Goal: Task Accomplishment & Management: Use online tool/utility

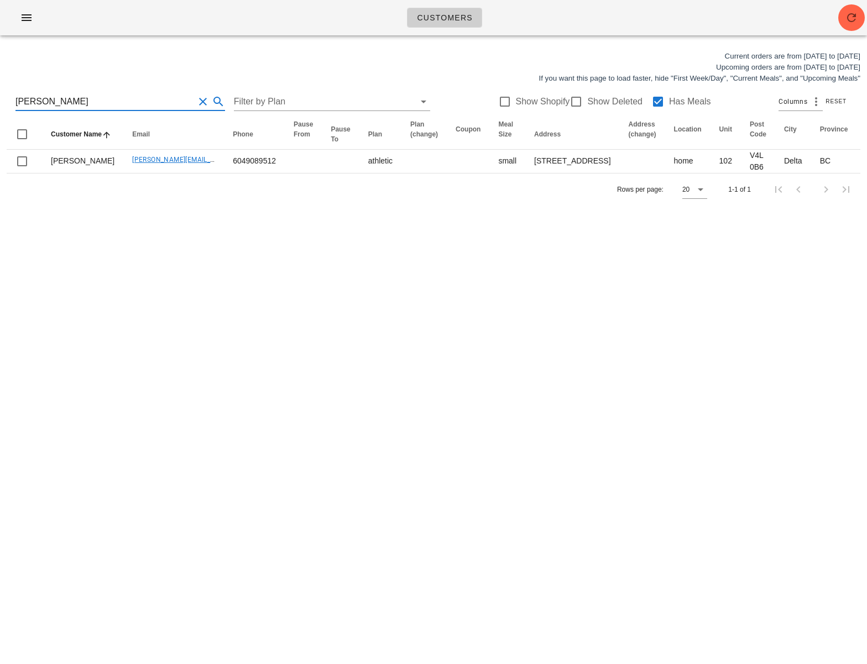
click at [0, 91] on html "Customers Current orders are from [DATE] to [DATE] Upcoming orders are from [DA…" at bounding box center [433, 332] width 867 height 664
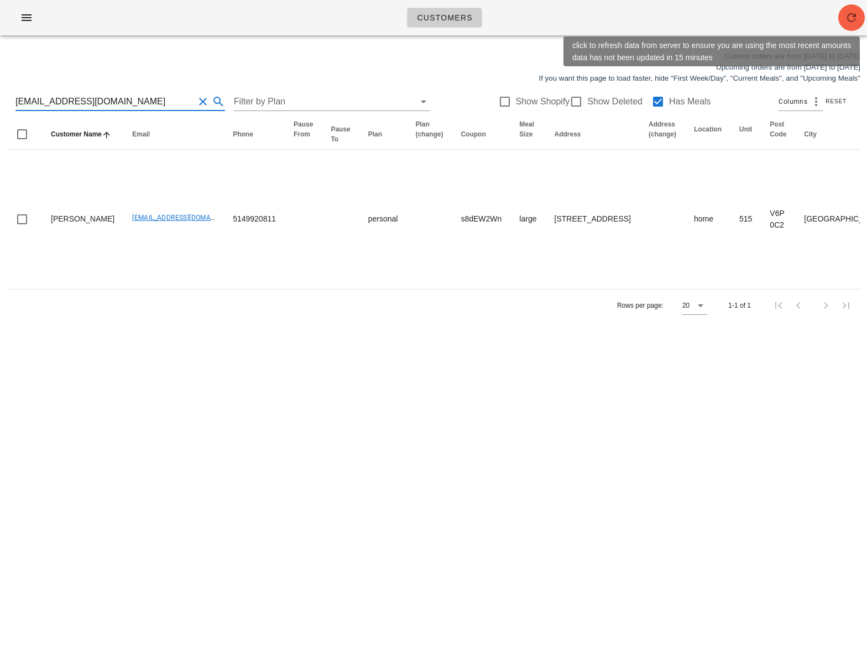
type input "[EMAIL_ADDRESS][DOMAIN_NAME]"
click at [846, 18] on icon "button" at bounding box center [851, 17] width 13 height 13
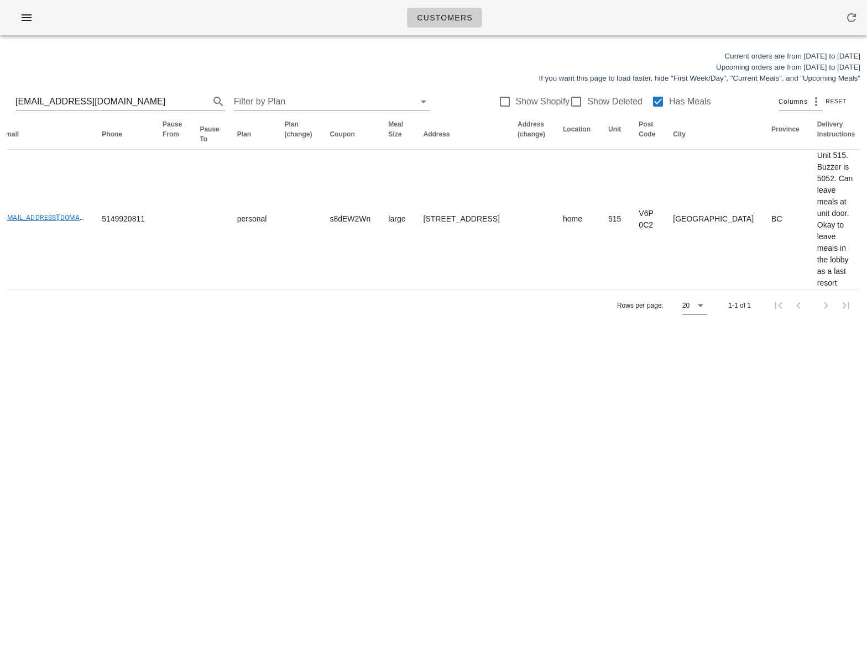
scroll to position [0, 516]
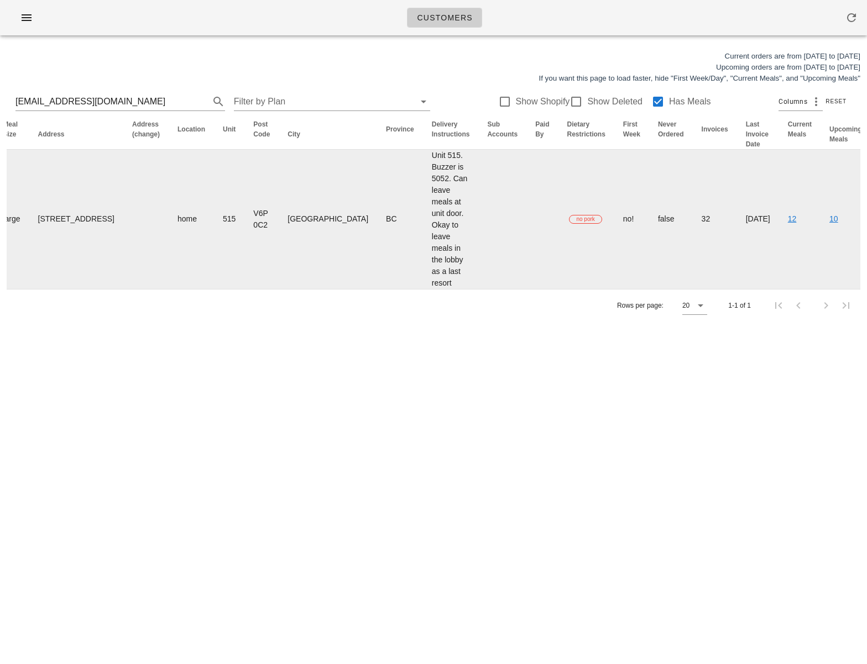
drag, startPoint x: 501, startPoint y: 231, endPoint x: 775, endPoint y: 249, distance: 274.8
click at [866, 223] on html "Customers Current orders are from Sunday Aug 10 to Saturday Aug 16 Upcoming ord…" at bounding box center [433, 332] width 867 height 664
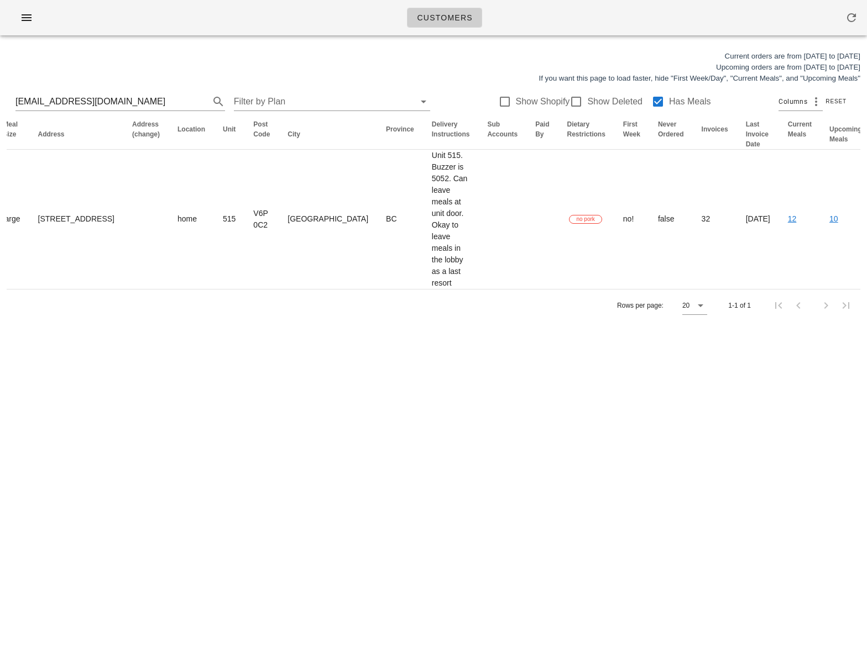
drag, startPoint x: 525, startPoint y: 439, endPoint x: 449, endPoint y: 387, distance: 92.3
click at [514, 431] on div "Customers Current orders are from Sunday Aug 10 to Saturday Aug 16 Upcoming ord…" at bounding box center [433, 332] width 867 height 664
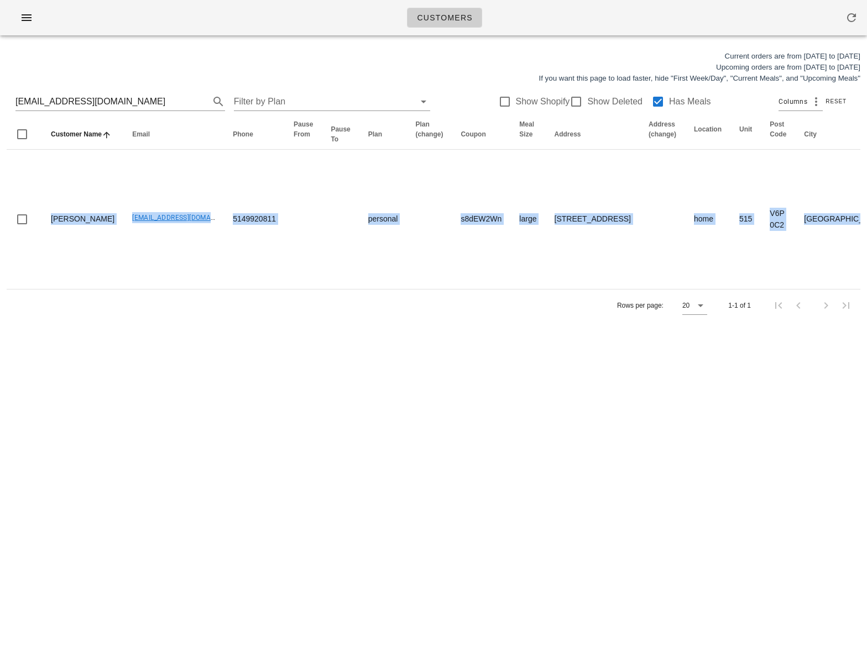
drag, startPoint x: -19, startPoint y: 219, endPoint x: -117, endPoint y: 217, distance: 97.9
click at [0, 217] on html "Customers Current orders are from Sunday Aug 10 to Saturday Aug 16 Upcoming ord…" at bounding box center [433, 332] width 867 height 664
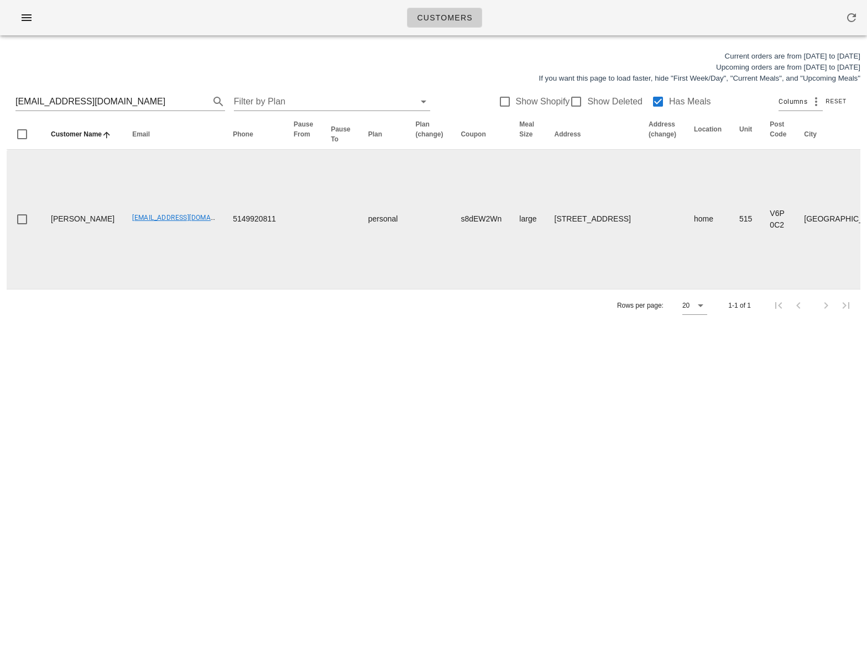
drag, startPoint x: 176, startPoint y: 342, endPoint x: 93, endPoint y: 254, distance: 120.0
click at [175, 338] on div "Customers Current orders are from Sunday Aug 10 to Saturday Aug 16 Upcoming ord…" at bounding box center [433, 332] width 867 height 664
drag, startPoint x: 91, startPoint y: 234, endPoint x: 170, endPoint y: 230, distance: 79.1
click at [170, 230] on td "[EMAIL_ADDRESS][DOMAIN_NAME]" at bounding box center [173, 219] width 101 height 139
copy link "[EMAIL_ADDRESS][DOMAIN_NAME]"
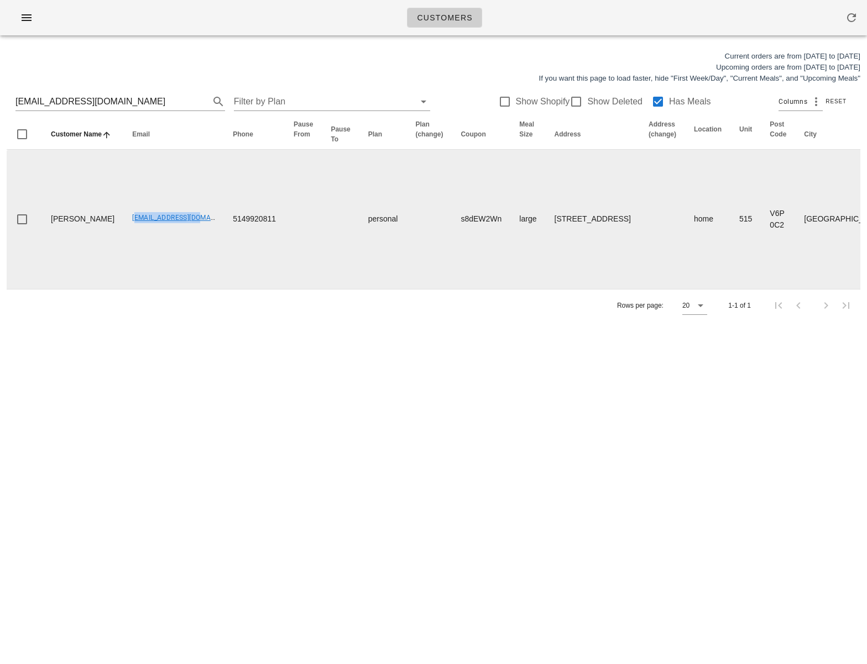
copy link "[EMAIL_ADDRESS][DOMAIN_NAME]"
drag, startPoint x: 120, startPoint y: 100, endPoint x: 160, endPoint y: 175, distance: 84.6
click at [12, 99] on div "omarw99@gmail.com Filter by Plan Show Shopify Show Deleted Has Meals Columns Re…" at bounding box center [433, 101] width 853 height 35
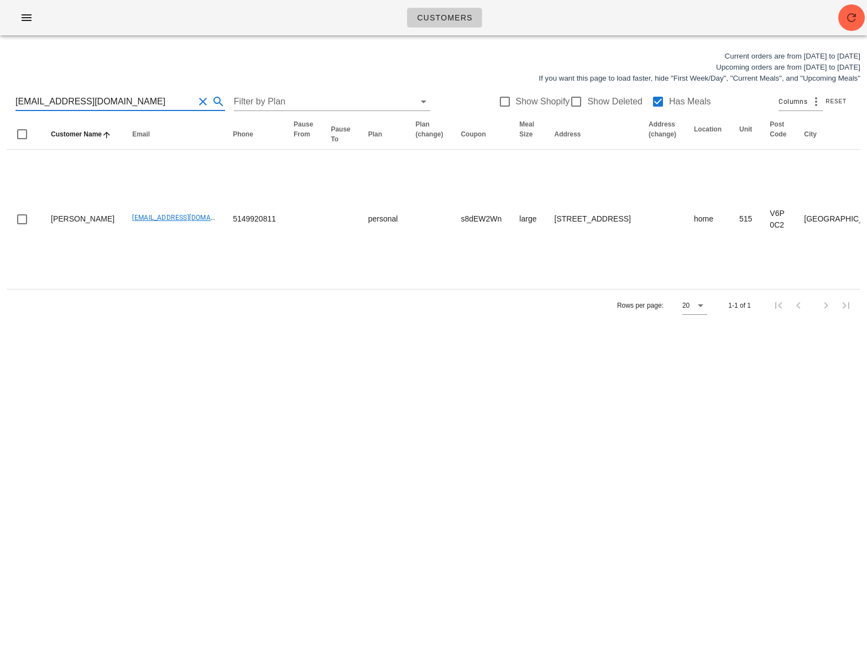
drag, startPoint x: 344, startPoint y: 420, endPoint x: 357, endPoint y: 324, distance: 96.5
click at [340, 422] on div "Customers Current orders are from Sunday Aug 10 to Saturday Aug 16 Upcoming ord…" at bounding box center [433, 332] width 867 height 664
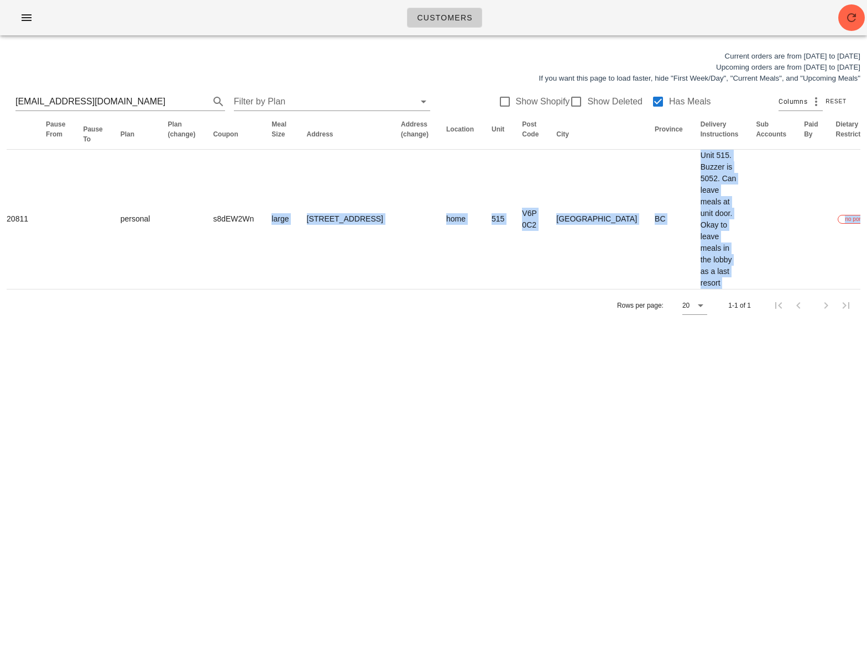
drag, startPoint x: 490, startPoint y: 250, endPoint x: 873, endPoint y: 228, distance: 383.1
click at [866, 228] on html "Customers Current orders are from Sunday Aug 10 to Saturday Aug 16 Upcoming ord…" at bounding box center [433, 332] width 867 height 664
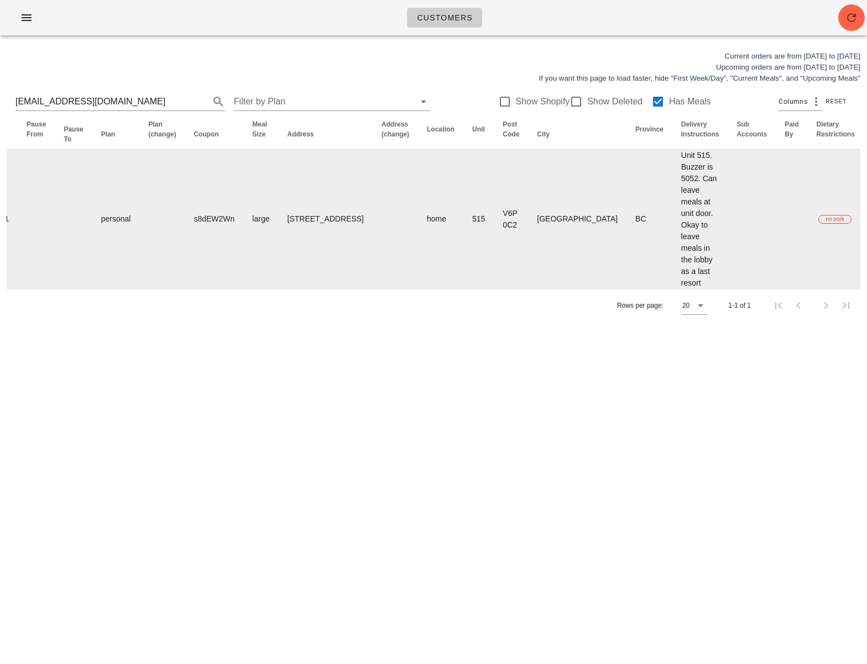
drag, startPoint x: 724, startPoint y: 205, endPoint x: 712, endPoint y: 202, distance: 11.9
click at [863, 203] on td "no!" at bounding box center [880, 219] width 35 height 139
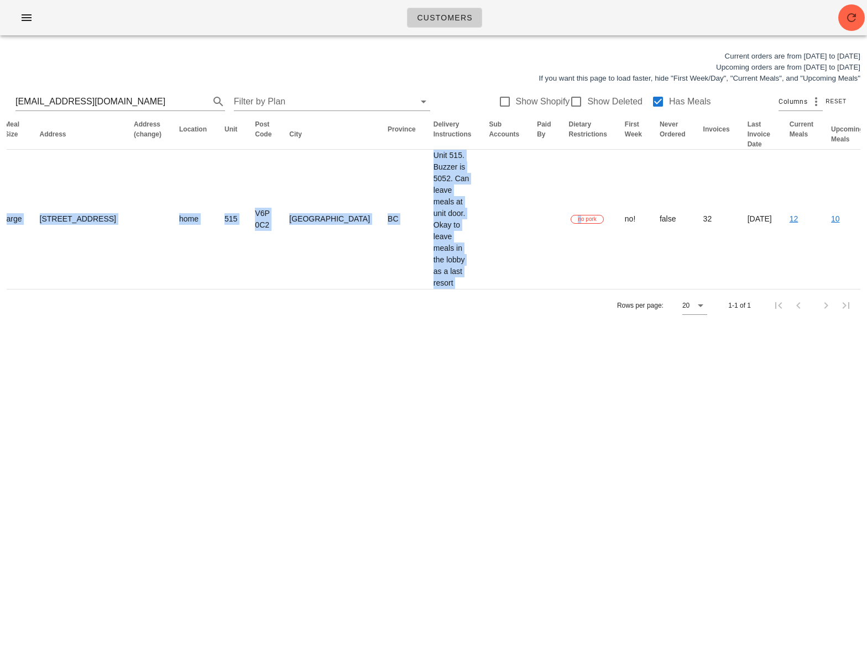
scroll to position [0, 516]
drag, startPoint x: 685, startPoint y: 206, endPoint x: 873, endPoint y: 177, distance: 190.1
click at [866, 177] on html "Customers Current orders are from Sunday Aug 10 to Saturday Aug 16 Upcoming ord…" at bounding box center [433, 332] width 867 height 664
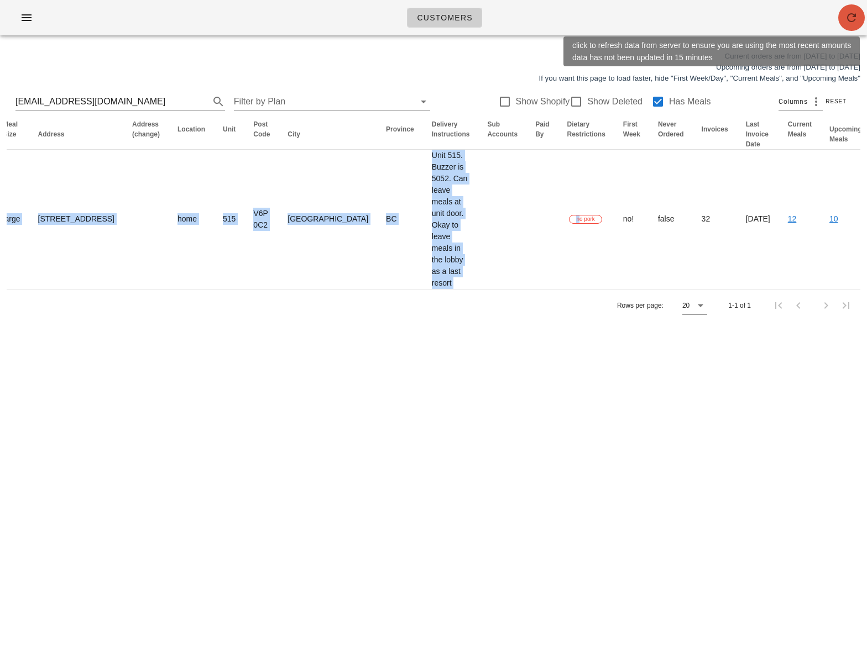
click at [856, 16] on icon "button" at bounding box center [851, 17] width 13 height 13
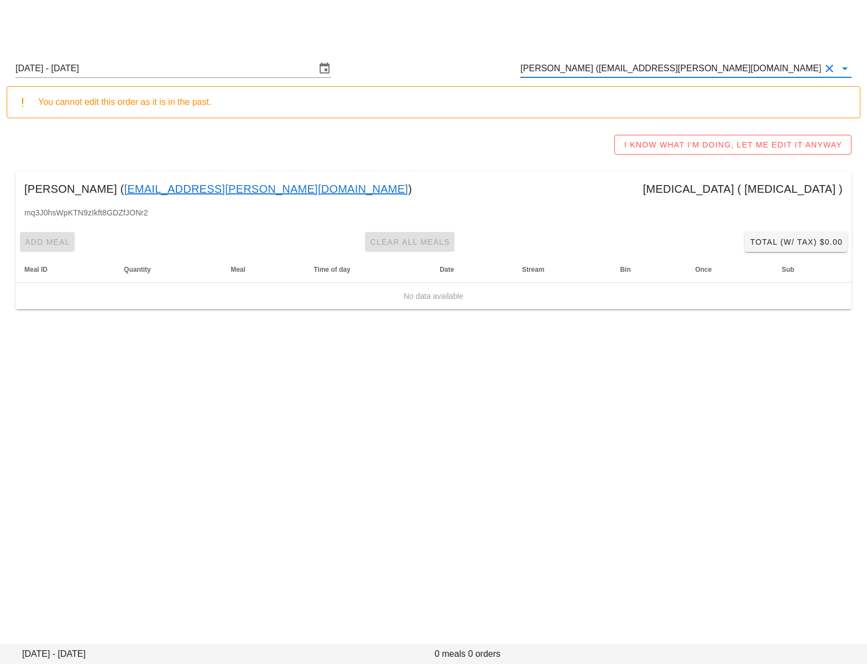
click at [569, 74] on input "Linda Manestar (autumn.manestar@gmail.com)" at bounding box center [670, 69] width 300 height 18
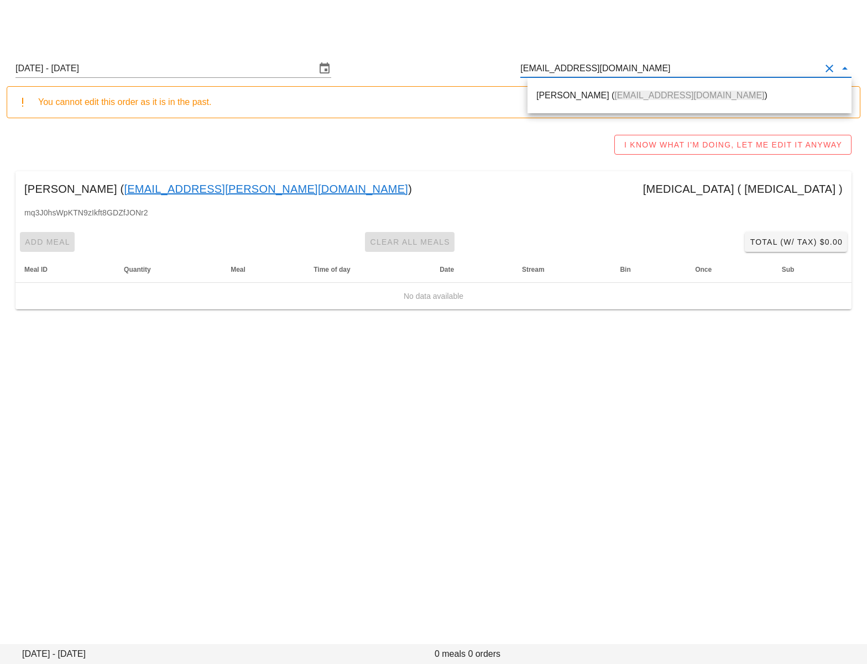
click at [572, 93] on div "Omar Sadek ( omarw99@gmail.com )" at bounding box center [689, 95] width 306 height 11
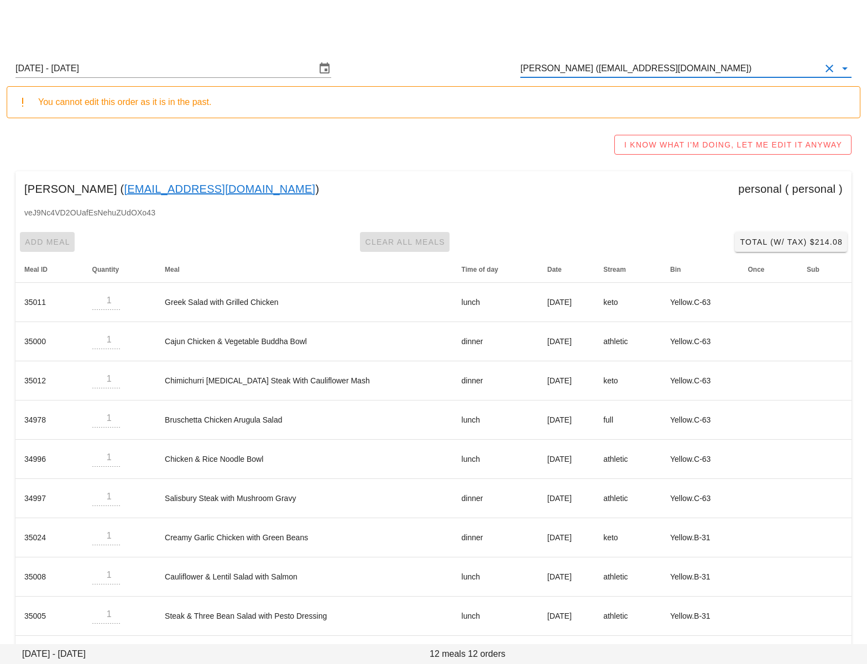
type input "Omar Sadek (omarw99@gmail.com)"
click at [788, 243] on span "Total (w/ Tax) $214.08" at bounding box center [790, 242] width 103 height 9
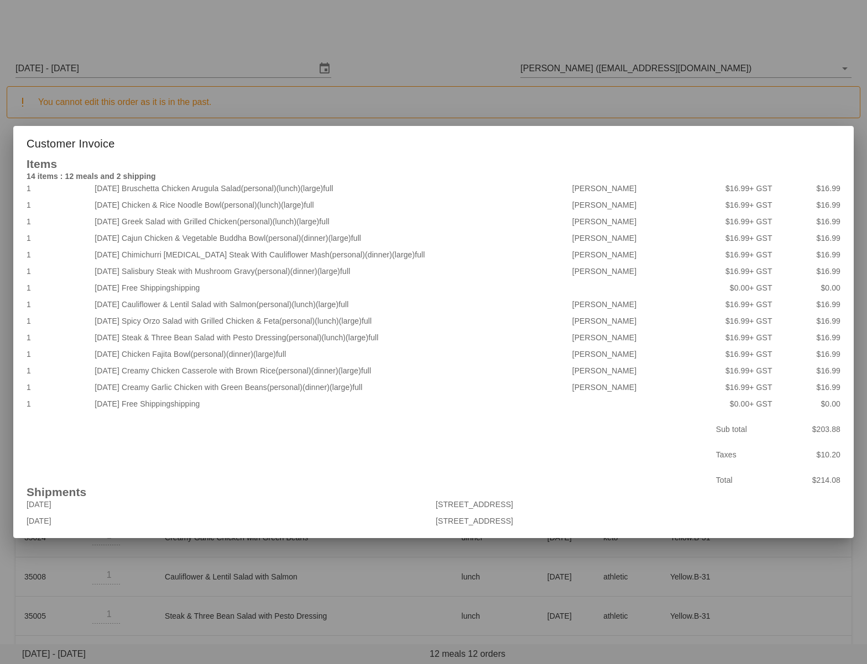
drag, startPoint x: 314, startPoint y: 223, endPoint x: 366, endPoint y: 222, distance: 52.5
click at [366, 222] on div "2025-08-10 Greek Salad with Grilled Chicken (personal) (lunch) (large) full" at bounding box center [330, 221] width 477 height 17
click at [368, 69] on div at bounding box center [433, 332] width 867 height 664
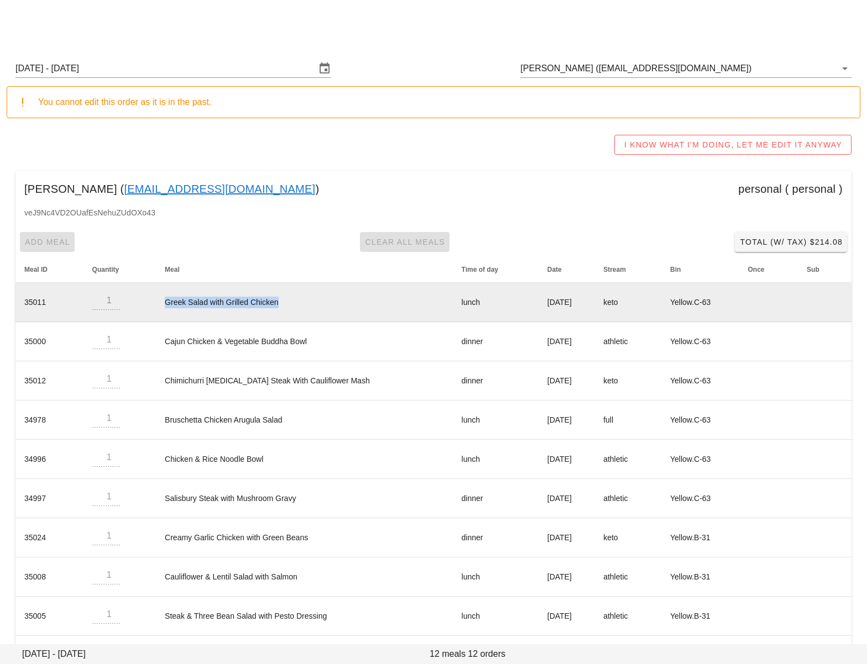
drag, startPoint x: 314, startPoint y: 305, endPoint x: 163, endPoint y: 301, distance: 150.9
click at [163, 301] on td "Greek Salad with Grilled Chicken" at bounding box center [304, 302] width 296 height 39
copy td "Greek Salad with Grilled Chicken"
drag, startPoint x: 549, startPoint y: 309, endPoint x: 521, endPoint y: 308, distance: 28.2
click at [548, 309] on td "Monday Aug 11" at bounding box center [566, 302] width 56 height 39
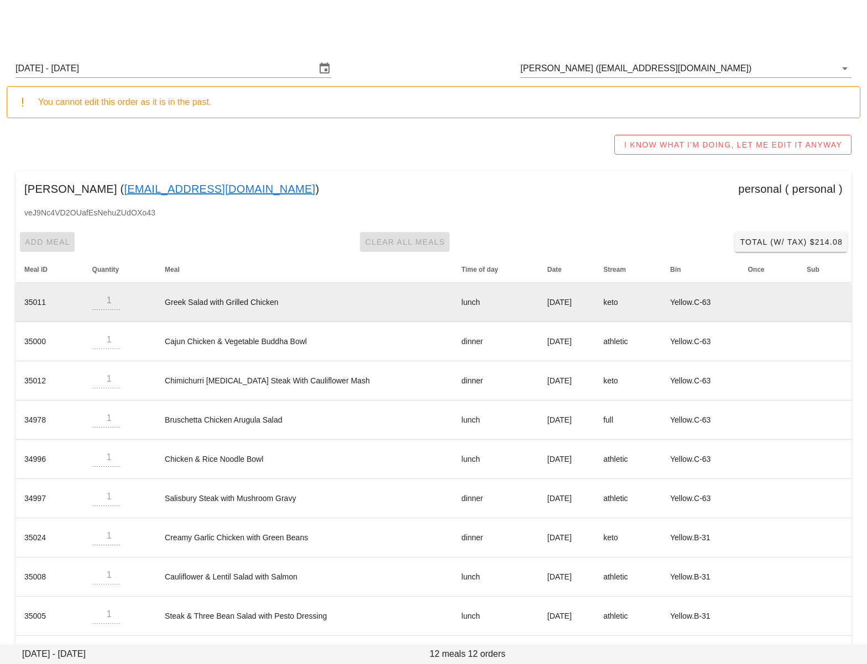
drag, startPoint x: 488, startPoint y: 304, endPoint x: 558, endPoint y: 305, distance: 69.7
click at [557, 305] on td "Monday Aug 11" at bounding box center [566, 302] width 56 height 39
copy td "Monday Aug 11"
drag, startPoint x: 157, startPoint y: 303, endPoint x: 292, endPoint y: 303, distance: 135.4
click at [287, 301] on tr "35011 1 Greek Salad with Grilled Chicken lunch Monday Aug 11 keto Yellow.C-63" at bounding box center [433, 302] width 836 height 39
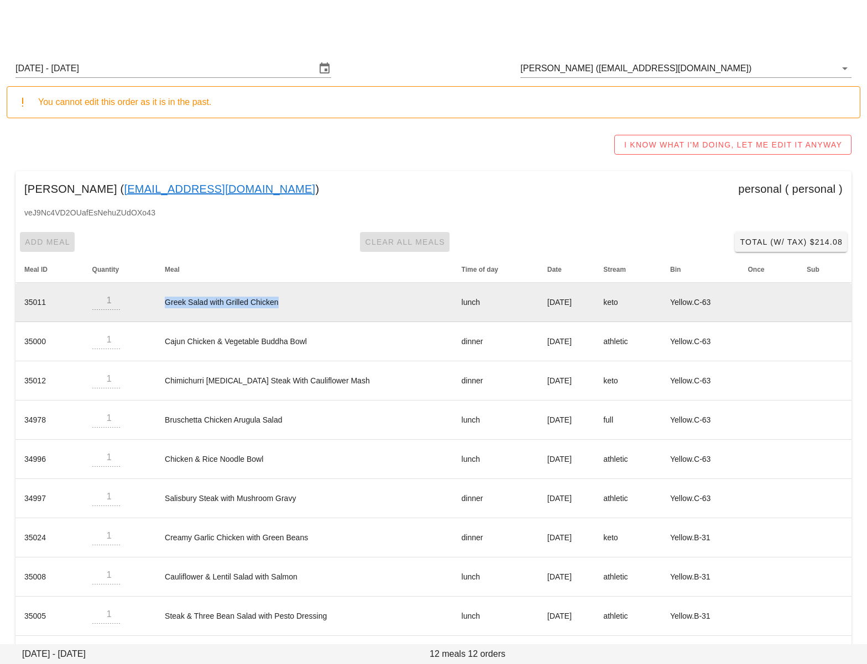
drag, startPoint x: 292, startPoint y: 303, endPoint x: 160, endPoint y: 305, distance: 132.1
click at [162, 304] on td "Greek Salad with Grilled Chicken" at bounding box center [304, 302] width 296 height 39
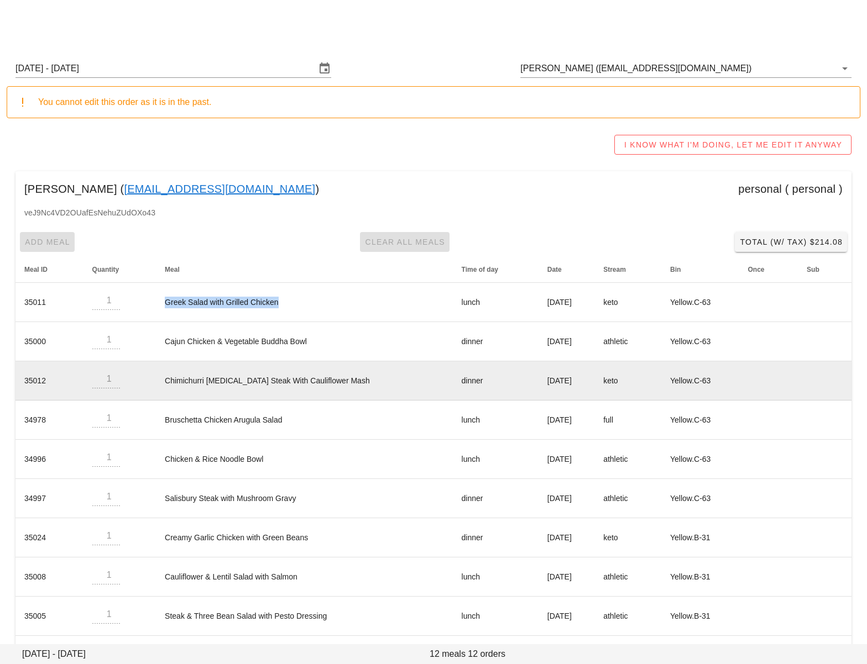
copy td "Greek Salad with Grilled Chicken"
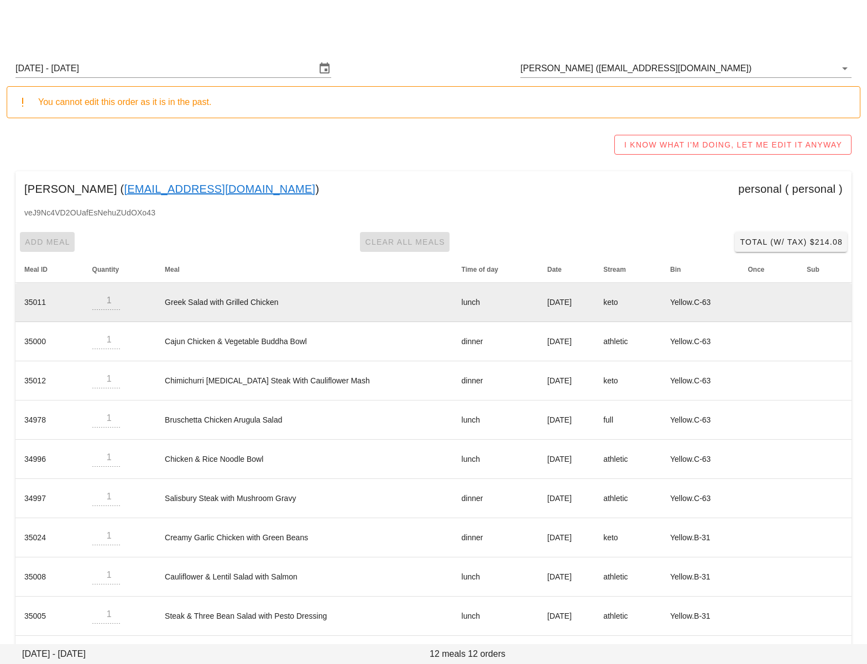
drag, startPoint x: 286, startPoint y: 301, endPoint x: 306, endPoint y: 302, distance: 19.9
click at [286, 301] on td "Greek Salad with Grilled Chicken" at bounding box center [304, 302] width 296 height 39
drag, startPoint x: 284, startPoint y: 303, endPoint x: 166, endPoint y: 301, distance: 117.2
click at [166, 301] on td "Greek Salad with Grilled Chicken" at bounding box center [304, 302] width 296 height 39
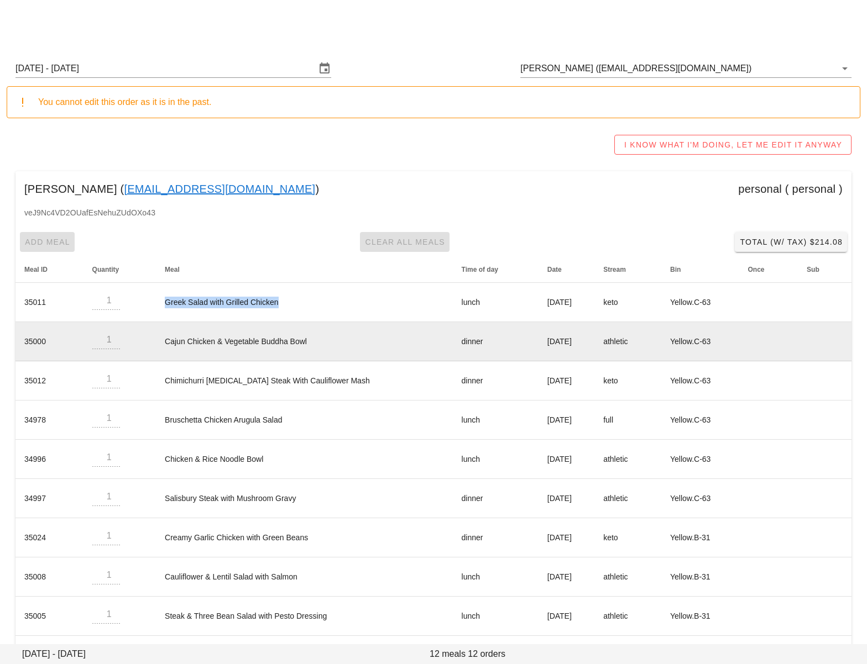
copy td "Greek Salad with Grilled Chicken"
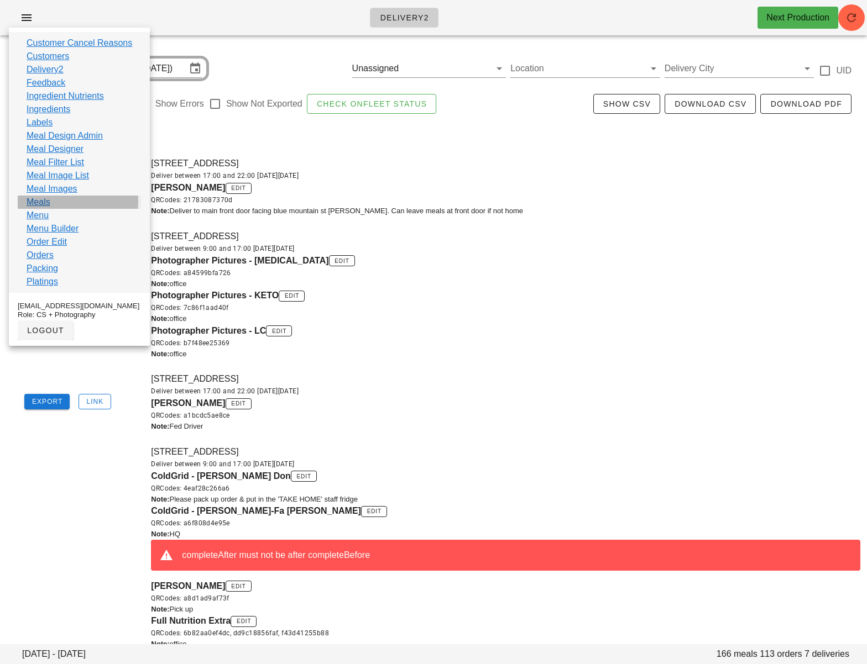
click at [44, 205] on link "Meals" at bounding box center [39, 202] width 24 height 13
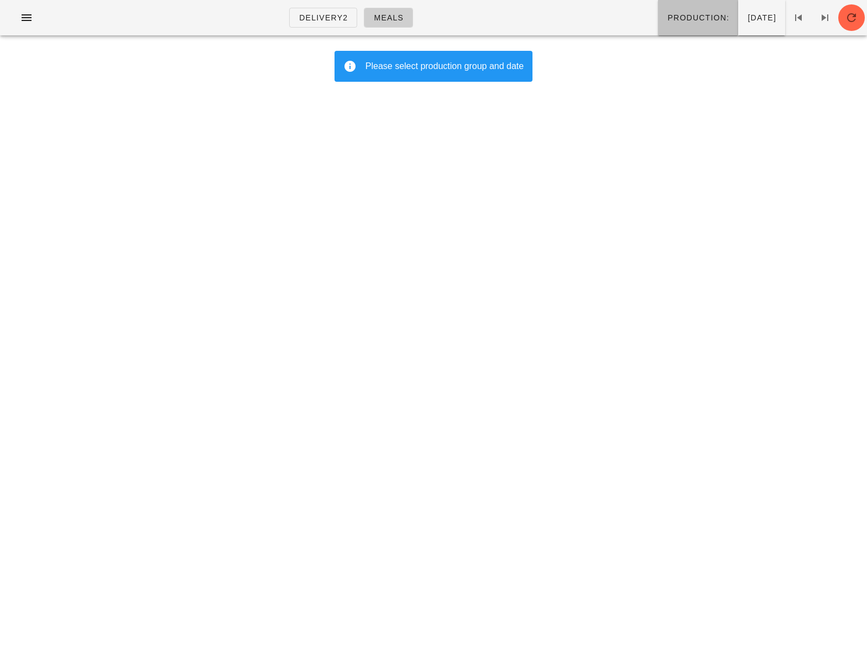
click at [667, 19] on span "Production:" at bounding box center [698, 17] width 62 height 9
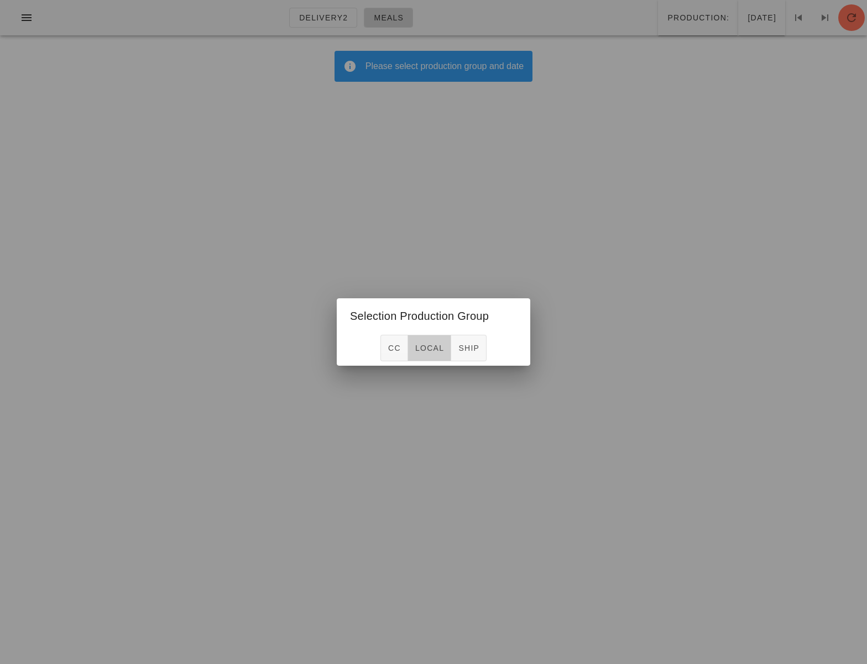
click at [418, 342] on button "local" at bounding box center [429, 348] width 43 height 27
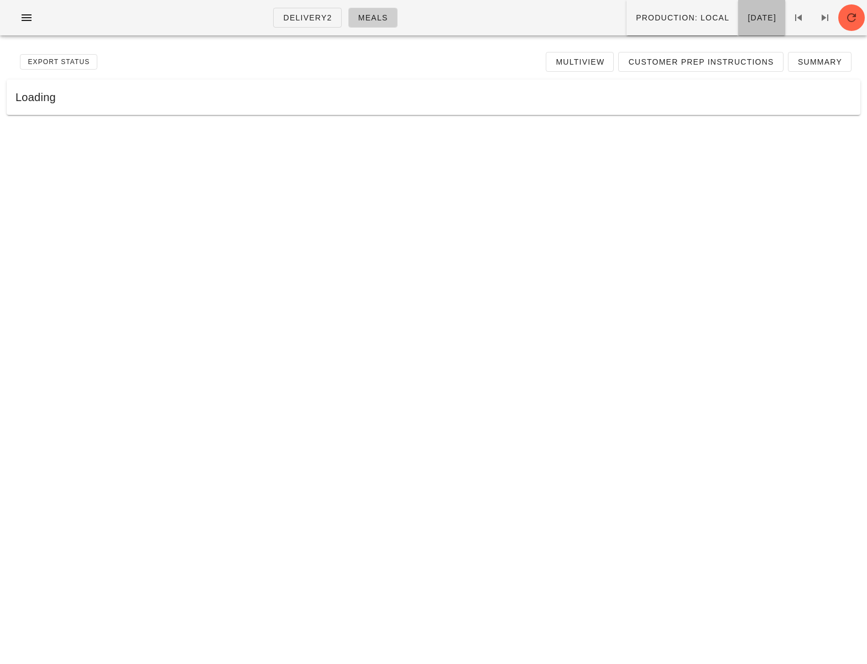
click at [740, 11] on button "Tuesday Aug 12" at bounding box center [761, 17] width 47 height 35
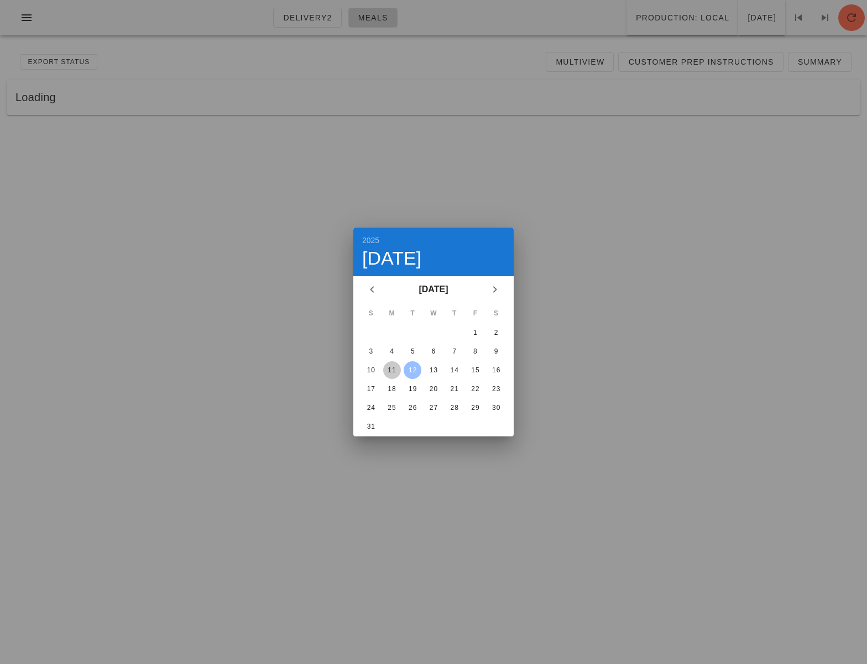
click at [392, 369] on div "11" at bounding box center [392, 370] width 18 height 8
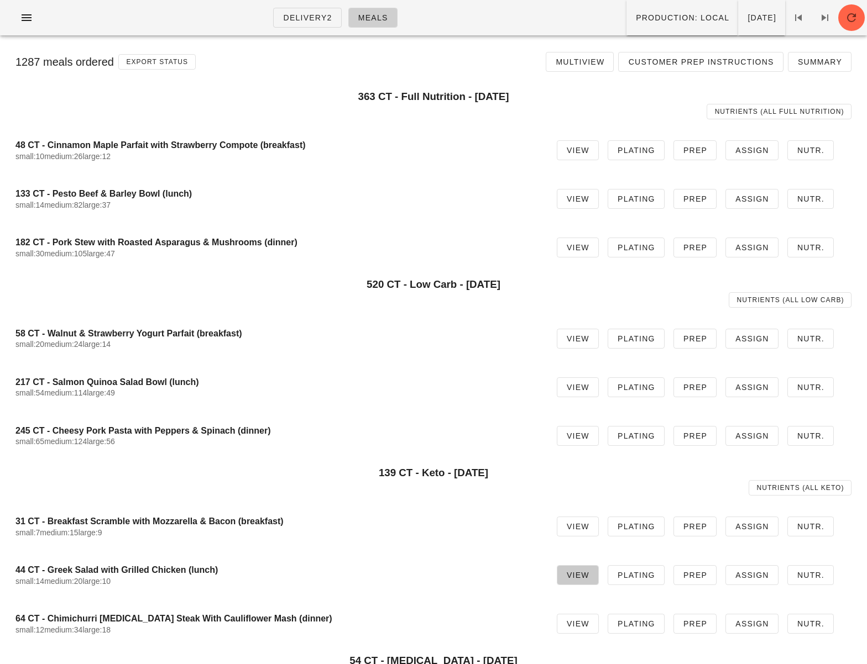
click at [576, 571] on span "View" at bounding box center [577, 575] width 23 height 9
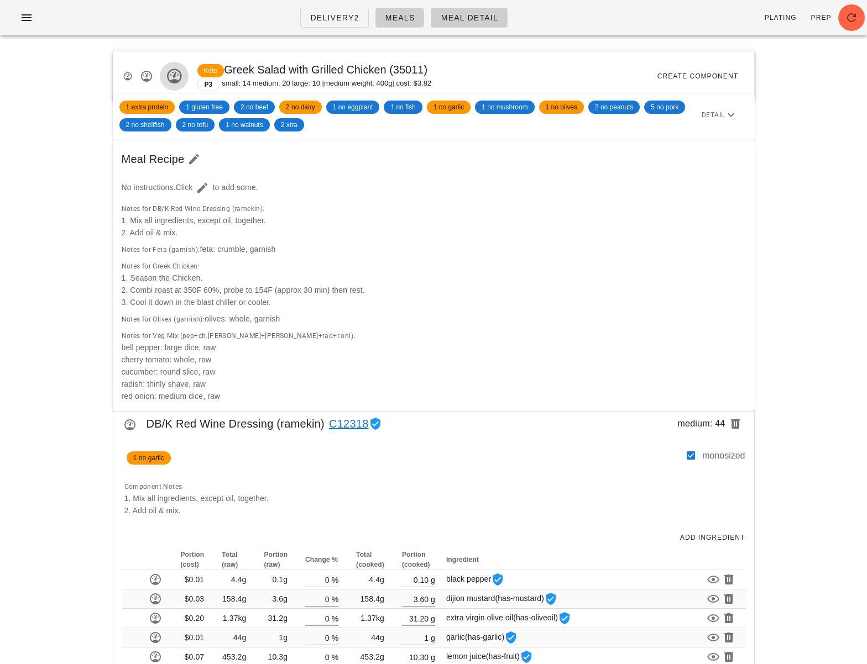
click at [171, 74] on icon "button" at bounding box center [174, 76] width 18 height 18
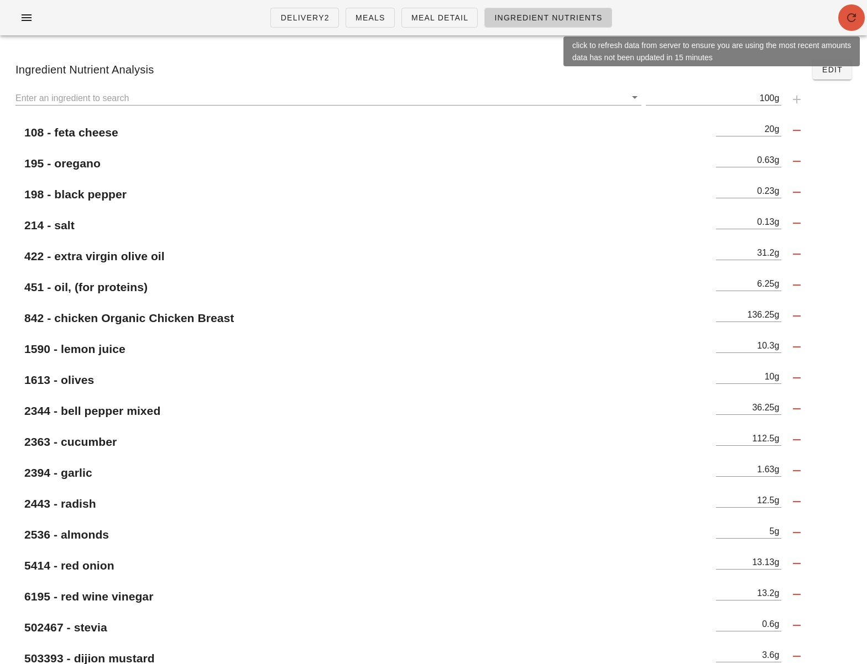
click at [845, 24] on button "button" at bounding box center [851, 17] width 27 height 27
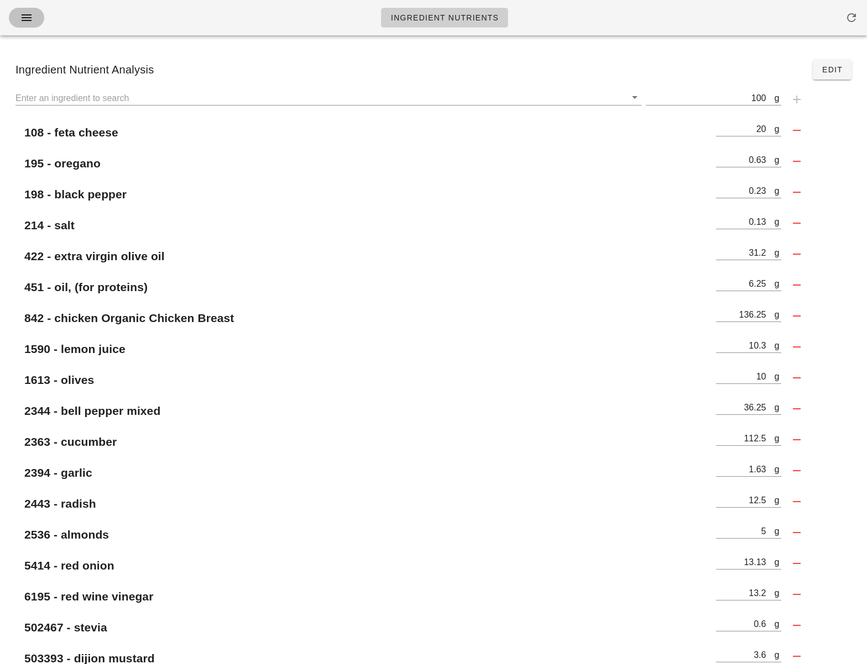
click at [27, 22] on icon "button" at bounding box center [26, 17] width 13 height 13
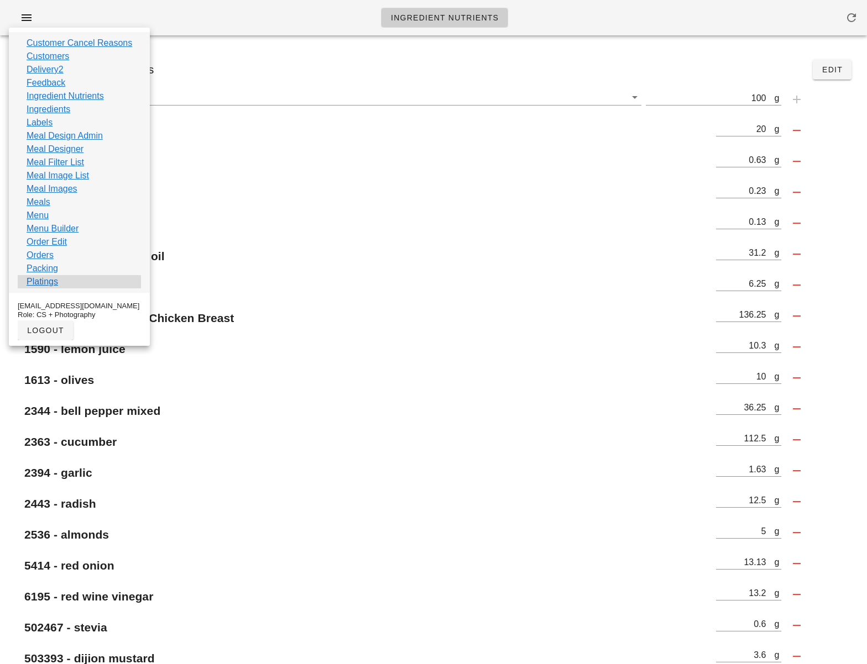
click at [63, 281] on div "Platings" at bounding box center [79, 281] width 123 height 13
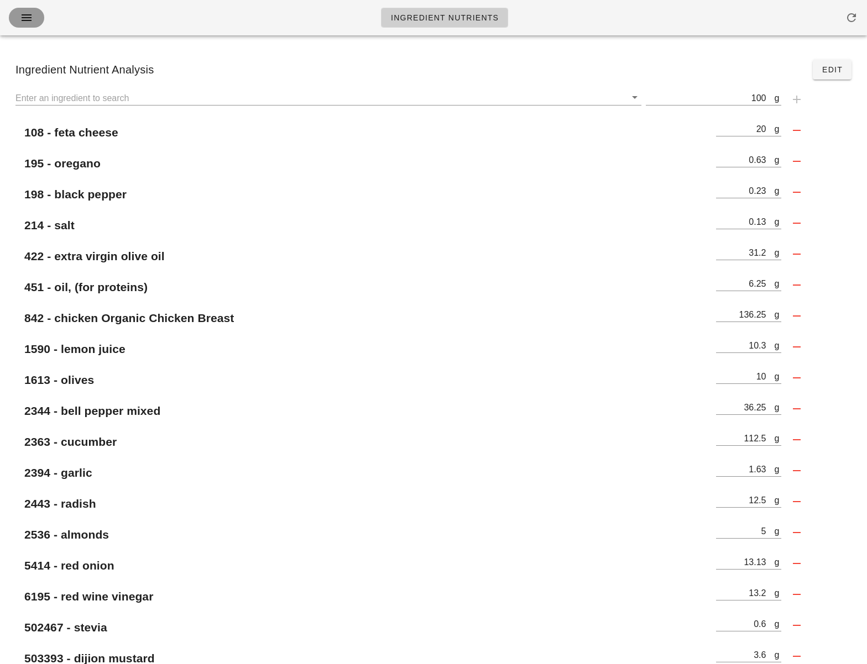
drag, startPoint x: 23, startPoint y: 20, endPoint x: 48, endPoint y: 93, distance: 77.4
click at [23, 20] on icon "button" at bounding box center [26, 17] width 13 height 13
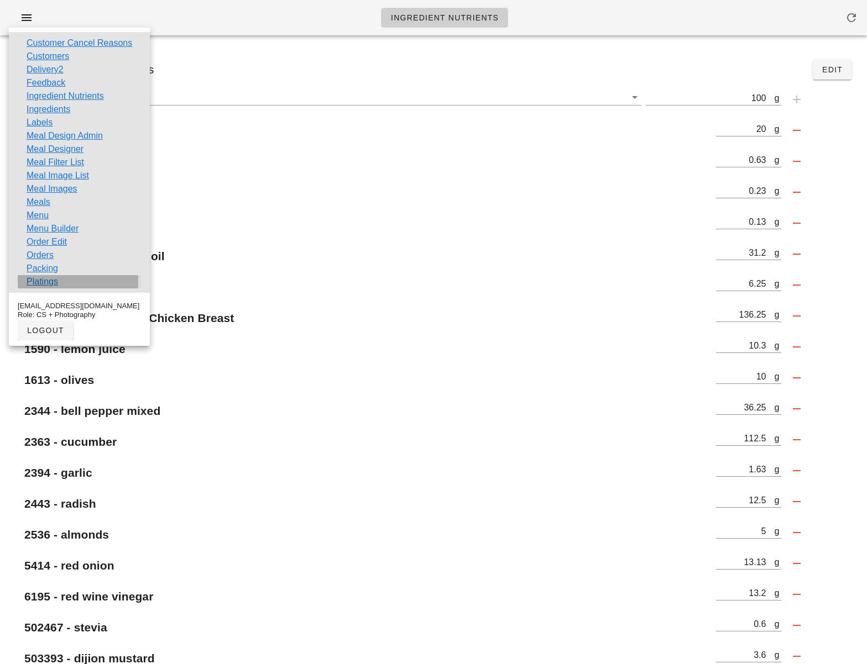
click at [48, 281] on link "Platings" at bounding box center [43, 281] width 32 height 13
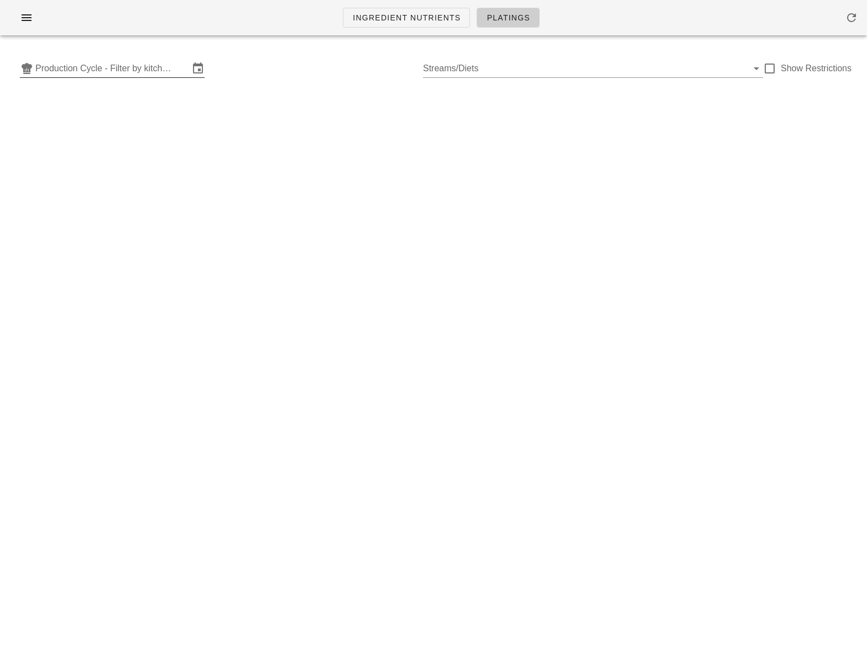
click at [151, 66] on input "Production Cycle - Filter by kitchen production schedules" at bounding box center [112, 69] width 154 height 18
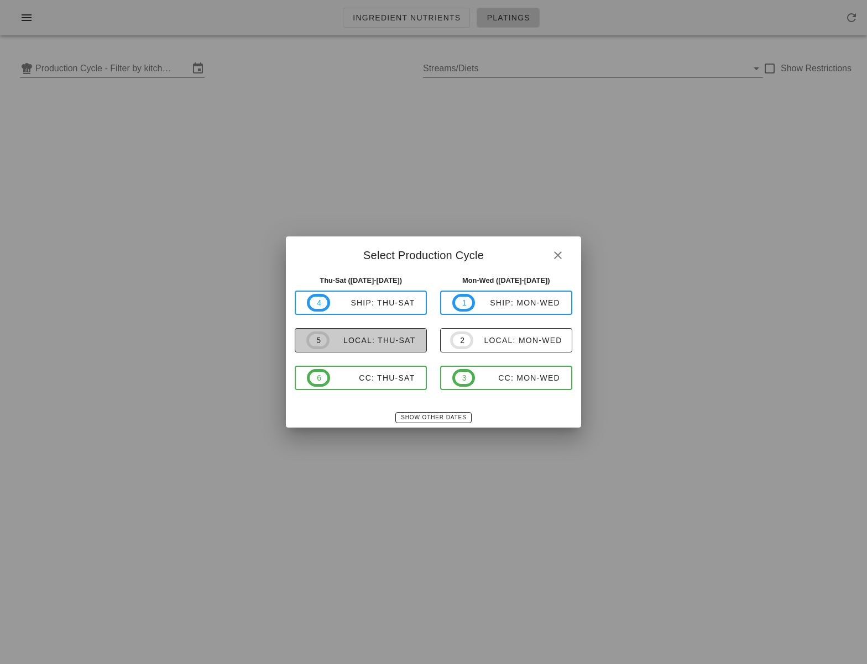
click at [377, 343] on div "local: Thu-Sat" at bounding box center [372, 340] width 86 height 9
type input "local: Thu-Sat (Aug 14-Aug 16)"
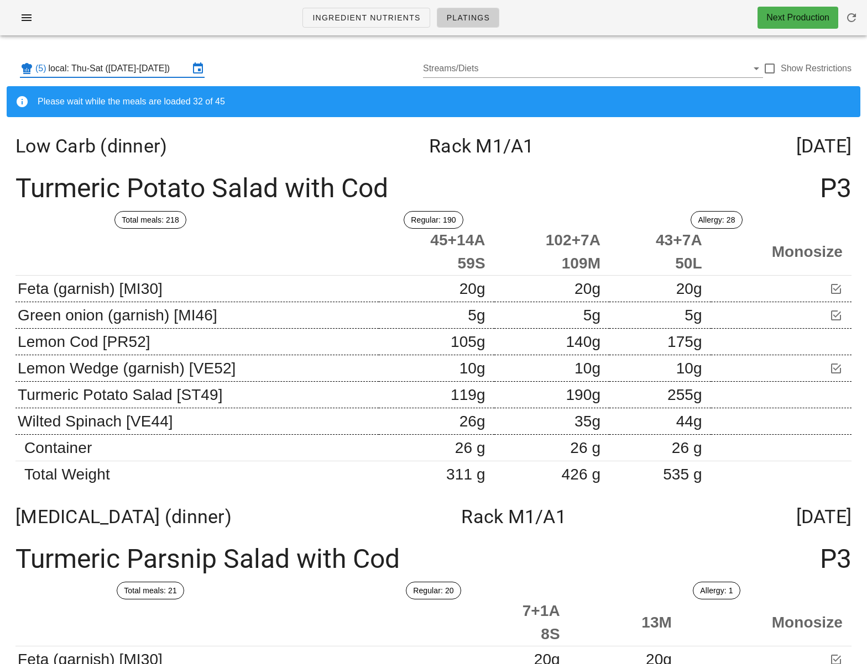
click at [507, 183] on div "Turmeric Potato Salad with Cod P3" at bounding box center [433, 188] width 853 height 45
click at [775, 66] on div at bounding box center [769, 68] width 19 height 19
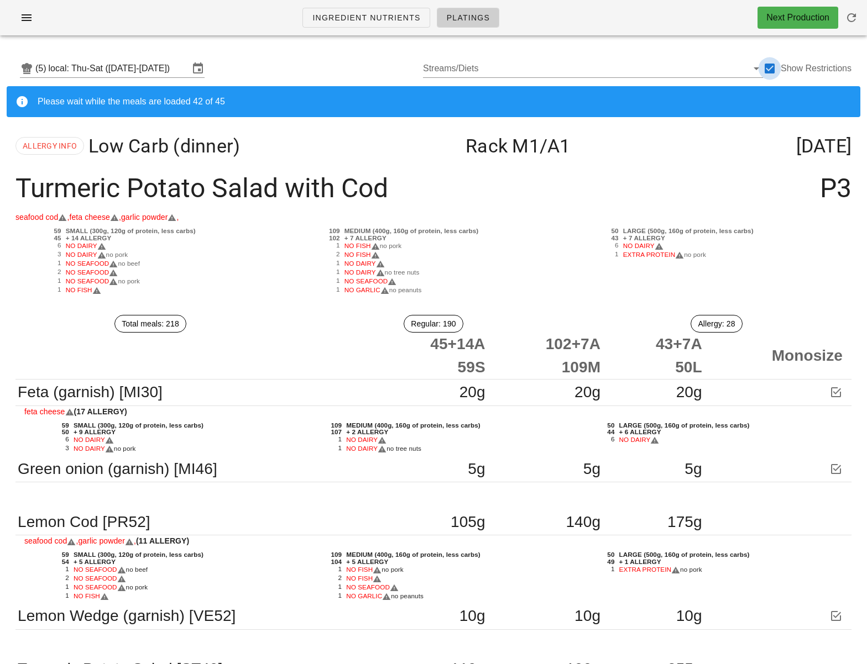
click at [775, 69] on div at bounding box center [769, 68] width 19 height 19
checkbox input "false"
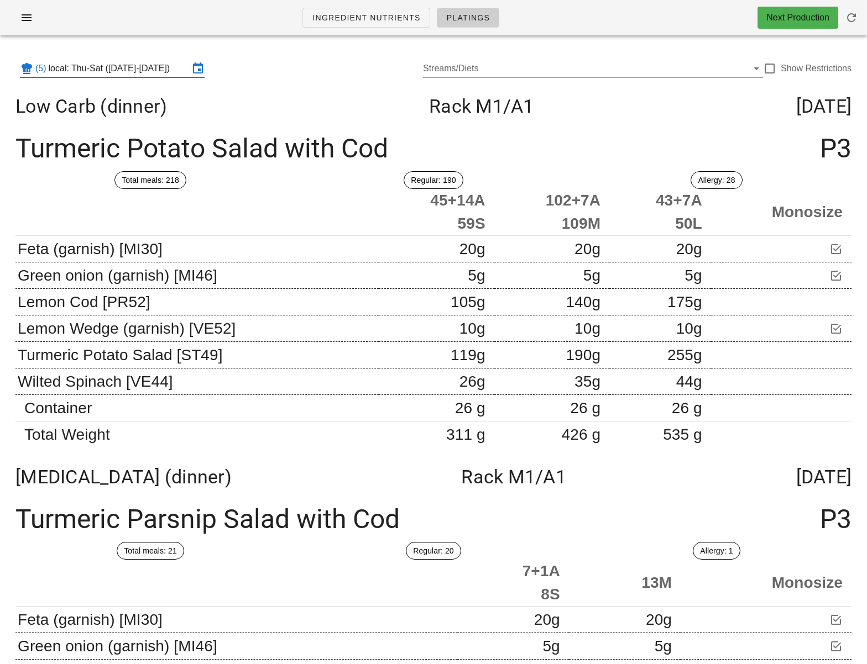
click at [143, 74] on input "local: Thu-Sat (Aug 14-Aug 16)" at bounding box center [119, 69] width 140 height 18
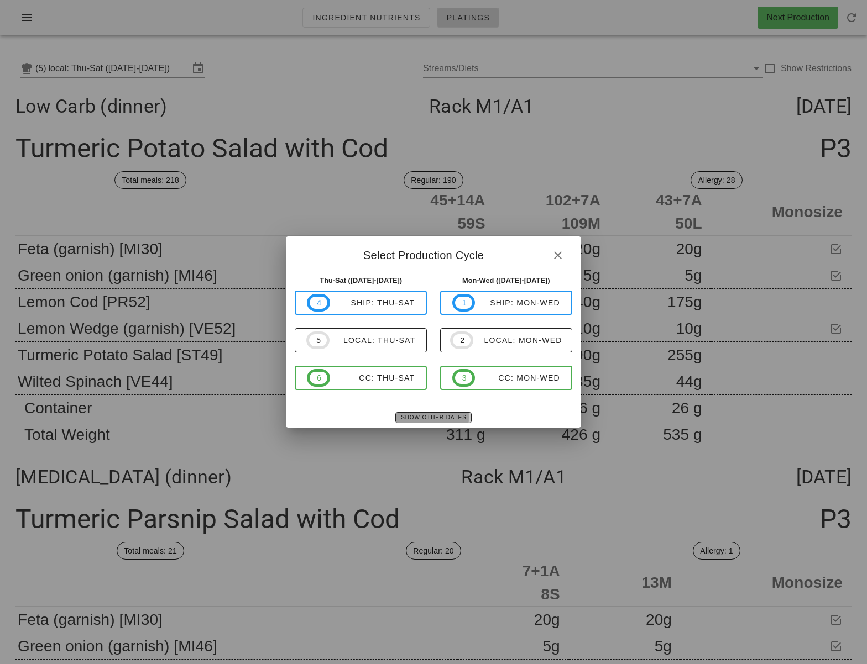
click at [445, 416] on span "Show Other Dates" at bounding box center [433, 418] width 66 height 6
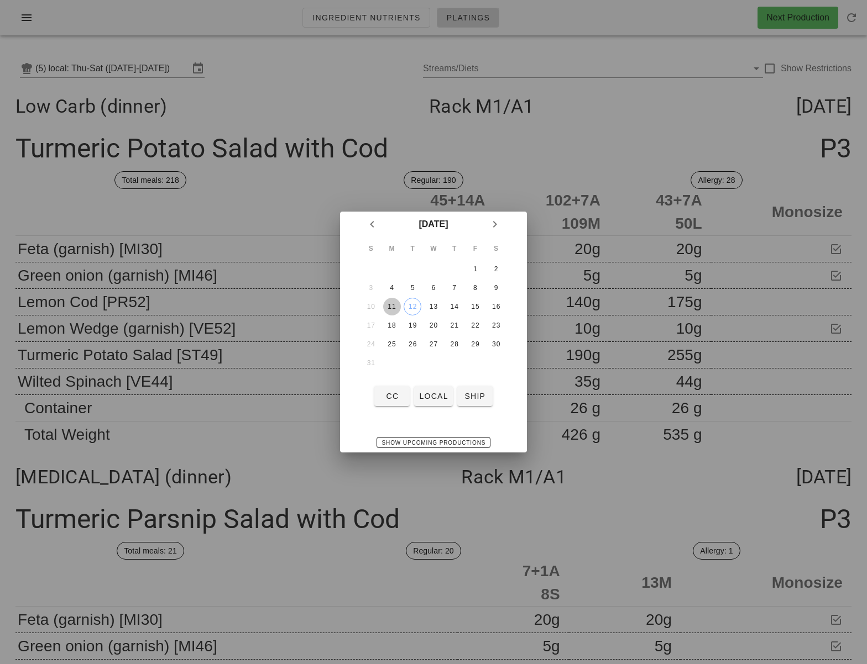
drag, startPoint x: 391, startPoint y: 308, endPoint x: 397, endPoint y: 314, distance: 8.2
click at [391, 308] on div "11" at bounding box center [392, 307] width 18 height 8
click at [428, 397] on span "local" at bounding box center [432, 396] width 29 height 9
type input "local: Mon-Wed (Aug 11-Aug 13)"
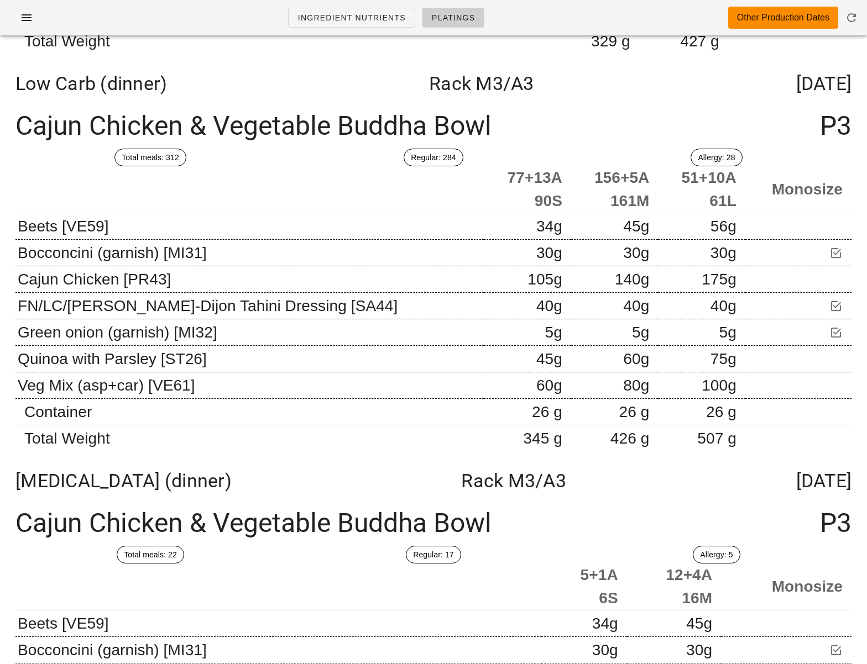
scroll to position [10563, 0]
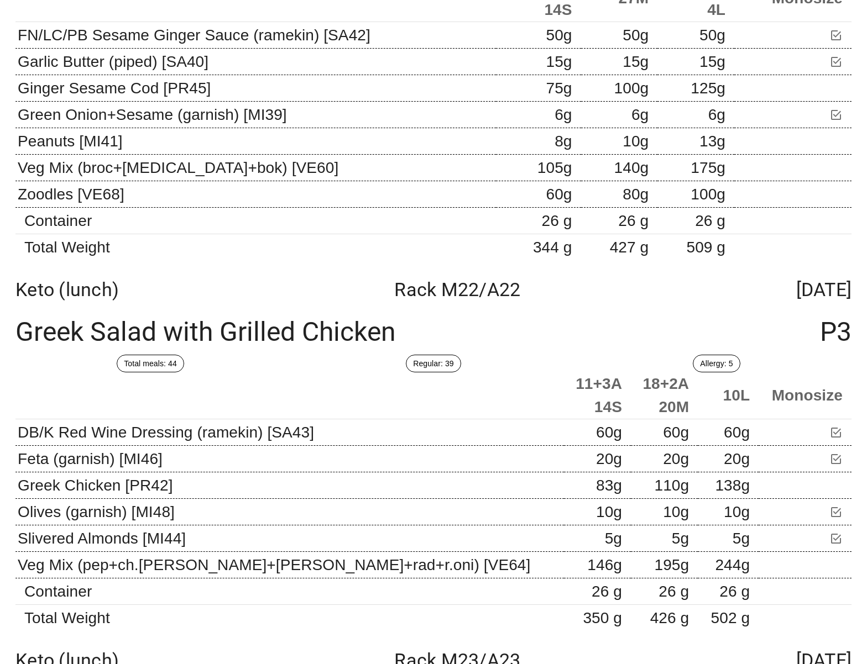
click at [251, 642] on div "Keto (lunch) Rack M23 /A23 Tuesday Aug 12" at bounding box center [433, 661] width 853 height 40
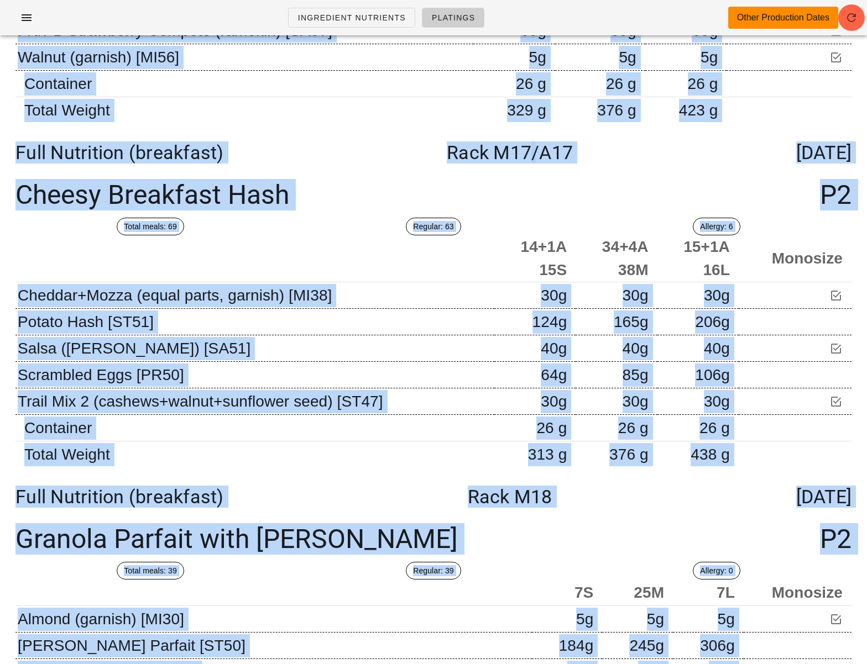
drag, startPoint x: 639, startPoint y: 217, endPoint x: 582, endPoint y: -81, distance: 302.8
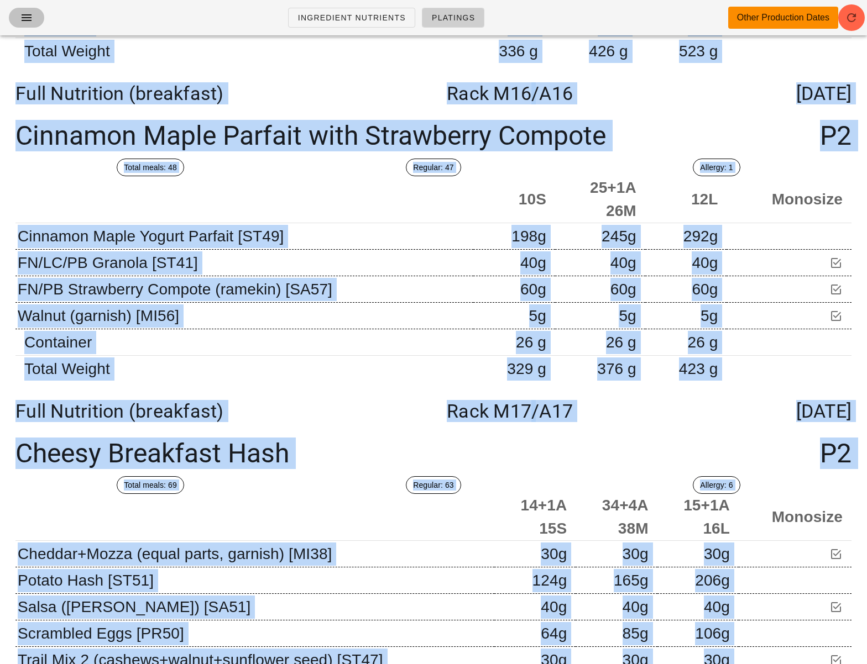
click at [29, 23] on icon "button" at bounding box center [26, 17] width 13 height 13
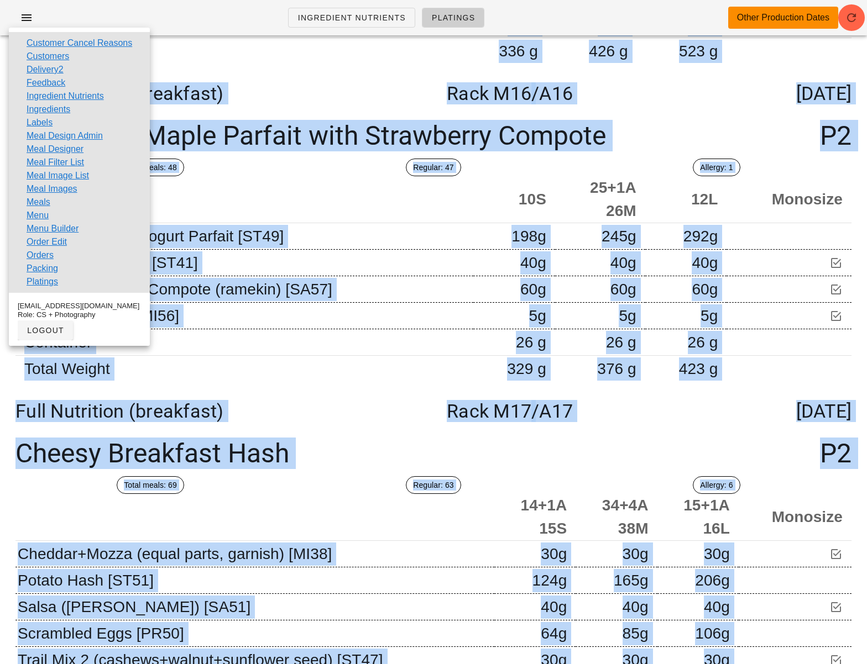
drag, startPoint x: 49, startPoint y: 256, endPoint x: 120, endPoint y: 239, distance: 73.3
click at [49, 256] on link "Orders" at bounding box center [40, 255] width 27 height 13
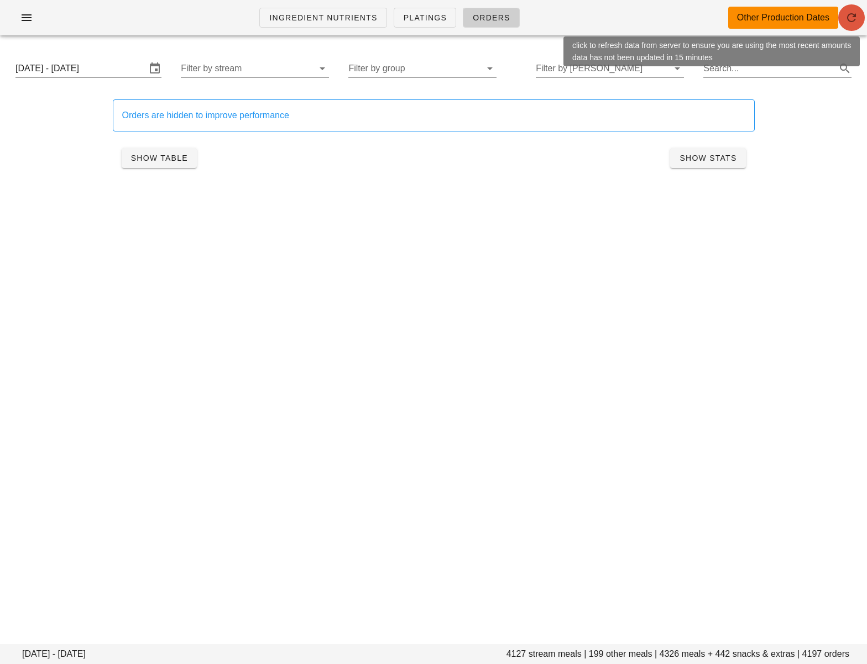
click at [846, 16] on icon "button" at bounding box center [851, 17] width 13 height 13
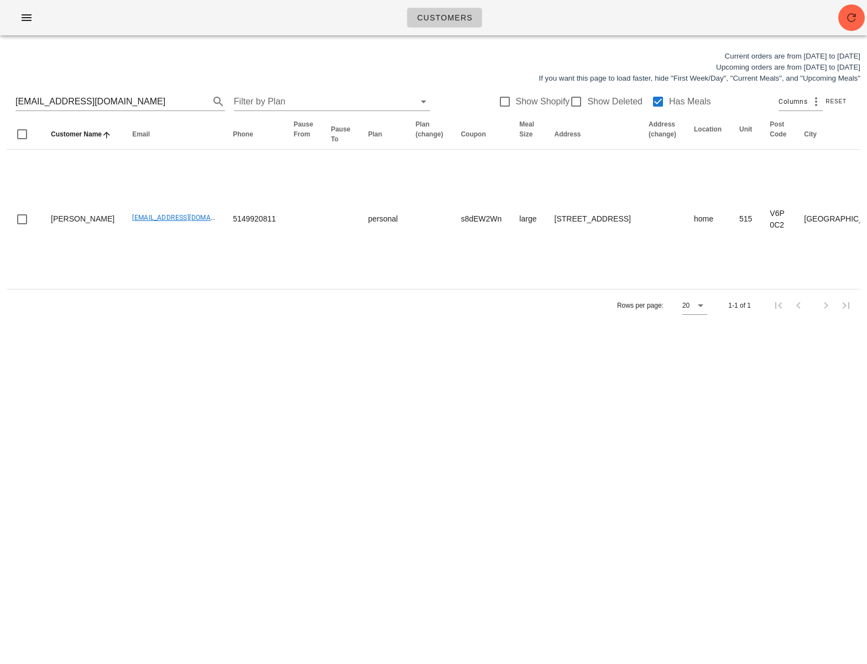
drag, startPoint x: 57, startPoint y: 99, endPoint x: -23, endPoint y: 92, distance: 81.0
click at [0, 92] on html "Customers Current orders are from [DATE] to [DATE] Upcoming orders are from [DA…" at bounding box center [433, 332] width 867 height 664
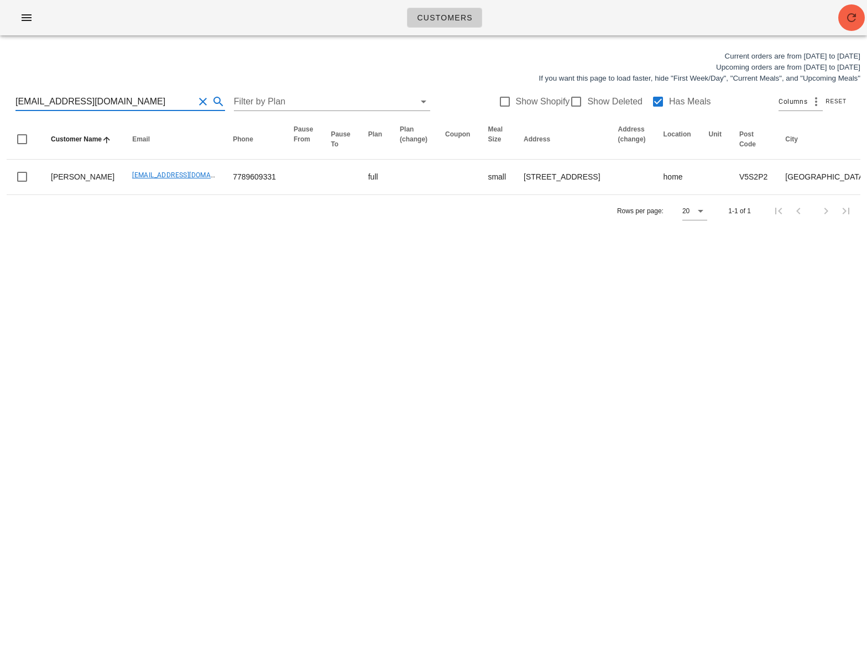
type input "dallasryans@gmail.com"
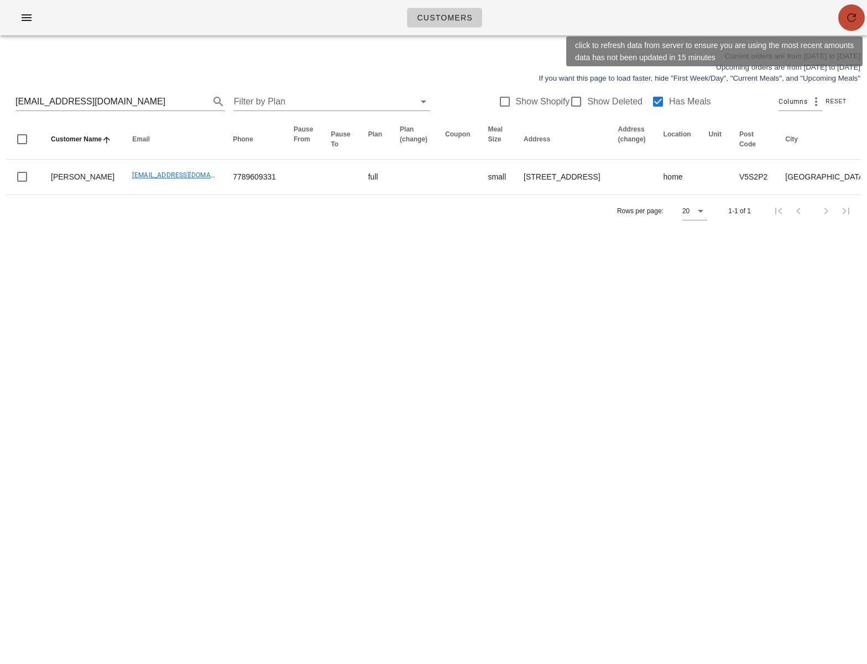
click at [841, 22] on span "button" at bounding box center [851, 17] width 27 height 13
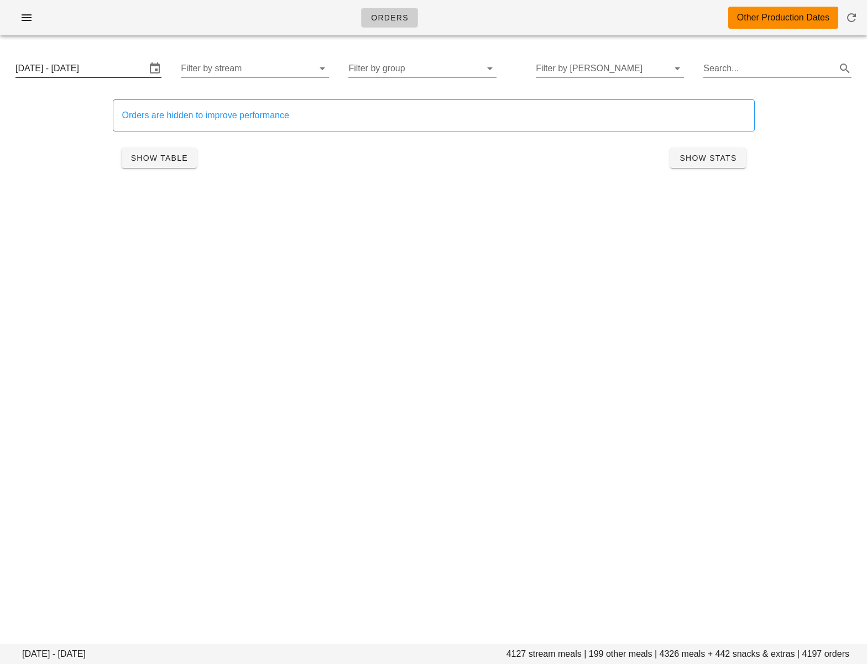
drag, startPoint x: 118, startPoint y: 68, endPoint x: 114, endPoint y: 73, distance: 6.3
click at [118, 69] on input "[DATE] - [DATE]" at bounding box center [80, 69] width 130 height 18
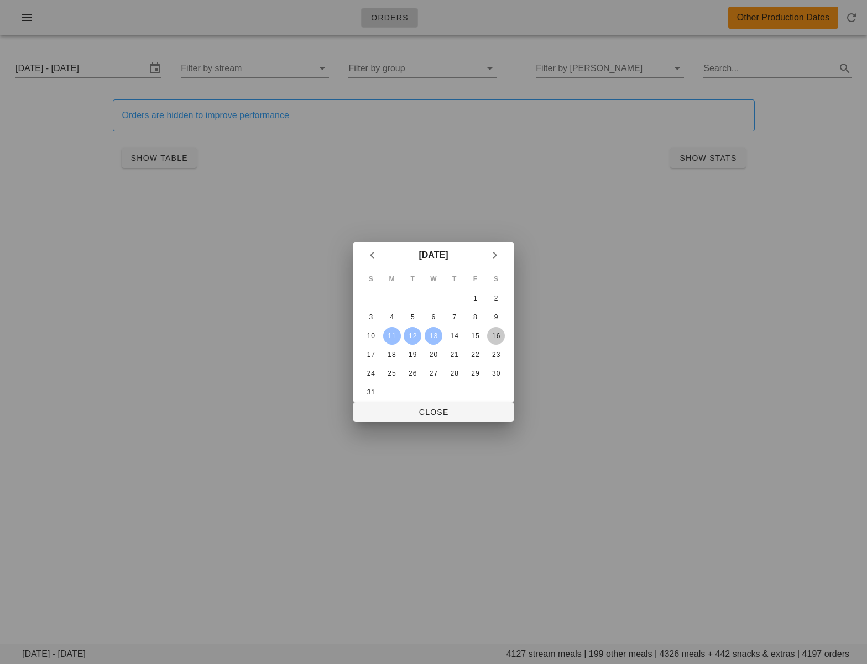
click at [497, 335] on div "16" at bounding box center [496, 336] width 18 height 8
click at [392, 335] on div "11" at bounding box center [392, 336] width 18 height 8
click at [426, 409] on span "Close" at bounding box center [433, 412] width 143 height 9
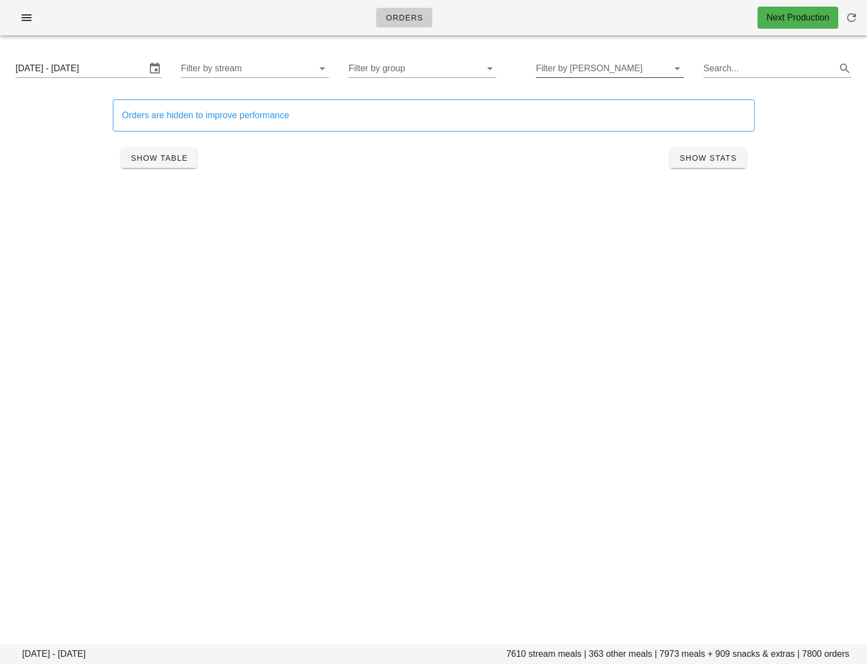
click at [600, 72] on input "Filter by [PERSON_NAME]" at bounding box center [601, 69] width 130 height 18
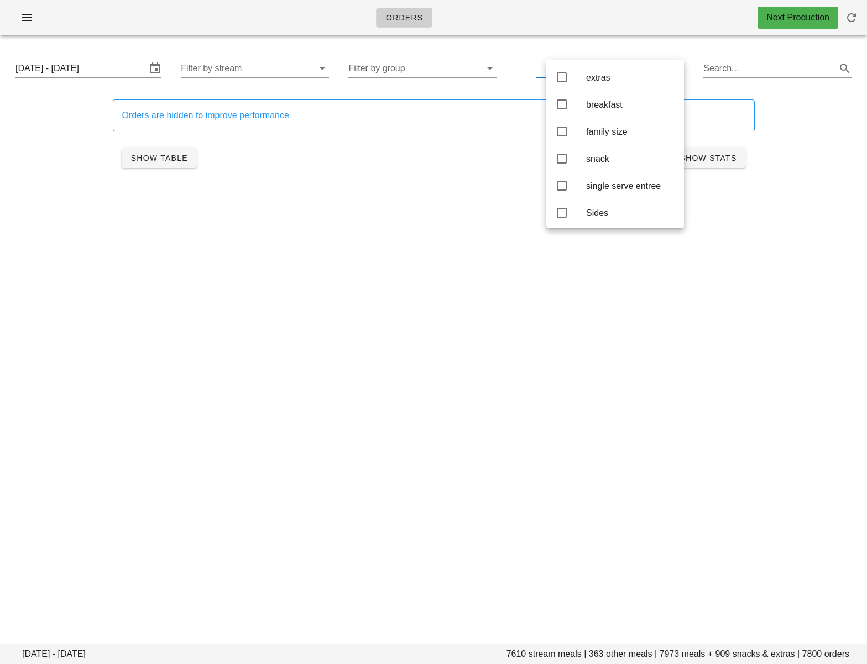
drag, startPoint x: 389, startPoint y: 169, endPoint x: 380, endPoint y: 167, distance: 8.9
click at [389, 169] on div "Show Table Show Stats" at bounding box center [434, 157] width 642 height 35
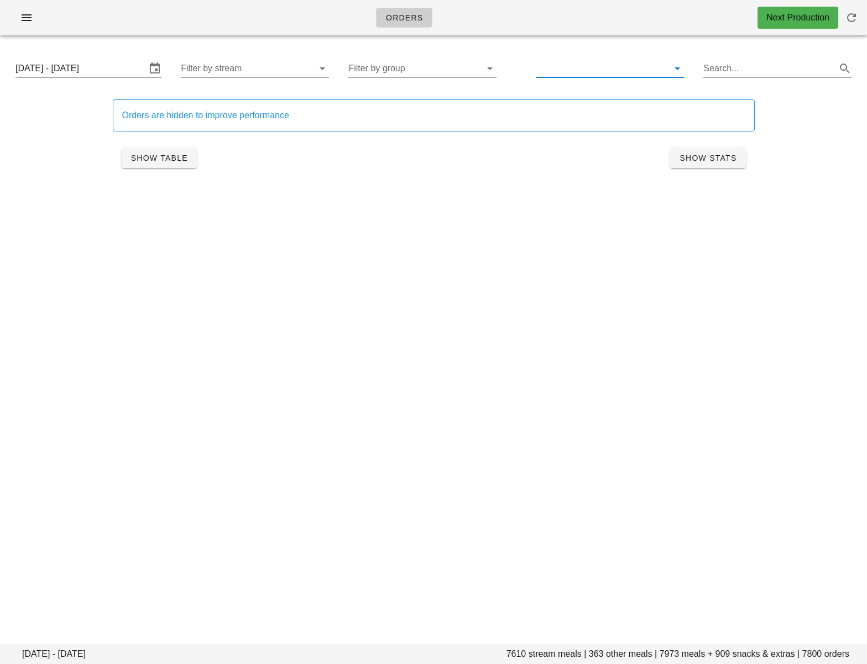
click at [601, 72] on input "text" at bounding box center [601, 69] width 130 height 18
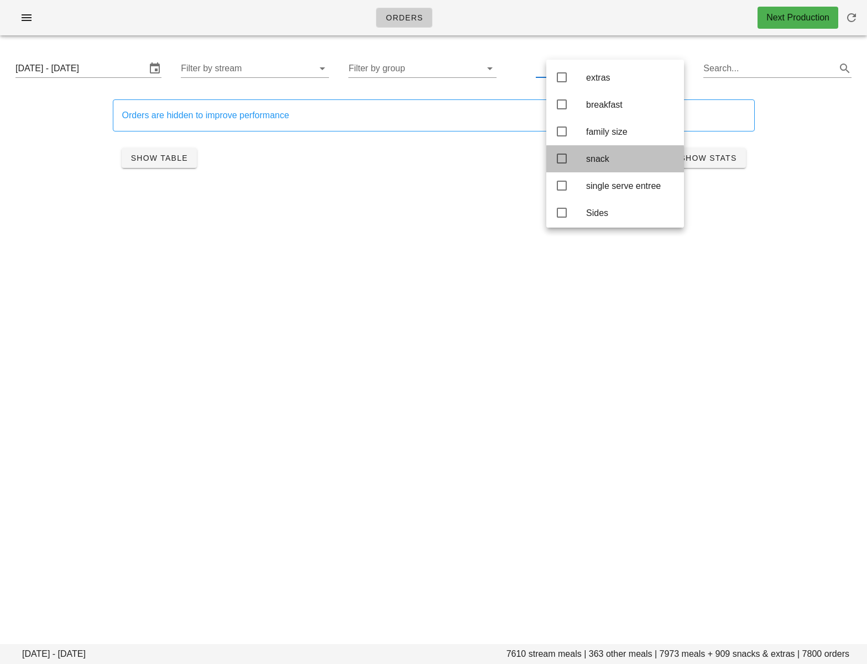
drag, startPoint x: 559, startPoint y: 162, endPoint x: 535, endPoint y: 158, distance: 24.7
click at [559, 162] on icon at bounding box center [561, 158] width 13 height 13
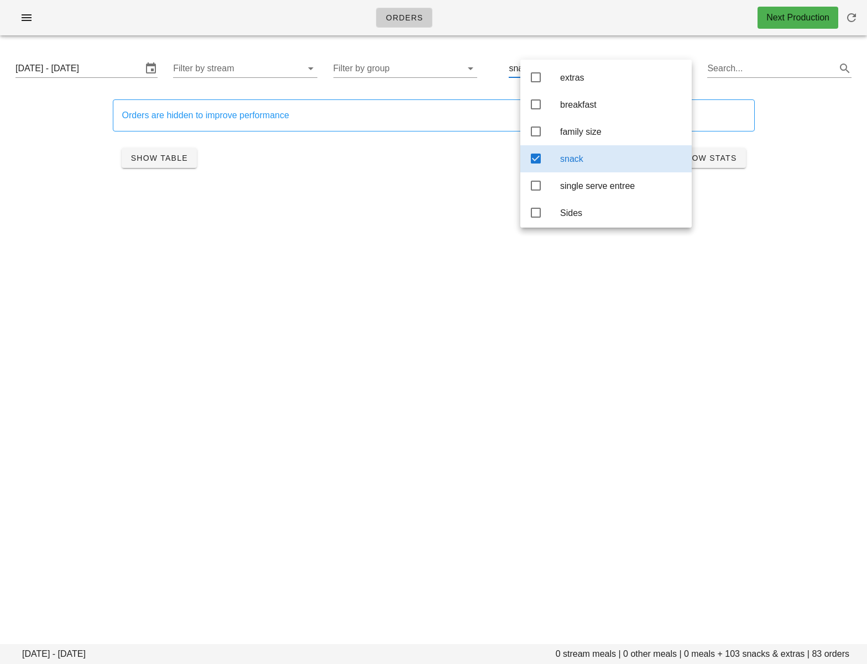
click at [59, 160] on div "Orders are hidden to improve performance Show Table Show Stats" at bounding box center [433, 137] width 853 height 103
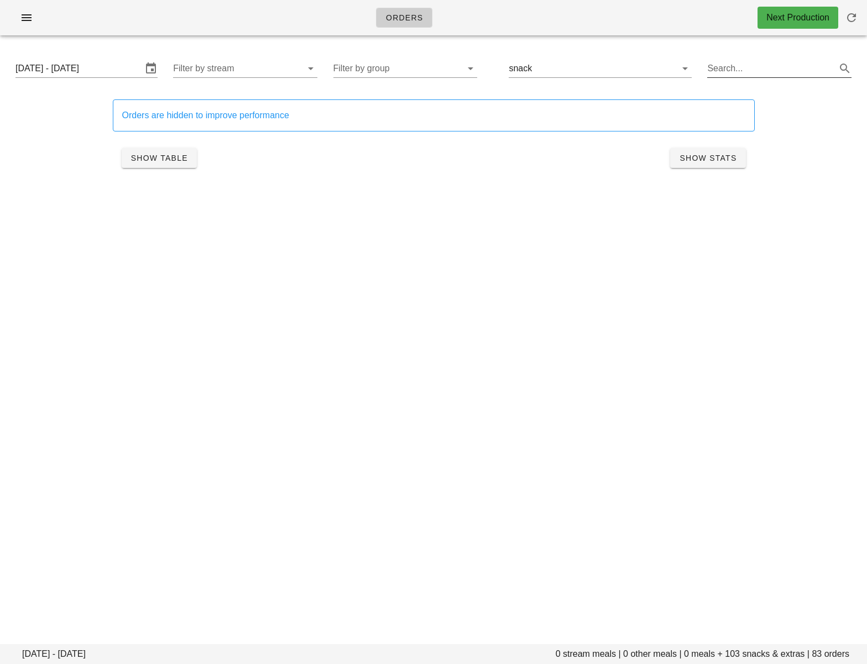
click at [734, 66] on input "Search..." at bounding box center [770, 69] width 127 height 18
paste input "Szechuan Style Broccoli"
click at [146, 160] on span "Show Table" at bounding box center [158, 158] width 57 height 9
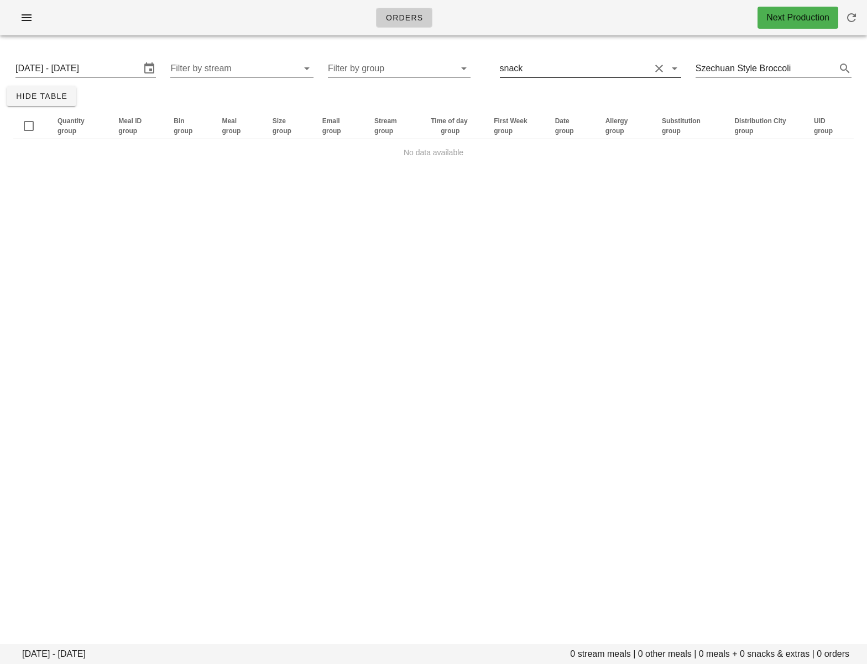
click at [546, 66] on input "text" at bounding box center [587, 69] width 125 height 18
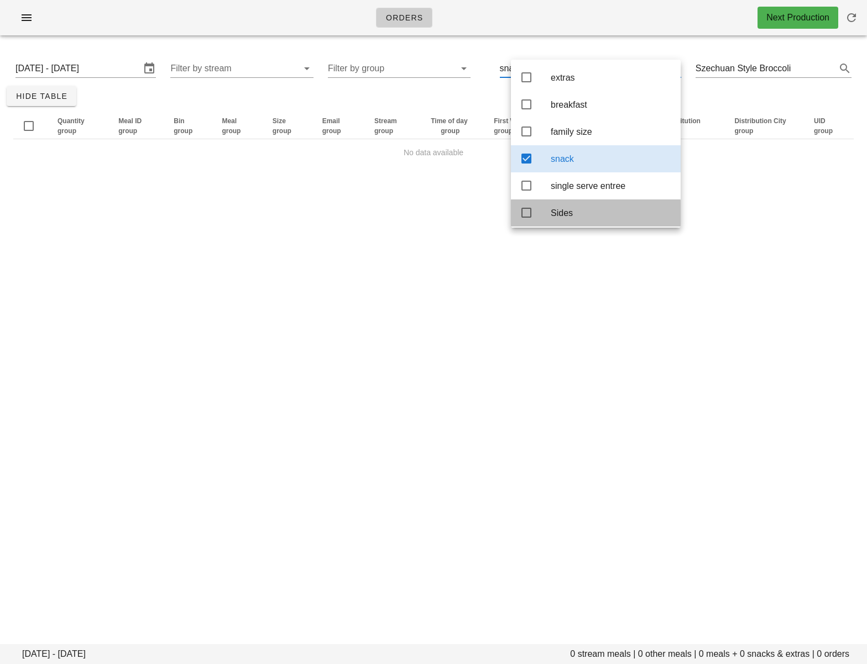
click at [528, 219] on icon at bounding box center [526, 212] width 13 height 13
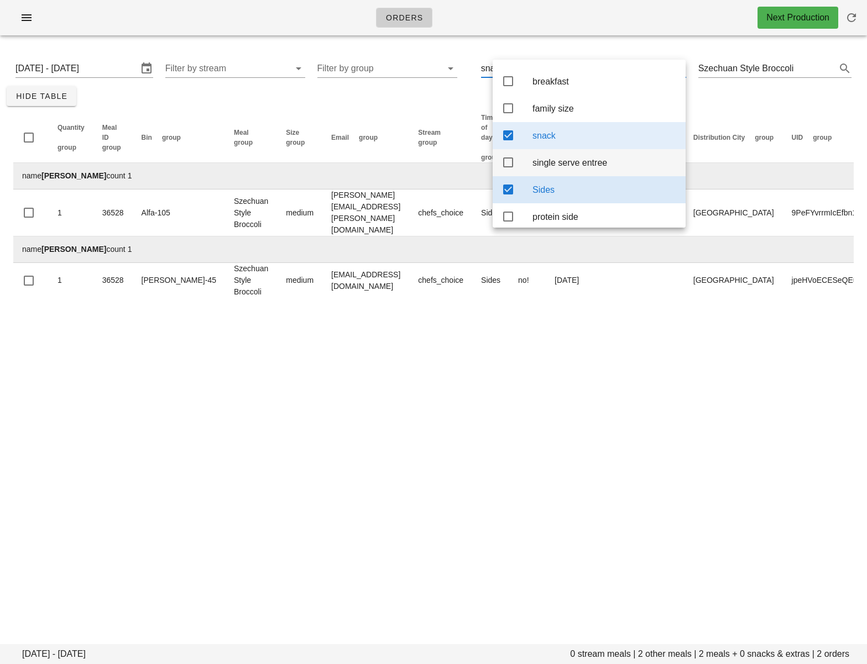
scroll to position [34, 0]
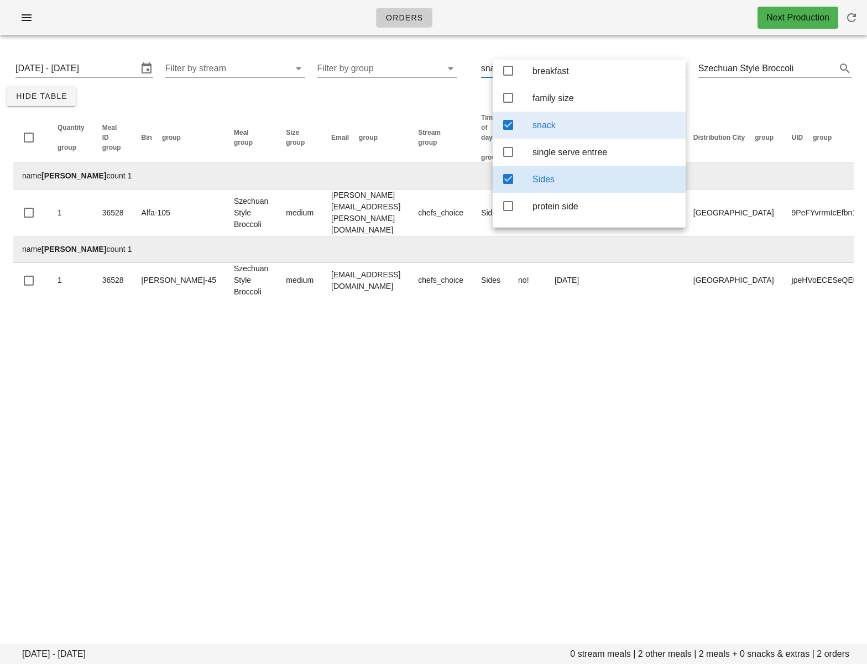
click at [507, 129] on icon at bounding box center [507, 124] width 13 height 13
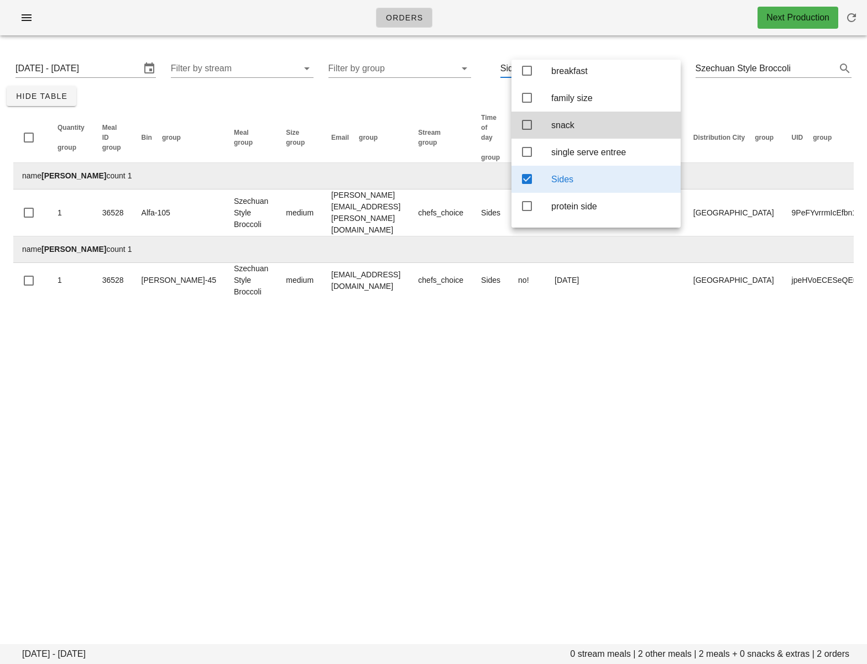
click at [293, 331] on div "Orders Next Production Monday August 11 - Saturday August 16 0 stream meals | 2…" at bounding box center [433, 332] width 867 height 664
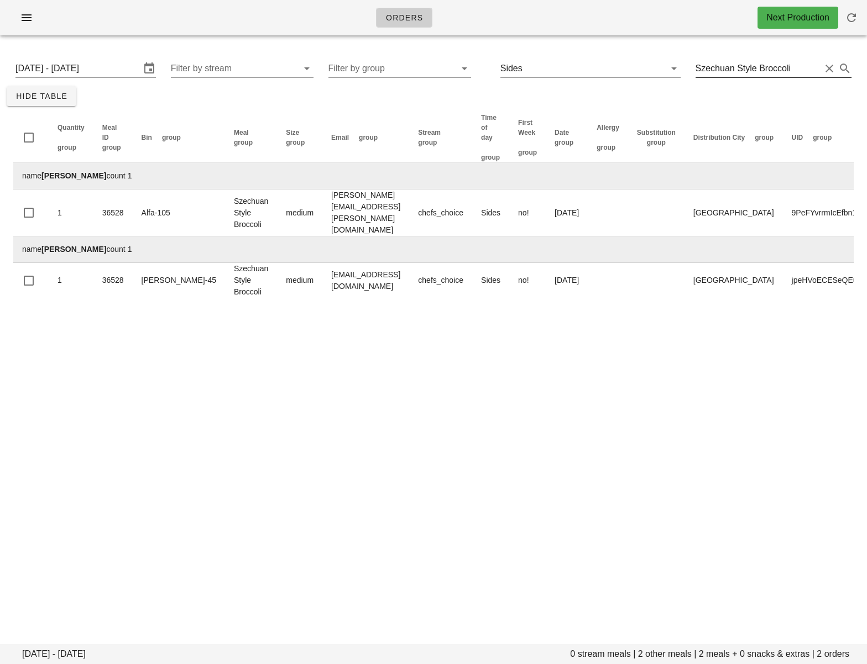
click at [738, 70] on input "Szechuan Style Broccoli" at bounding box center [757, 69] width 125 height 18
paste input "Chili Parmesan Broccoli with Romesco Sauce"
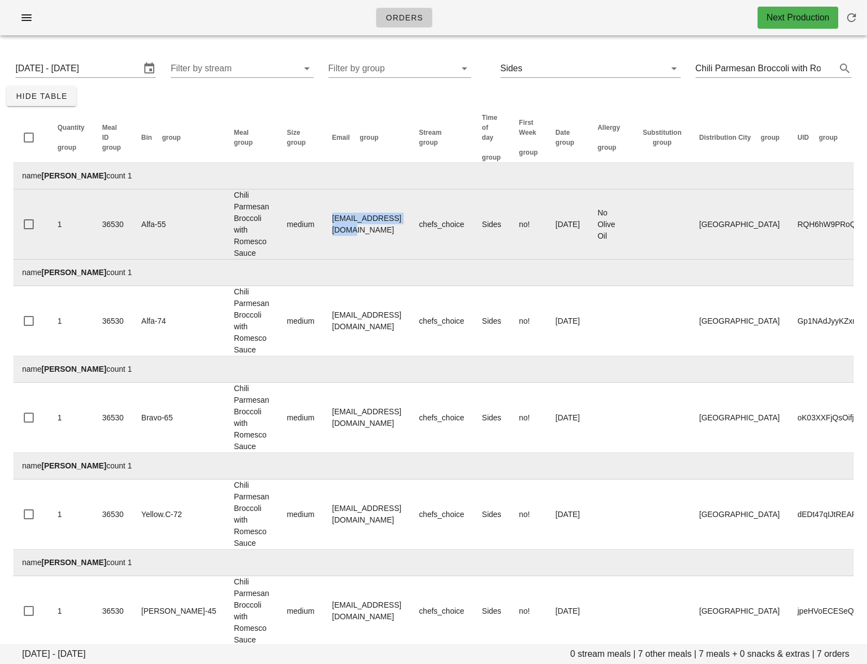
drag, startPoint x: 289, startPoint y: 229, endPoint x: 290, endPoint y: 250, distance: 21.6
click at [368, 228] on td "aiaudufour@gmail.com" at bounding box center [366, 225] width 87 height 70
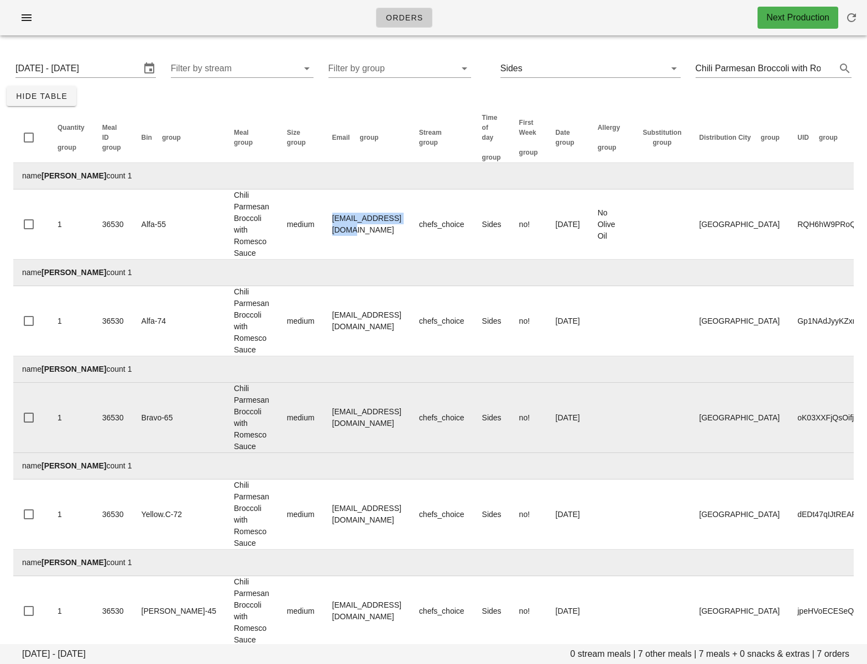
copy td "aiaudufour@gmail.com"
drag, startPoint x: 248, startPoint y: 433, endPoint x: 280, endPoint y: 423, distance: 34.1
click at [278, 433] on td "medium" at bounding box center [300, 418] width 45 height 70
drag, startPoint x: 341, startPoint y: 421, endPoint x: 389, endPoint y: 422, distance: 48.1
click at [389, 422] on td "Dylanwalkerhair@gmail.com" at bounding box center [366, 418] width 87 height 70
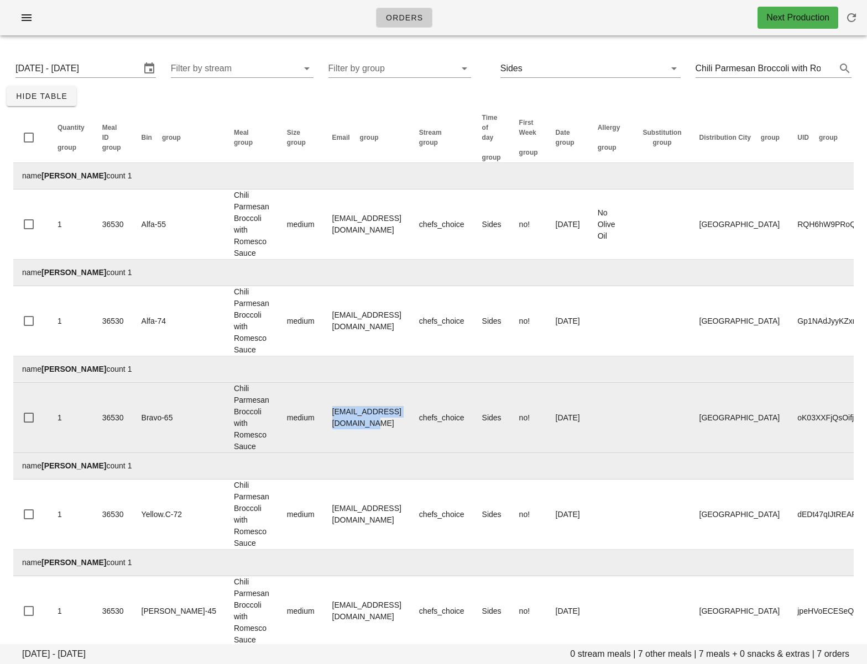
copy td "Dylanwalkerhair@gmail.com"
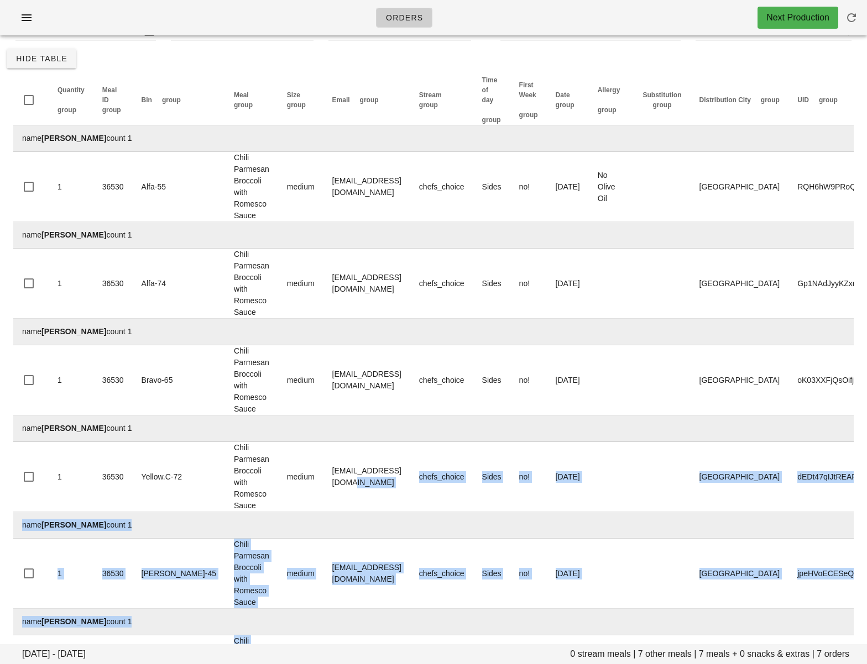
drag, startPoint x: 324, startPoint y: 550, endPoint x: 343, endPoint y: 652, distance: 103.4
click at [333, 664] on html "Orders Next Production Monday August 11 - Saturday August 16 0 stream meals | 7…" at bounding box center [433, 397] width 867 height 871
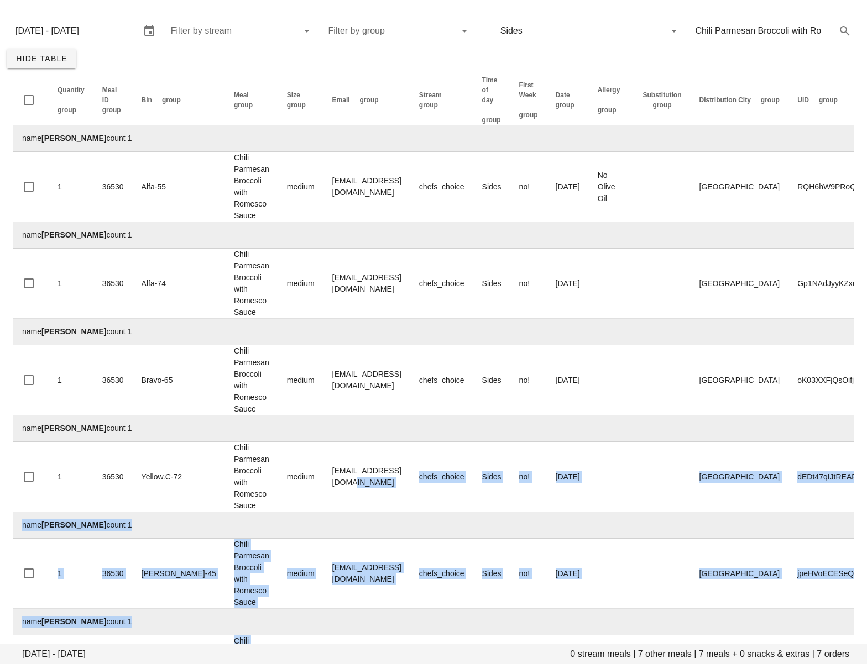
scroll to position [41, 0]
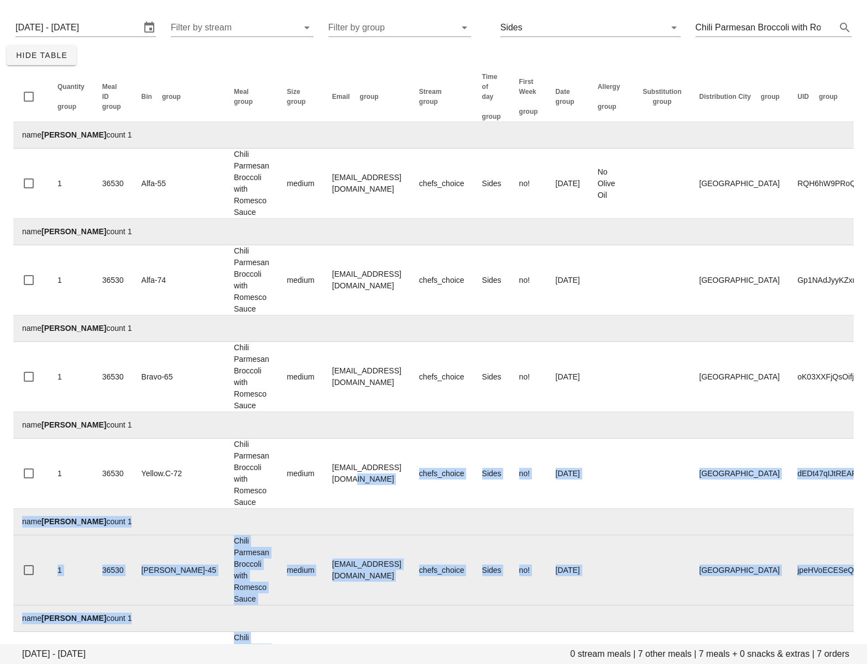
click at [369, 585] on td "matthall28@gmail.com" at bounding box center [366, 571] width 87 height 70
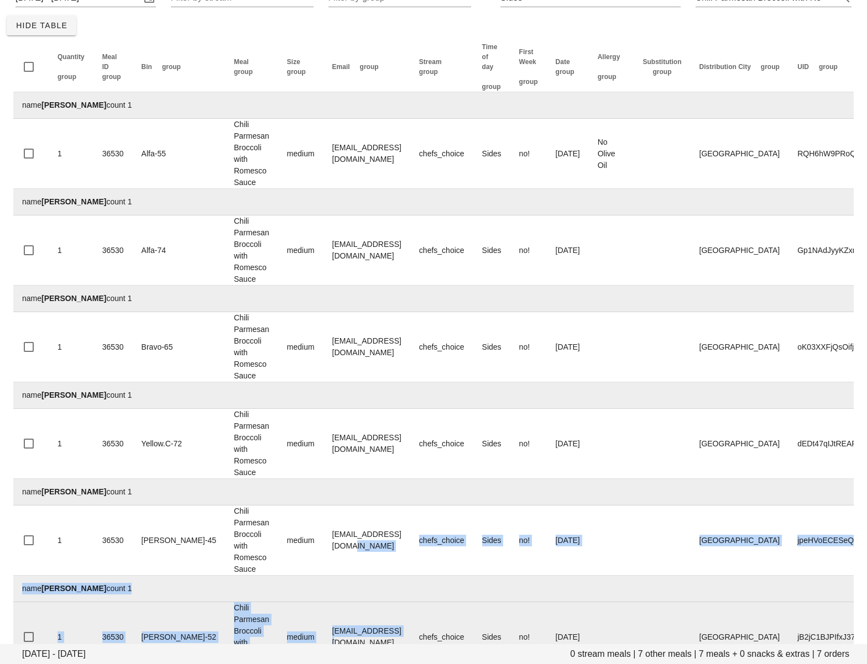
scroll to position [88, 0]
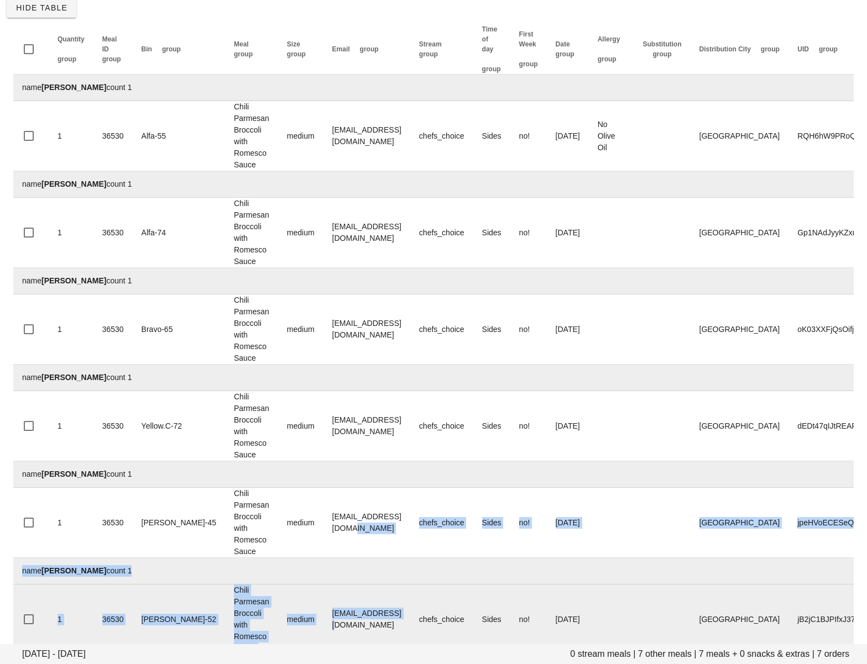
drag, startPoint x: 366, startPoint y: 601, endPoint x: 396, endPoint y: 641, distance: 49.4
click at [366, 664] on html "Orders Next Production Monday August 11 - Saturday August 16 0 stream meals | 7…" at bounding box center [433, 347] width 867 height 871
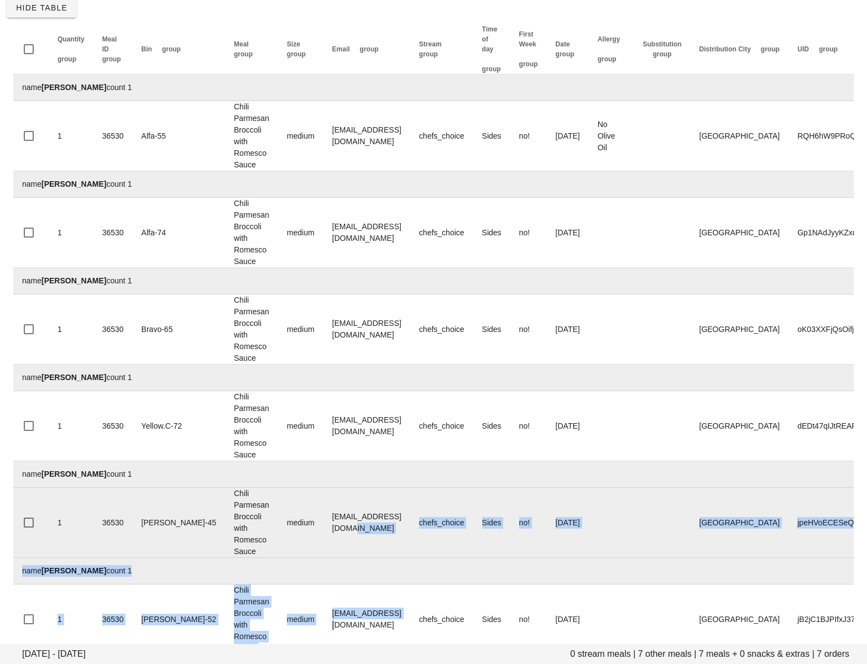
click at [804, 504] on td "jpeHVoECESeQEuflSawxxp3Vnfv2" at bounding box center [864, 523] width 153 height 70
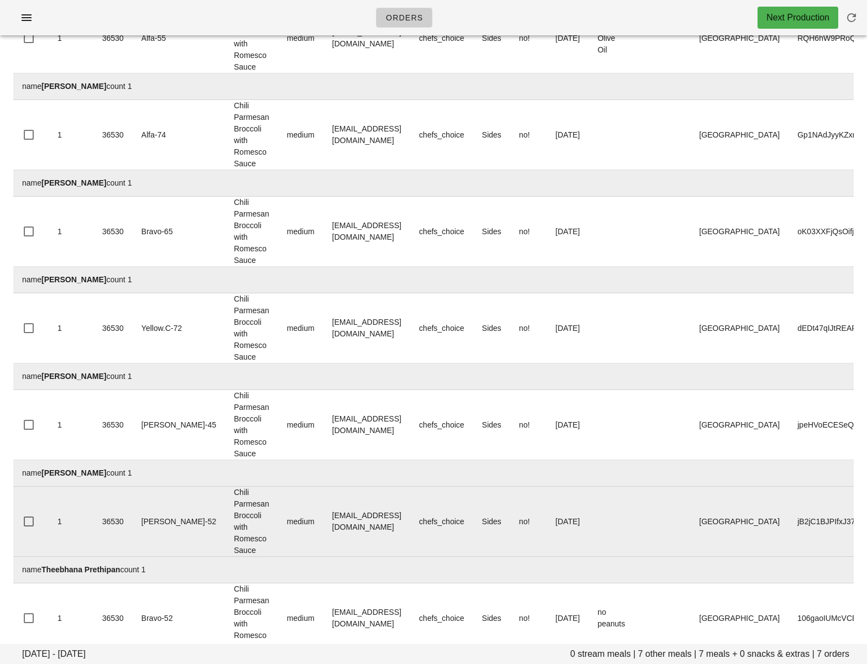
scroll to position [184, 0]
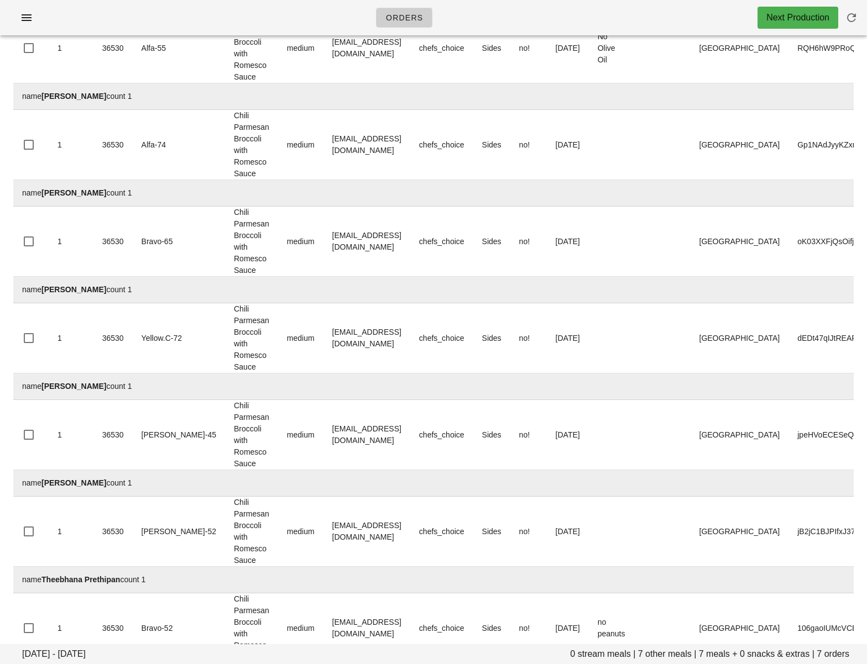
drag, startPoint x: 459, startPoint y: 133, endPoint x: 420, endPoint y: -1, distance: 139.2
click at [420, 0] on html "Orders Next Production Monday August 11 - Saturday August 16 0 stream meals | 7…" at bounding box center [433, 259] width 867 height 871
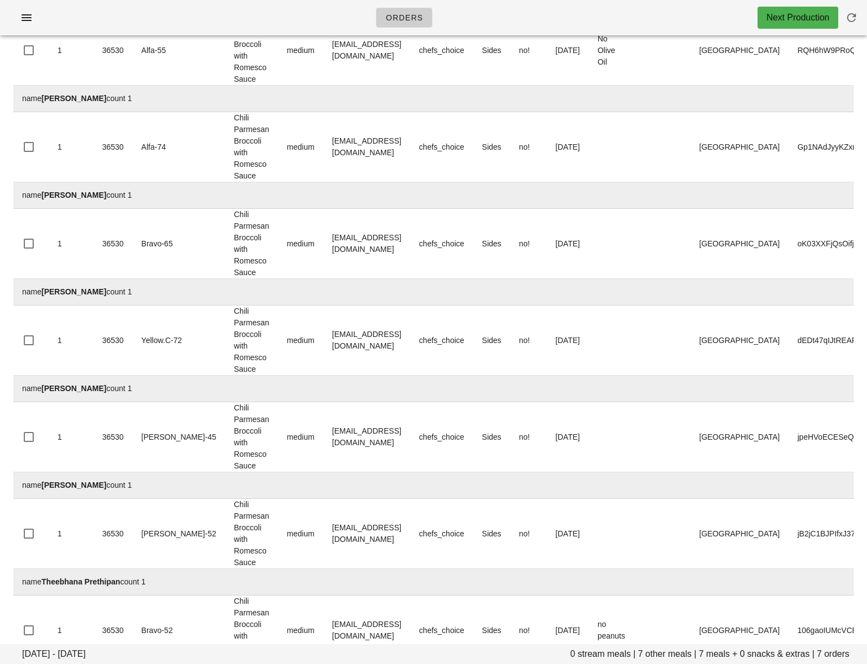
click at [538, 206] on td "name Dylan Walker count 1" at bounding box center [477, 195] width 928 height 27
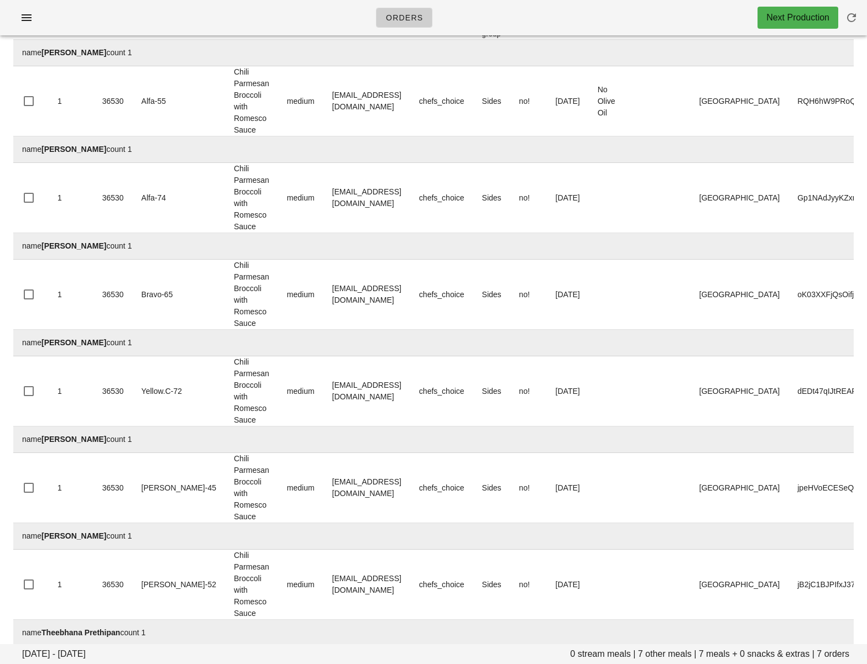
scroll to position [0, 0]
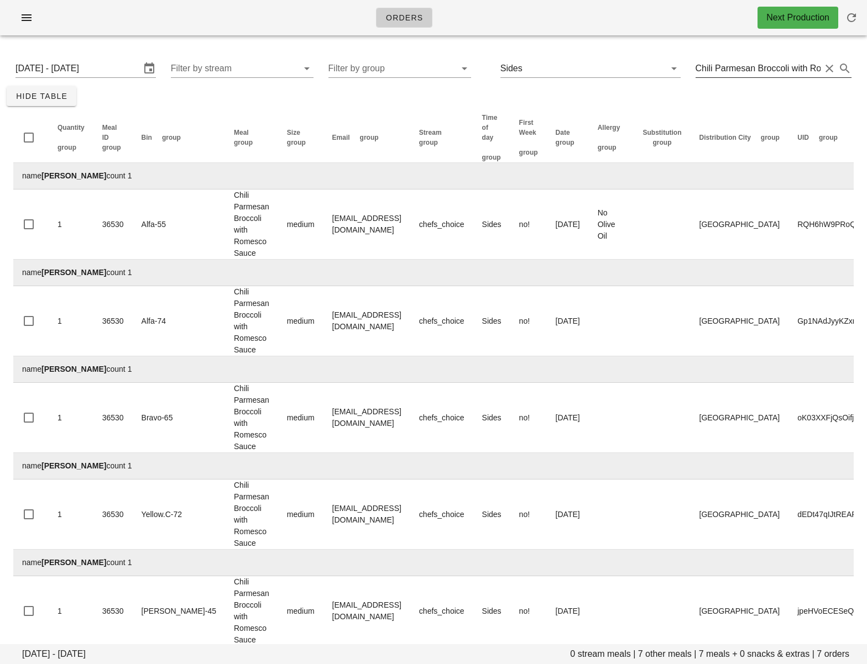
click at [753, 68] on input "Chili Parmesan Broccoli with Romesco Sauce" at bounding box center [757, 69] width 125 height 18
paste input "Szechuan Style Broccoli"
click at [656, 67] on button "Clear Filter by tod" at bounding box center [658, 68] width 13 height 13
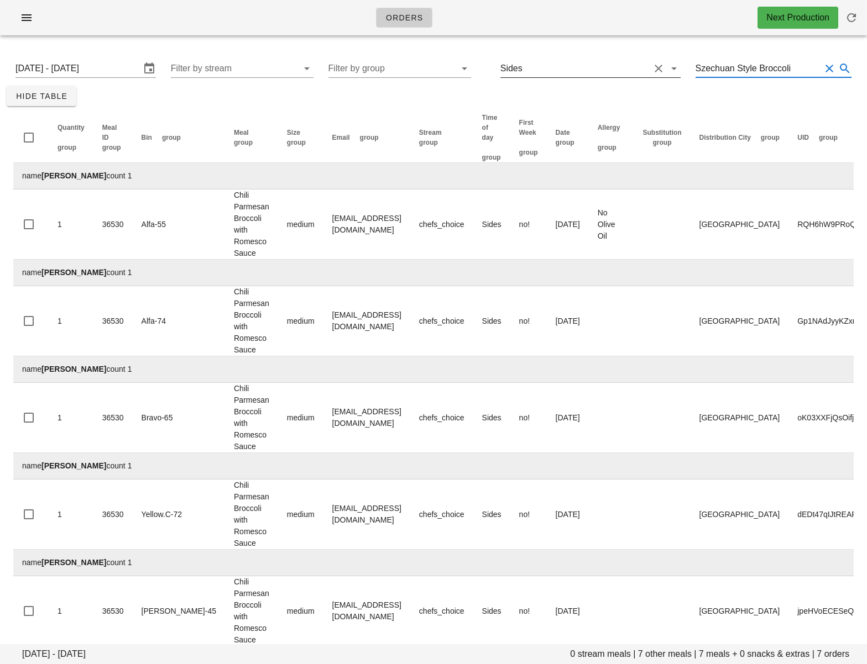
type input "Szechuan Style Broccoli"
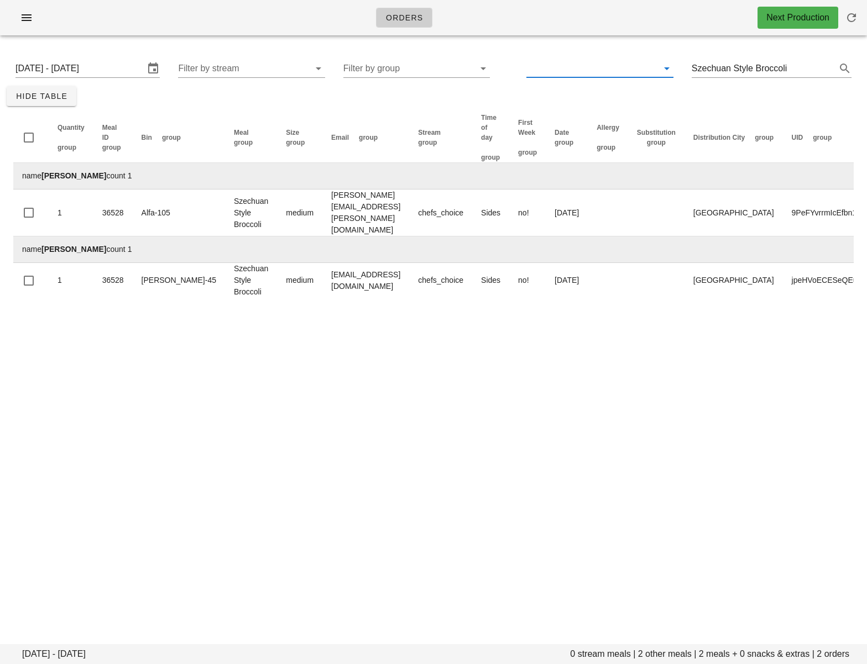
click at [570, 381] on div "Orders Next Production Monday August 11 - Saturday August 16 0 stream meals | 2…" at bounding box center [433, 332] width 867 height 664
click at [4, 463] on div "Orders Next Production Monday August 11 - Saturday August 16 0 stream meals | 2…" at bounding box center [433, 332] width 867 height 664
click at [21, 18] on icon "button" at bounding box center [26, 17] width 13 height 13
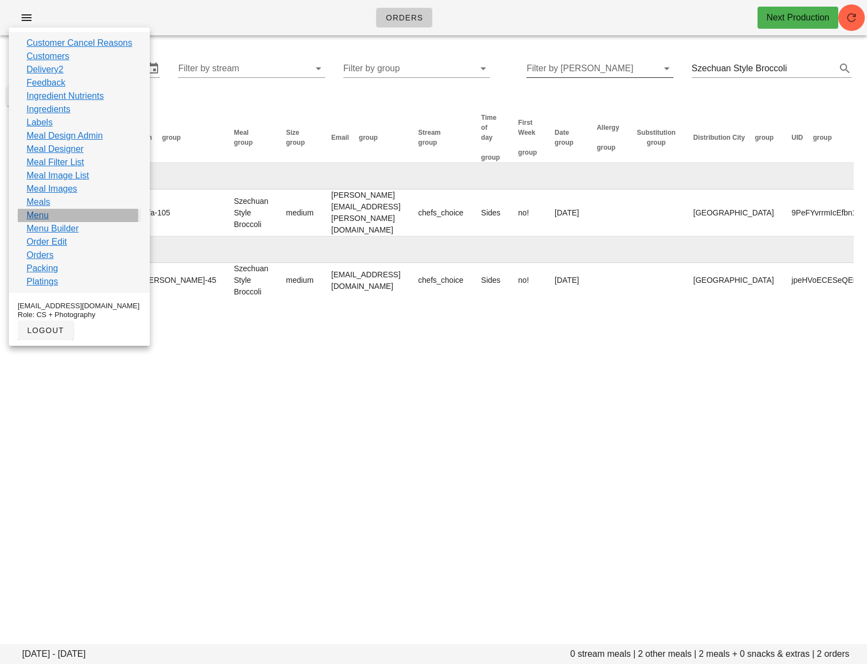
click at [44, 220] on link "Menu" at bounding box center [38, 215] width 22 height 13
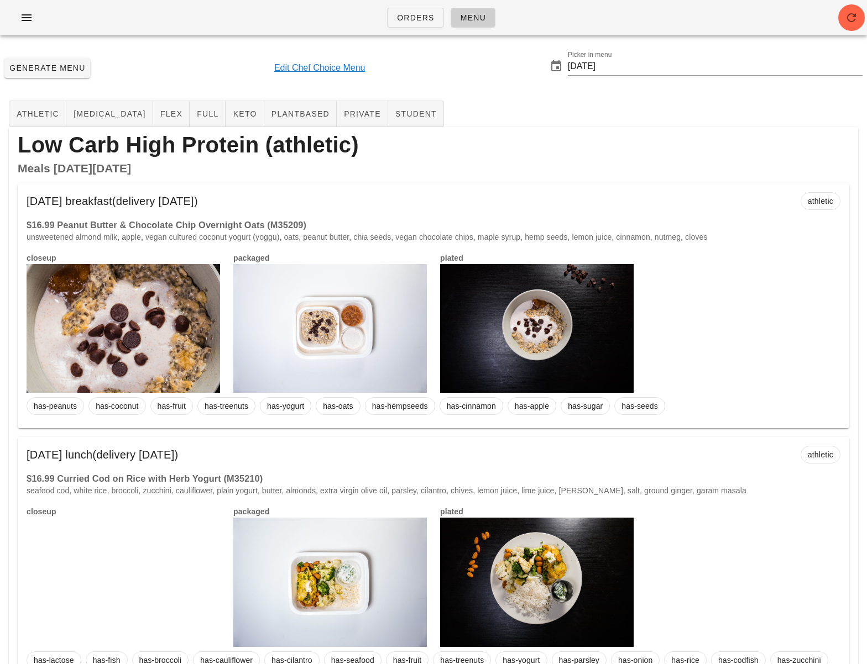
click at [602, 66] on input "[DATE]" at bounding box center [715, 66] width 295 height 18
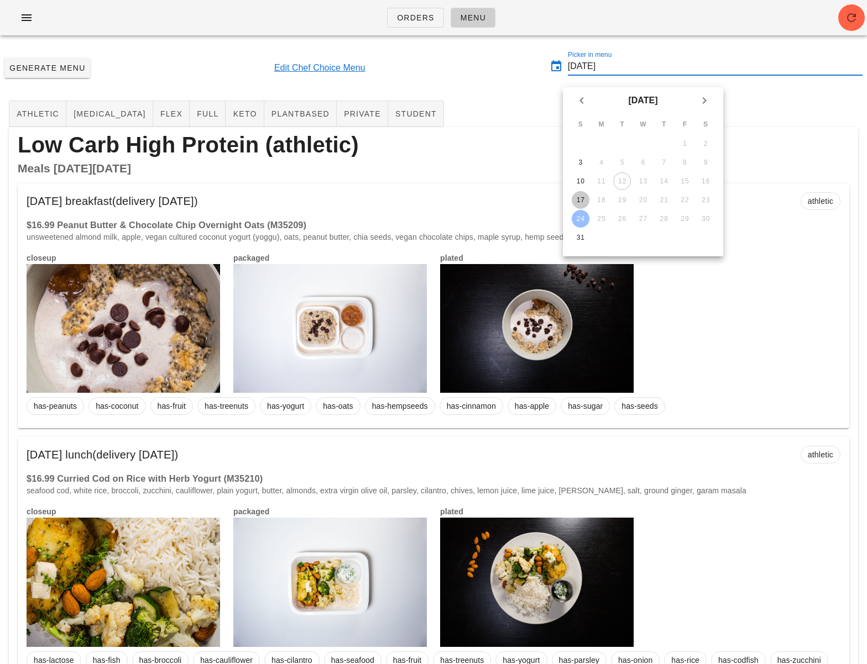
click at [581, 198] on div "17" at bounding box center [581, 200] width 18 height 8
type input "[DATE]"
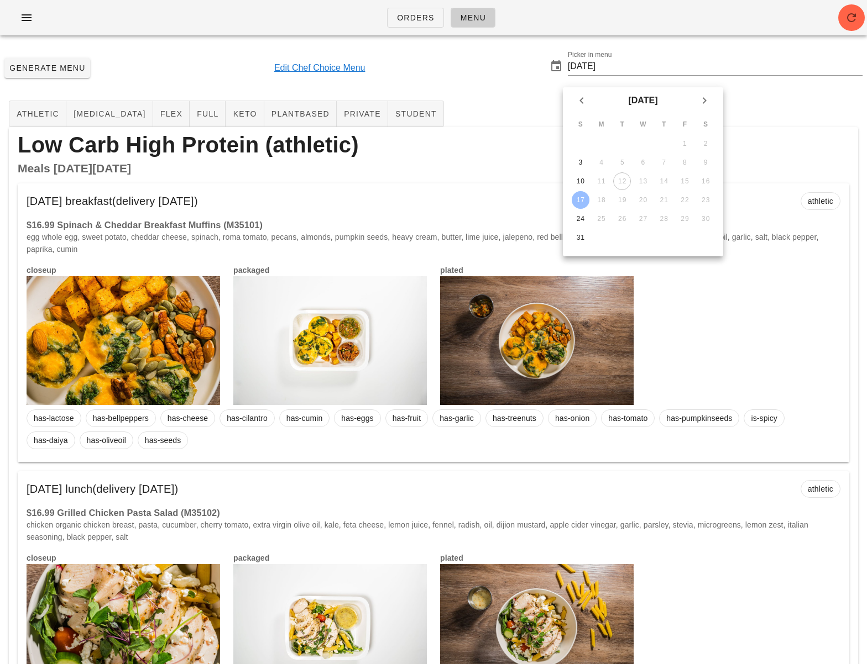
click at [513, 72] on div "Generate Menu Edit Chef Choice Menu Picker in menu 2025-08-17" at bounding box center [433, 68] width 867 height 48
click at [849, 20] on icon "button" at bounding box center [851, 17] width 13 height 13
click at [849, 20] on div "Orders Menu" at bounding box center [433, 17] width 867 height 35
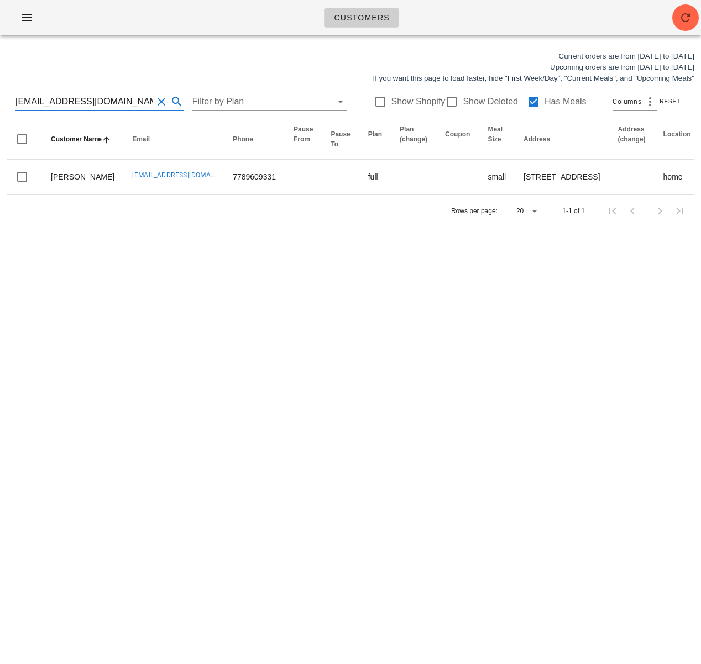
drag, startPoint x: 80, startPoint y: 102, endPoint x: 19, endPoint y: 97, distance: 60.4
click at [14, 98] on div "[EMAIL_ADDRESS][DOMAIN_NAME] Filter by Plan Show Shopify Show Deleted Has Meals…" at bounding box center [351, 101] width 688 height 35
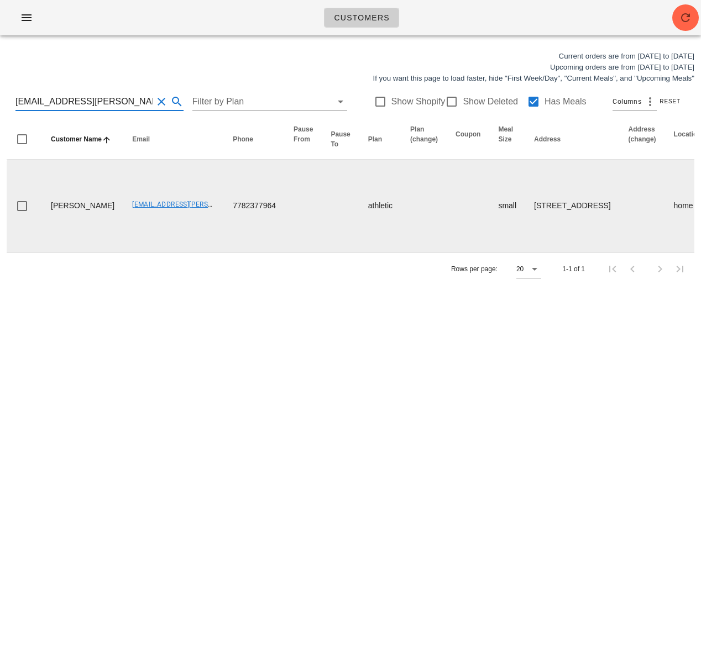
type input "[EMAIL_ADDRESS][PERSON_NAME][DOMAIN_NAME]"
drag, startPoint x: 97, startPoint y: 202, endPoint x: 179, endPoint y: 204, distance: 82.4
copy link "[EMAIL_ADDRESS][PERSON_NAME][DOMAIN_NAME]"
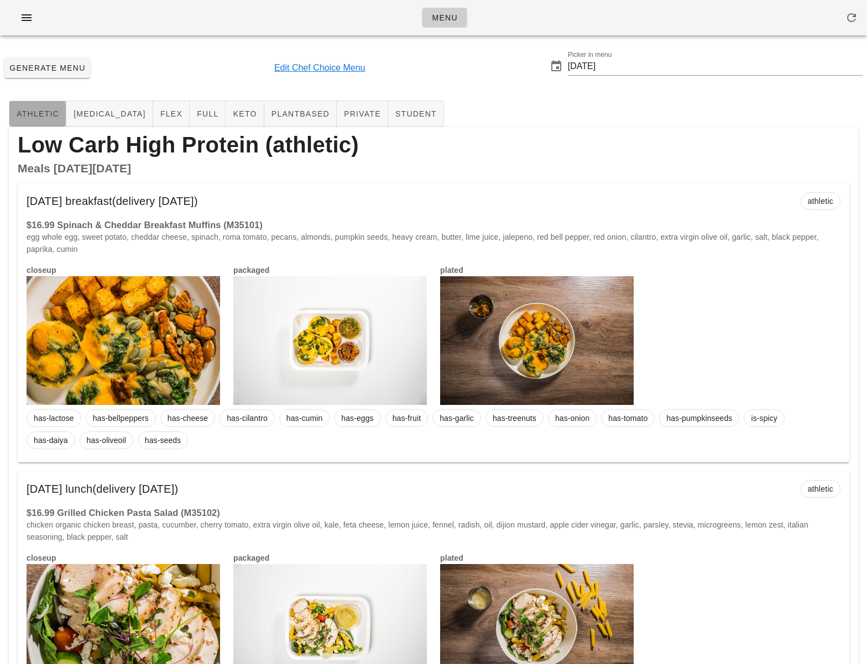
click at [45, 118] on span "athletic" at bounding box center [37, 113] width 43 height 9
click at [122, 72] on div "Generate Menu Edit Chef Choice Menu Picker in menu 2025-08-17" at bounding box center [433, 68] width 867 height 48
click at [101, 115] on span "[MEDICAL_DATA]" at bounding box center [109, 113] width 73 height 9
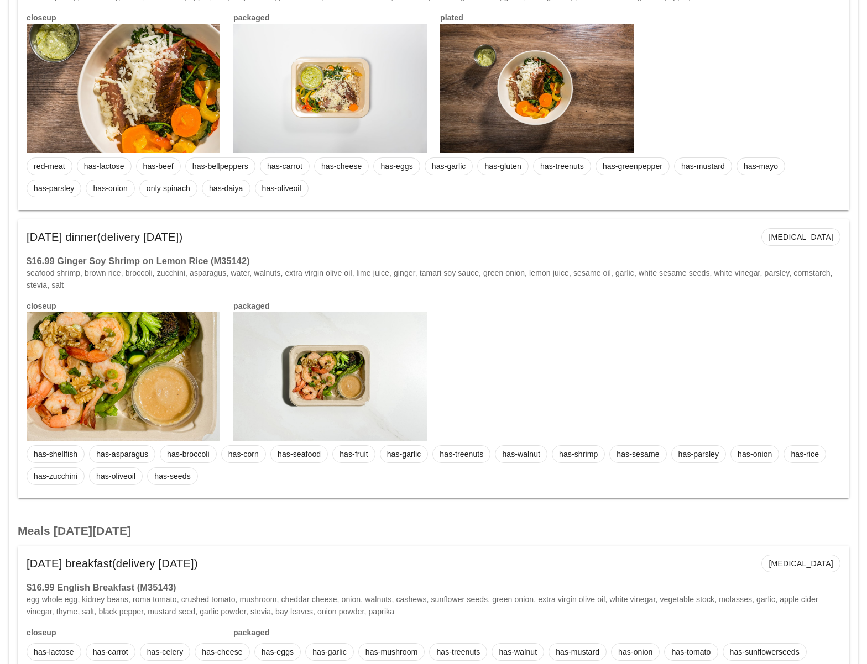
scroll to position [1391, 0]
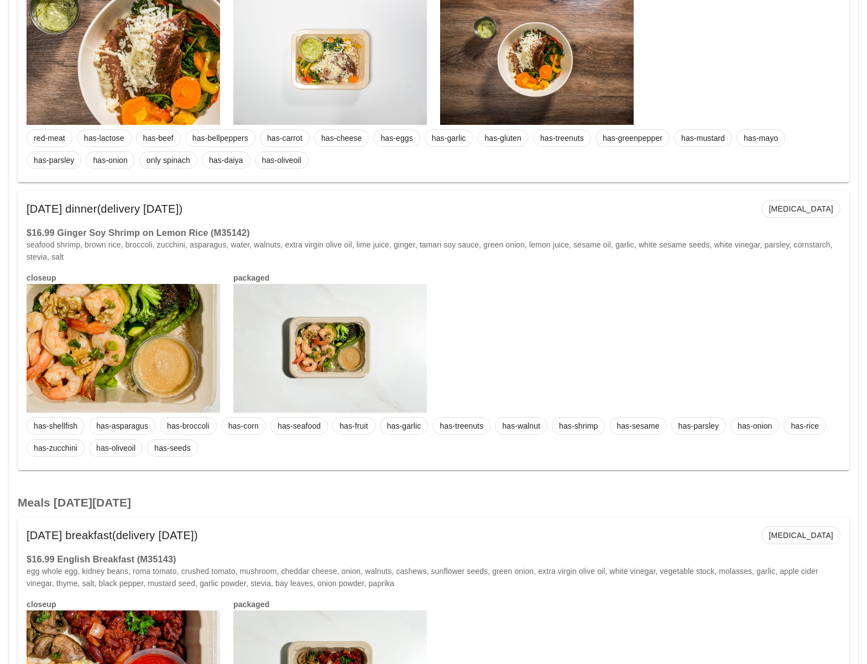
click at [496, 316] on div "closeup packaged" at bounding box center [433, 342] width 827 height 154
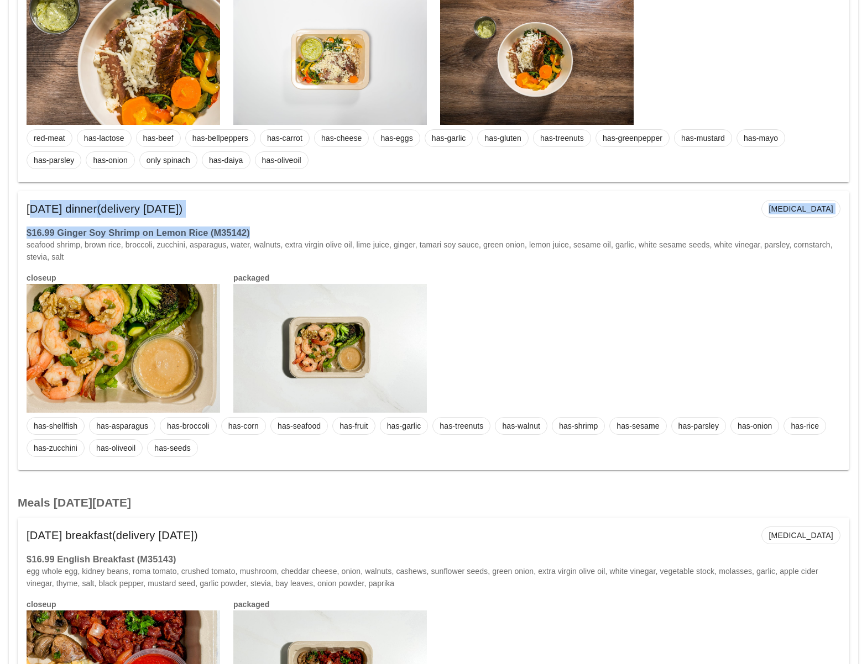
drag, startPoint x: 229, startPoint y: 232, endPoint x: 27, endPoint y: 209, distance: 203.6
click at [27, 209] on div "Tuesday Aug 19 dinner (delivery Sunday Aug 17) diabetes $16.99 Ginger Soy Shrim…" at bounding box center [433, 330] width 831 height 279
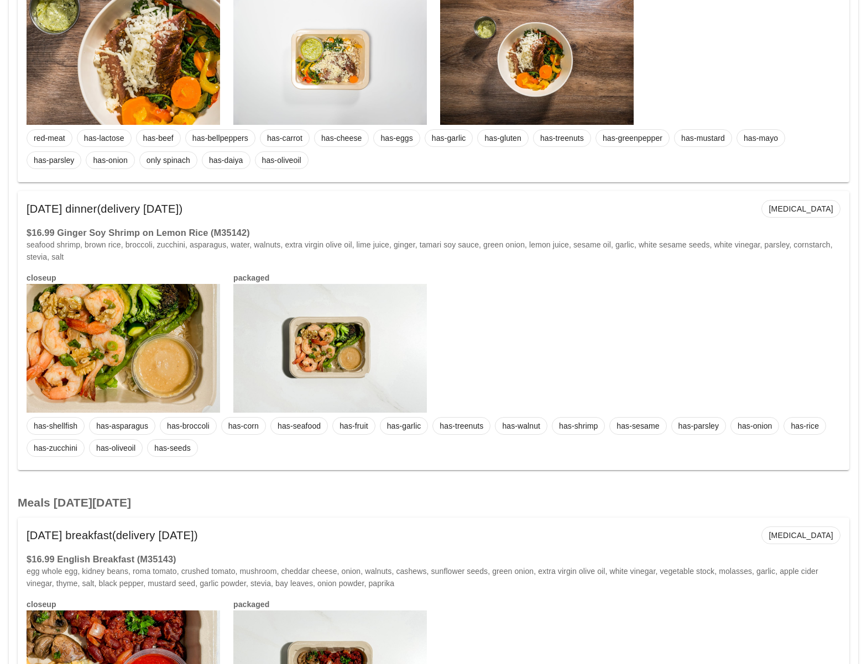
click at [485, 275] on div "closeup packaged" at bounding box center [433, 342] width 827 height 154
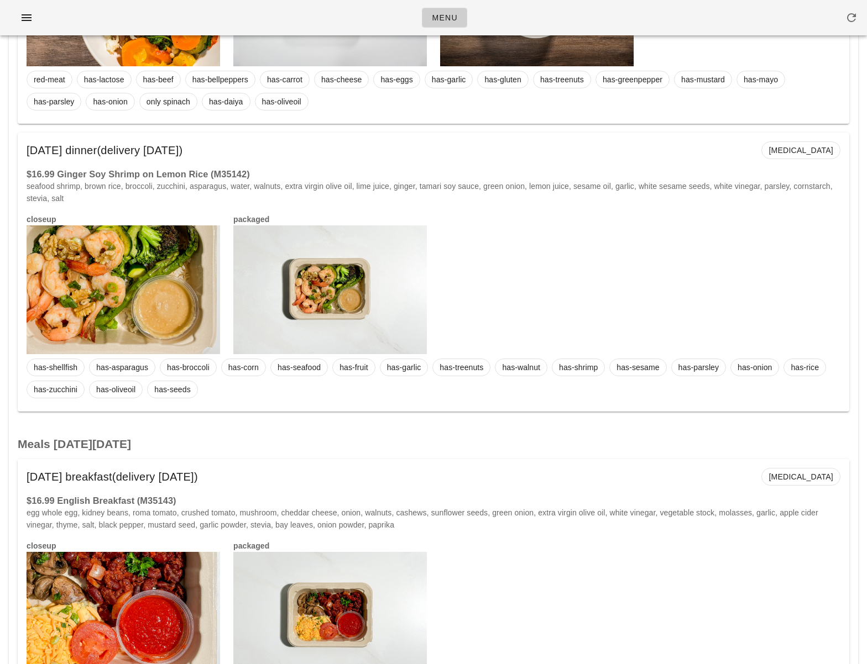
scroll to position [0, 0]
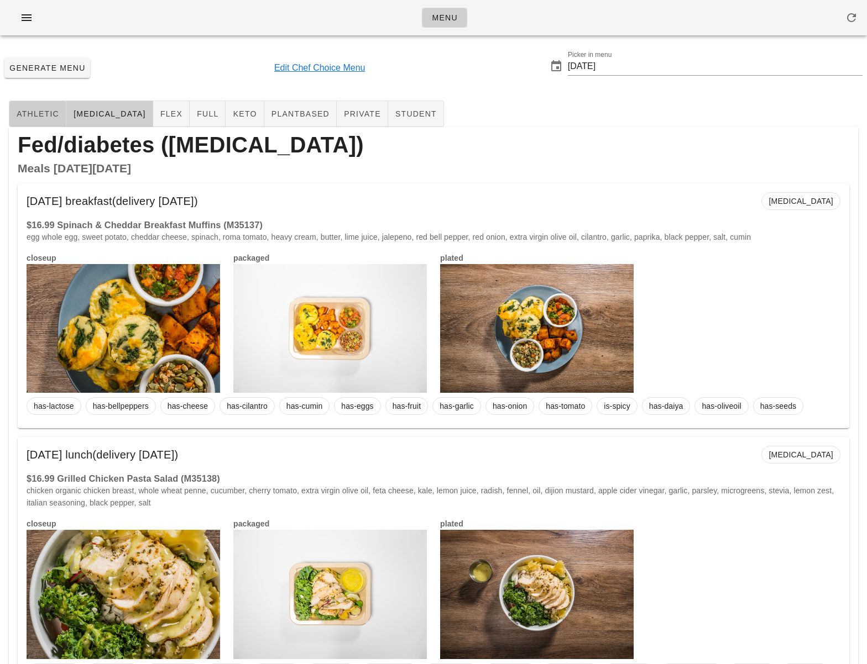
click at [30, 113] on span "athletic" at bounding box center [37, 113] width 43 height 9
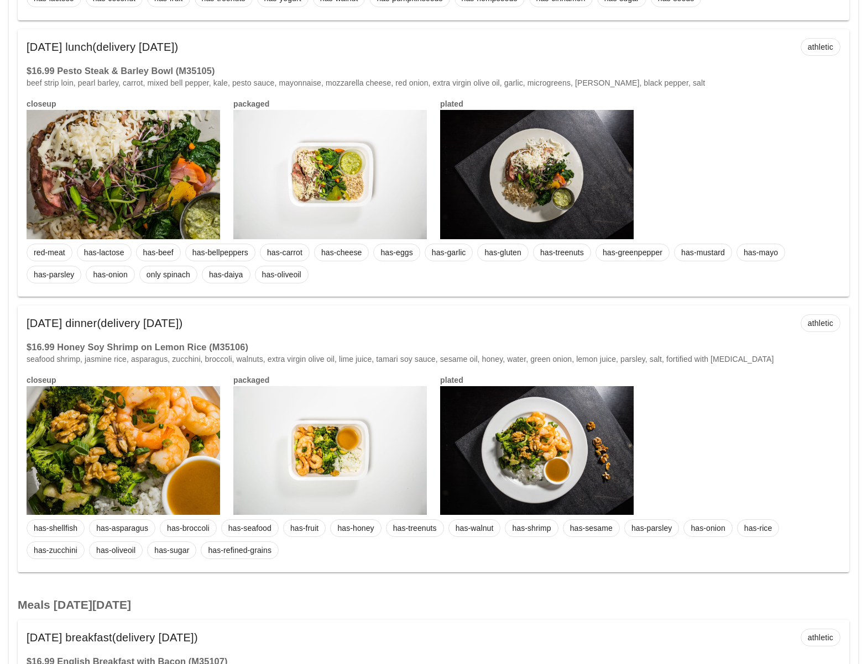
scroll to position [1320, 0]
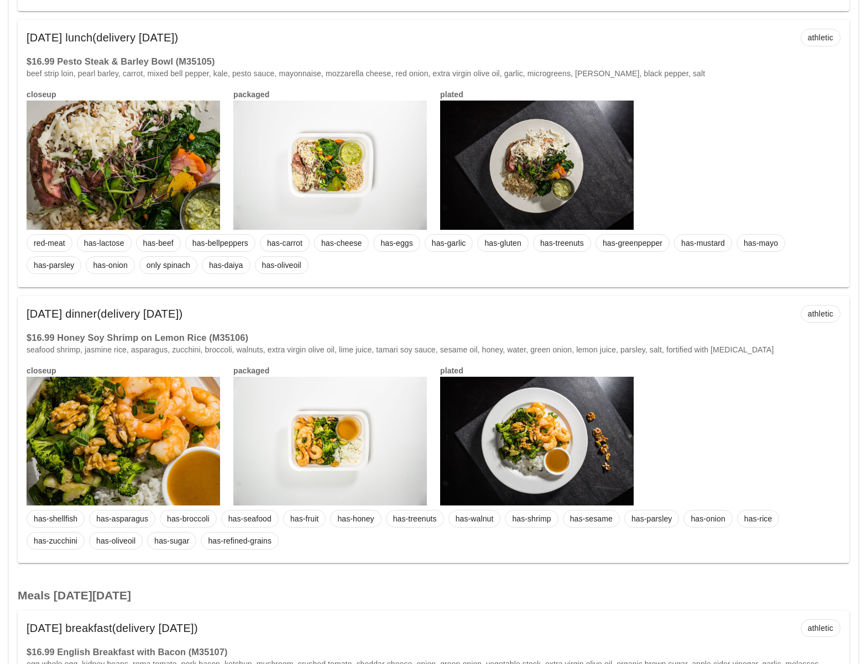
click at [501, 460] on div at bounding box center [536, 441] width 193 height 129
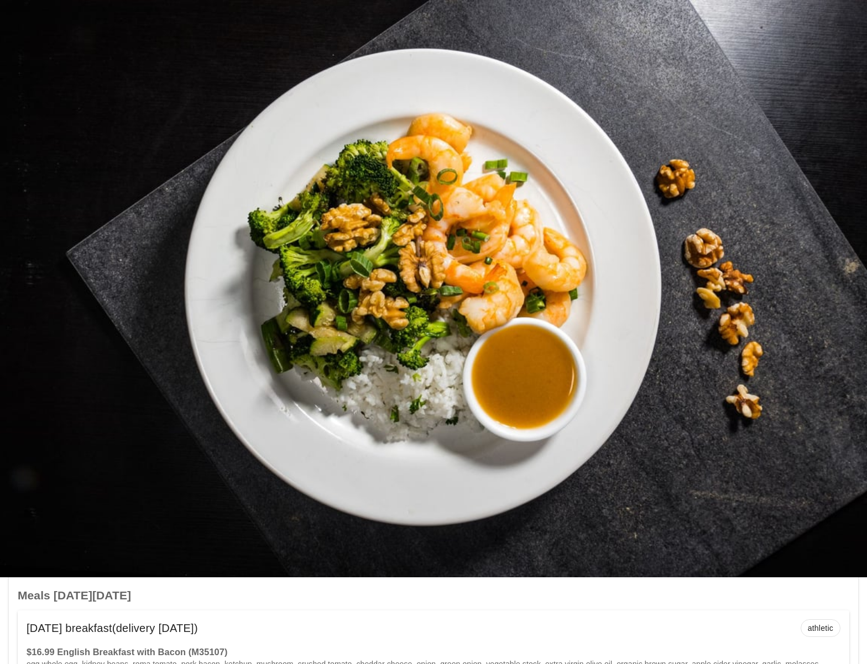
click at [452, 586] on div at bounding box center [433, 332] width 867 height 664
click at [390, 640] on div at bounding box center [433, 332] width 867 height 664
click at [311, 588] on div at bounding box center [433, 332] width 867 height 664
click at [826, 33] on div at bounding box center [433, 289] width 867 height 578
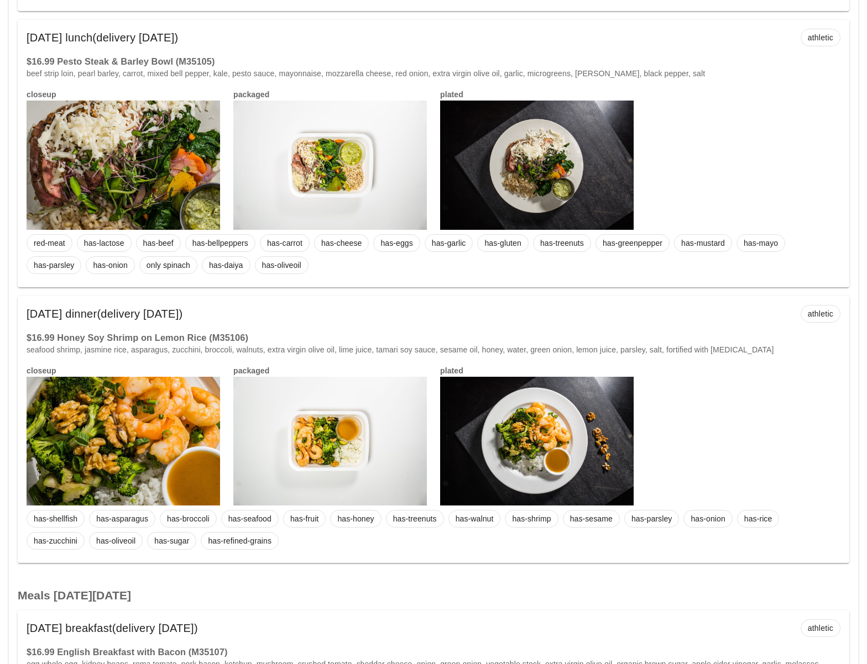
click at [762, 463] on div "closeup packaged plated" at bounding box center [433, 435] width 827 height 154
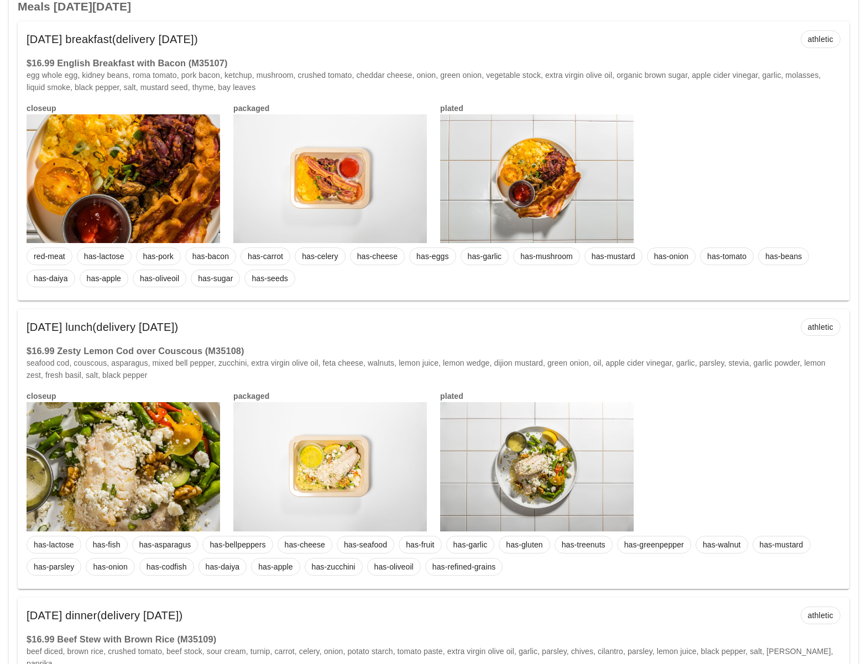
scroll to position [1917, 0]
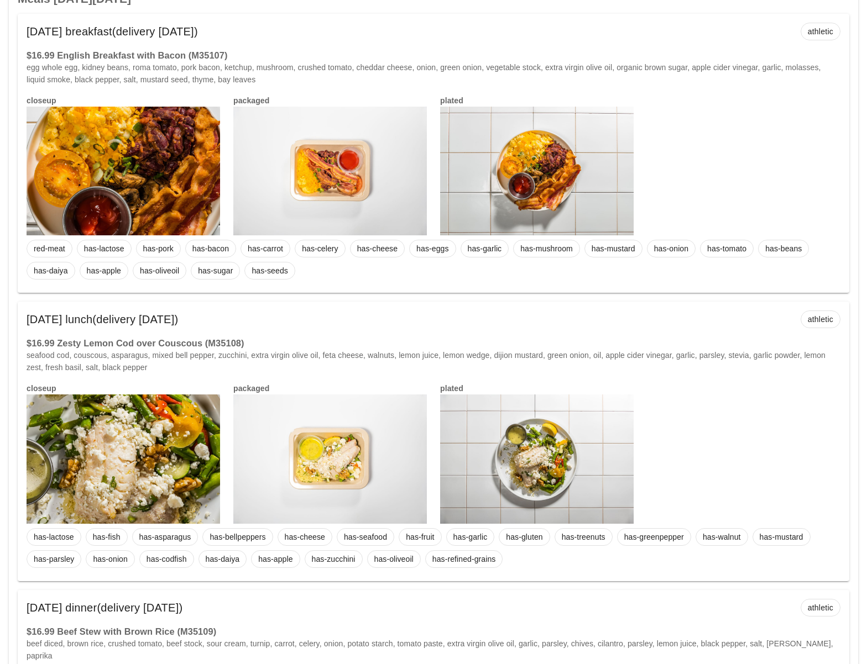
click at [715, 197] on div "closeup packaged plated" at bounding box center [433, 165] width 827 height 154
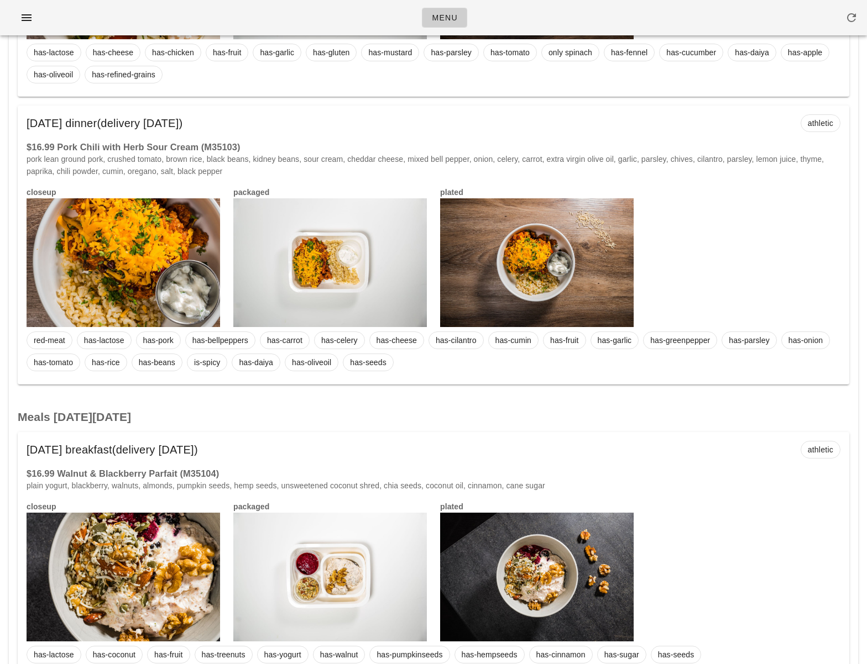
scroll to position [0, 0]
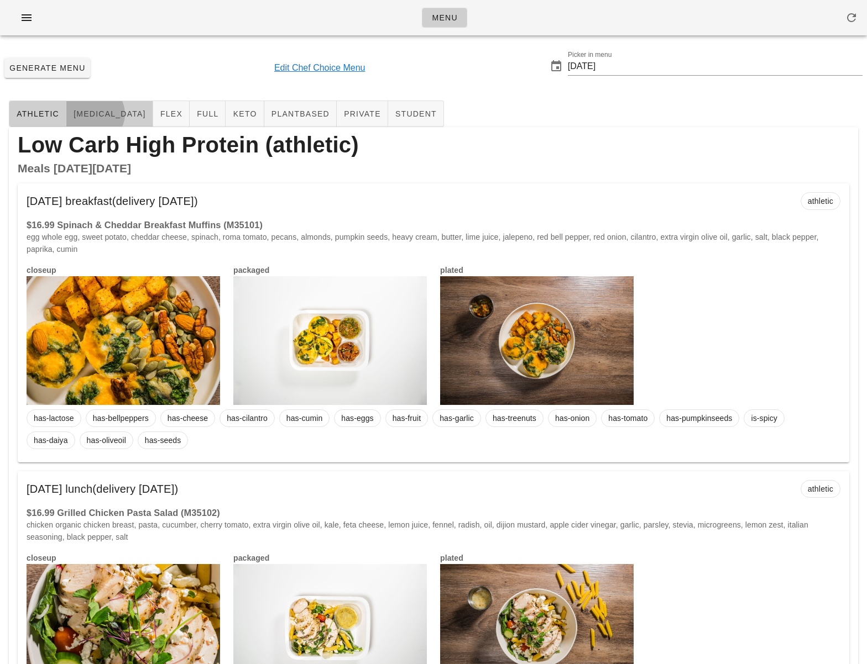
click at [97, 118] on span "diabetes" at bounding box center [109, 113] width 73 height 9
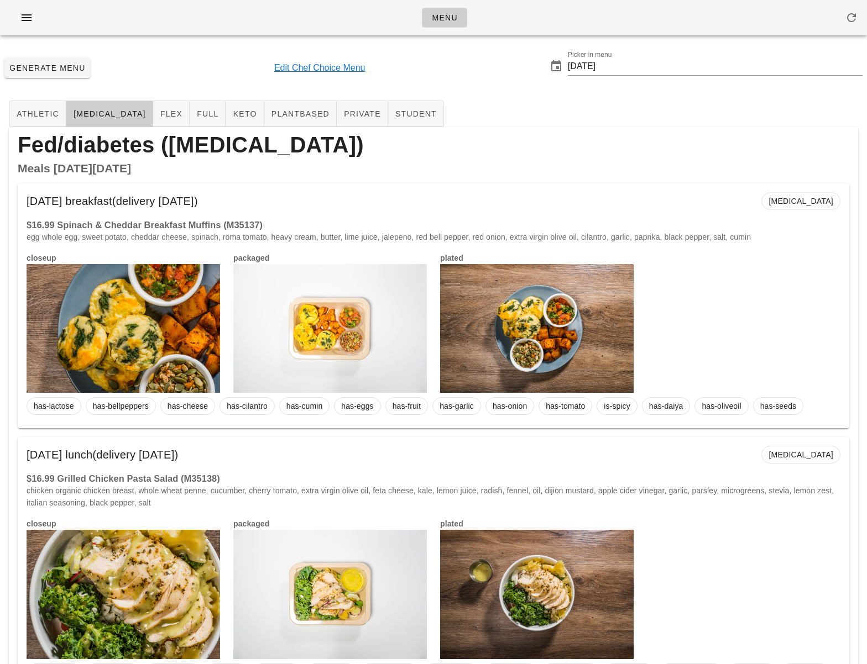
click at [746, 289] on div "closeup packaged plated" at bounding box center [433, 322] width 827 height 154
click at [640, 205] on div "Monday Aug 18 breakfast (delivery Sunday Aug 17) diabetes" at bounding box center [433, 201] width 831 height 35
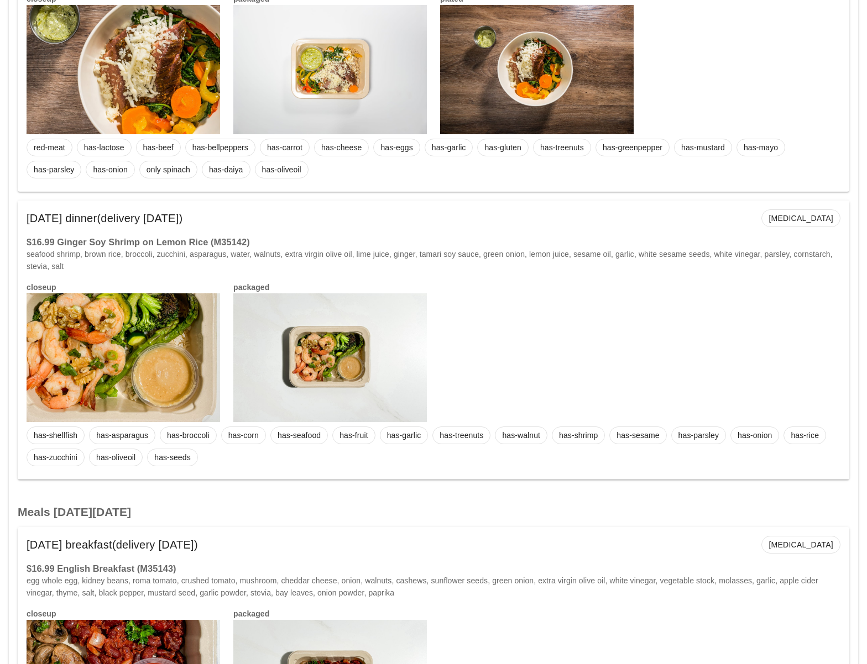
scroll to position [1392, 0]
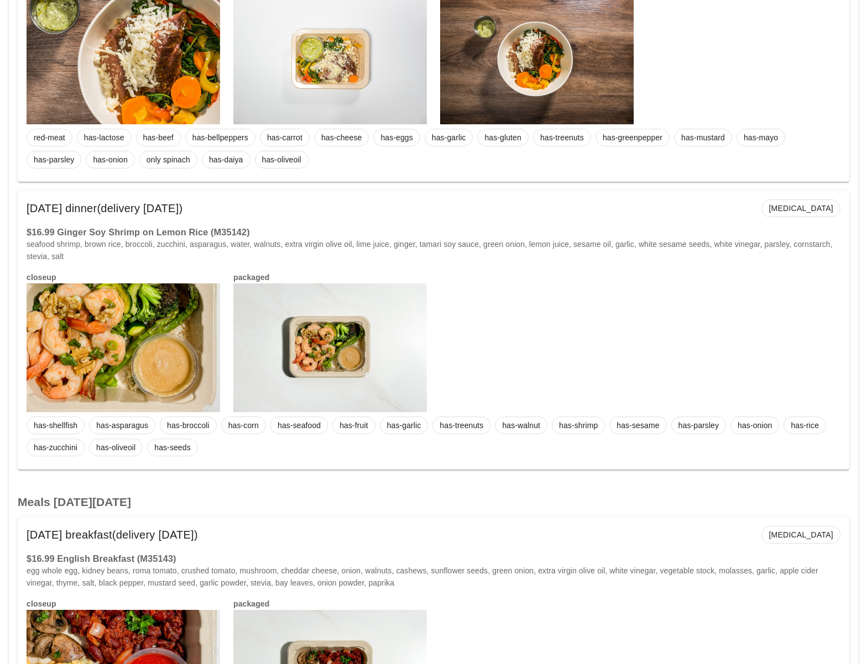
drag, startPoint x: 290, startPoint y: 230, endPoint x: 254, endPoint y: 232, distance: 36.5
click at [290, 230] on h3 "$16.99 Ginger Soy Shrimp on Lemon Rice (M35142)" at bounding box center [434, 232] width 814 height 12
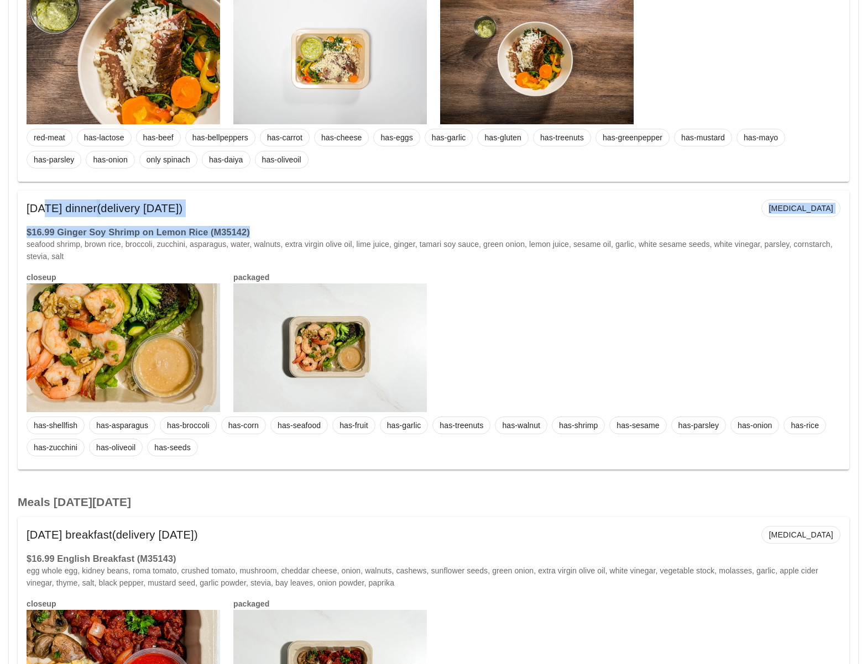
drag, startPoint x: 254, startPoint y: 231, endPoint x: 35, endPoint y: 212, distance: 219.1
click at [36, 212] on div "Tuesday Aug 19 dinner (delivery Sunday Aug 17) diabetes $16.99 Ginger Soy Shrim…" at bounding box center [433, 330] width 831 height 279
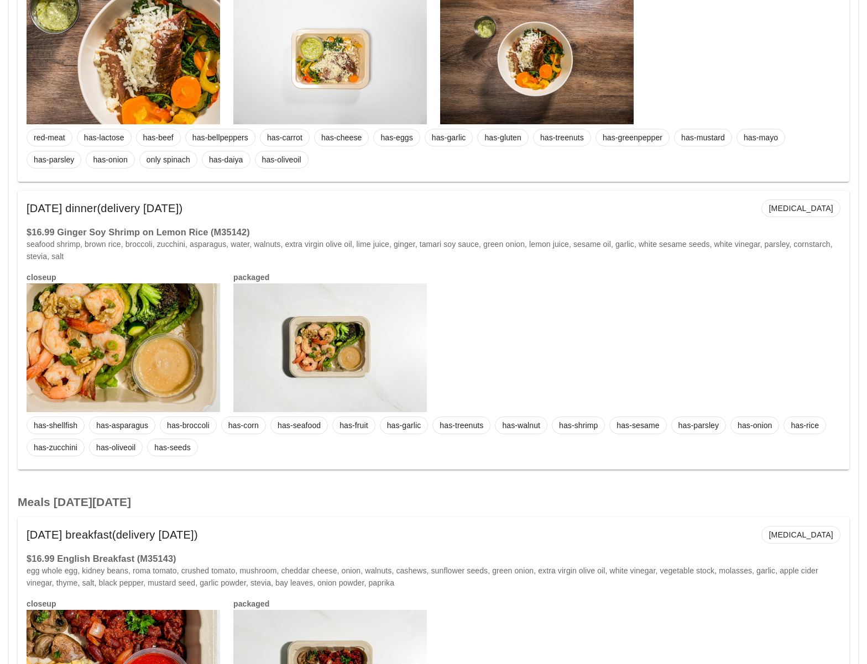
click at [337, 222] on div "Tuesday Aug 19 dinner (delivery Sunday Aug 17) diabetes" at bounding box center [433, 208] width 831 height 35
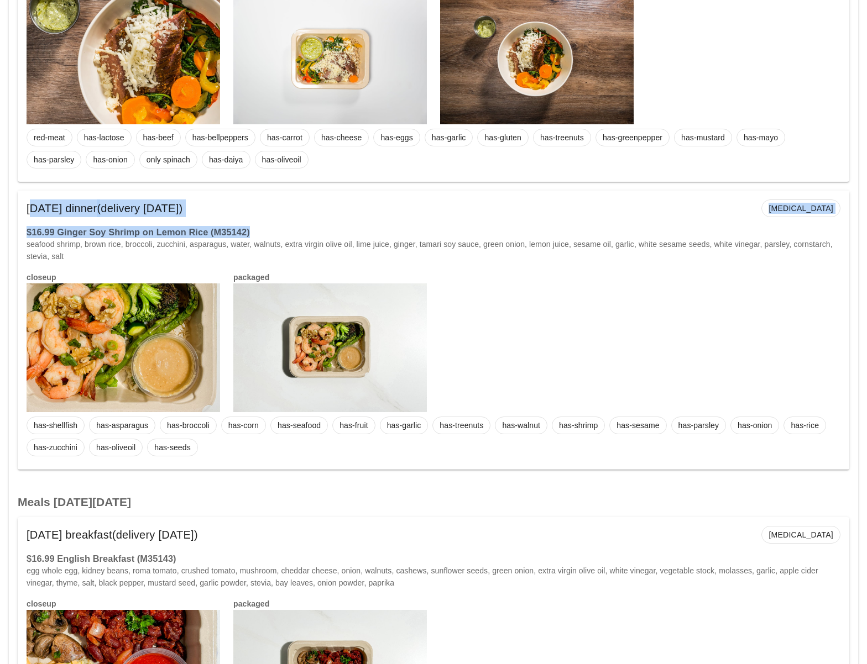
drag, startPoint x: 259, startPoint y: 230, endPoint x: 25, endPoint y: 209, distance: 234.1
click at [25, 209] on div "Tuesday Aug 19 dinner (delivery Sunday Aug 17) diabetes $16.99 Ginger Soy Shrim…" at bounding box center [433, 330] width 831 height 279
copy div "Tuesday Aug 19 dinner (delivery Sunday Aug 17) diabetes $16.99 Ginger Soy Shrim…"
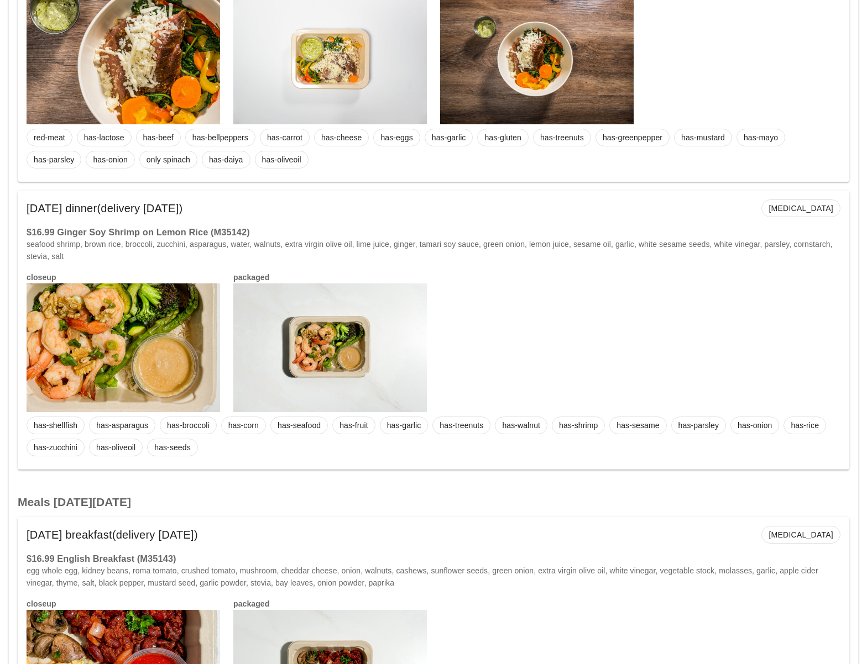
click at [429, 499] on h2 "Meals on Wednesday Aug 20" at bounding box center [433, 502] width 831 height 12
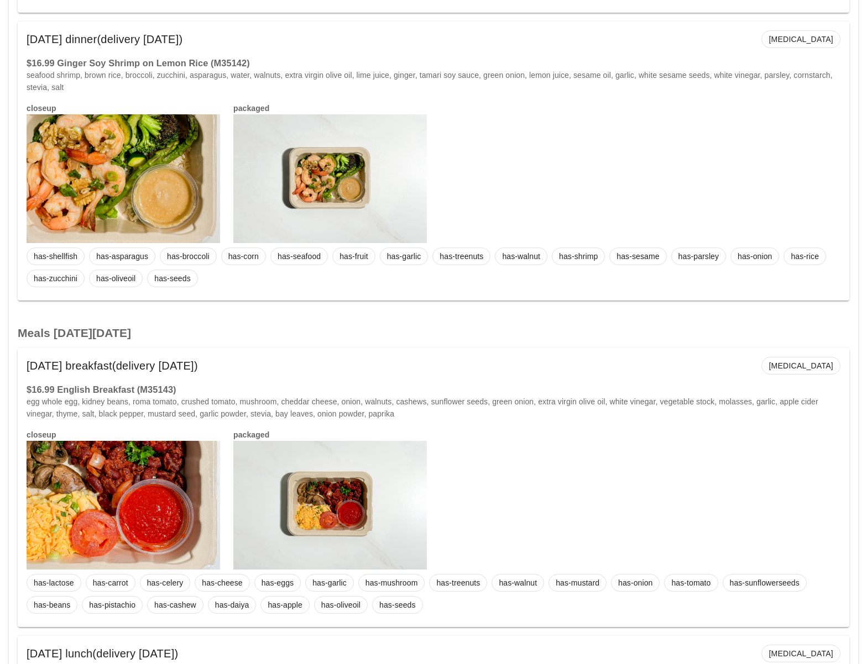
scroll to position [1591, 0]
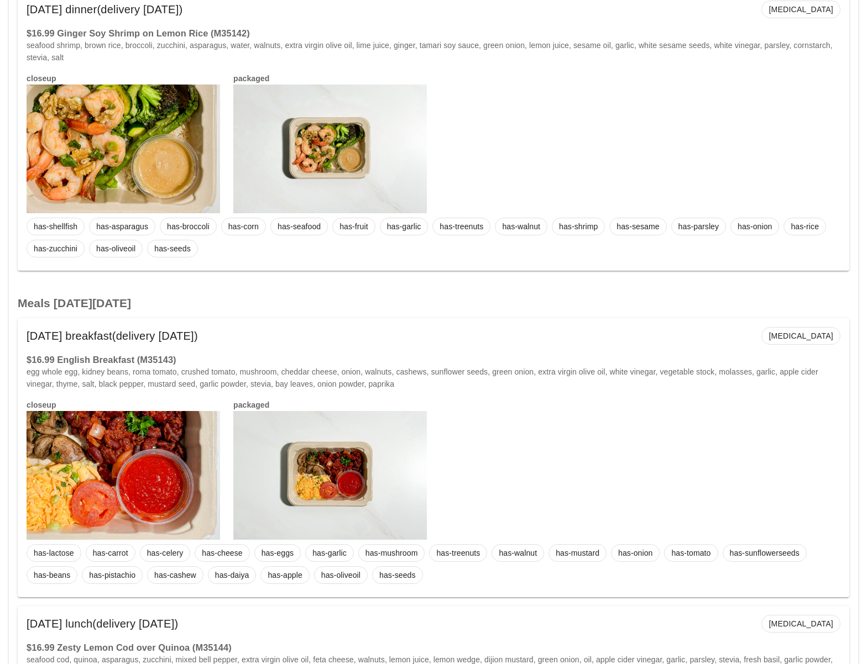
click at [158, 360] on h3 "$16.99 English Breakfast (M35143)" at bounding box center [434, 360] width 814 height 12
drag, startPoint x: 196, startPoint y: 359, endPoint x: 64, endPoint y: 348, distance: 133.1
click at [64, 348] on div "Wednesday Aug 20 breakfast (delivery Sunday Aug 17) diabetes $16.99 English Bre…" at bounding box center [433, 457] width 831 height 279
click at [223, 356] on h3 "$16.99 English Breakfast (M35143)" at bounding box center [434, 360] width 814 height 12
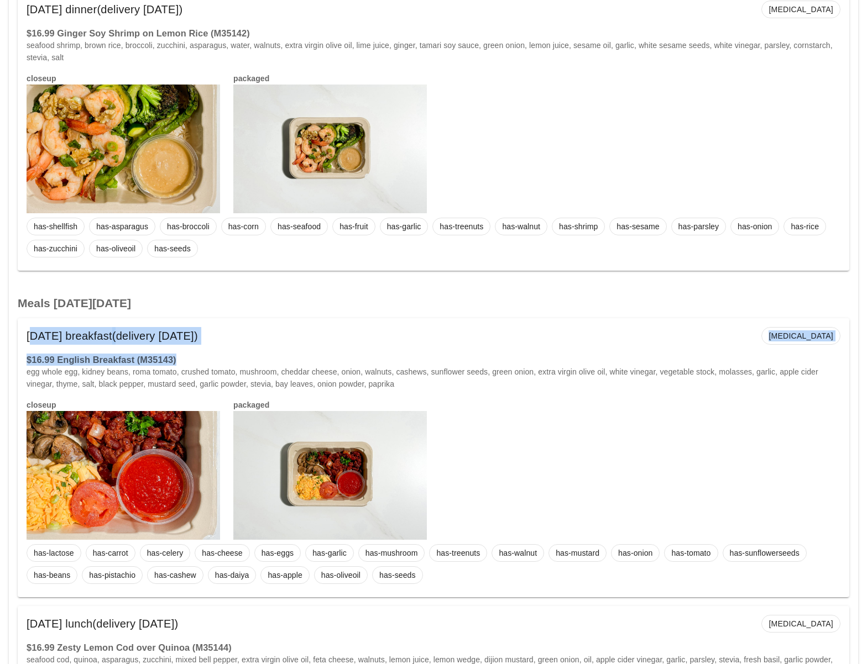
drag, startPoint x: 181, startPoint y: 358, endPoint x: 23, endPoint y: 335, distance: 159.6
click at [23, 335] on div "Wednesday Aug 20 breakfast (delivery Sunday Aug 17) diabetes $16.99 English Bre…" at bounding box center [433, 457] width 831 height 279
copy div "Wednesday Aug 20 breakfast (delivery Sunday Aug 17) diabetes $16.99 English Bre…"
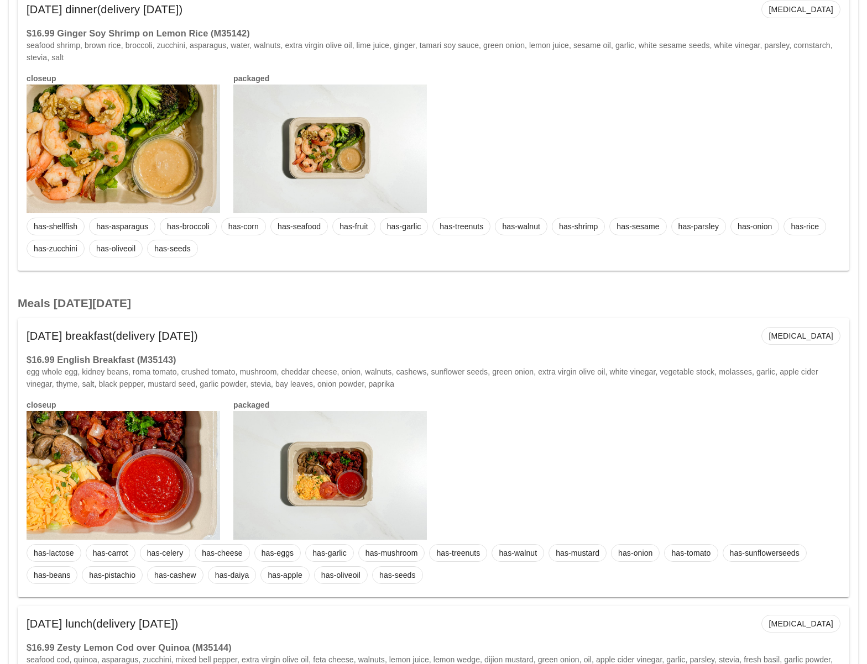
click at [509, 423] on div "closeup packaged" at bounding box center [433, 469] width 827 height 154
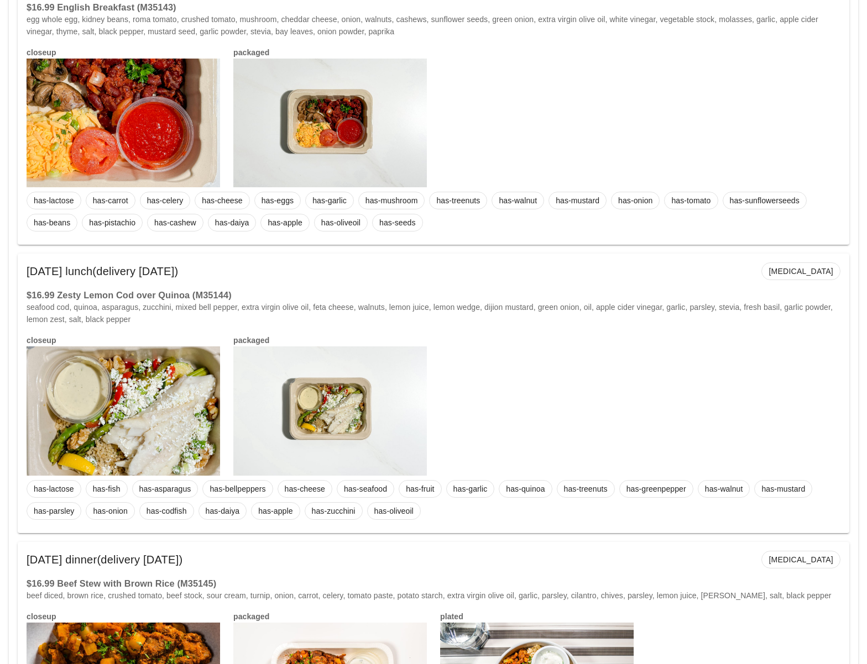
scroll to position [1944, 0]
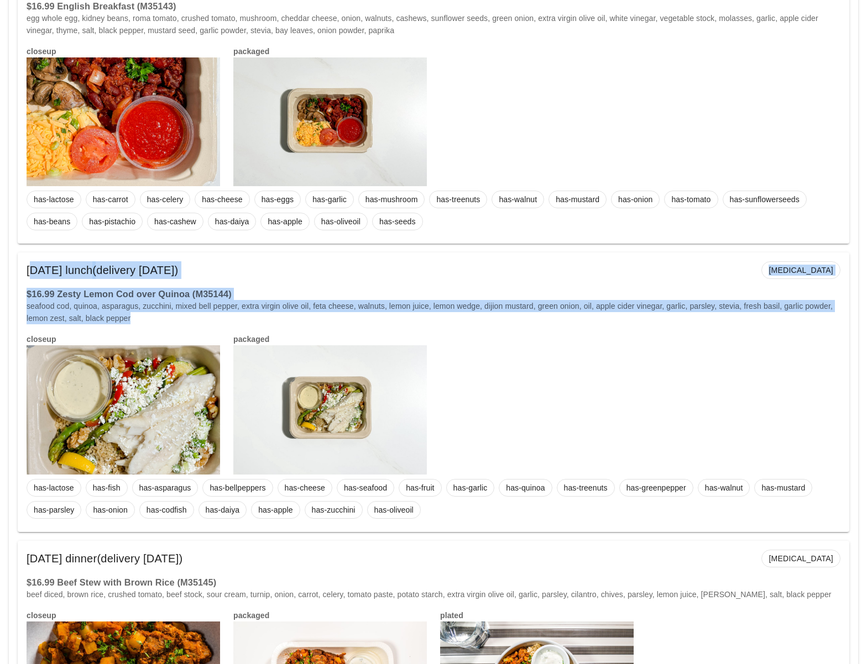
drag, startPoint x: 167, startPoint y: 321, endPoint x: 13, endPoint y: 271, distance: 161.9
click at [13, 271] on div "Meals on Wednesday Aug 20 Wednesday Aug 20 breakfast (delivery Sunday Aug 17) d…" at bounding box center [433, 369] width 849 height 869
copy div "Wednesday Aug 20 lunch (delivery Sunday Aug 17) diabetes $16.99 Zesty Lemon Cod…"
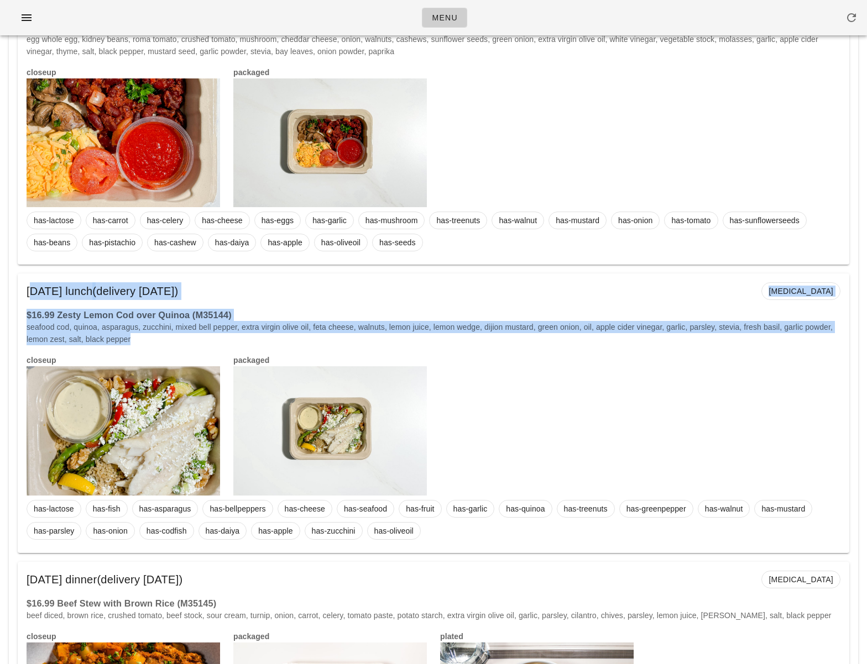
scroll to position [1922, 0]
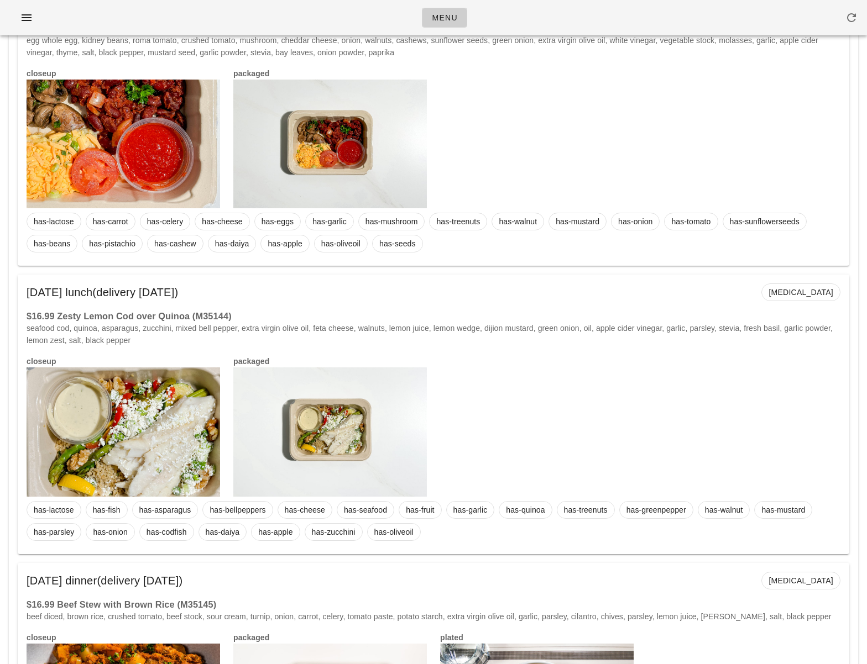
drag, startPoint x: 770, startPoint y: 426, endPoint x: 838, endPoint y: 238, distance: 200.4
click at [771, 424] on div "closeup packaged" at bounding box center [433, 426] width 827 height 154
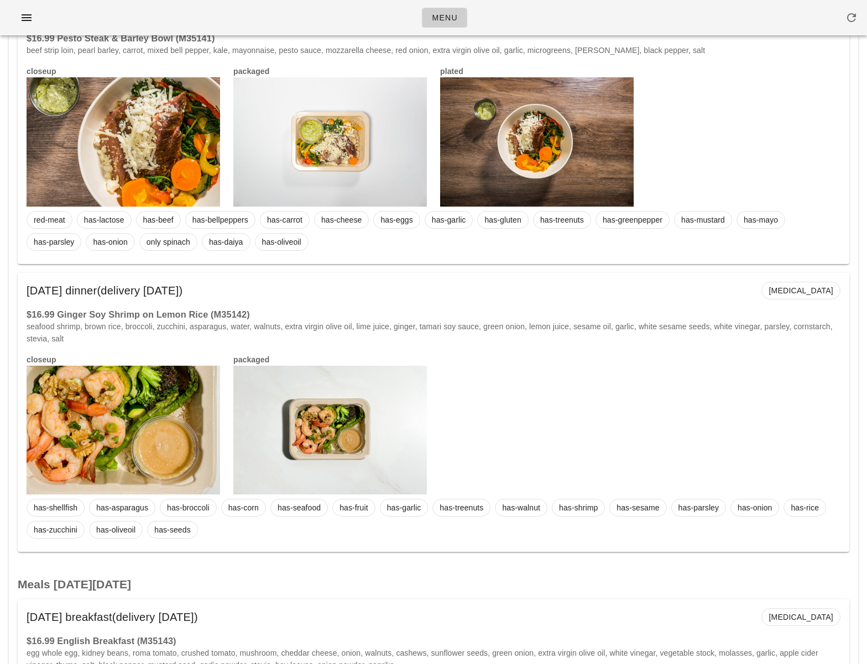
scroll to position [0, 0]
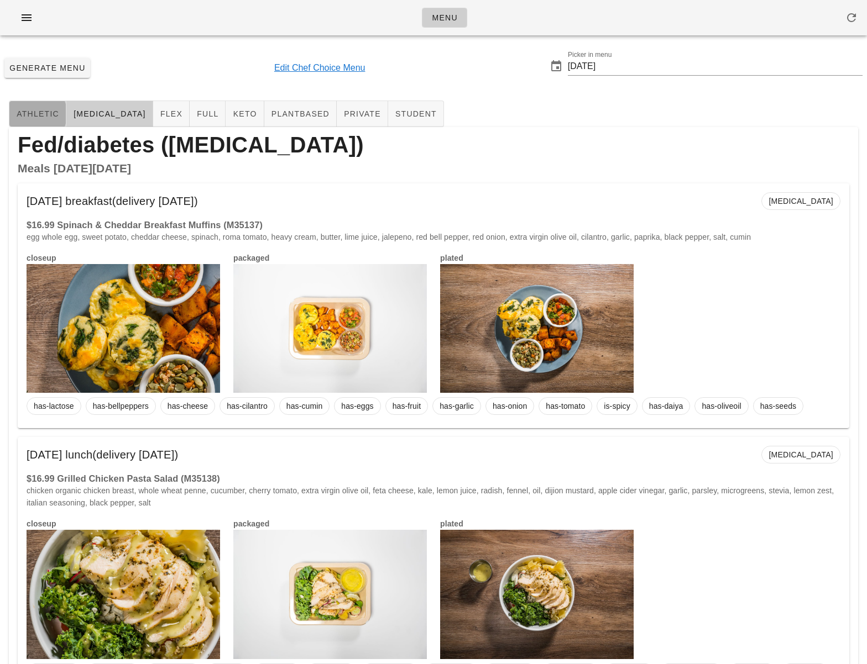
click at [44, 118] on span "athletic" at bounding box center [37, 113] width 43 height 9
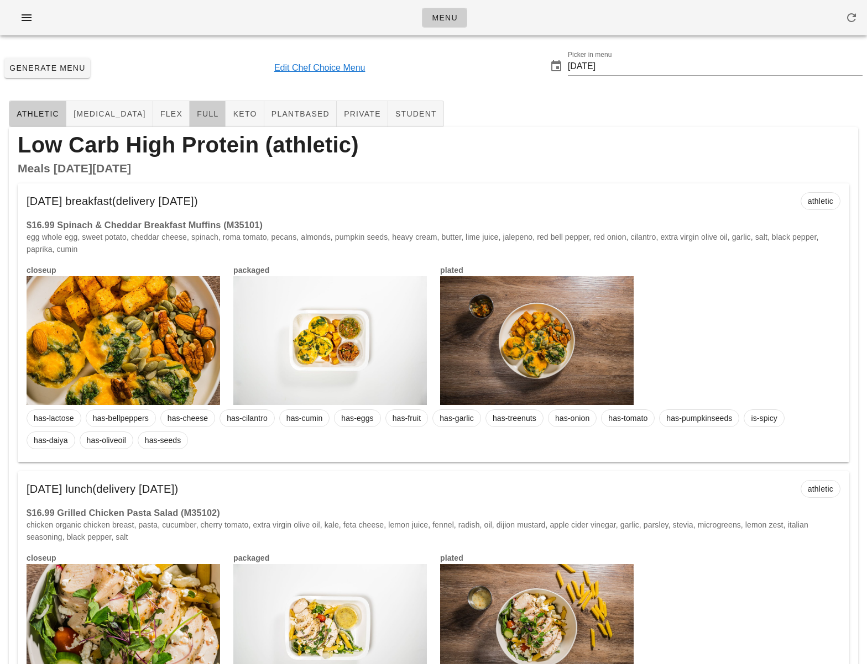
click at [196, 115] on span "full" at bounding box center [207, 113] width 22 height 9
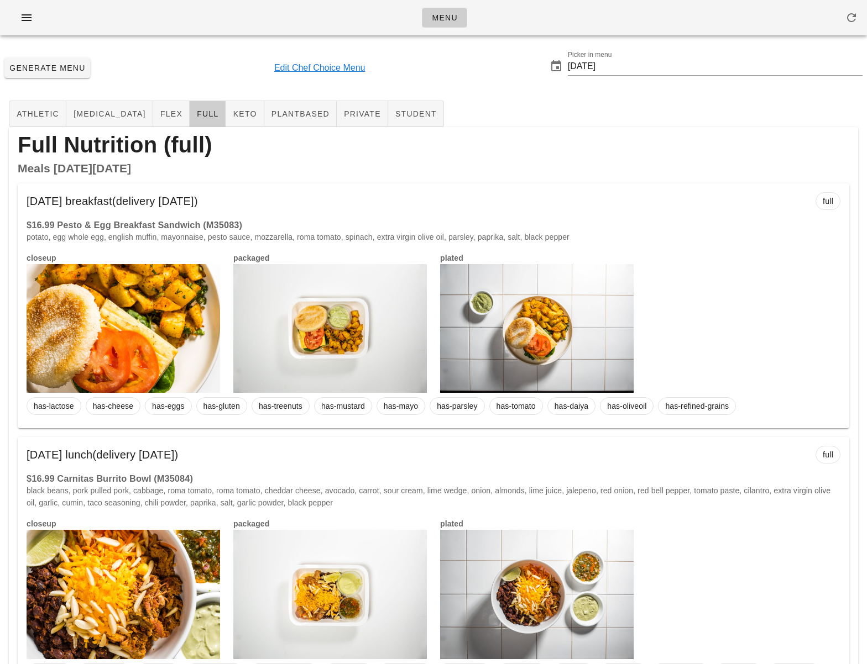
click at [681, 247] on div "closeup packaged plated" at bounding box center [433, 322] width 827 height 154
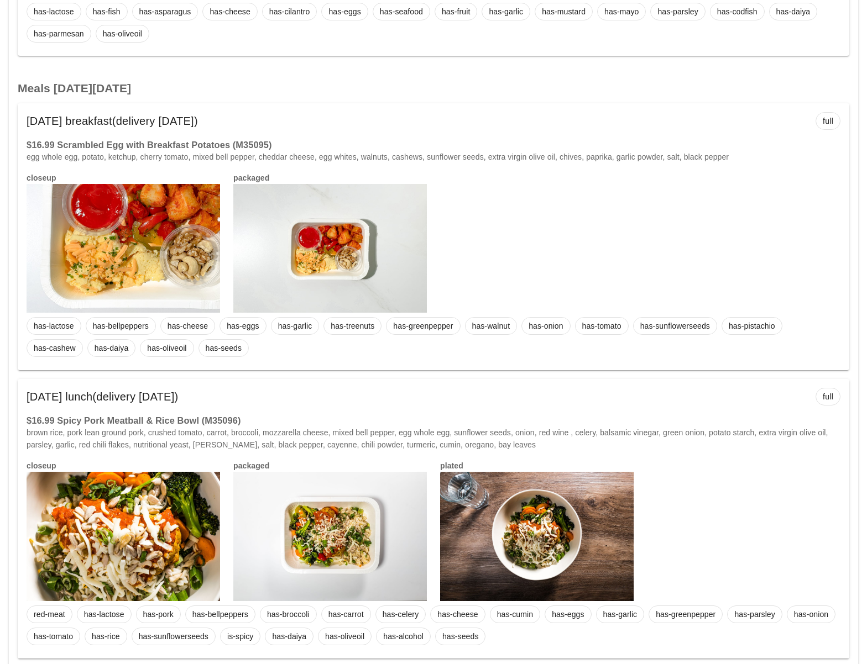
scroll to position [3492, 0]
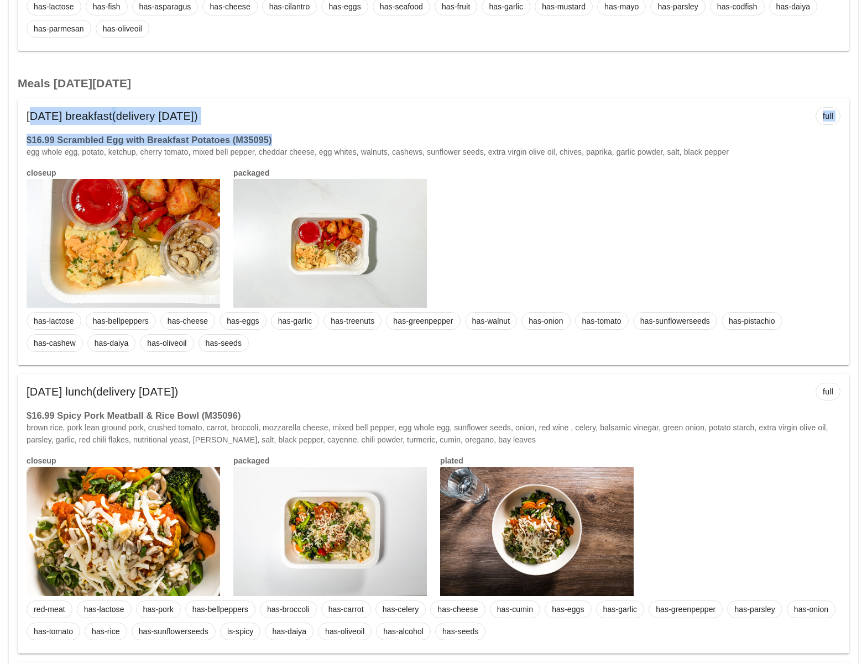
drag, startPoint x: 290, startPoint y: 141, endPoint x: 26, endPoint y: 111, distance: 265.4
click at [26, 111] on div "Friday Aug 22 breakfast (delivery Wednesday Aug 20) full $16.99 Scrambled Egg w…" at bounding box center [433, 232] width 831 height 268
copy div "Friday Aug 22 breakfast (delivery Wednesday Aug 20) full $16.99 Scrambled Egg w…"
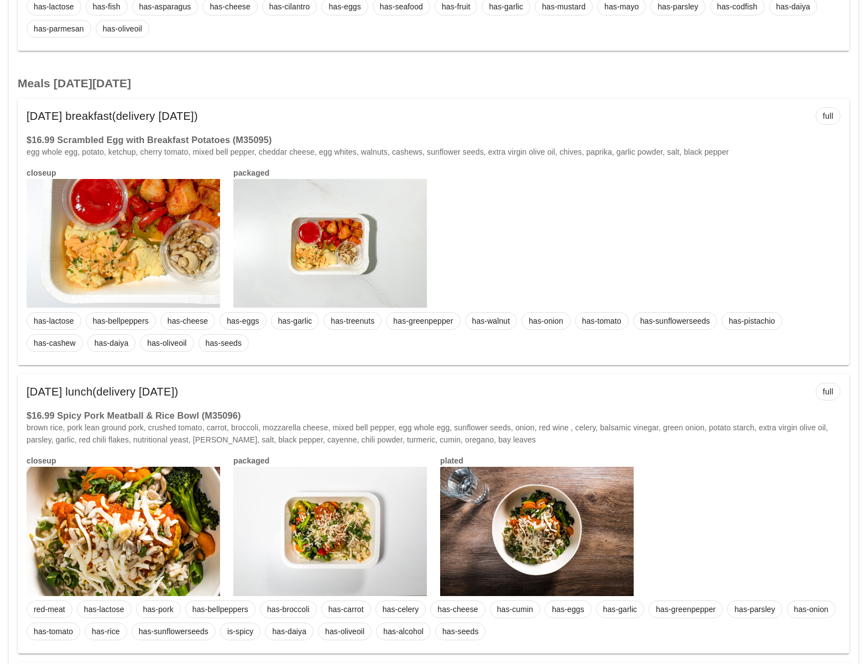
click at [727, 499] on div "closeup packaged plated" at bounding box center [433, 525] width 827 height 154
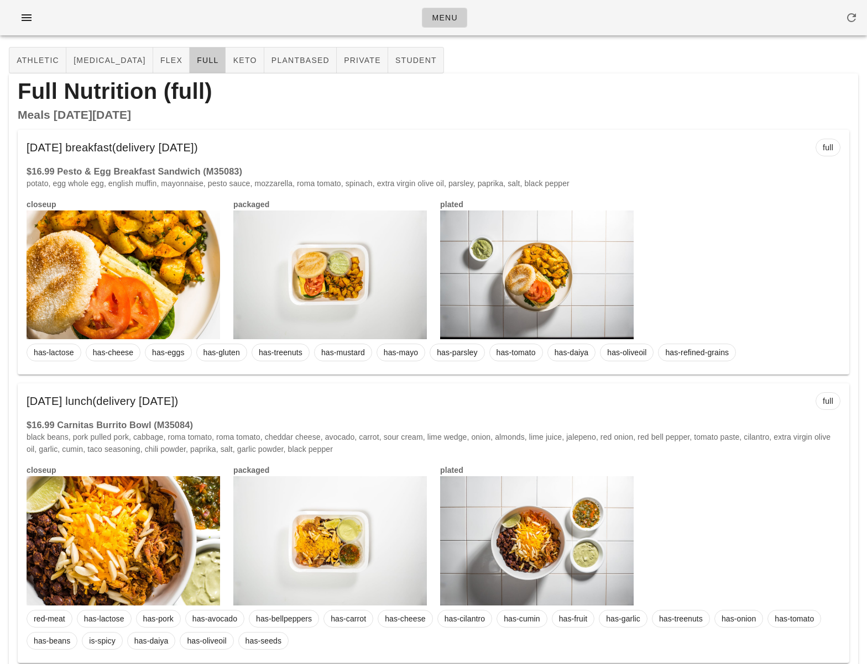
scroll to position [0, 0]
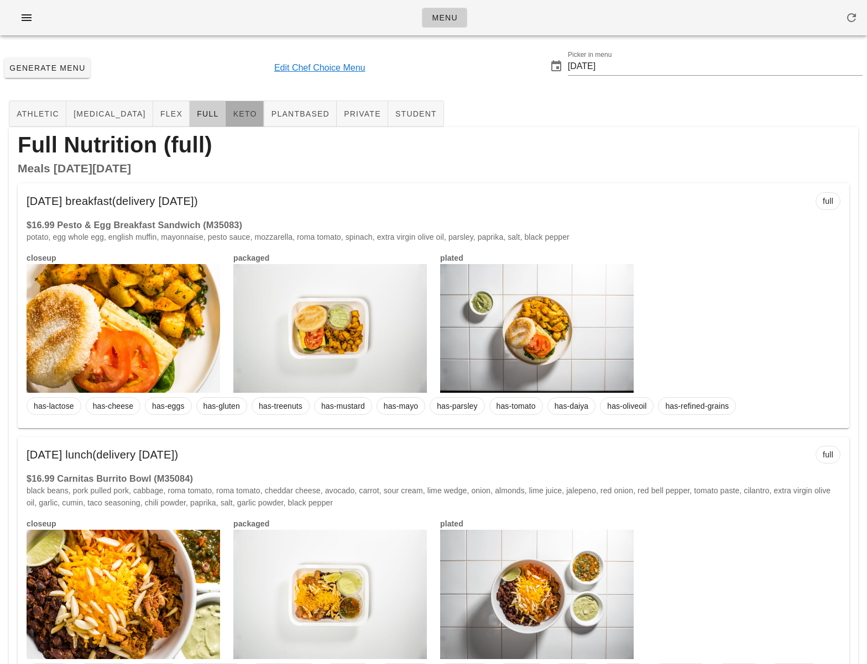
click at [232, 112] on span "keto" at bounding box center [244, 113] width 24 height 9
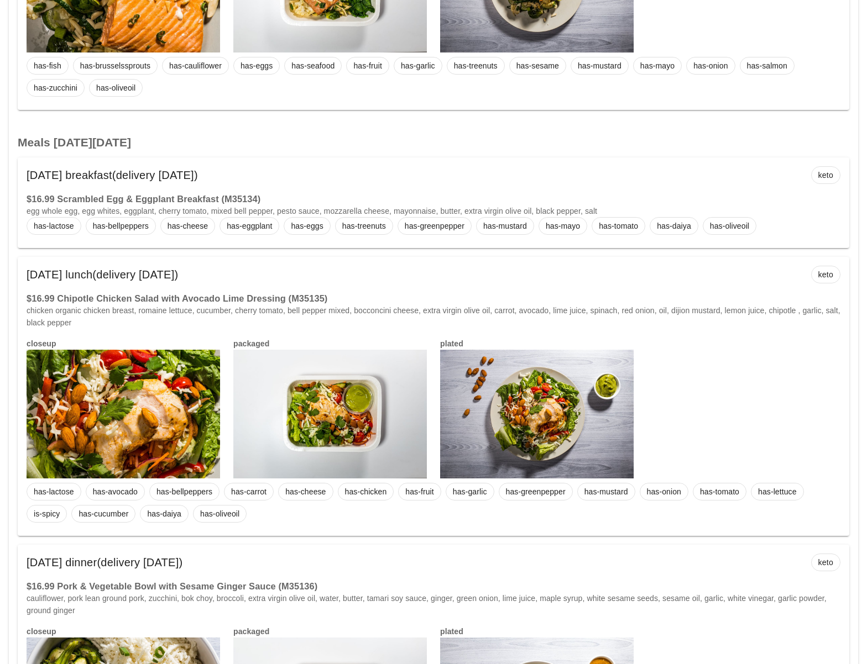
scroll to position [4182, 0]
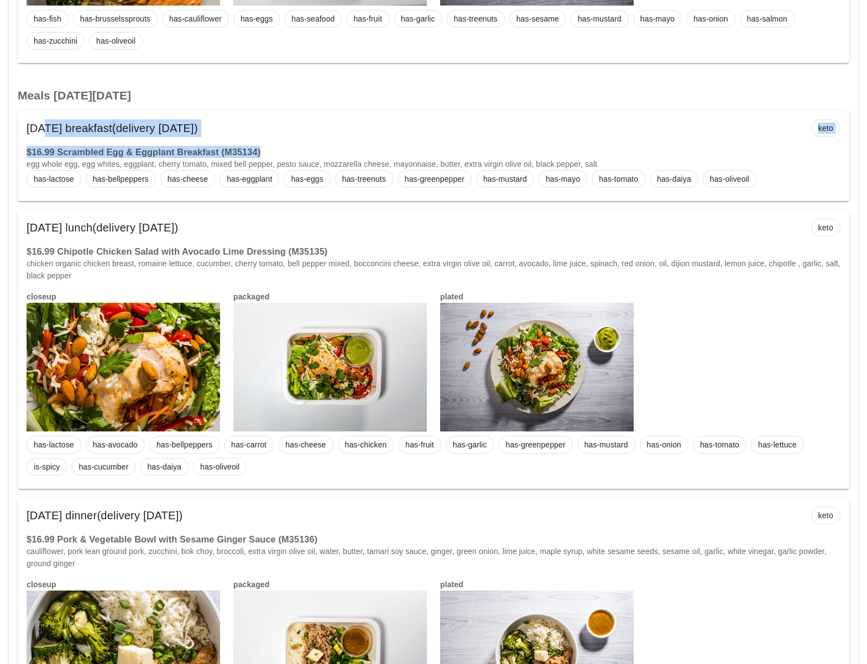
drag, startPoint x: 269, startPoint y: 154, endPoint x: 44, endPoint y: 137, distance: 226.2
click at [35, 135] on div "Saturday Aug 23 breakfast (delivery Wednesday Aug 20) keto $16.99 Scrambled Egg…" at bounding box center [433, 156] width 831 height 91
click at [198, 134] on span "(delivery Wednesday Aug 20)" at bounding box center [155, 128] width 86 height 18
drag, startPoint x: 269, startPoint y: 150, endPoint x: 22, endPoint y: 130, distance: 247.9
click at [22, 130] on div "Saturday Aug 23 breakfast (delivery Wednesday Aug 20) keto $16.99 Scrambled Egg…" at bounding box center [433, 156] width 831 height 91
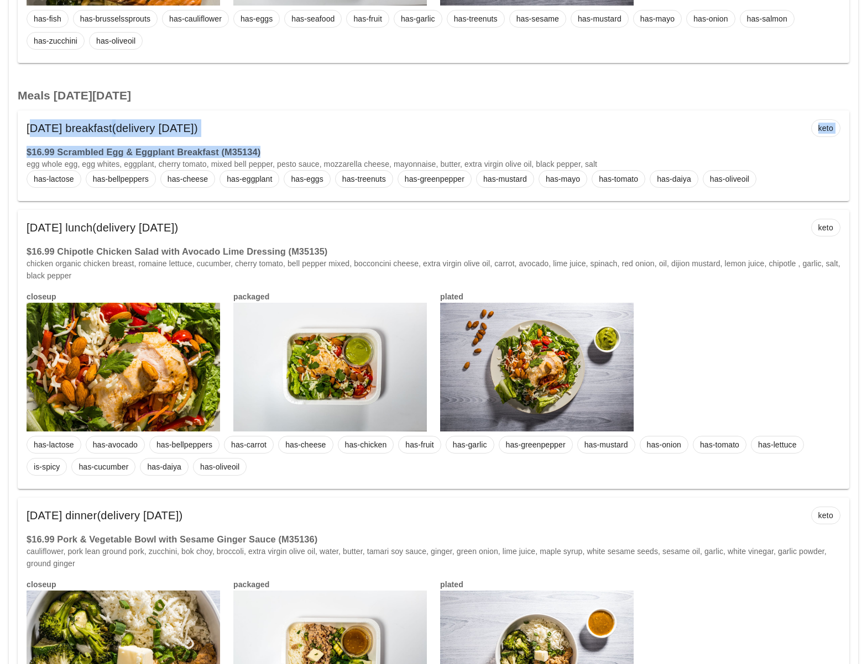
copy div "Saturday Aug 23 breakfast (delivery Wednesday Aug 20) keto $16.99 Scrambled Egg…"
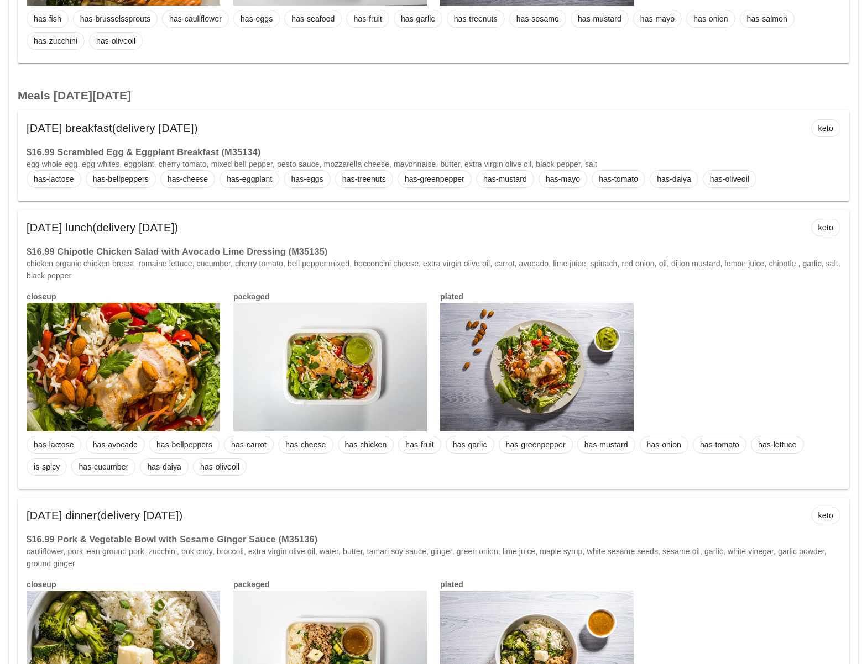
click at [832, 311] on div "closeup packaged plated" at bounding box center [433, 361] width 827 height 154
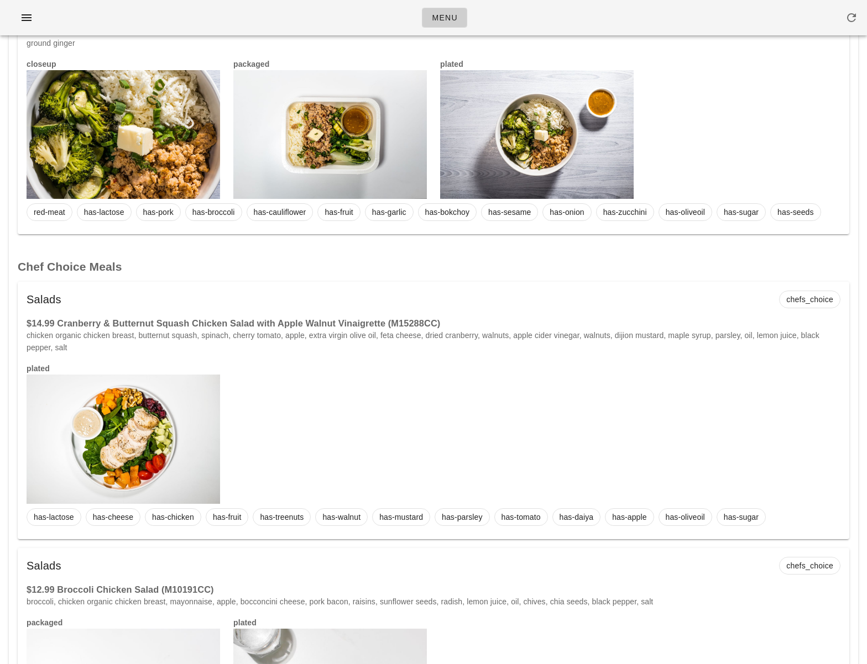
scroll to position [0, 0]
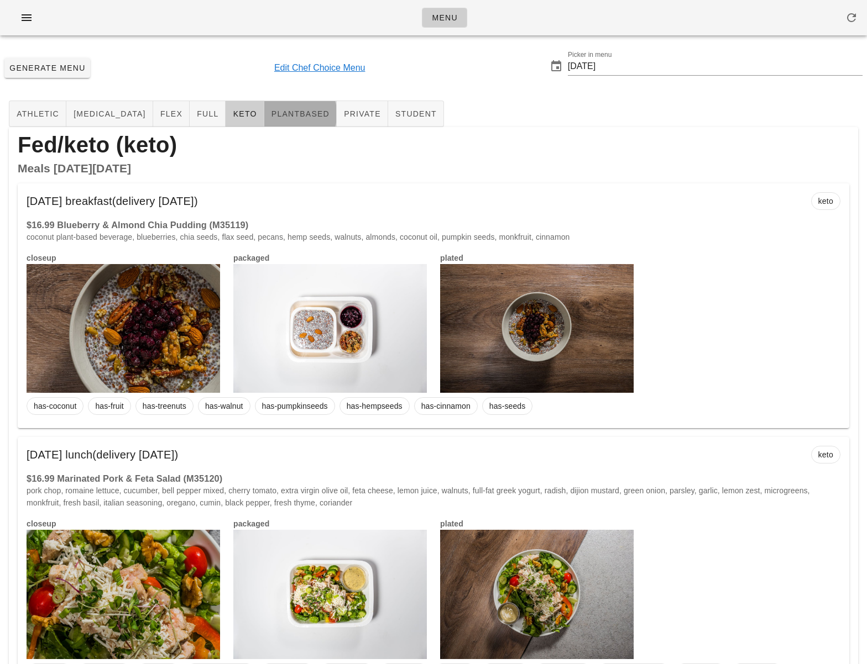
click at [276, 106] on button "plantbased" at bounding box center [300, 114] width 72 height 27
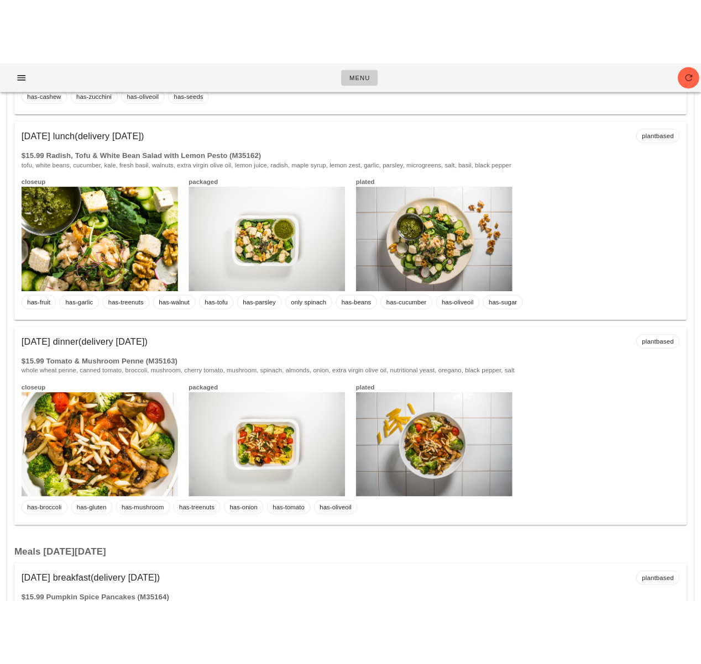
scroll to position [53, 0]
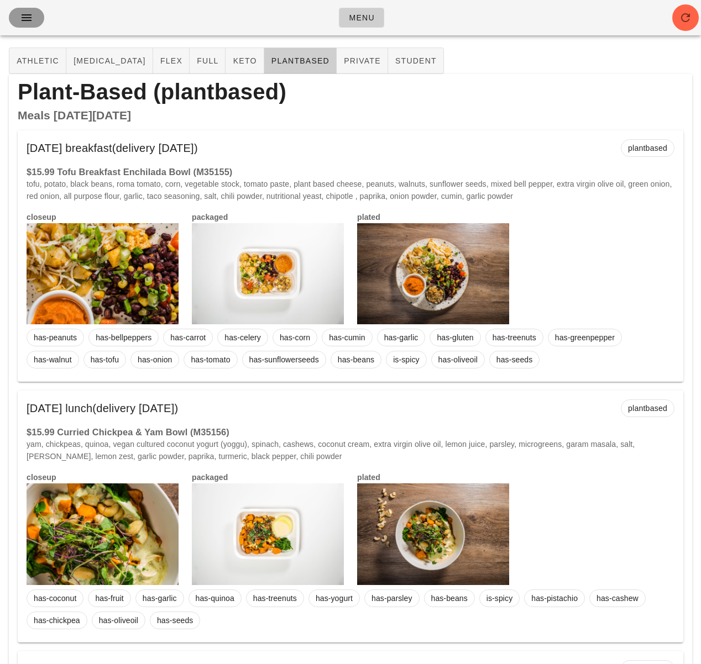
click at [30, 20] on icon "button" at bounding box center [26, 17] width 13 height 13
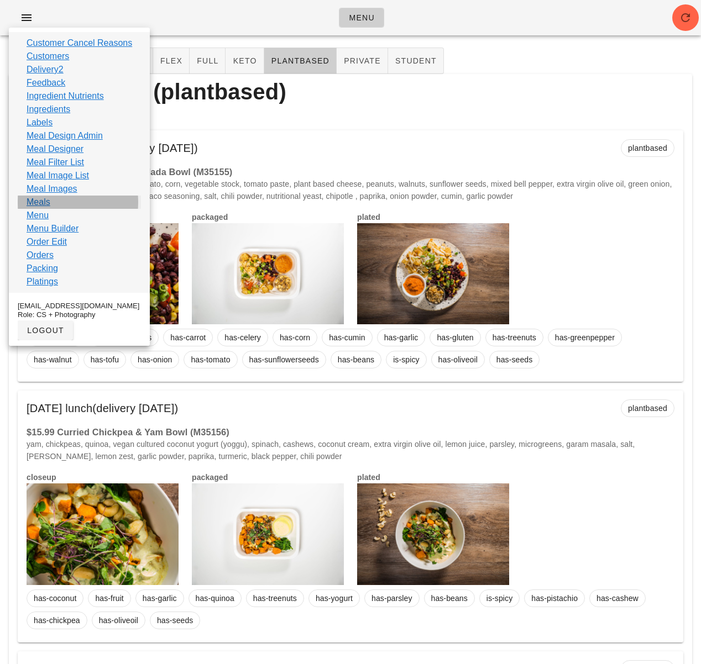
click at [45, 203] on link "Meals" at bounding box center [39, 202] width 24 height 13
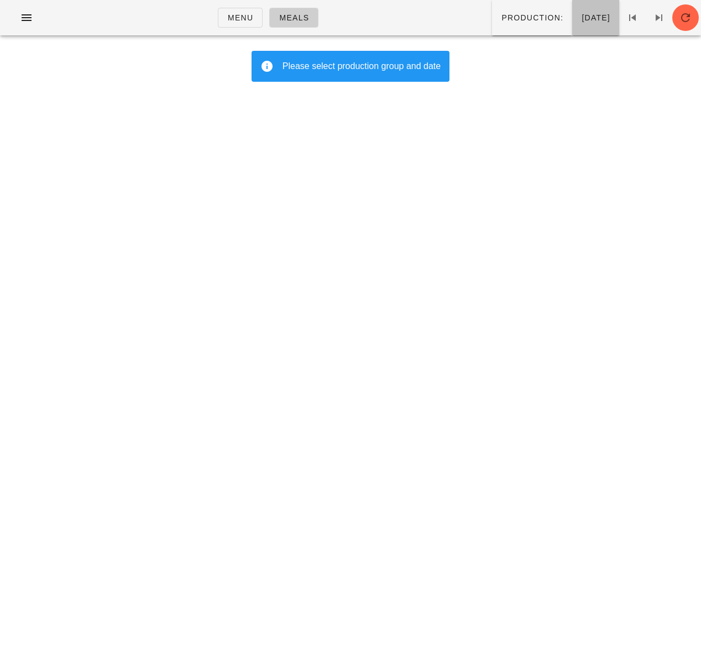
click at [581, 21] on span "Tuesday Aug 12" at bounding box center [595, 17] width 29 height 9
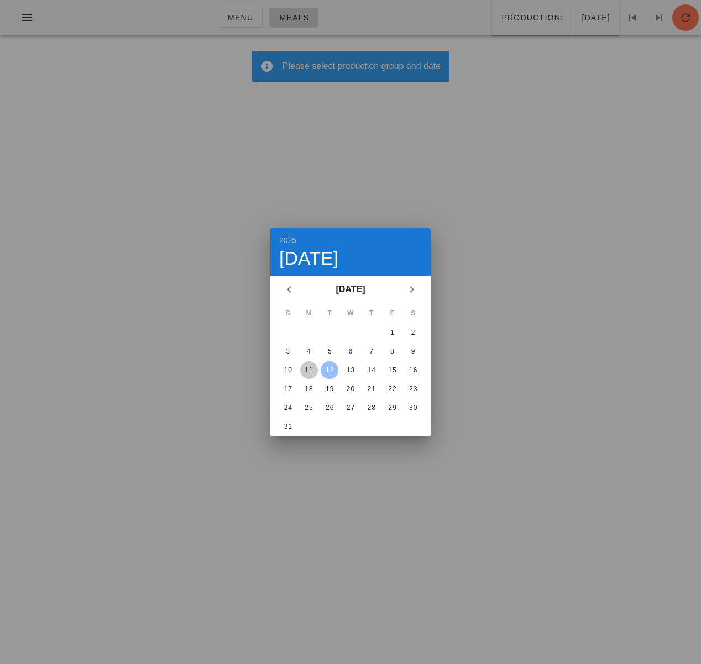
click at [314, 371] on div "11" at bounding box center [309, 370] width 18 height 8
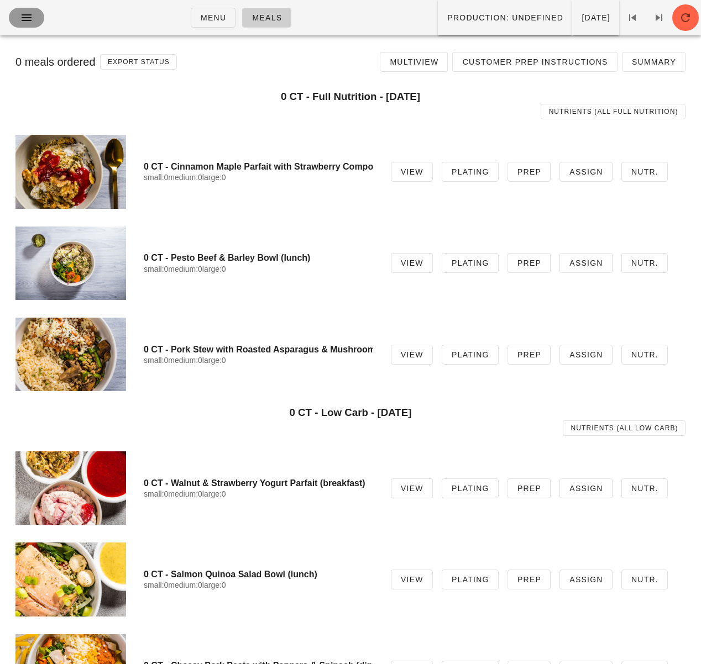
click at [26, 20] on icon "button" at bounding box center [26, 17] width 13 height 13
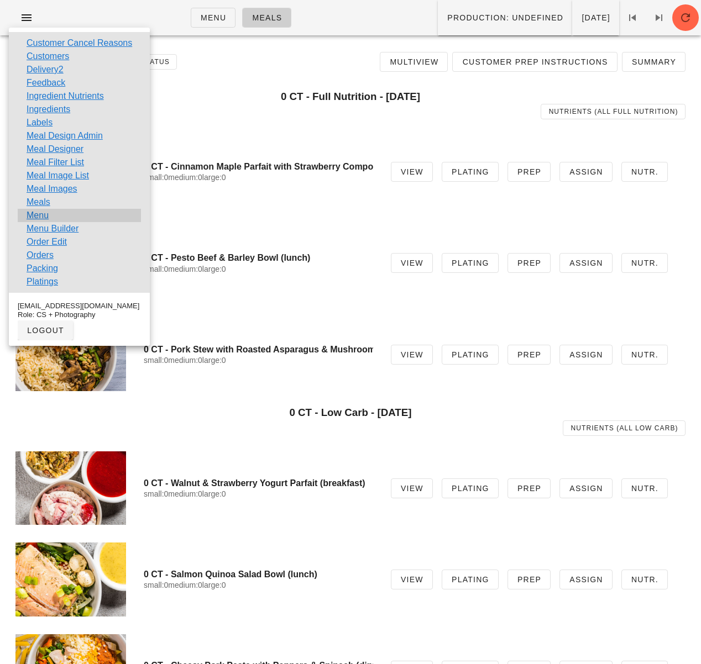
click at [60, 215] on div "Menu" at bounding box center [79, 215] width 123 height 13
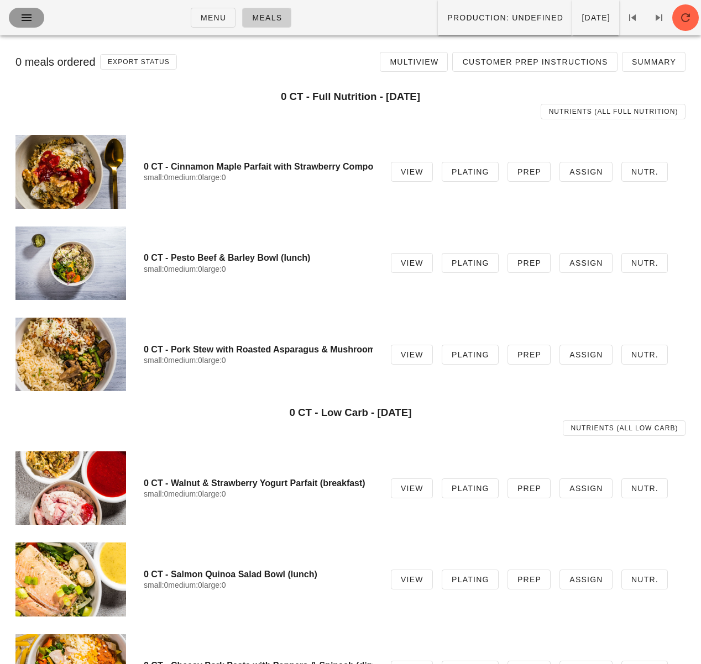
click at [16, 13] on button "button" at bounding box center [26, 18] width 35 height 20
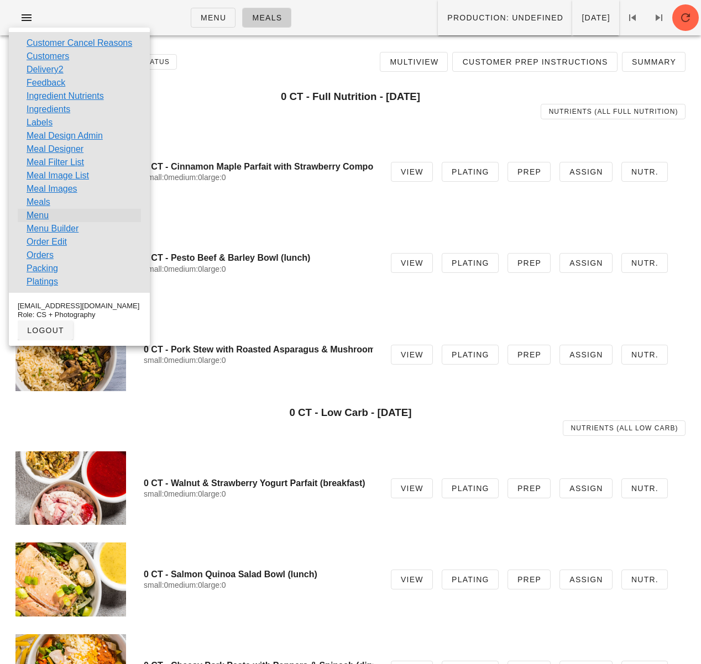
click at [45, 216] on link "Menu" at bounding box center [38, 215] width 22 height 13
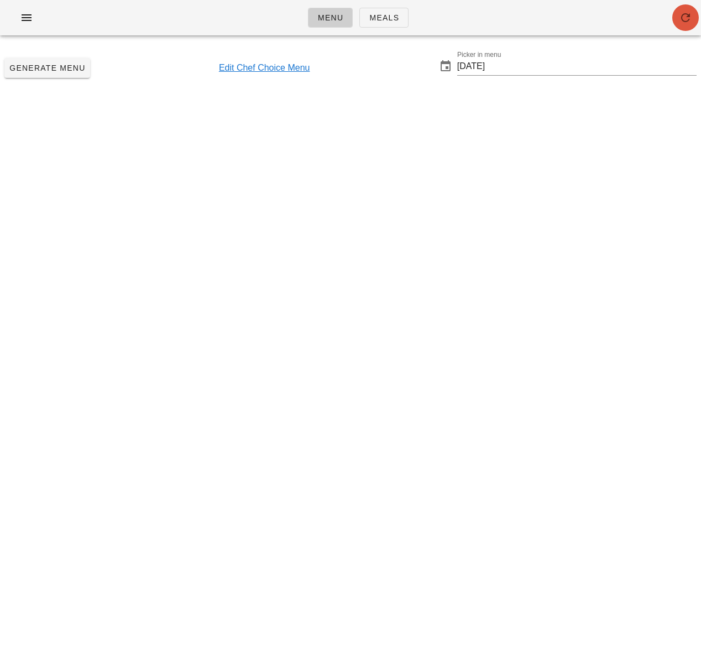
click at [685, 16] on icon "button" at bounding box center [685, 17] width 13 height 13
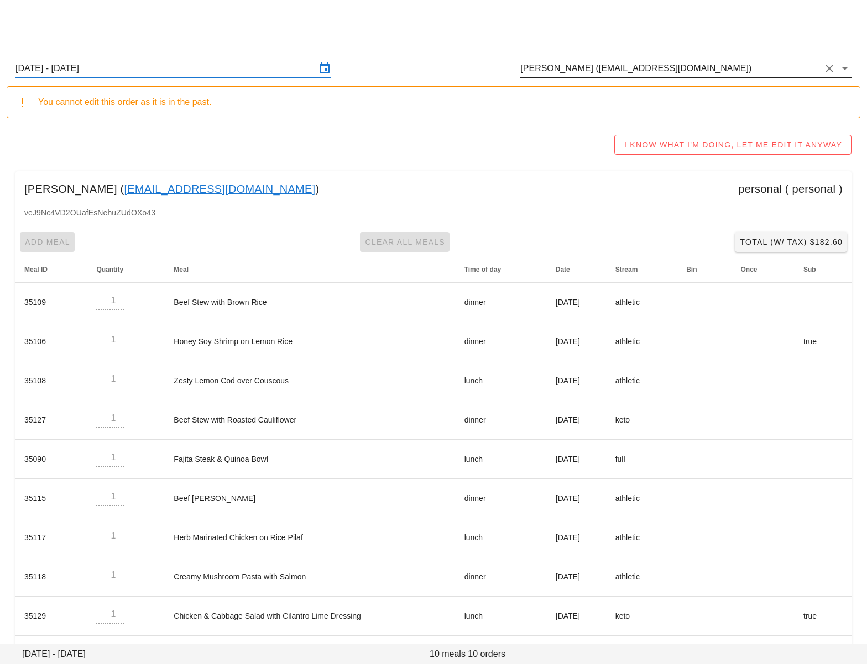
click at [540, 66] on input "[PERSON_NAME] ([EMAIL_ADDRESS][DOMAIN_NAME])" at bounding box center [670, 69] width 300 height 18
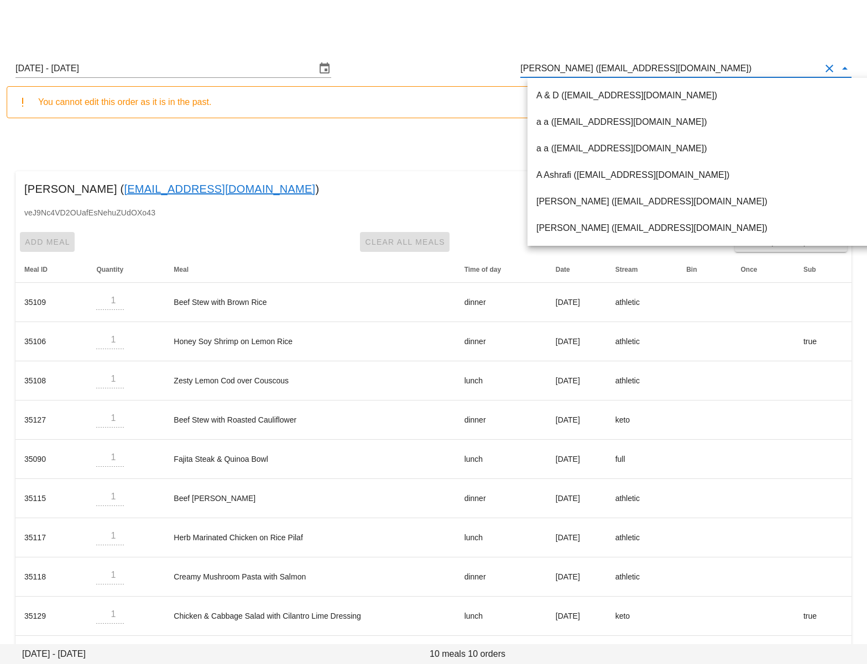
click at [540, 66] on input "[PERSON_NAME] ([EMAIL_ADDRESS][DOMAIN_NAME])" at bounding box center [670, 69] width 300 height 18
click at [539, 66] on input "[PERSON_NAME] ([EMAIL_ADDRESS][DOMAIN_NAME])" at bounding box center [670, 69] width 300 height 18
click at [539, 66] on input "Omar Sadek (omarw99@gmail.com)" at bounding box center [670, 69] width 300 height 18
click at [538, 66] on input "Omar Sadek (omarw99@gmail.com)" at bounding box center [670, 69] width 300 height 18
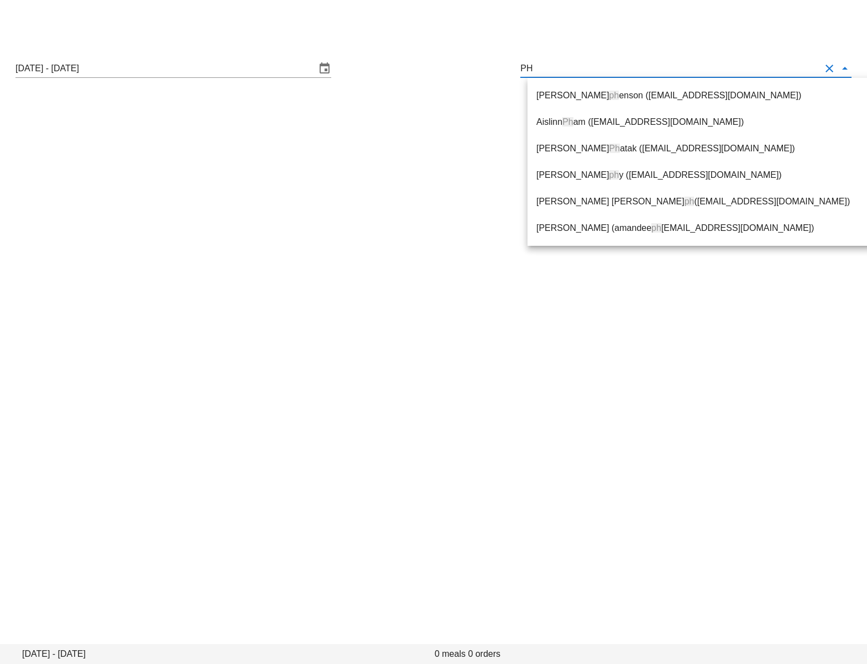
type input "P"
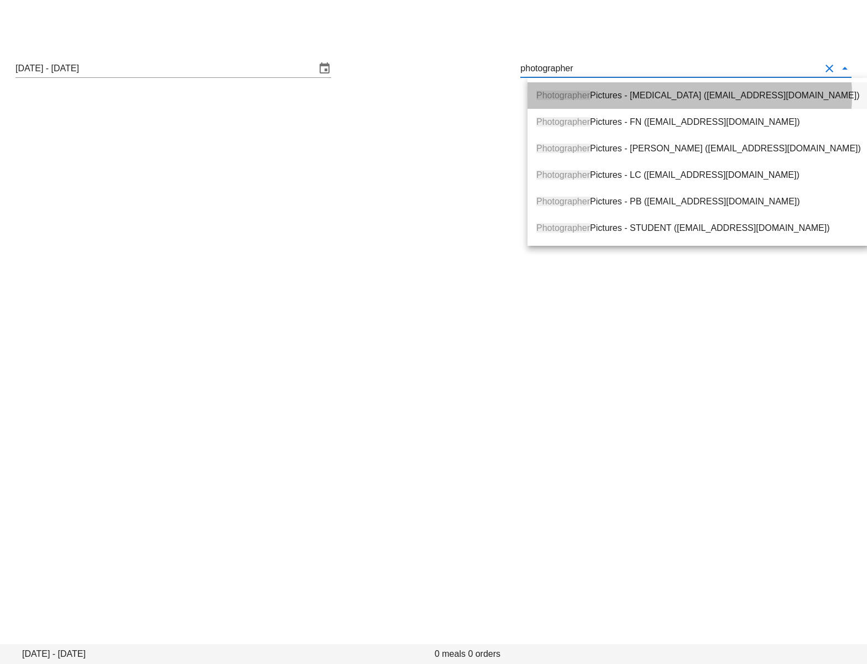
click at [597, 99] on div "Photographer Pictures - diabetes (photographer@fedfedfed.com)" at bounding box center [698, 95] width 324 height 11
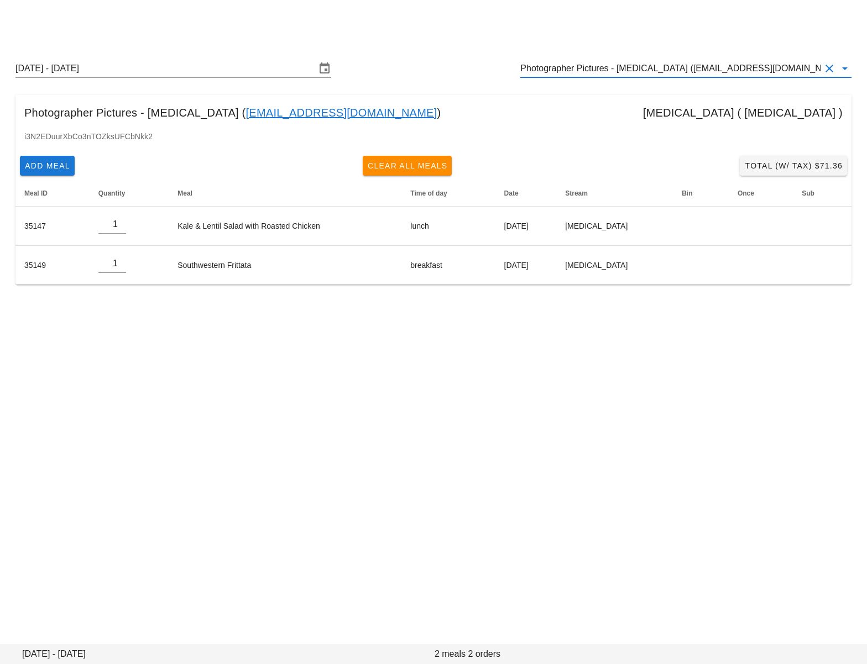
type input "Photographer Pictures - diabetes (photographer@fedfedfed.com)"
drag, startPoint x: 421, startPoint y: 166, endPoint x: 505, endPoint y: 85, distance: 117.3
click at [421, 166] on span "Clear All Meals" at bounding box center [407, 165] width 81 height 9
type input "0"
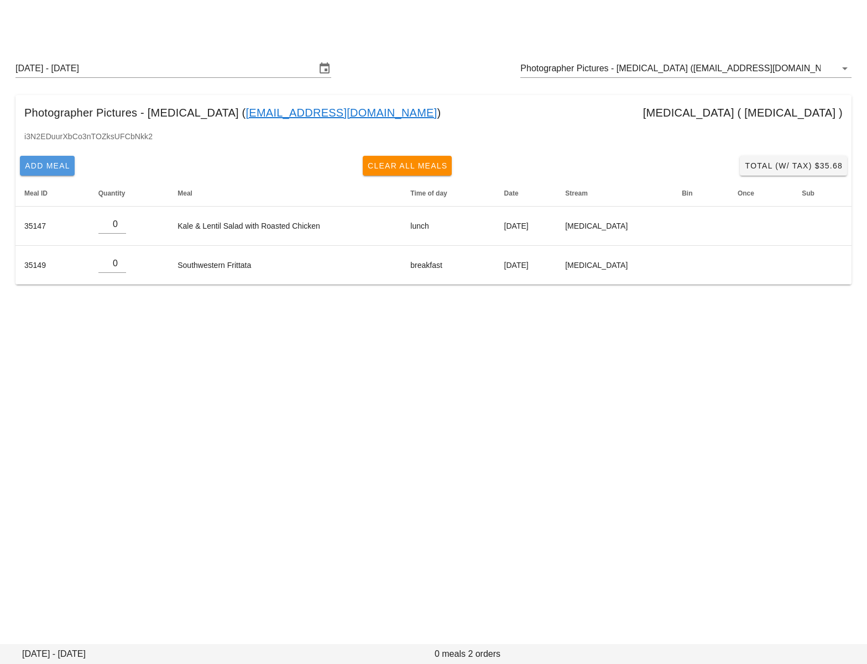
click at [61, 166] on span "Add Meal" at bounding box center [47, 165] width 46 height 9
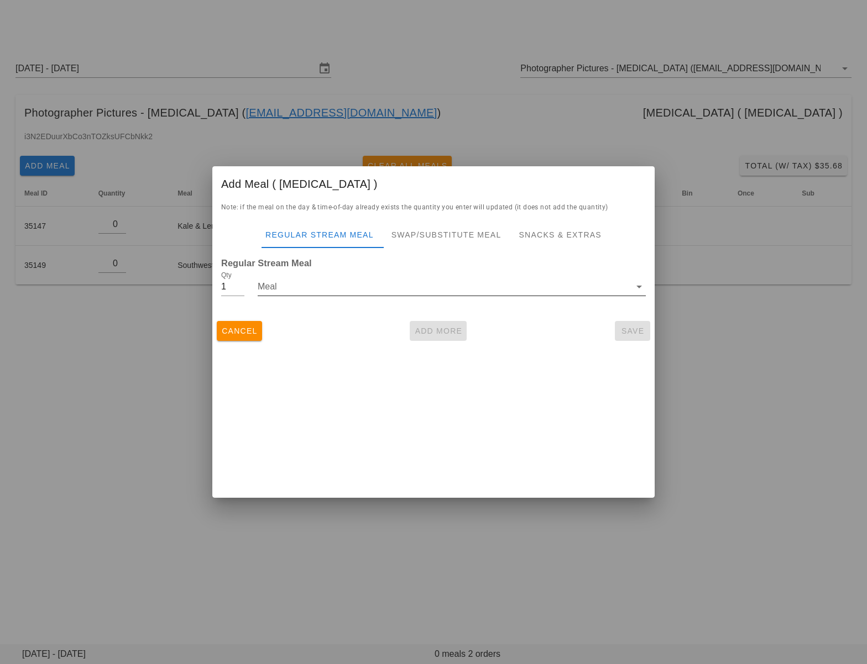
click at [313, 297] on div "Meal" at bounding box center [452, 293] width 388 height 30
click at [315, 288] on input "Meal" at bounding box center [444, 287] width 373 height 18
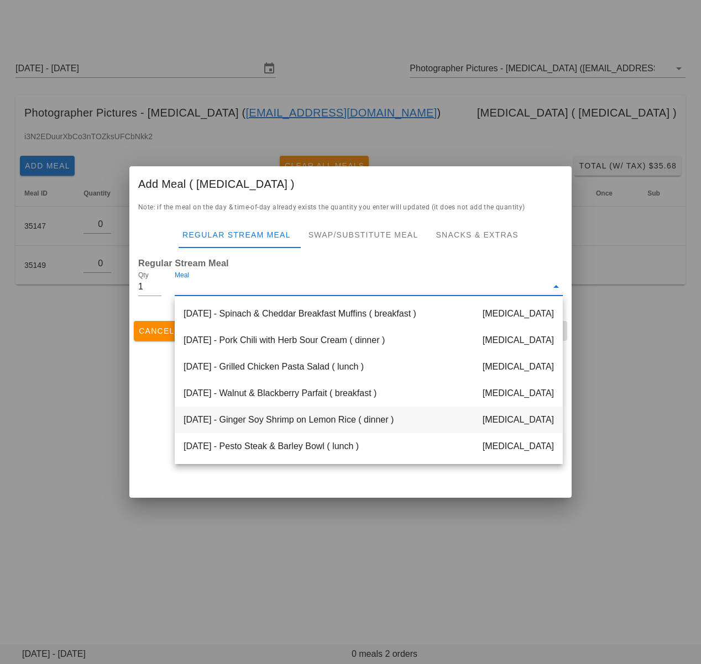
click at [283, 417] on div "Tuesday Aug 19 - Ginger Soy Shrimp on Lemon Rice ( dinner ) diabetes" at bounding box center [369, 420] width 388 height 27
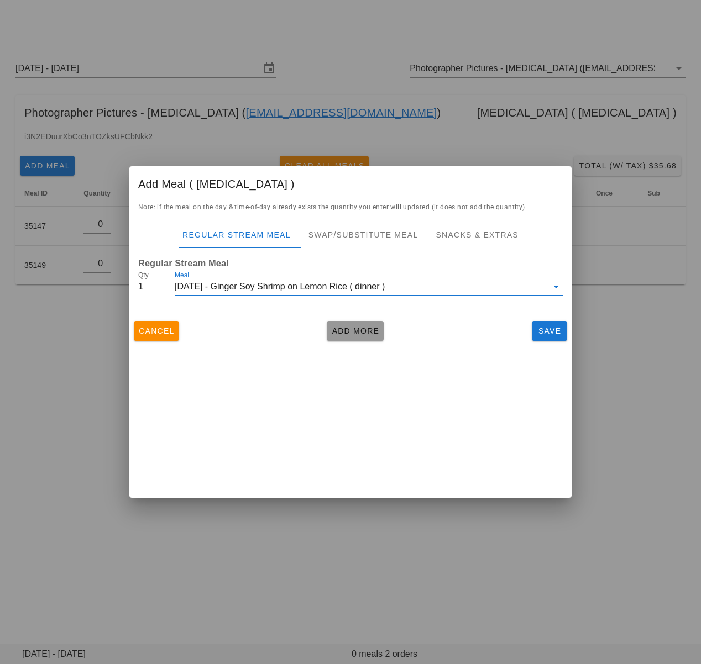
drag, startPoint x: 350, startPoint y: 331, endPoint x: 317, endPoint y: 317, distance: 36.1
click at [351, 331] on span "Add More" at bounding box center [355, 331] width 48 height 9
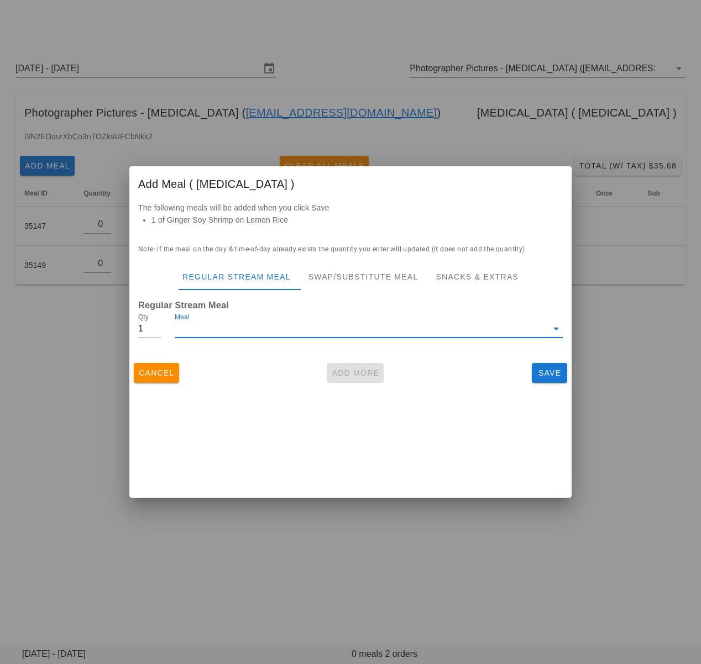
click at [304, 328] on input "Meal" at bounding box center [361, 329] width 373 height 18
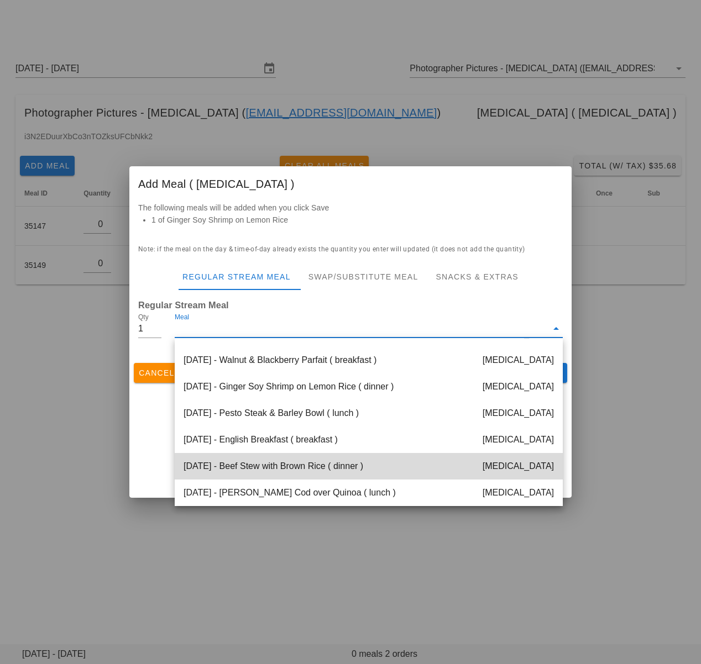
scroll to position [75, 0]
drag, startPoint x: 317, startPoint y: 438, endPoint x: 346, endPoint y: 429, distance: 30.6
click at [317, 438] on div "Wednesday Aug 20 - English Breakfast ( breakfast ) diabetes" at bounding box center [369, 440] width 388 height 27
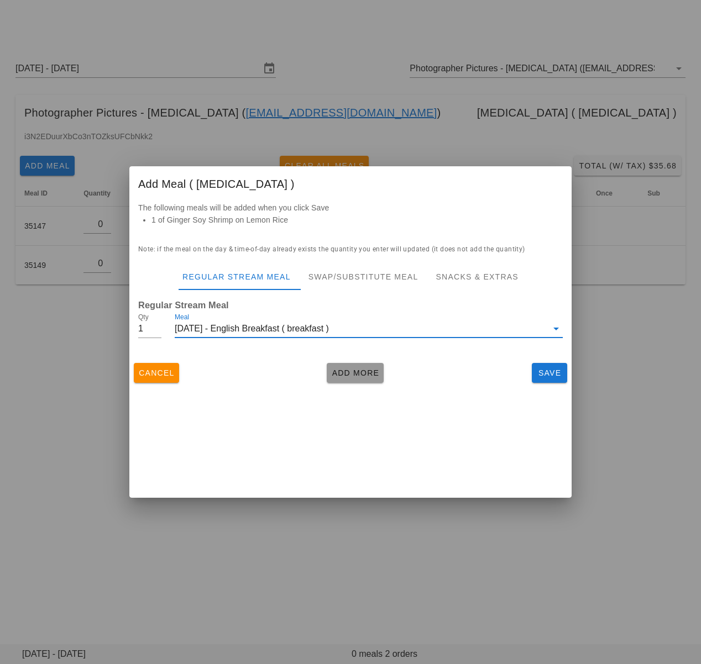
click at [360, 372] on span "Add More" at bounding box center [355, 373] width 48 height 9
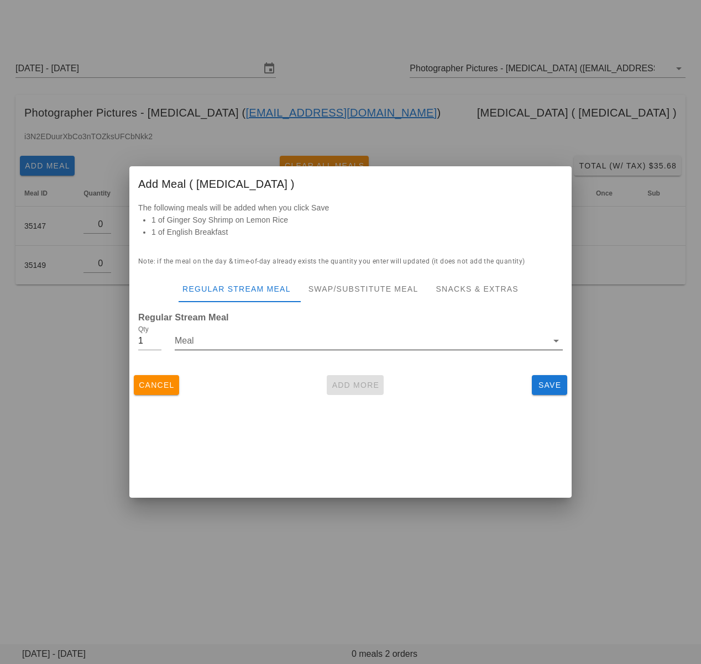
click at [335, 347] on input "Meal" at bounding box center [361, 341] width 373 height 18
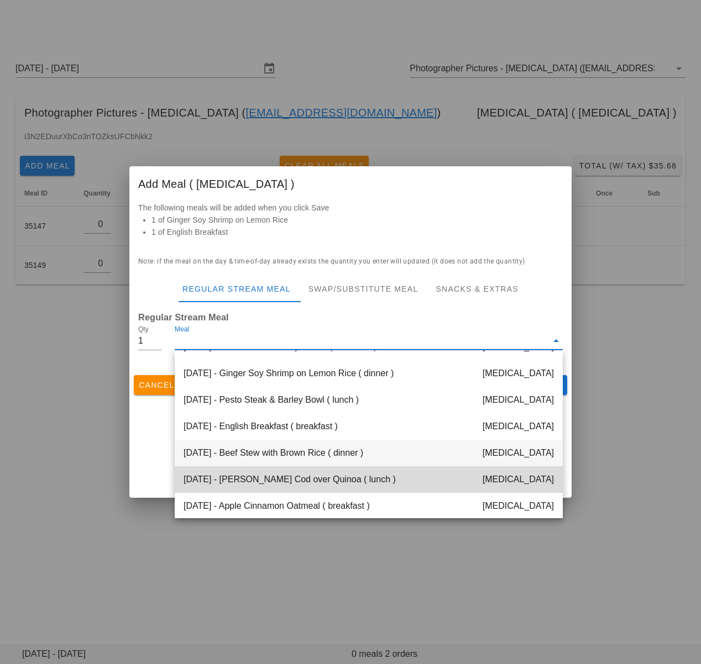
scroll to position [102, 0]
drag, startPoint x: 318, startPoint y: 477, endPoint x: 324, endPoint y: 476, distance: 6.7
click at [319, 477] on div "Wednesday Aug 20 - Zesty Lemon Cod over Quinoa ( lunch ) diabetes" at bounding box center [369, 478] width 388 height 27
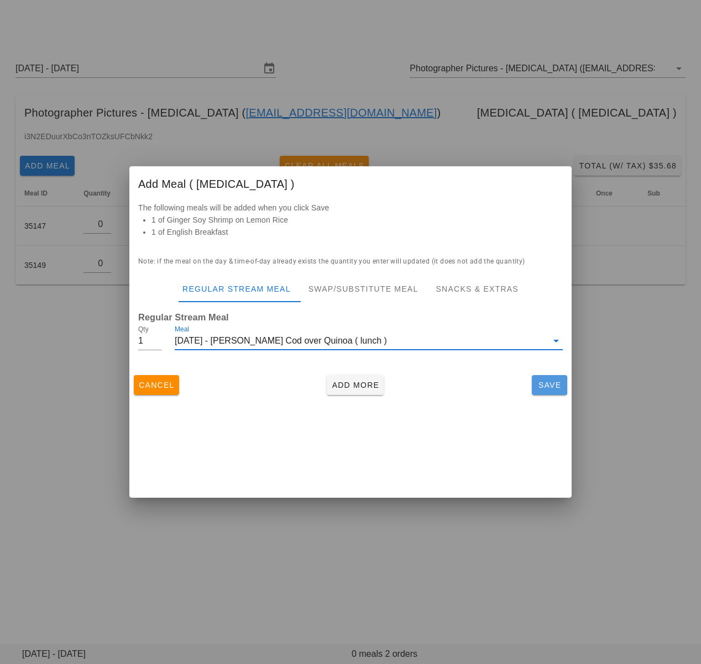
click at [540, 382] on span "Save" at bounding box center [549, 385] width 27 height 9
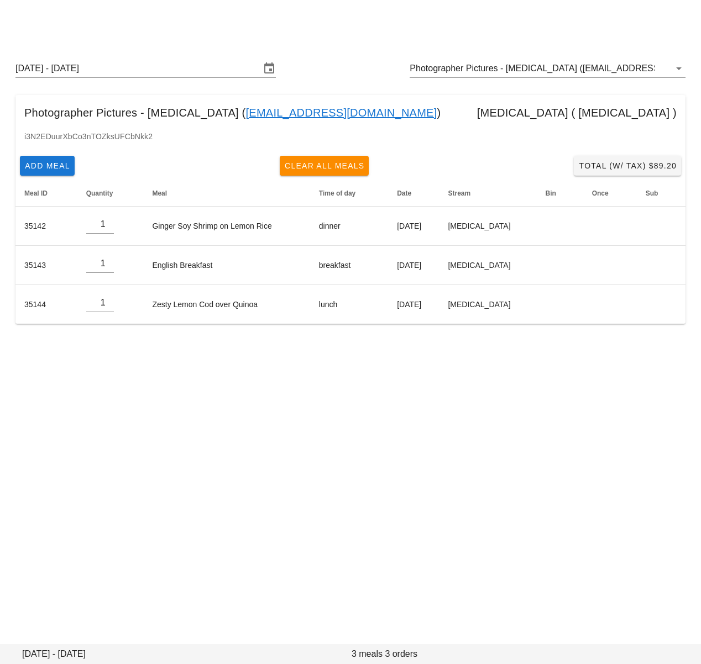
click at [108, 511] on div "Order Edit Other Production Dates Sunday August 17 - Saturday August 23 Photogr…" at bounding box center [350, 332] width 701 height 664
click at [532, 66] on input "Photographer Pictures - diabetes (photographer@fedfedfed.com)" at bounding box center [532, 69] width 245 height 18
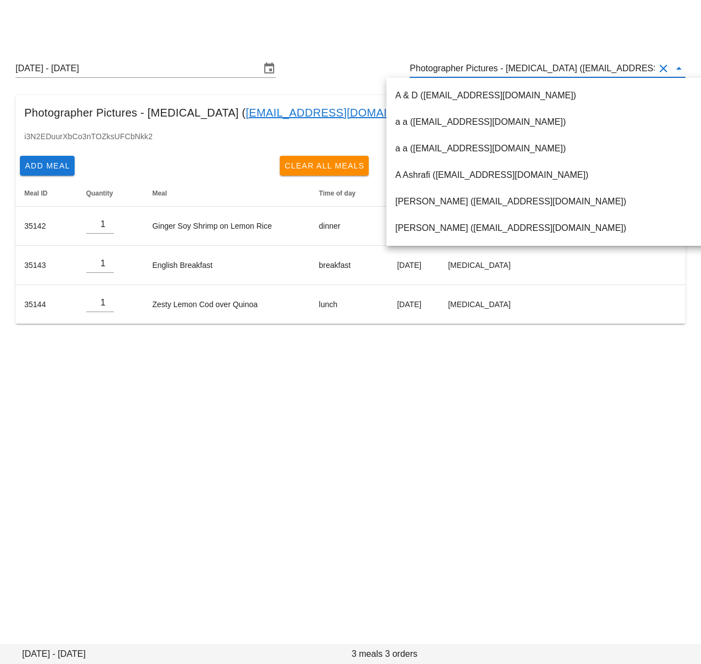
click at [527, 66] on input "Photographer Pictures - diabetes (photographer@fedfedfed.com)" at bounding box center [532, 69] width 245 height 18
drag, startPoint x: 513, startPoint y: 69, endPoint x: 654, endPoint y: 66, distance: 141.0
click at [654, 66] on input "Photographer Pictures - [MEDICAL_DATA] ([EMAIL_ADDRESS][DOMAIN_NAME])" at bounding box center [532, 69] width 245 height 18
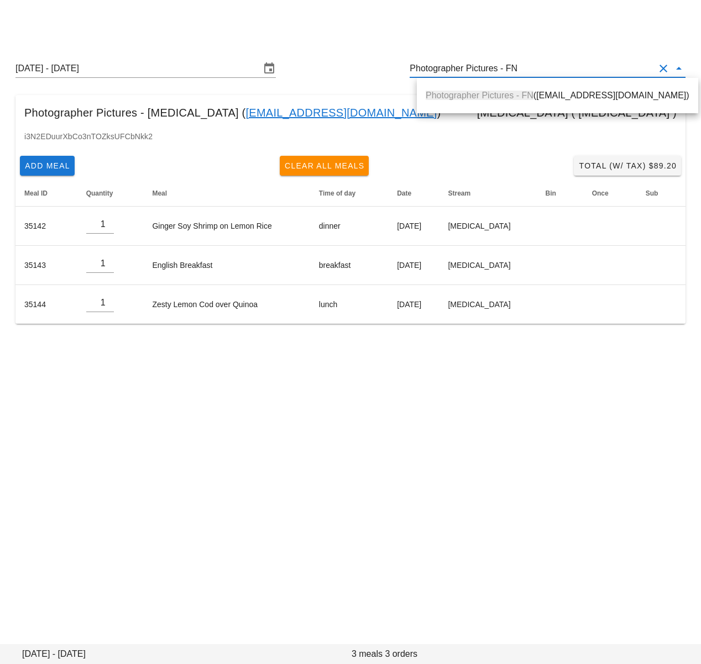
click at [581, 98] on div "Photographer Pictures - FN (photographer+2@fedfedfed.com)" at bounding box center [558, 95] width 264 height 11
type input "Photographer Pictures - FN (photographer+2@fedfedfed.com)"
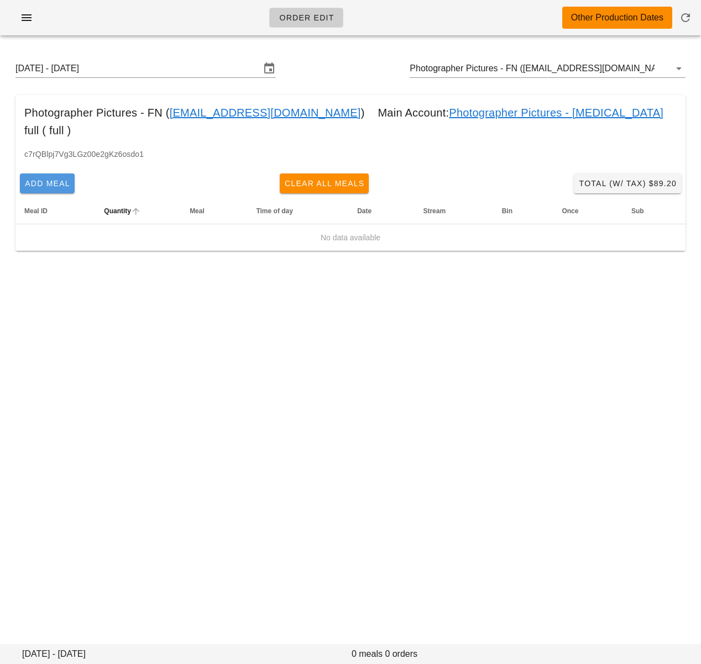
click at [56, 179] on span "Add Meal" at bounding box center [47, 183] width 46 height 9
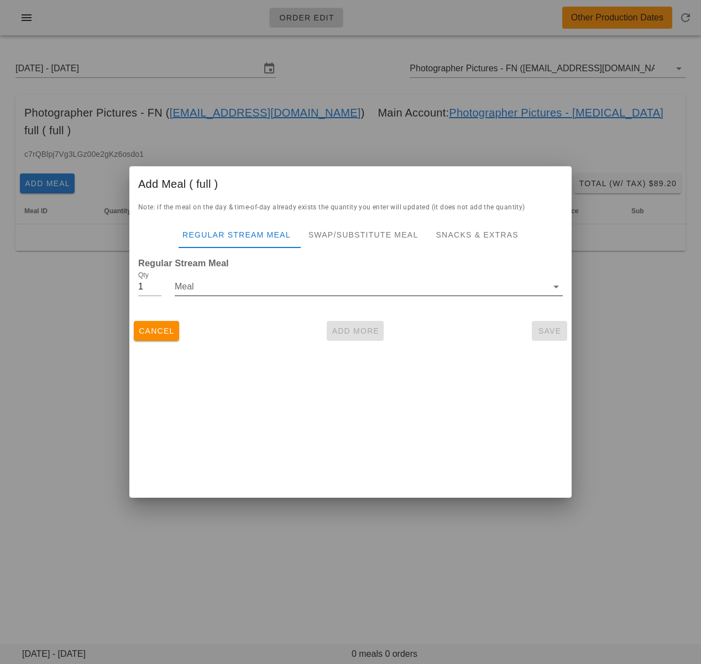
click at [341, 286] on input "Meal" at bounding box center [361, 287] width 373 height 18
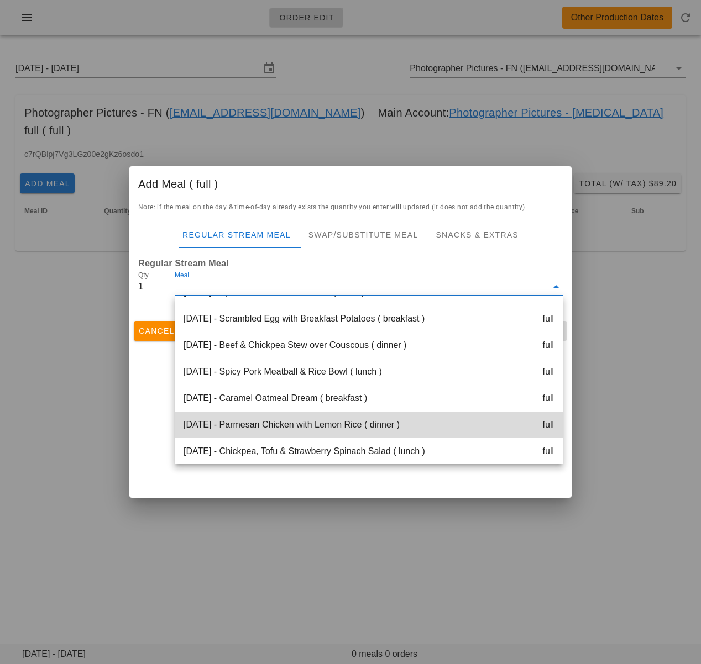
scroll to position [314, 0]
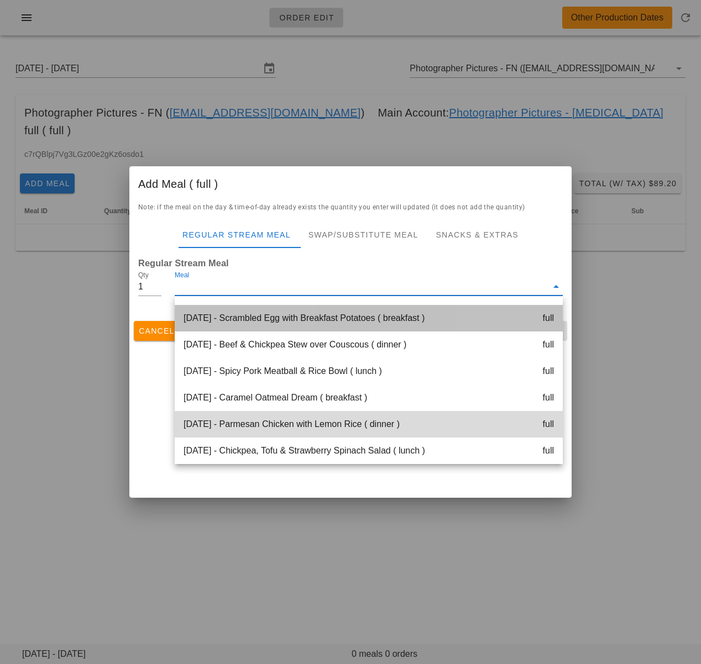
click at [350, 324] on div "[DATE] - Scrambled Egg with Breakfast Potatoes ( breakfast ) full" at bounding box center [369, 318] width 388 height 27
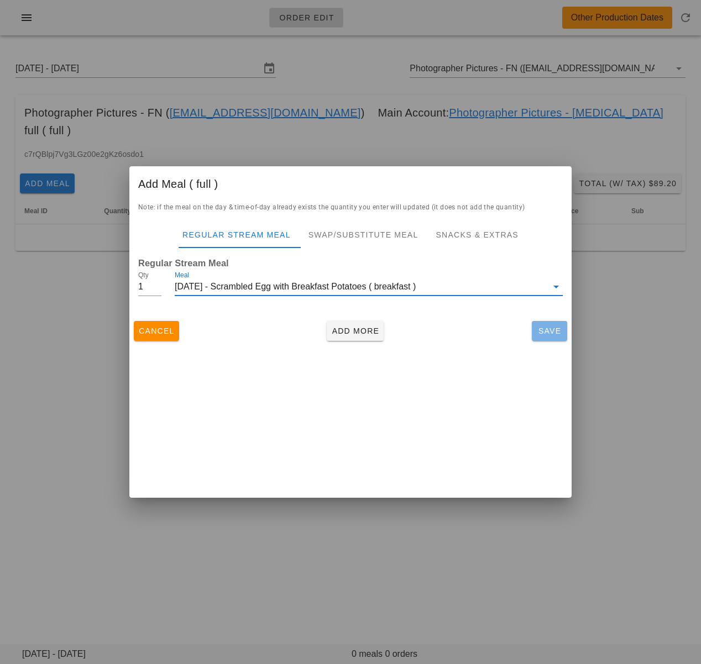
click at [537, 327] on span "Save" at bounding box center [549, 331] width 27 height 9
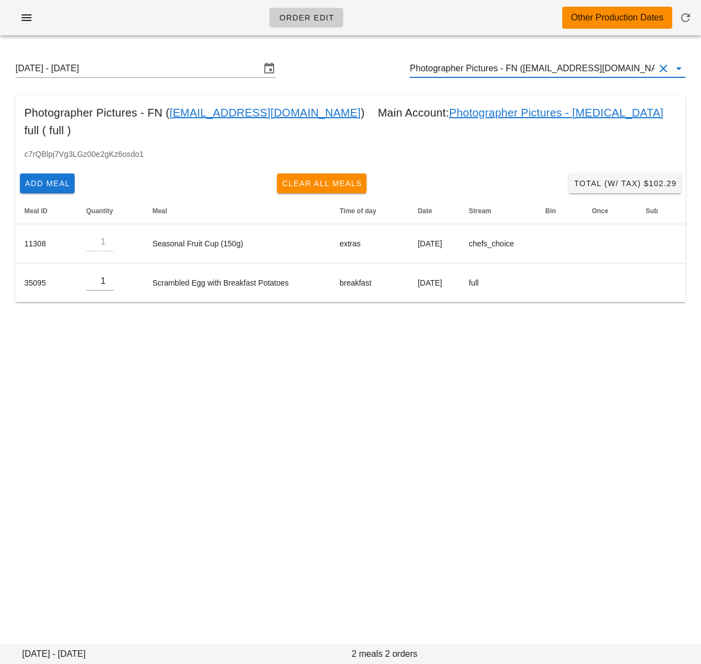
click at [511, 69] on input "Photographer Pictures - FN ([EMAIL_ADDRESS][DOMAIN_NAME])" at bounding box center [532, 69] width 245 height 18
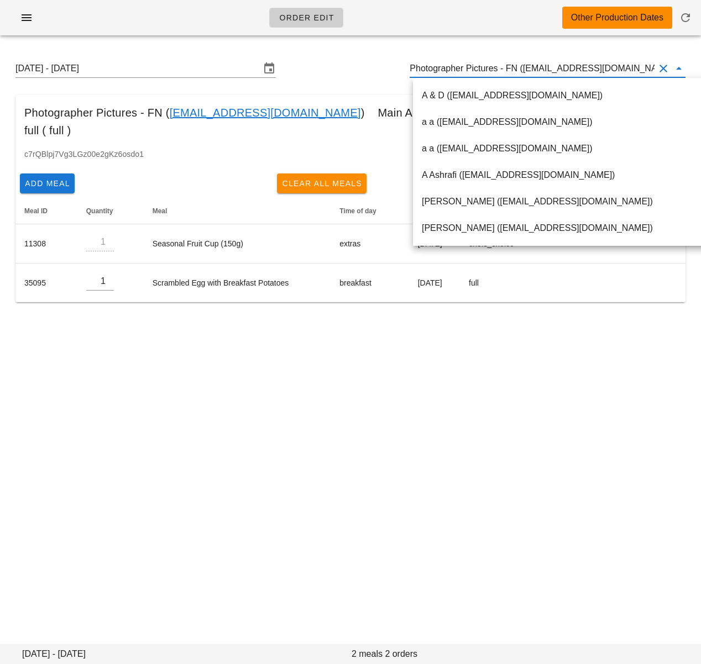
click at [515, 69] on input "Photographer Pictures - FN ([EMAIL_ADDRESS][DOMAIN_NAME])" at bounding box center [532, 69] width 245 height 18
drag, startPoint x: 512, startPoint y: 69, endPoint x: 701, endPoint y: 61, distance: 189.2
click at [700, 61] on html "Order Edit Other Production Dates [DATE] - [DATE] Photographer Pictures - FN ([…" at bounding box center [350, 332] width 701 height 664
click at [524, 65] on input "Photographer Pictures - FN ([EMAIL_ADDRESS][DOMAIN_NAME])" at bounding box center [532, 69] width 245 height 18
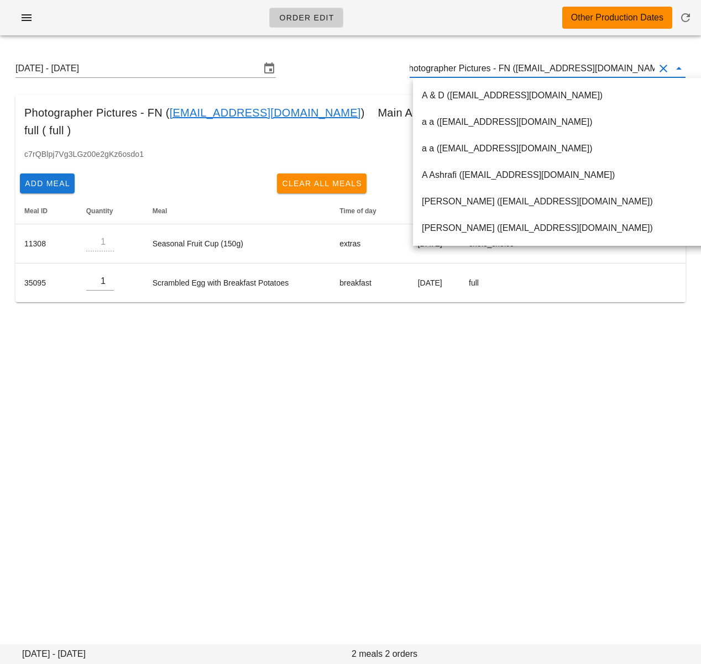
drag, startPoint x: 505, startPoint y: 69, endPoint x: 667, endPoint y: 64, distance: 162.0
click at [667, 64] on div "Photographer Pictures - FN ([EMAIL_ADDRESS][DOMAIN_NAME])" at bounding box center [548, 69] width 276 height 18
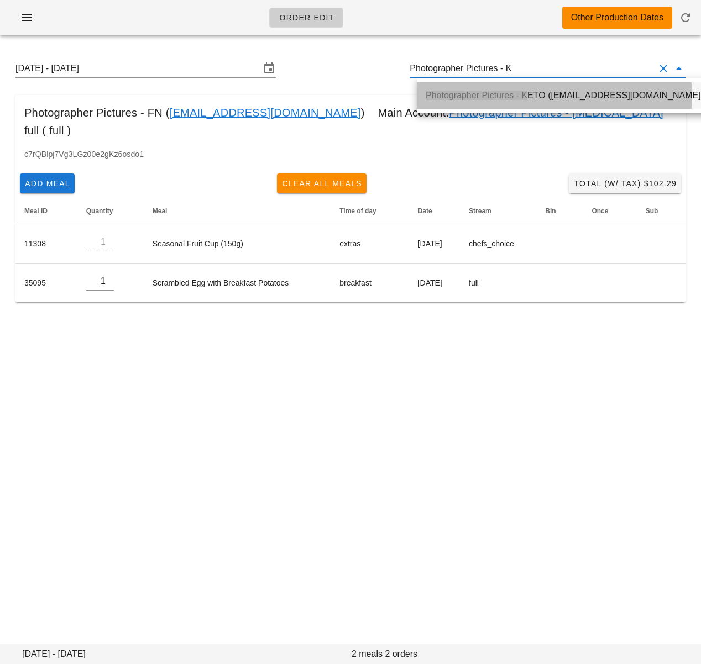
click at [624, 90] on div "Photographer Pictures - [PERSON_NAME] ([EMAIL_ADDRESS][DOMAIN_NAME])" at bounding box center [565, 95] width 278 height 11
type input "Photographer Pictures - [PERSON_NAME] ([EMAIL_ADDRESS][DOMAIN_NAME])"
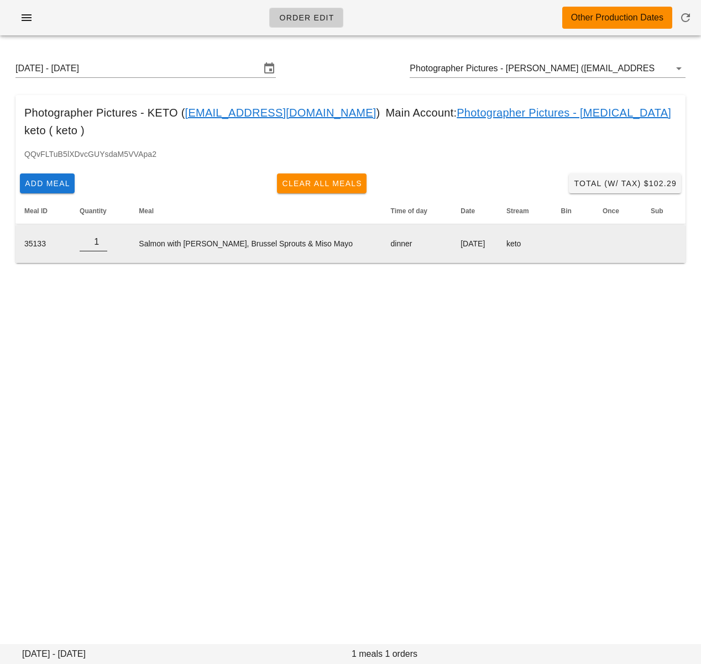
type input "0"
click at [106, 233] on input "0" at bounding box center [94, 242] width 28 height 18
click at [96, 233] on input "0" at bounding box center [94, 242] width 28 height 18
drag, startPoint x: 64, startPoint y: 166, endPoint x: 170, endPoint y: 243, distance: 131.3
click at [64, 179] on span "Add Meal" at bounding box center [47, 183] width 46 height 9
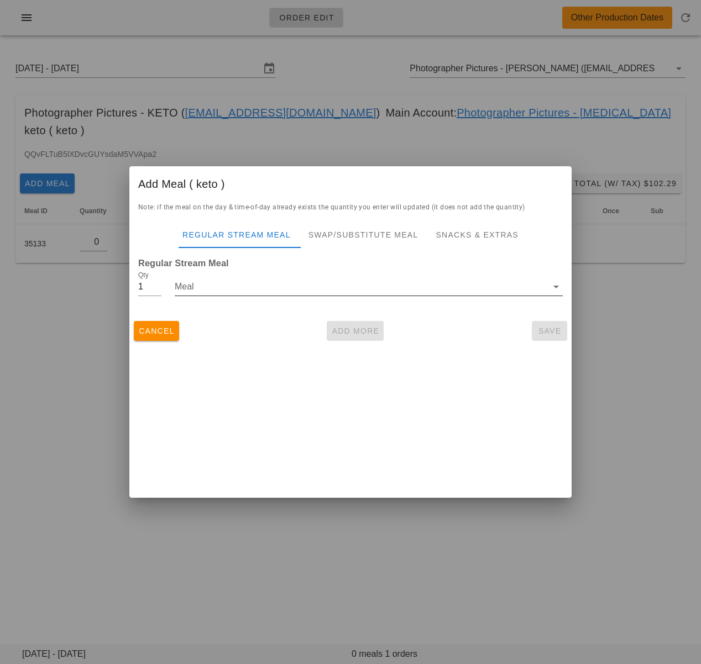
click at [256, 288] on input "Meal" at bounding box center [361, 287] width 373 height 18
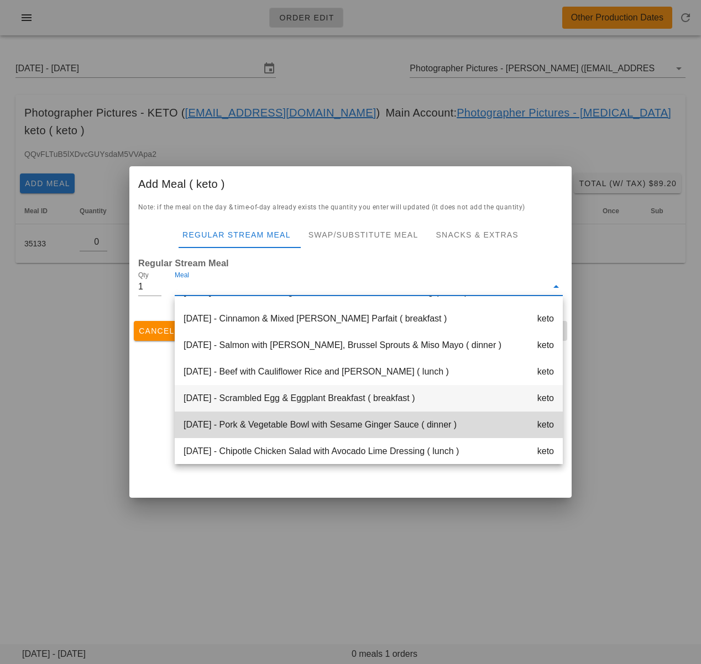
scroll to position [314, 0]
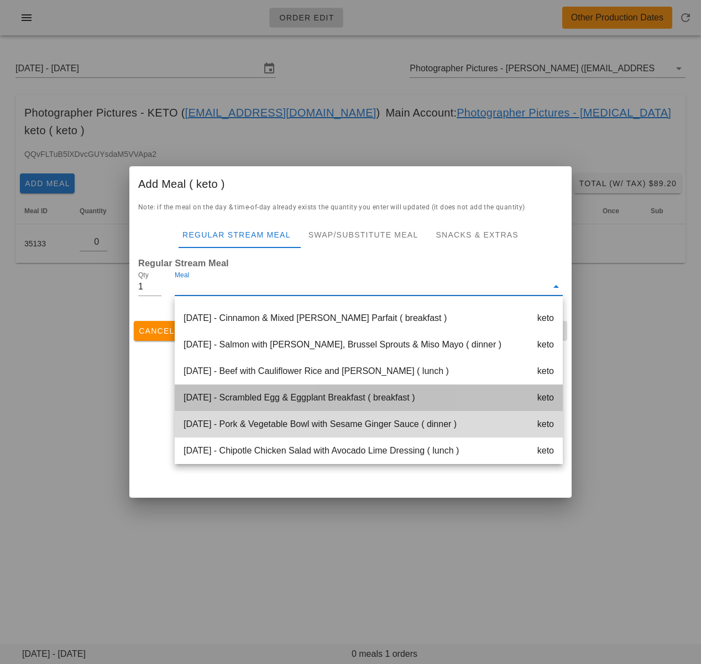
click at [314, 401] on div "[DATE] - Scrambled Egg & Eggplant Breakfast ( breakfast ) keto" at bounding box center [369, 398] width 388 height 27
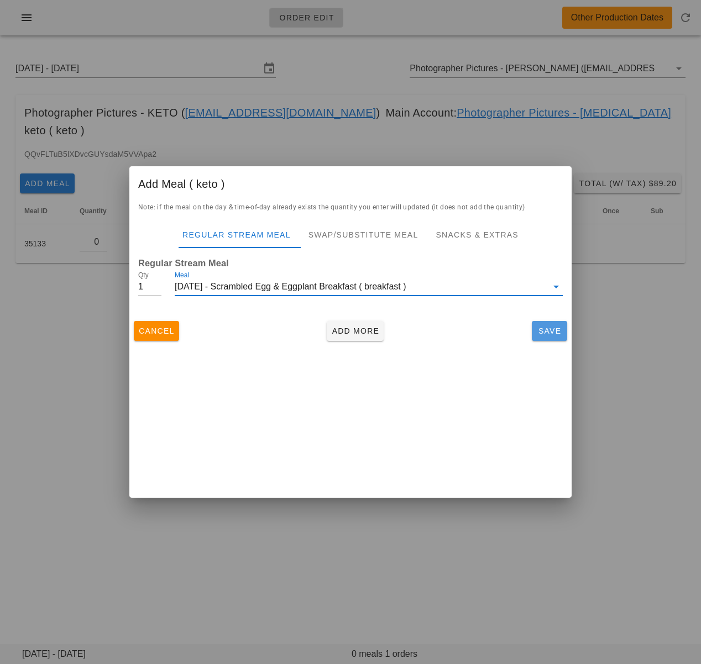
click at [547, 331] on span "Save" at bounding box center [549, 331] width 27 height 9
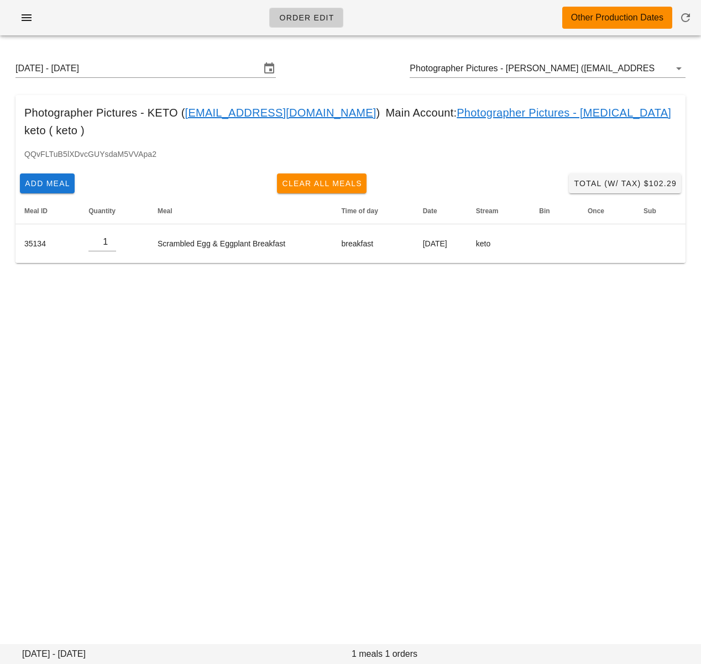
drag, startPoint x: 371, startPoint y: 47, endPoint x: 380, endPoint y: 43, distance: 10.2
click at [374, 45] on div "[DATE] - [DATE] Photographer Pictures - KETO ([EMAIL_ADDRESS][DOMAIN_NAME]) Pho…" at bounding box center [350, 161] width 701 height 234
click at [554, 108] on link "Photographer Pictures - [MEDICAL_DATA]" at bounding box center [564, 113] width 214 height 18
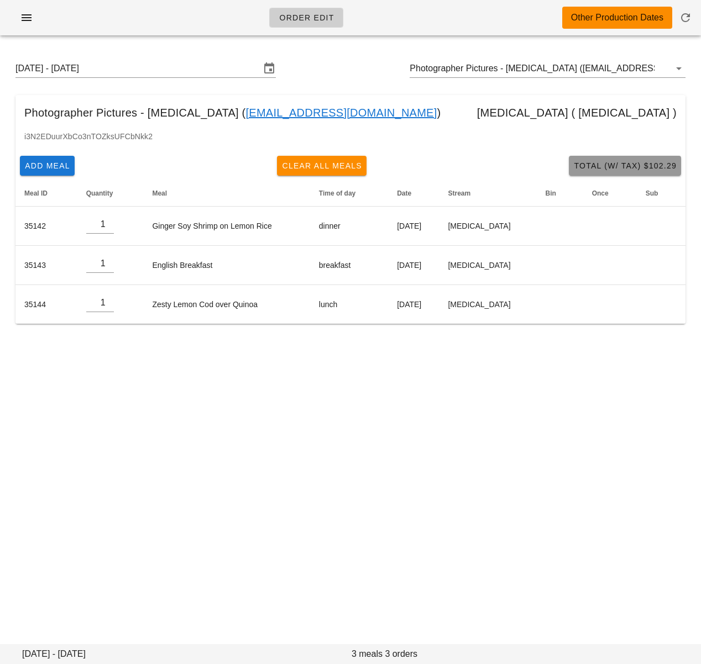
click at [586, 162] on span "Total (w/ Tax) $102.29" at bounding box center [624, 165] width 103 height 9
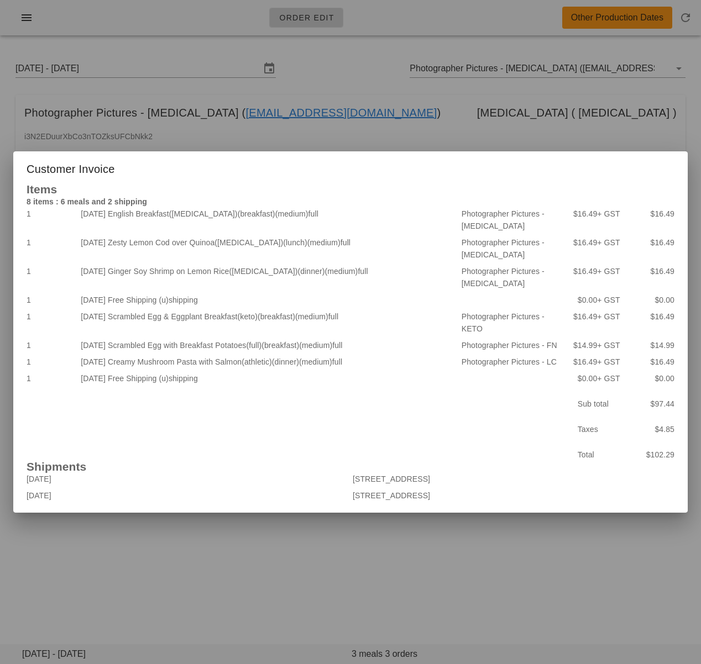
click at [340, 634] on div at bounding box center [350, 332] width 701 height 664
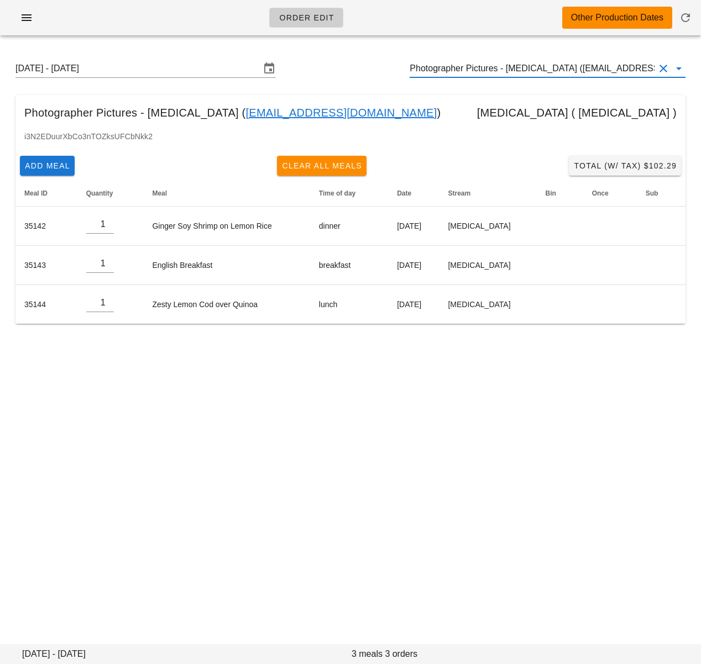
click at [526, 64] on input "Photographer Pictures - [MEDICAL_DATA] ([EMAIL_ADDRESS][DOMAIN_NAME])" at bounding box center [532, 69] width 245 height 18
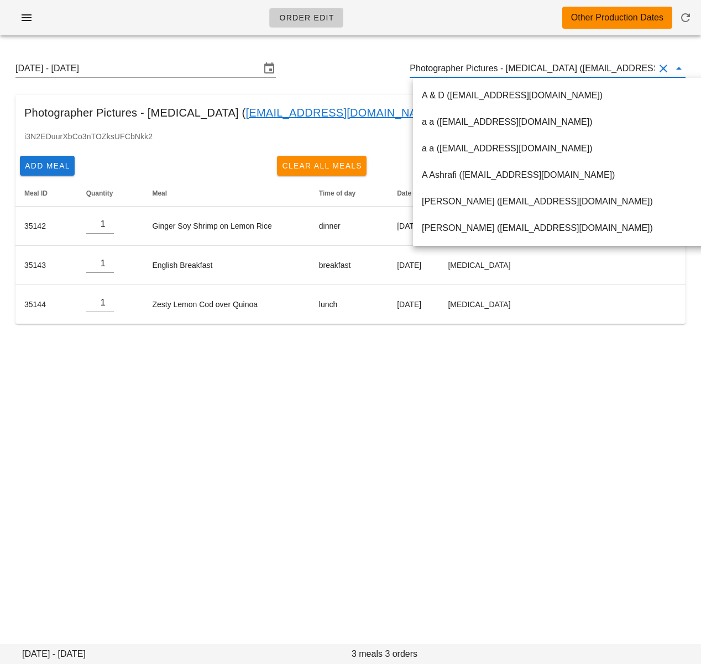
click at [515, 69] on input "Photographer Pictures - [MEDICAL_DATA] ([EMAIL_ADDRESS][DOMAIN_NAME])" at bounding box center [532, 69] width 245 height 18
drag, startPoint x: 512, startPoint y: 69, endPoint x: 695, endPoint y: 68, distance: 182.4
click at [695, 71] on div "[DATE] - [DATE] Photographer Pictures - [MEDICAL_DATA] ([EMAIL_ADDRESS][DOMAIN_…" at bounding box center [350, 191] width 701 height 295
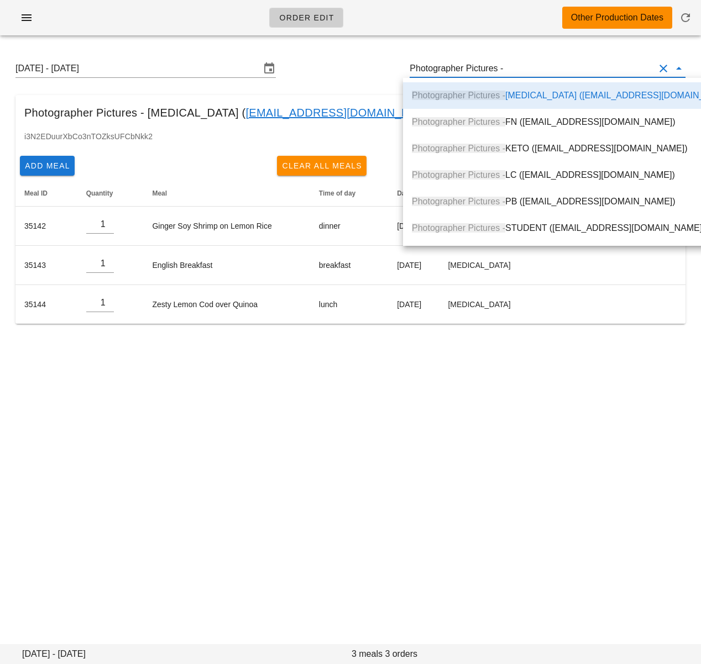
scroll to position [1, 0]
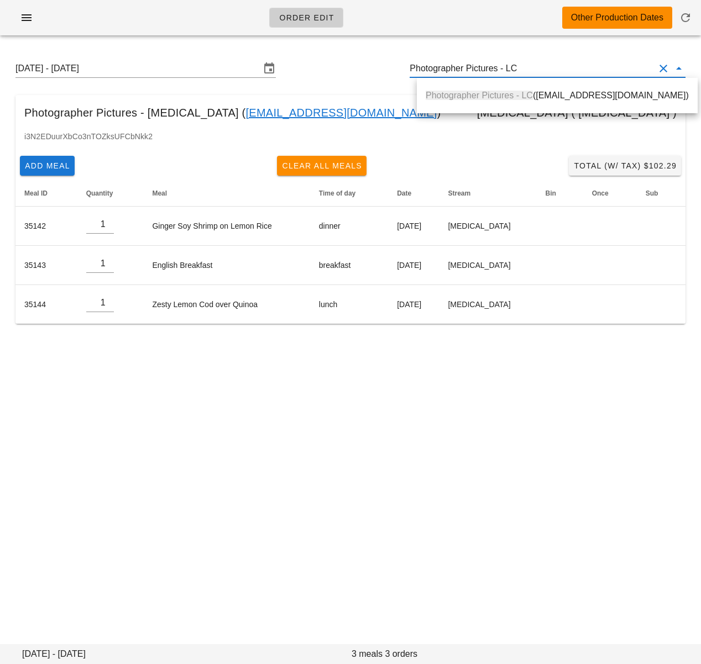
drag, startPoint x: 600, startPoint y: 83, endPoint x: 597, endPoint y: 92, distance: 9.3
click at [600, 83] on div "Photographer Pictures - LC ([EMAIL_ADDRESS][DOMAIN_NAME])" at bounding box center [557, 95] width 281 height 27
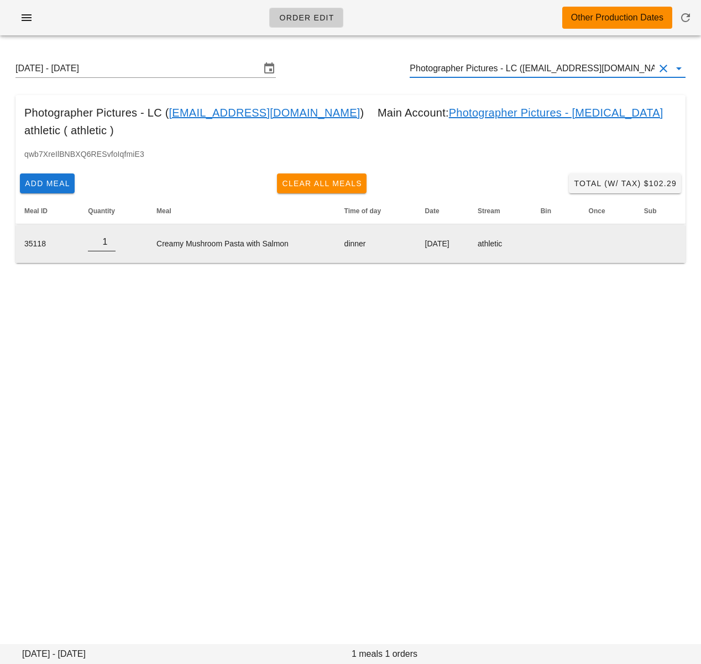
type input "Photographer Pictures - LC ([EMAIL_ADDRESS][DOMAIN_NAME])"
type input "0"
click at [109, 246] on input "0" at bounding box center [102, 242] width 28 height 18
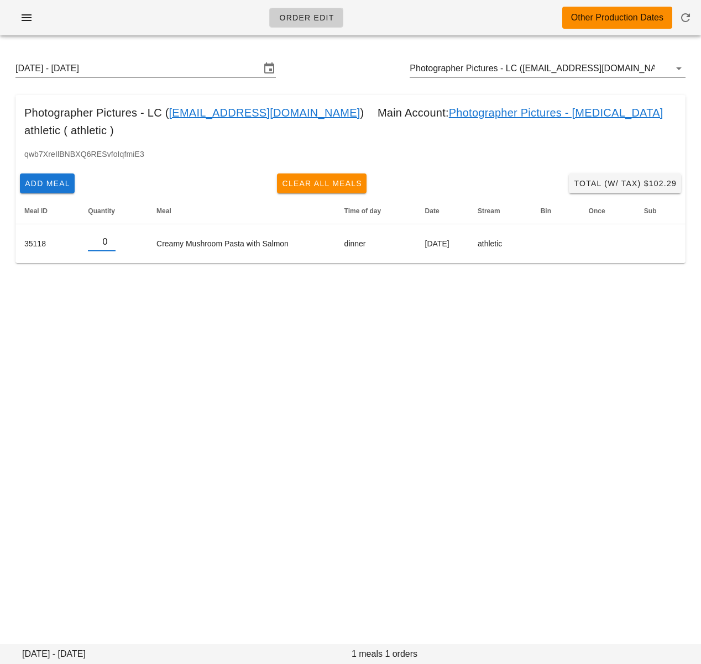
click at [40, 298] on div "Order Edit Other Production Dates [DATE] - [DATE] Photographer Pictures - LC ([…" at bounding box center [350, 332] width 701 height 664
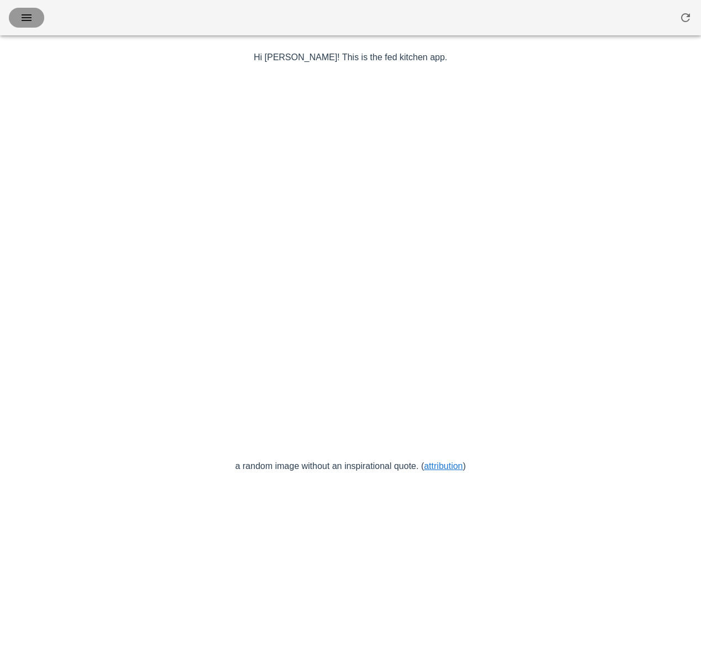
click at [27, 15] on icon "button" at bounding box center [26, 17] width 13 height 13
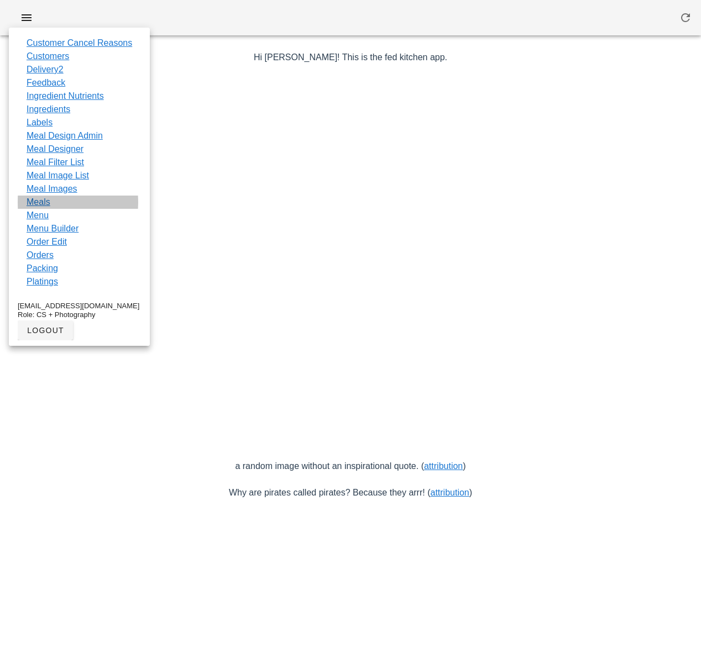
click at [43, 201] on link "Meals" at bounding box center [39, 202] width 24 height 13
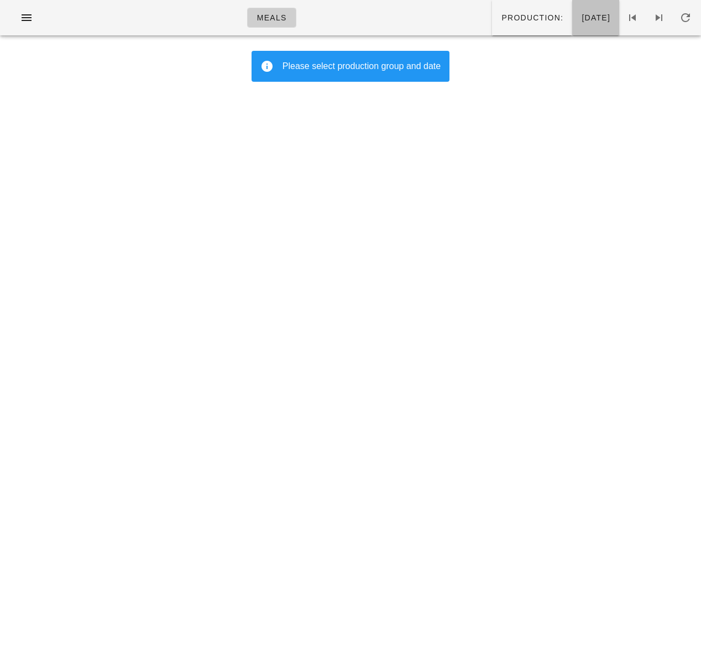
click at [581, 20] on span "Tuesday Aug 12" at bounding box center [595, 17] width 29 height 9
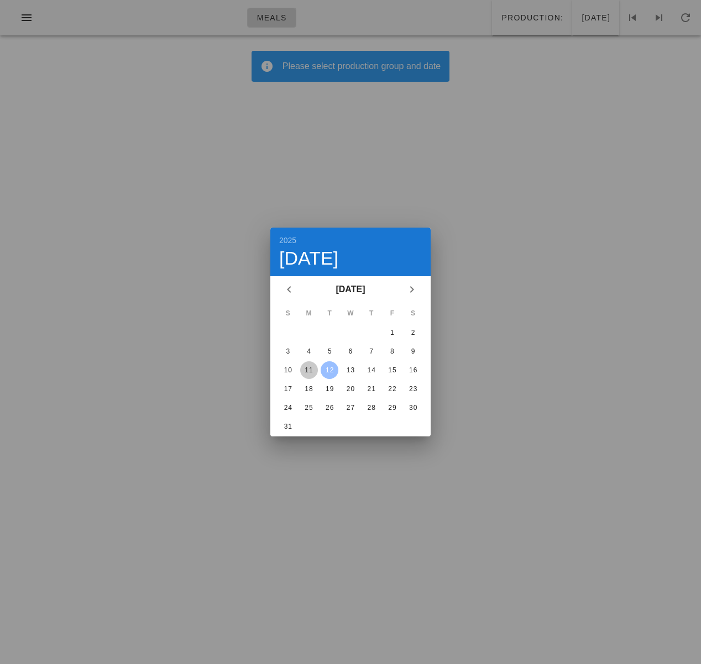
click at [311, 364] on button "11" at bounding box center [309, 370] width 18 height 18
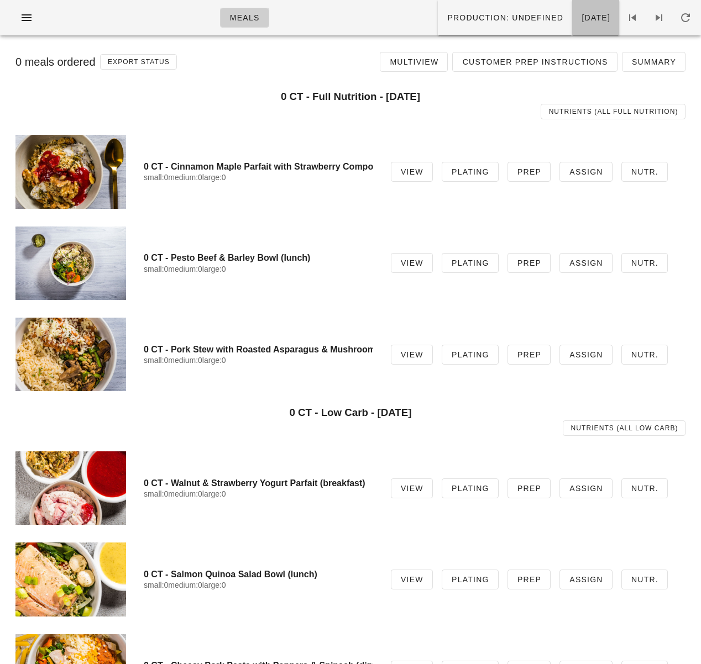
click at [581, 15] on span "Monday Aug 11" at bounding box center [595, 17] width 29 height 9
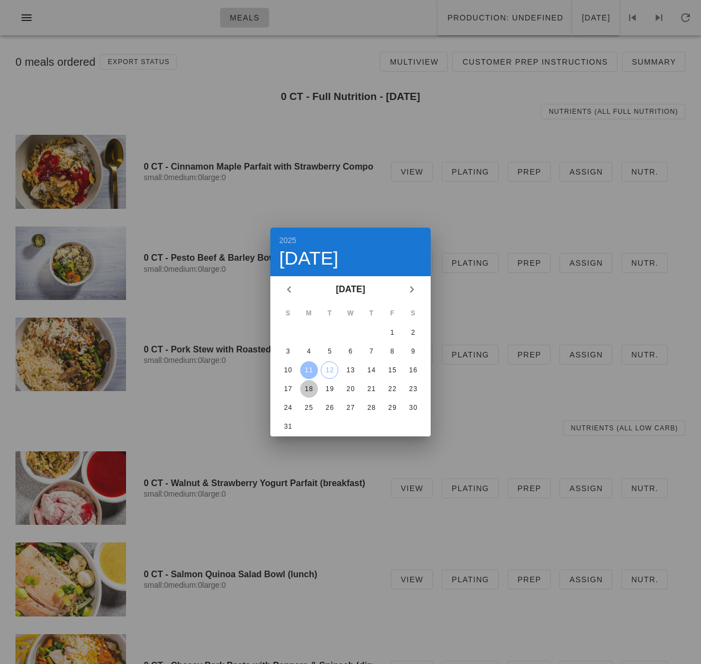
click at [309, 385] on div "18" at bounding box center [309, 389] width 18 height 8
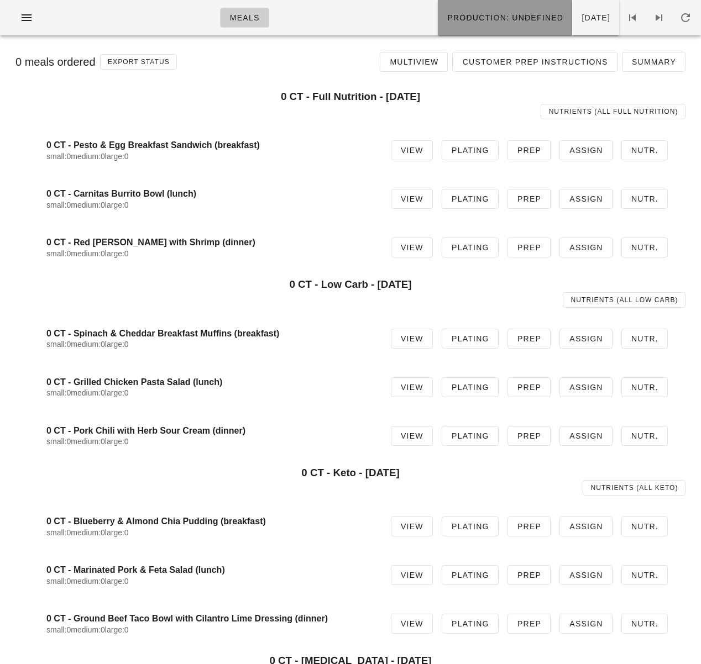
click at [475, 23] on button "Production: undefined" at bounding box center [505, 17] width 134 height 35
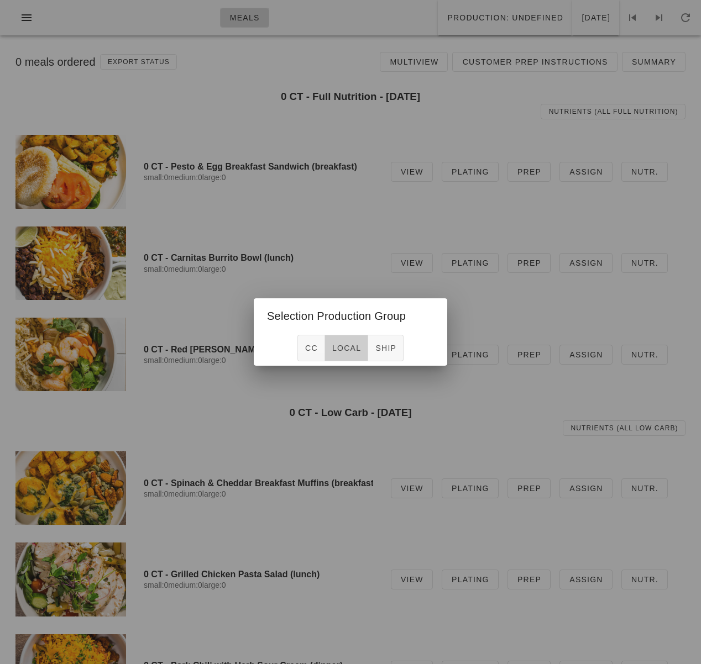
click at [341, 352] on span "local" at bounding box center [346, 348] width 29 height 9
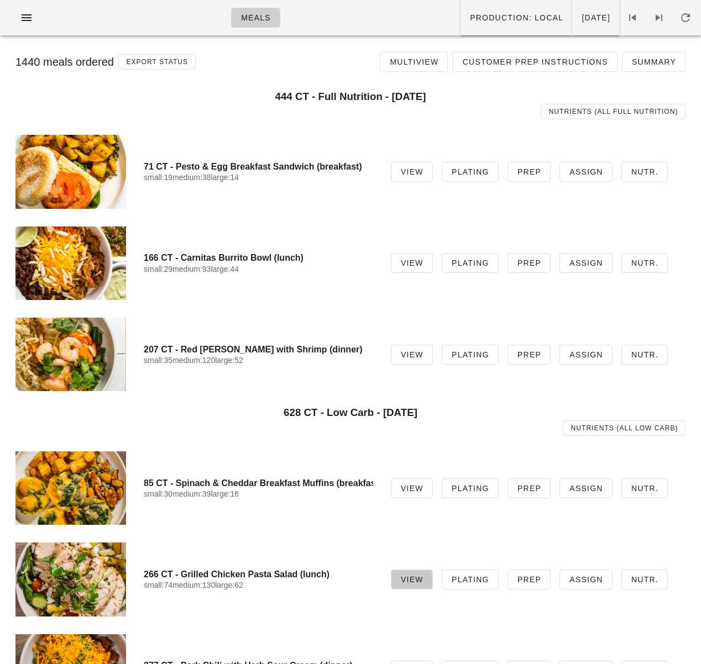
click at [406, 581] on span "View" at bounding box center [411, 579] width 23 height 9
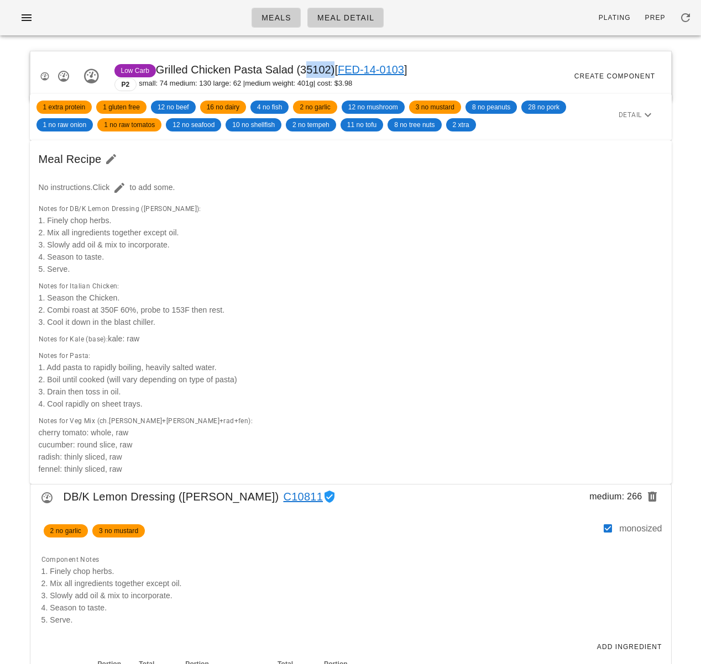
drag, startPoint x: 302, startPoint y: 71, endPoint x: 331, endPoint y: 72, distance: 28.2
click at [331, 72] on span "Low Carb Grilled Chicken Pasta Salad (35102) [ FED-14-0103 ]" at bounding box center [260, 70] width 293 height 12
copy span "35102"
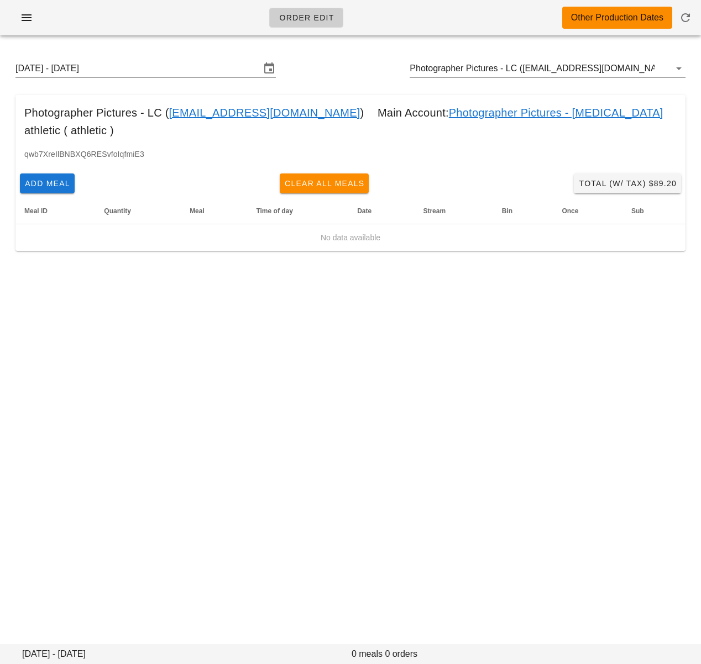
click at [531, 114] on link "Photographer Pictures - [MEDICAL_DATA]" at bounding box center [556, 113] width 214 height 18
type input "Photographer Pictures - [MEDICAL_DATA] ([EMAIL_ADDRESS][DOMAIN_NAME])"
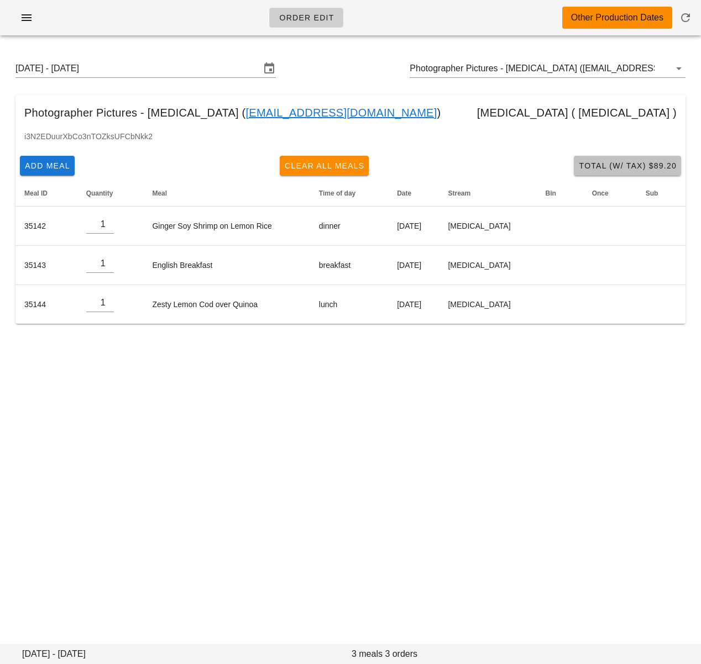
click at [611, 167] on span "Total (w/ Tax) $89.20" at bounding box center [627, 165] width 98 height 9
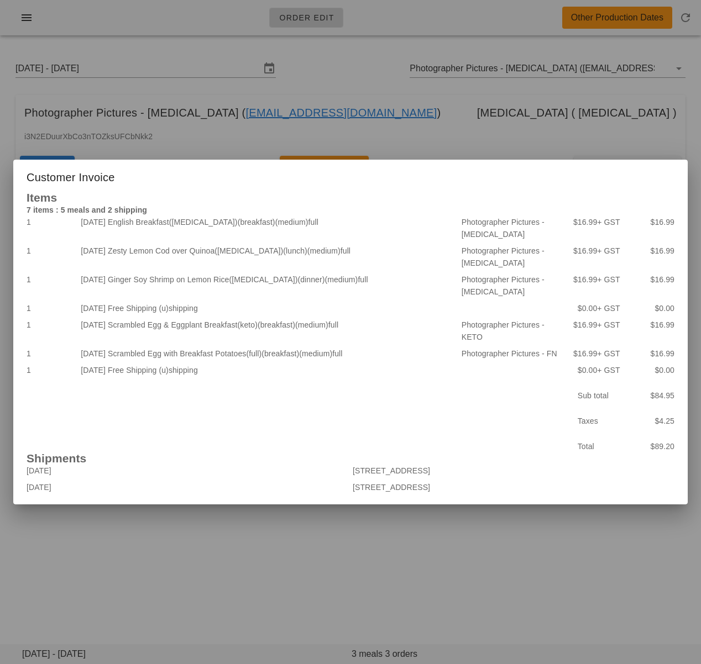
click at [230, 576] on div at bounding box center [350, 332] width 701 height 664
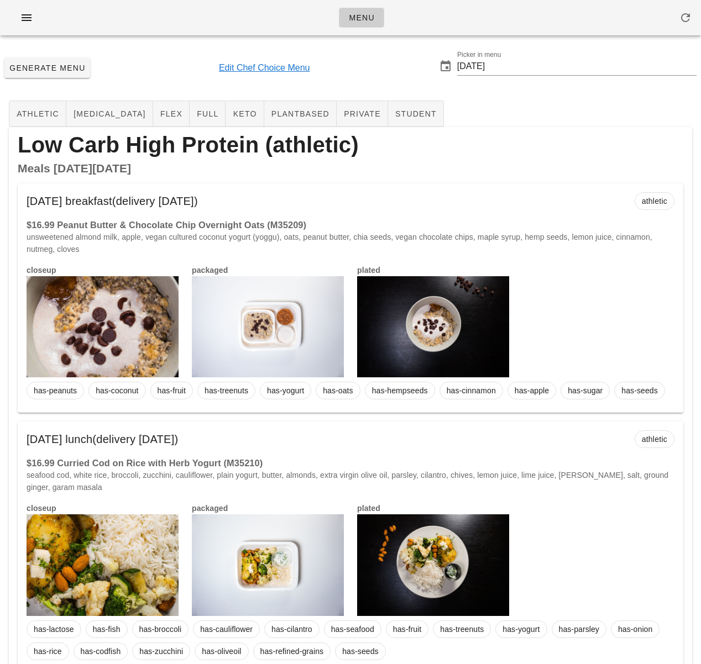
click at [420, 166] on h2 "Meals on Monday Aug 25" at bounding box center [350, 168] width 665 height 12
click at [30, 21] on icon "button" at bounding box center [26, 17] width 13 height 13
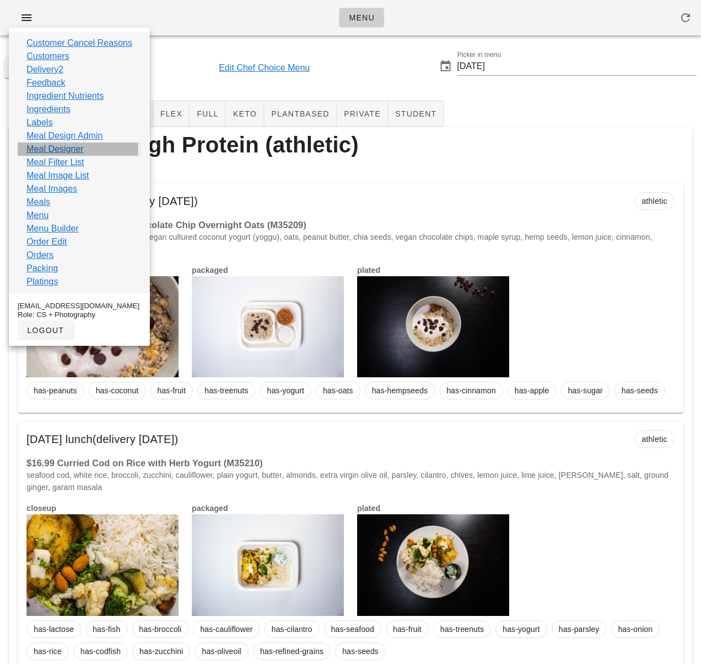
click at [76, 149] on link "Meal Designer" at bounding box center [55, 149] width 57 height 13
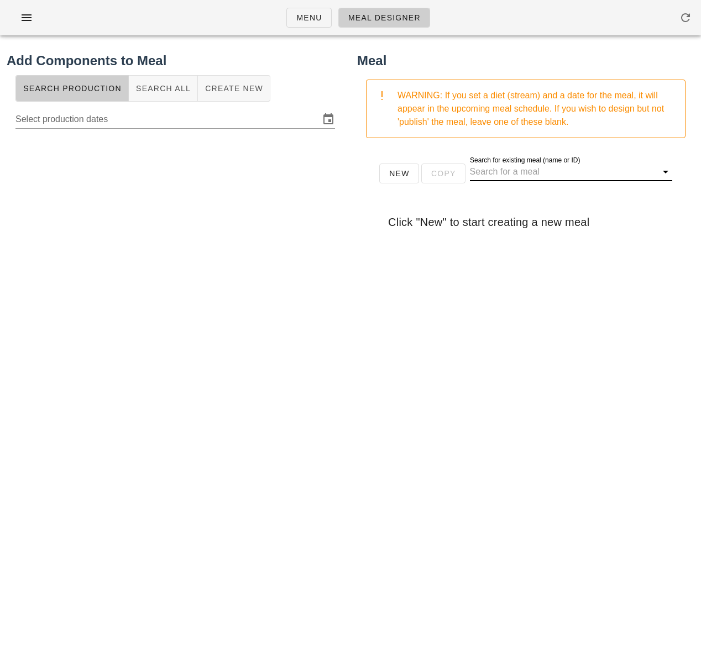
click at [507, 171] on input "Search for existing meal (name or ID)" at bounding box center [562, 172] width 185 height 18
type input "c"
type input "C"
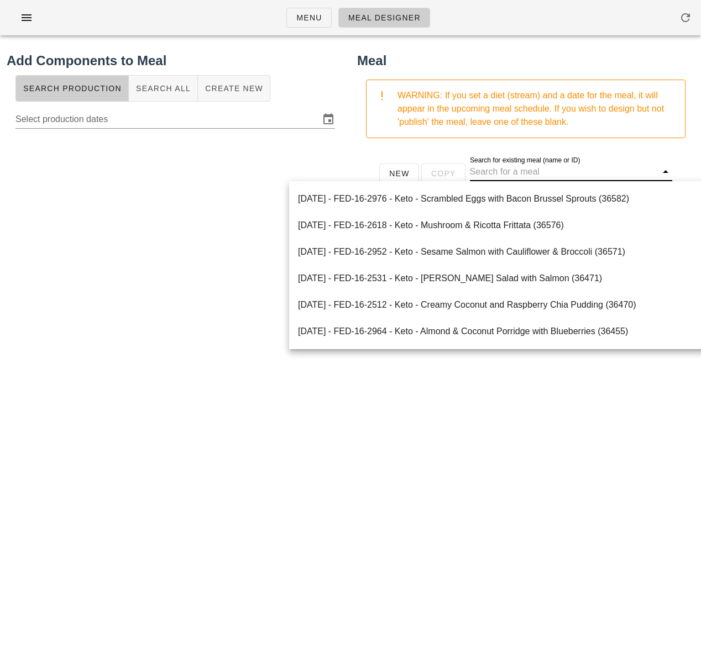
click at [185, 222] on div at bounding box center [175, 354] width 337 height 442
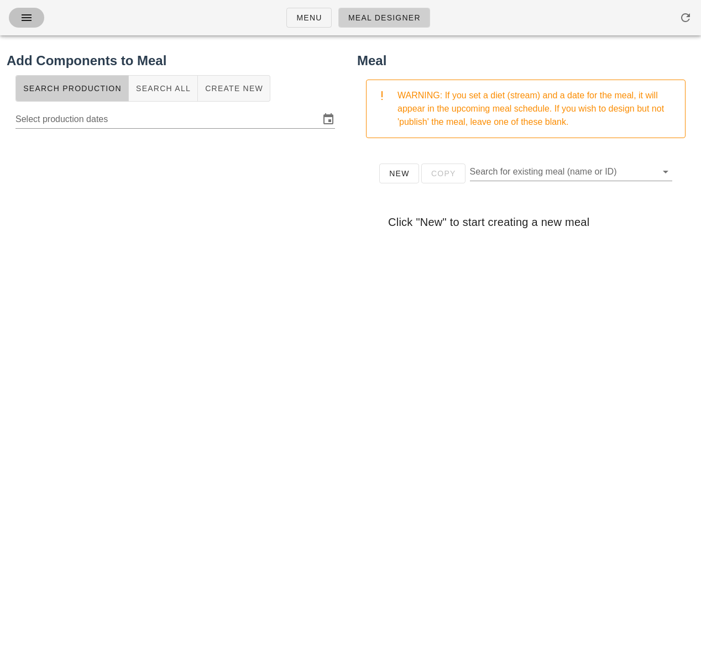
click at [28, 17] on icon "button" at bounding box center [26, 17] width 13 height 13
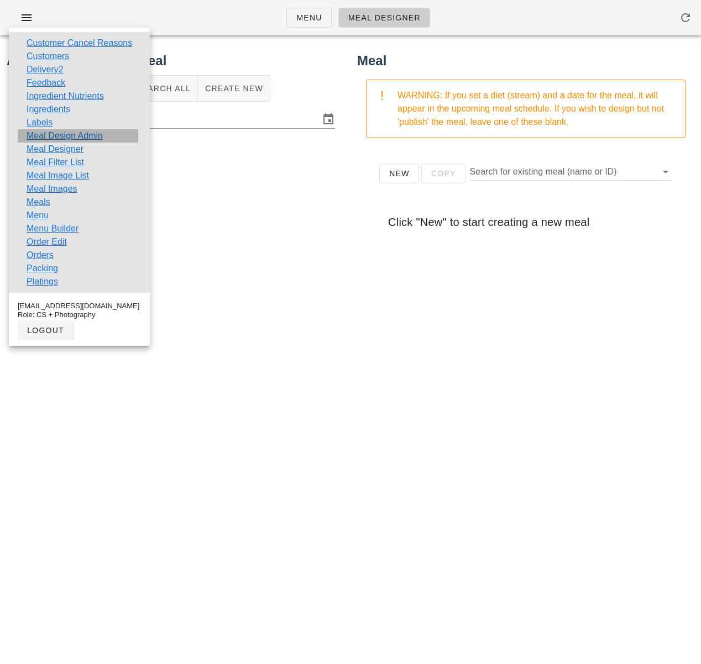
click at [46, 133] on link "Meal Design Admin" at bounding box center [65, 135] width 76 height 13
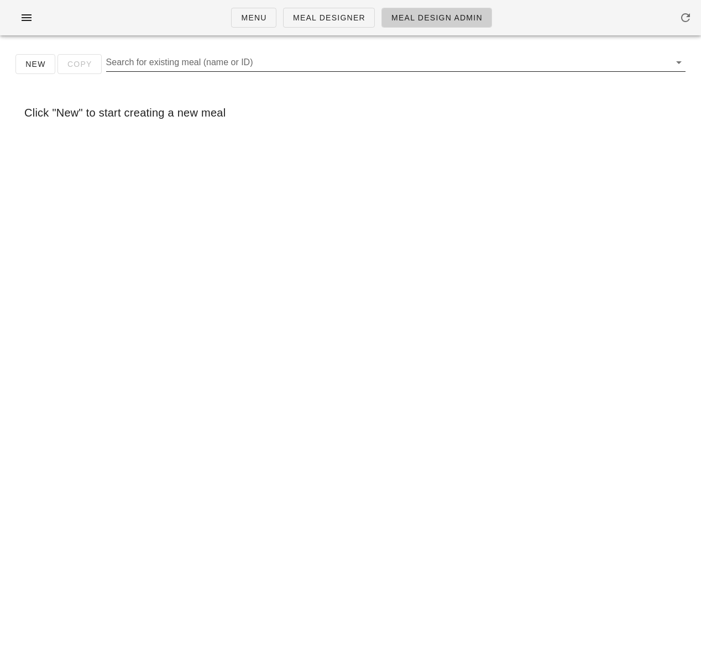
click at [267, 67] on input "Search for existing meal (name or ID)" at bounding box center [387, 63] width 562 height 18
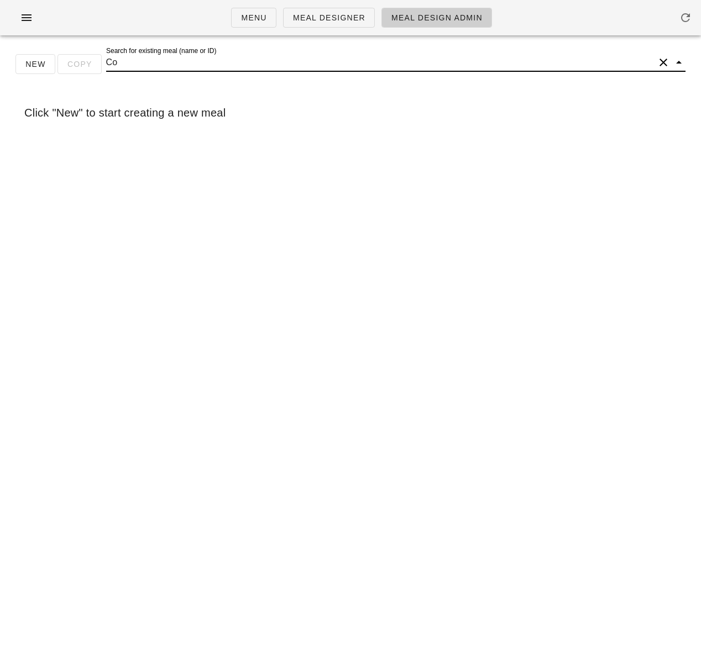
type input "C"
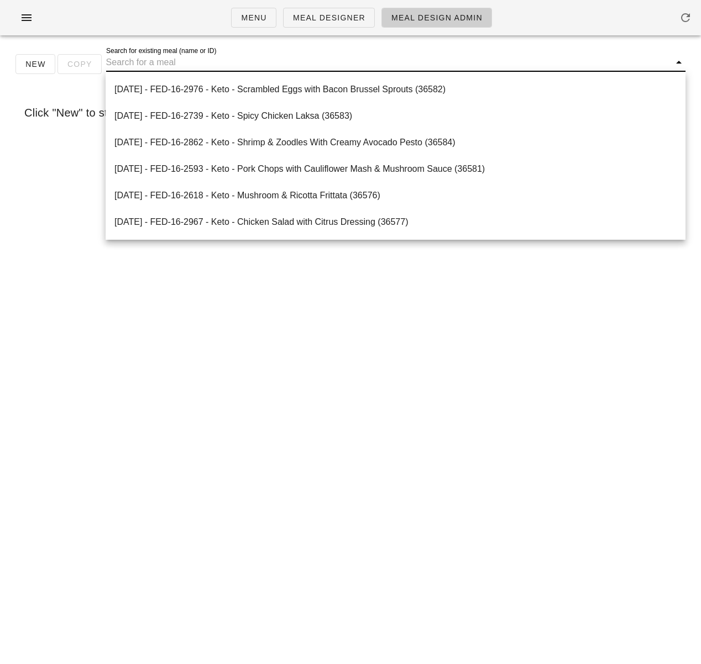
click at [86, 91] on div "New Copy Search for existing meal (name or ID) Click "New" to start creating a …" at bounding box center [350, 95] width 701 height 102
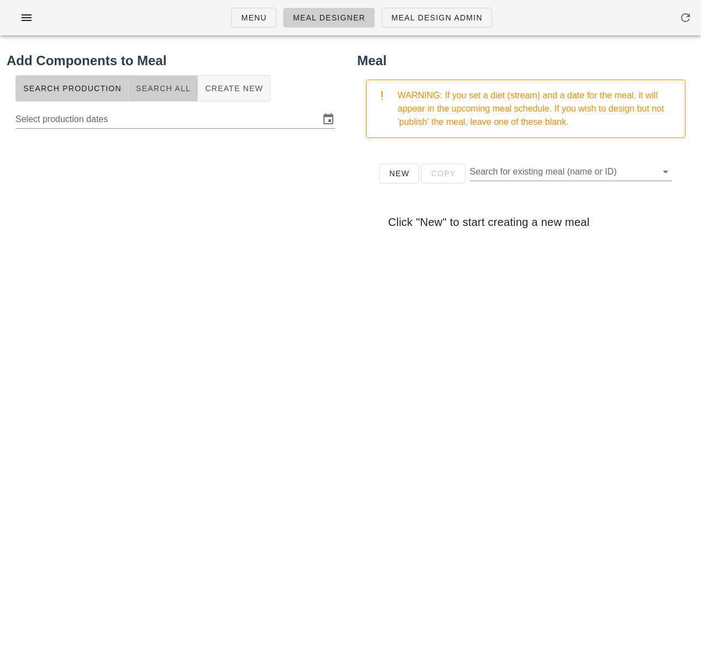
click at [158, 91] on span "Search All" at bounding box center [162, 88] width 55 height 9
click at [149, 123] on input "text" at bounding box center [166, 118] width 302 height 18
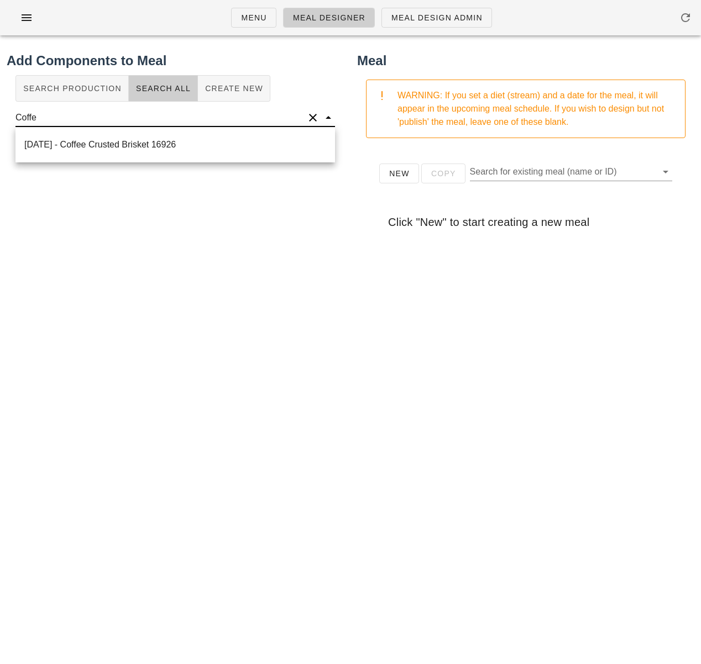
type input "Coffee"
drag, startPoint x: 98, startPoint y: 113, endPoint x: 8, endPoint y: 112, distance: 90.1
click at [8, 112] on div "Coffee" at bounding box center [175, 123] width 337 height 35
click at [93, 118] on input "text" at bounding box center [166, 118] width 302 height 18
click at [95, 191] on div "Add Components to Meal Search Production Search All Create New" at bounding box center [175, 320] width 350 height 552
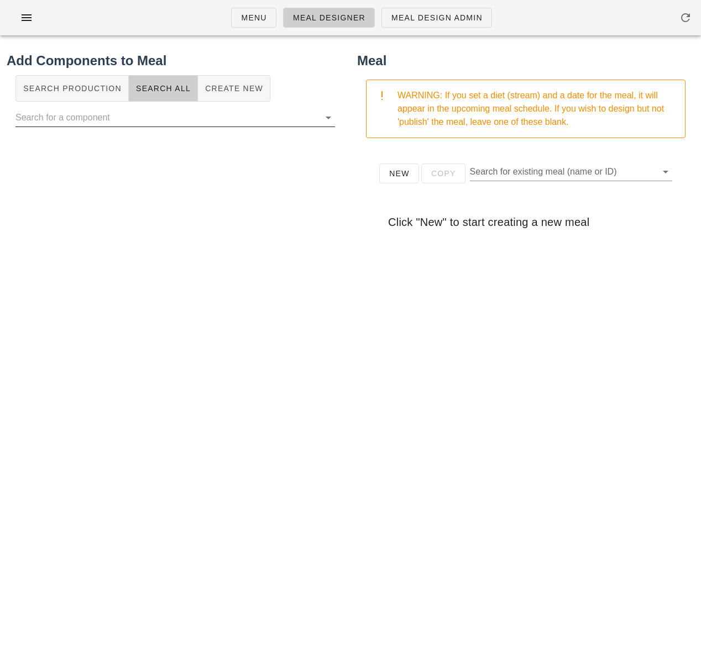
click at [118, 113] on input "text" at bounding box center [166, 118] width 302 height 18
type input "Jalepeno"
drag, startPoint x: 19, startPoint y: 112, endPoint x: -23, endPoint y: 113, distance: 41.5
click at [0, 113] on html "Menu Meal Designer Meal Design Admin Add Components to Meal Search Production S…" at bounding box center [350, 332] width 701 height 664
click at [236, 92] on span "Create New" at bounding box center [234, 88] width 59 height 9
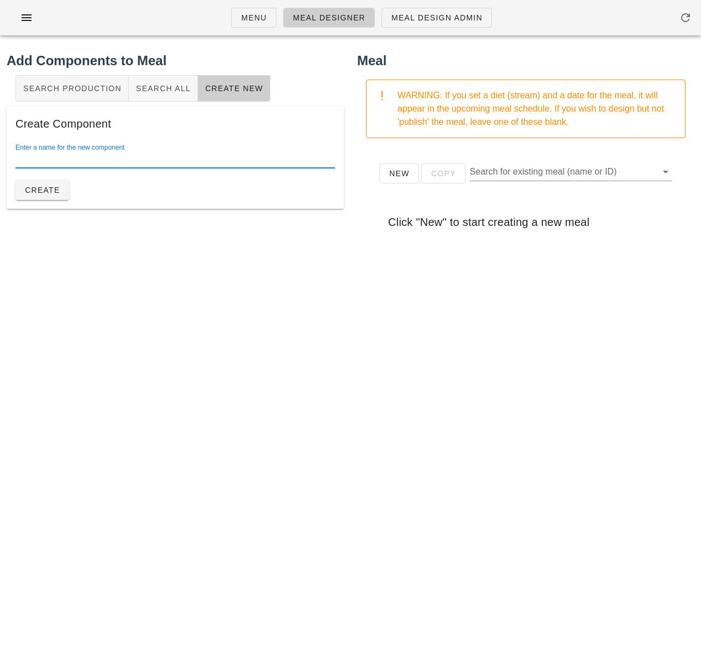
click at [93, 158] on input "Enter a name for the new component" at bounding box center [174, 159] width 319 height 18
type input "Jalapeno cornbread muffin"
click at [54, 196] on button "Create" at bounding box center [42, 190] width 54 height 20
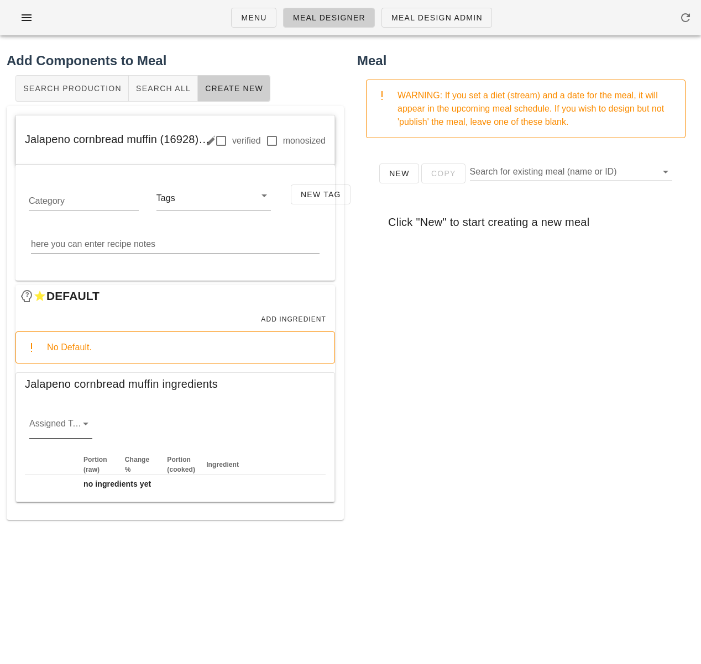
click at [77, 421] on div at bounding box center [84, 423] width 15 height 13
click at [66, 511] on div "starch" at bounding box center [60, 512] width 45 height 11
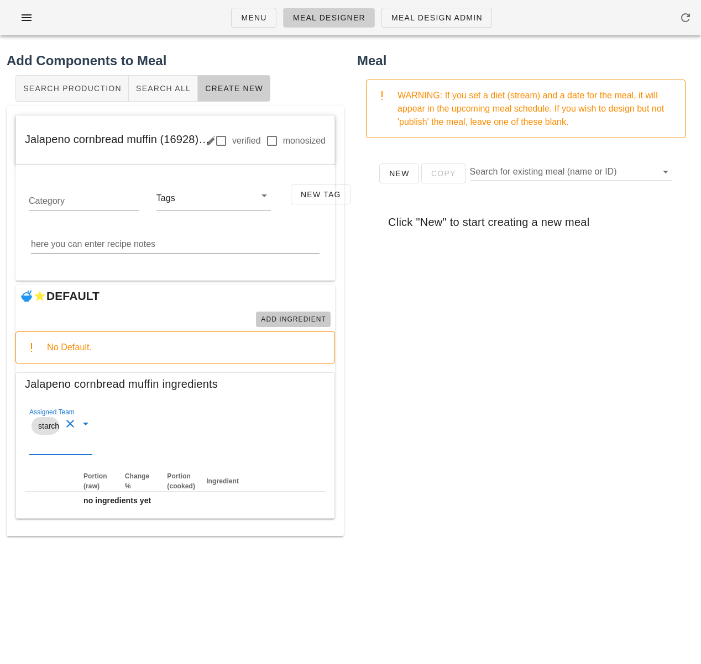
click at [311, 319] on span "Add Ingredient" at bounding box center [293, 320] width 66 height 8
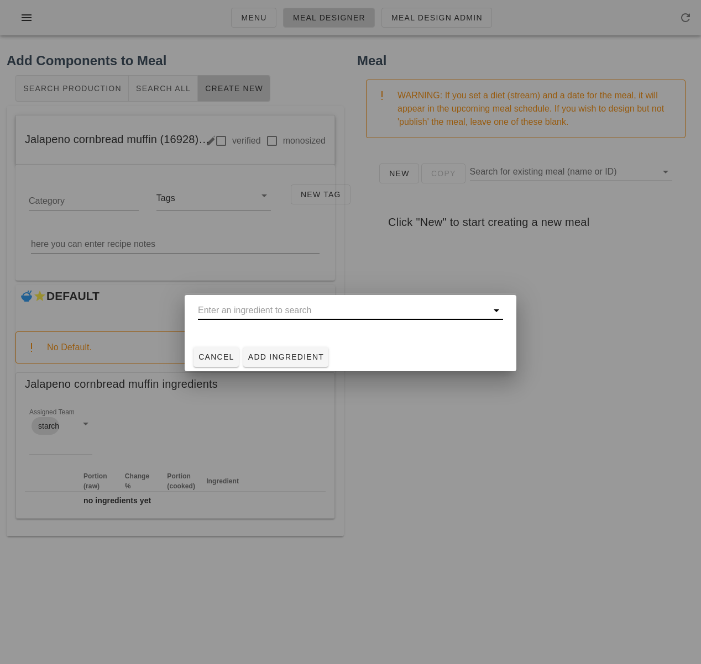
click at [240, 313] on input "text" at bounding box center [343, 311] width 290 height 18
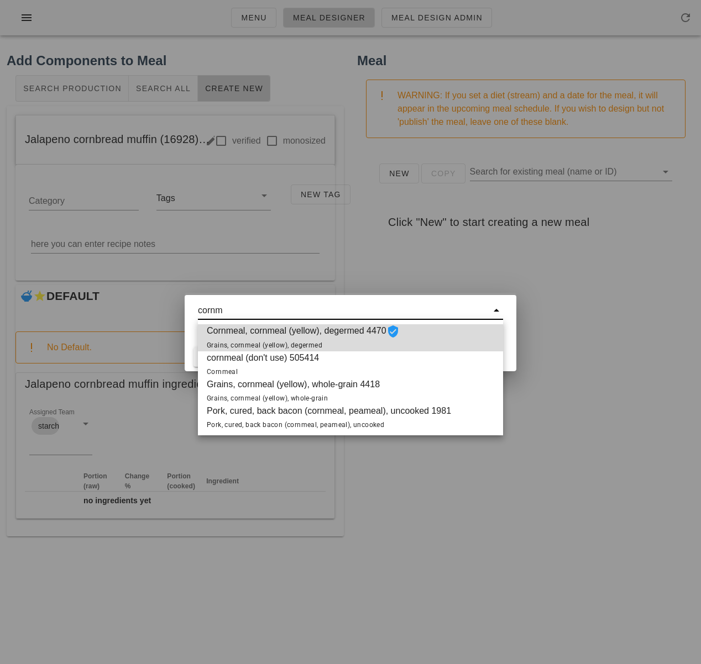
drag, startPoint x: 245, startPoint y: 337, endPoint x: 256, endPoint y: 342, distance: 12.1
click at [245, 337] on span "Cornmeal, cornmeal (yellow), degermed 4470 Grains, cornmeal (yellow), degermed" at bounding box center [303, 337] width 193 height 27
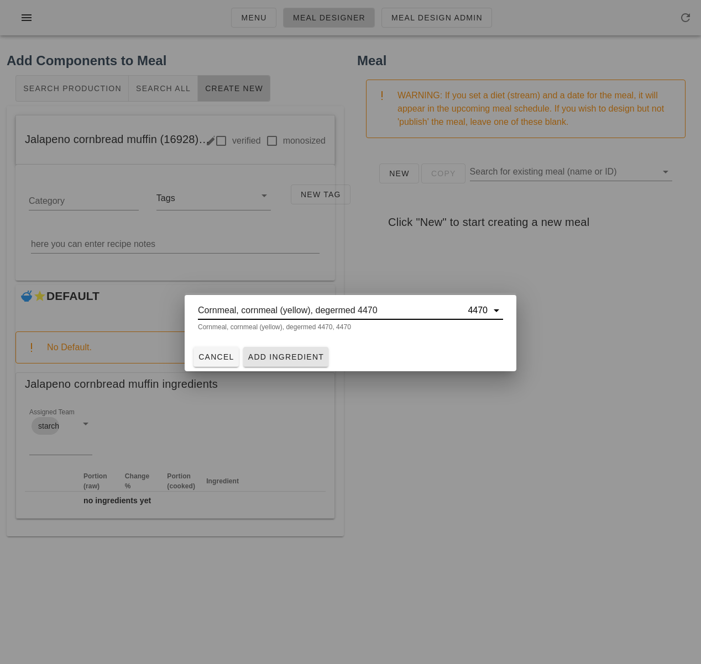
type input "Cornmeal, cornmeal (yellow), degermed 4470"
click at [289, 358] on span "Add Ingredient" at bounding box center [286, 357] width 77 height 9
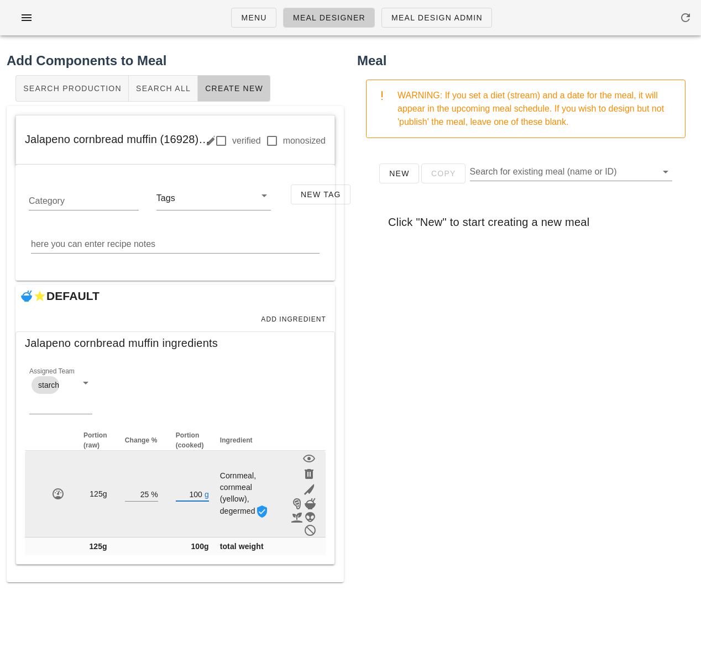
drag, startPoint x: 201, startPoint y: 494, endPoint x: 190, endPoint y: 494, distance: 10.5
click at [190, 494] on input "100" at bounding box center [189, 494] width 27 height 14
type input "4"
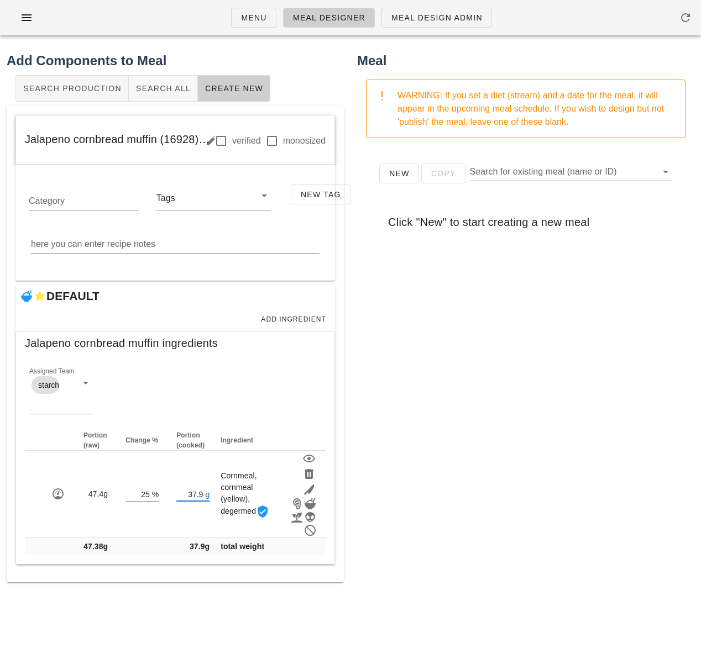
type input "37.90"
click at [407, 443] on div "New Copy Search for existing meal (name or ID) Click "New" to start creating a …" at bounding box center [525, 368] width 337 height 442
click at [295, 313] on button "Add Ingredient" at bounding box center [293, 319] width 75 height 15
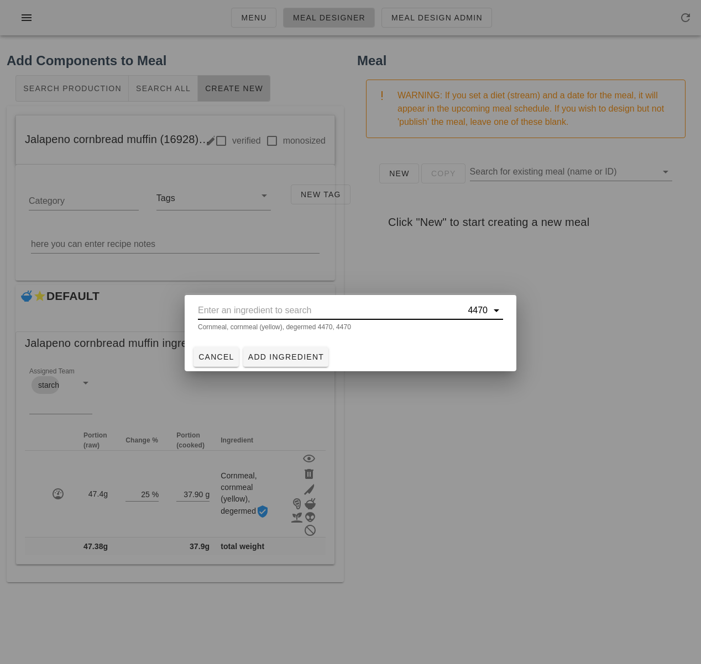
click at [310, 314] on input "text" at bounding box center [332, 311] width 268 height 18
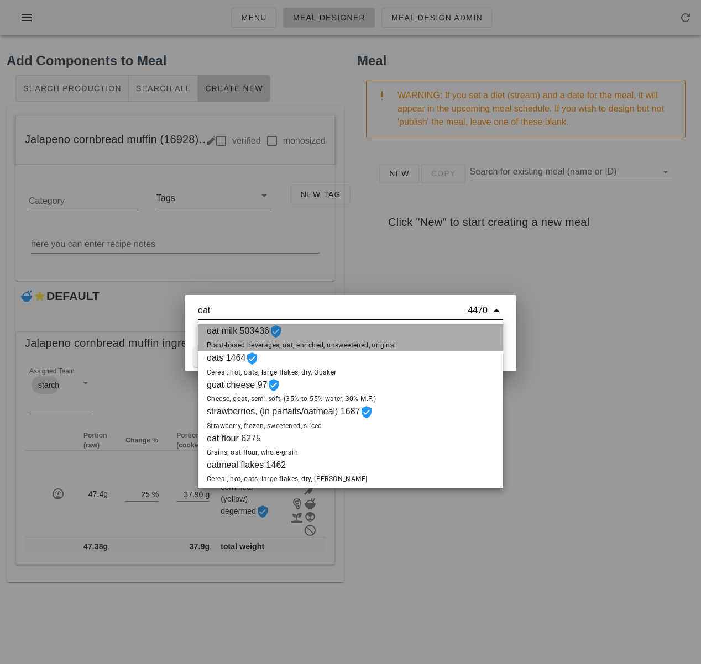
click at [328, 333] on span "oat milk 503436 Plant-based beverages, oat, enriched, unsweetened, original" at bounding box center [302, 337] width 190 height 27
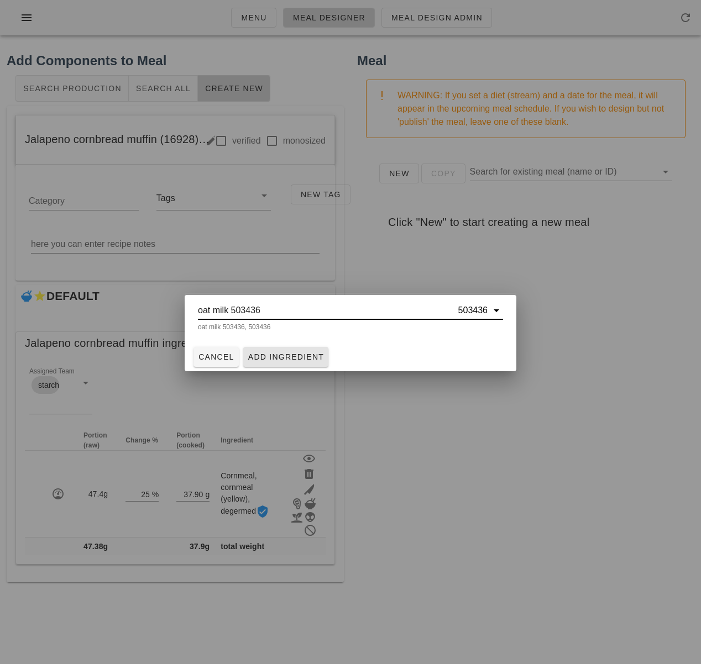
type input "oat milk 503436"
click at [308, 350] on button "Add Ingredient" at bounding box center [286, 357] width 86 height 20
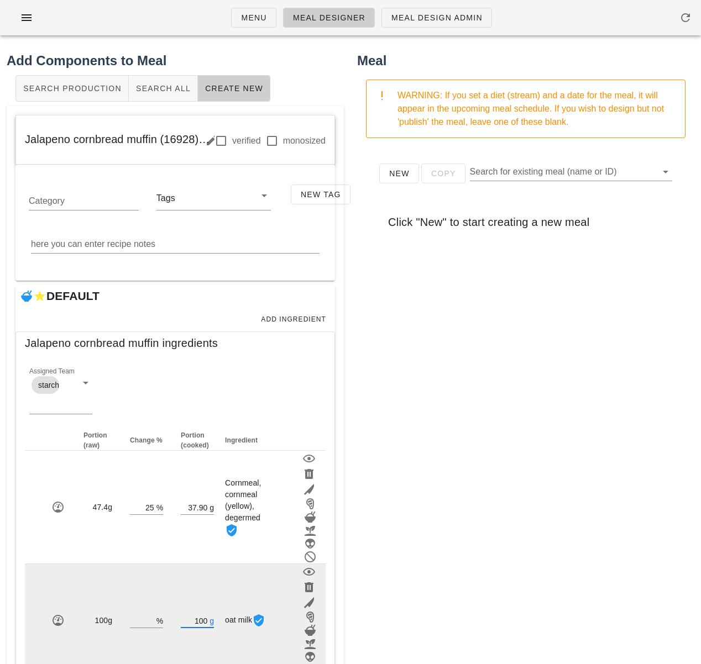
click at [196, 623] on input "100" at bounding box center [194, 621] width 27 height 14
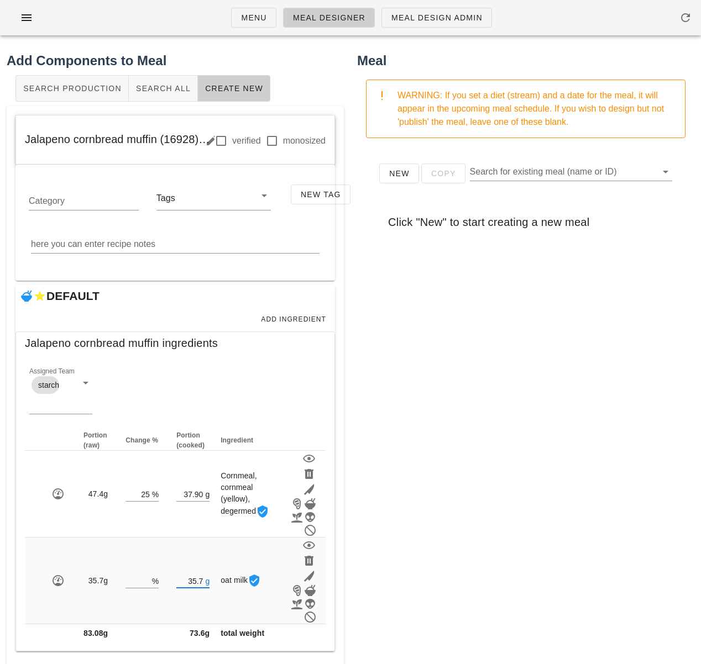
type input "35.70"
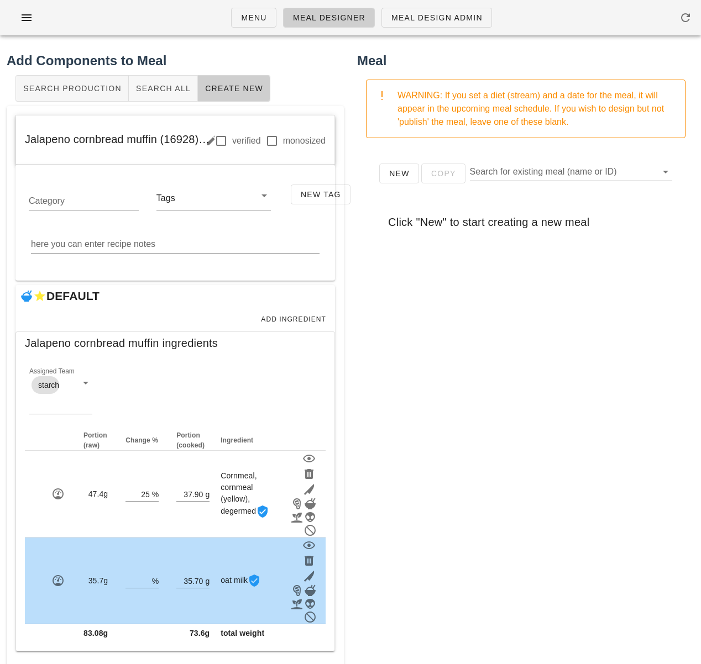
click at [455, 506] on div "New Copy Search for existing meal (name or ID) Click "New" to start creating a …" at bounding box center [525, 368] width 337 height 442
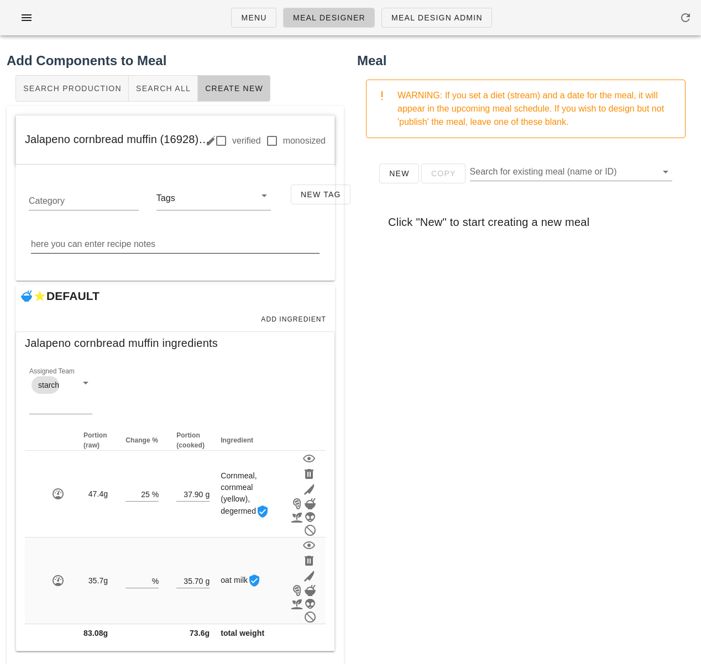
click at [106, 242] on div "here you can enter recipe notes" at bounding box center [175, 244] width 289 height 18
paste textarea "Mix all dry ingredients together then add, maple syrup, jalapenos, vinegar, aqu…"
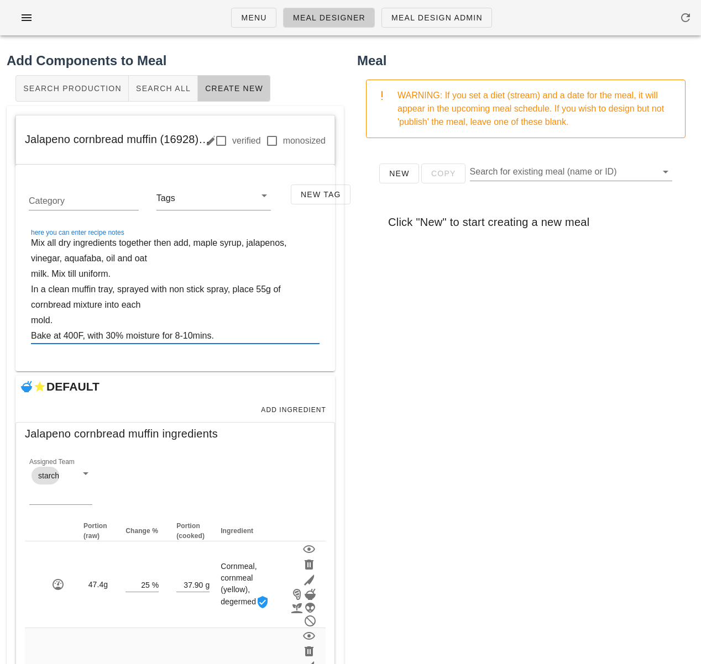
click at [159, 247] on textarea "Mix all dry ingredients together then add, maple syrup, jalapenos, vinegar, aqu…" at bounding box center [175, 289] width 289 height 108
click at [157, 247] on textarea "Mix all dry ingredients together then add, maple syrup, jalapenos, vinegar, aqu…" at bounding box center [175, 289] width 289 height 108
click at [199, 247] on textarea "Mix all dry ingredients together, then add, maple syrup, jalapenos, vinegar, aq…" at bounding box center [175, 289] width 289 height 108
click at [32, 275] on textarea "Mix all dry ingredients together, then add maple syrup, jalapenos, vinegar, aqu…" at bounding box center [175, 289] width 289 height 108
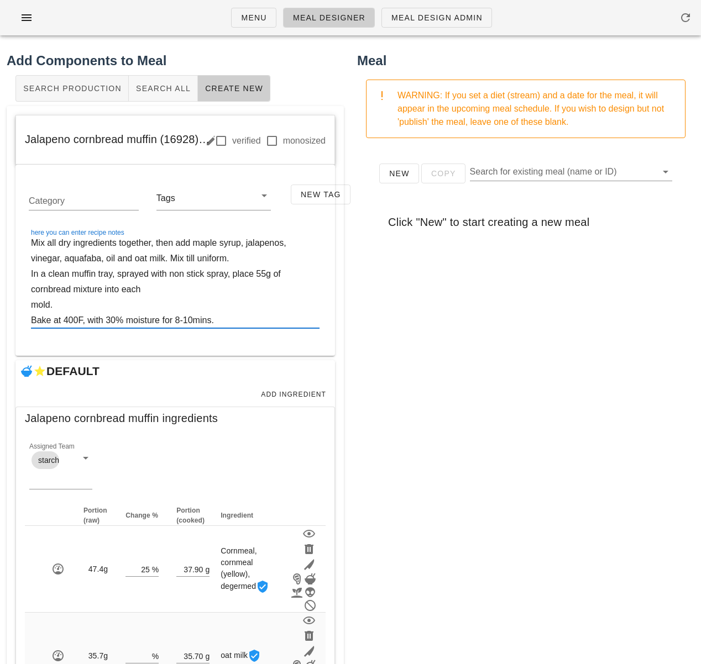
click at [243, 259] on textarea "Mix all dry ingredients together, then add maple syrup, jalapenos, vinegar, aqu…" at bounding box center [175, 281] width 289 height 93
drag, startPoint x: 177, startPoint y: 244, endPoint x: 162, endPoint y: 245, distance: 14.4
click at [162, 245] on textarea "Mix all dry ingredients together, then add maple syrup, jalapenos, vinegar, aqu…" at bounding box center [175, 281] width 289 height 93
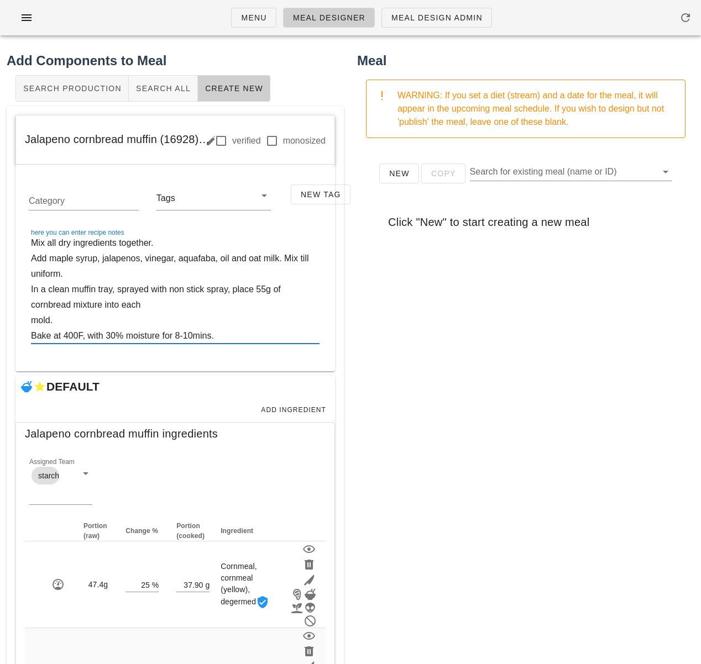
click at [115, 293] on textarea "Mix all dry ingredients together. Add maple syrup, jalapenos, vinegar, aquafaba…" at bounding box center [175, 289] width 289 height 108
click at [146, 303] on textarea "Mix all dry ingredients together. Add maple syrup, jalapenos, vinegar, aquafaba…" at bounding box center [175, 289] width 289 height 108
drag, startPoint x: 32, startPoint y: 319, endPoint x: 35, endPoint y: 323, distance: 5.9
click at [32, 319] on textarea "Mix all dry ingredients together. Add maple syrup, jalapenos, vinegar, aquafaba…" at bounding box center [175, 289] width 289 height 108
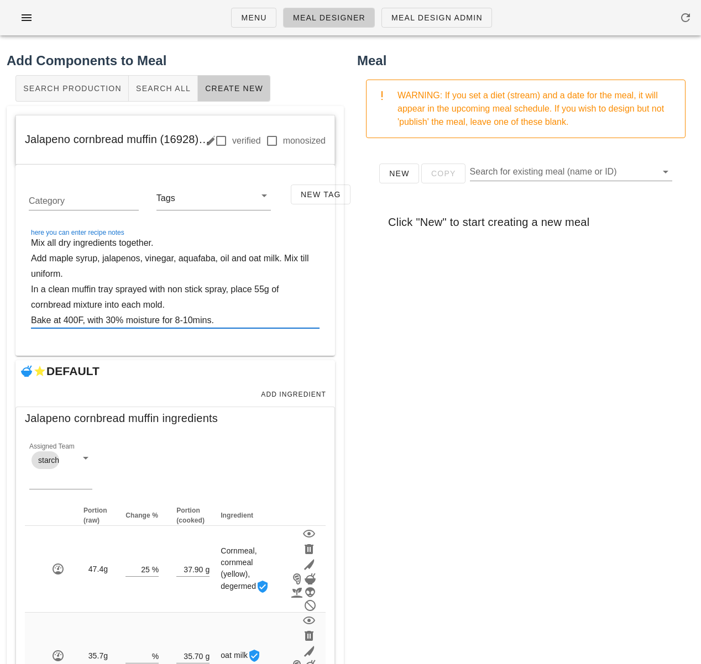
click at [252, 322] on textarea "Mix all dry ingredients together. Add maple syrup, jalapenos, vinegar, aquafaba…" at bounding box center [175, 281] width 289 height 93
click at [191, 323] on textarea "Mix all dry ingredients together. Add maple syrup, jalapenos, vinegar, aquafaba…" at bounding box center [175, 281] width 289 height 93
type textarea "Mix all dry ingredients together. Add maple syrup, jalapenos, vinegar, aquafaba…"
click at [429, 353] on div "New Copy Search for existing meal (name or ID) Click "New" to start creating a …" at bounding box center [525, 368] width 337 height 442
click at [415, 493] on div "New Copy Search for existing meal (name or ID) Click "New" to start creating a …" at bounding box center [525, 368] width 337 height 442
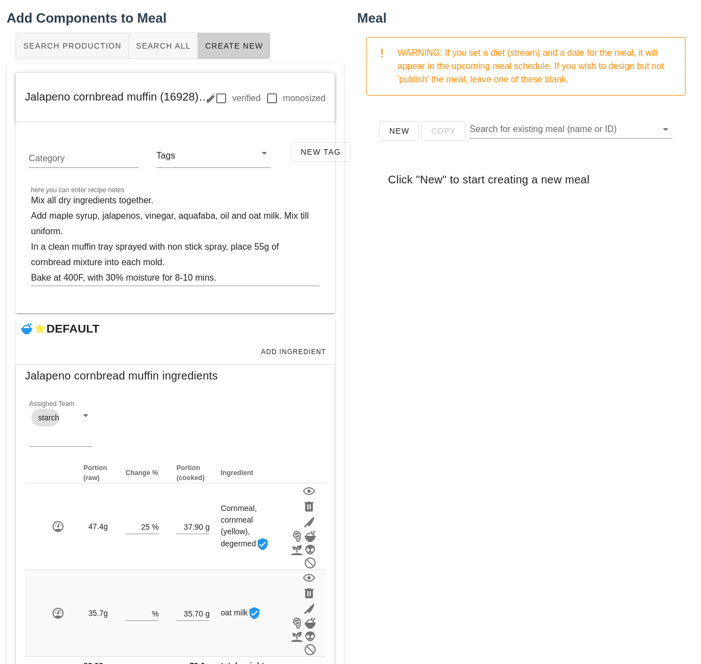
scroll to position [87, 0]
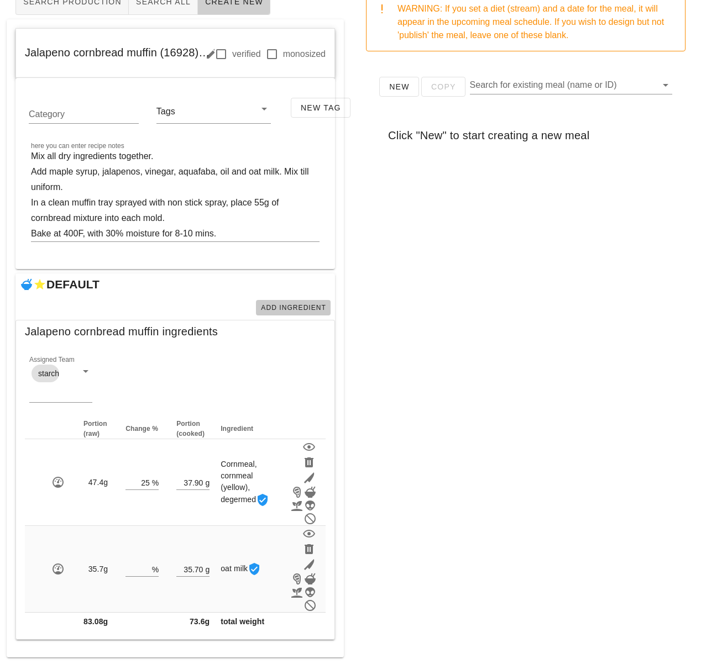
click at [269, 305] on span "Add Ingredient" at bounding box center [293, 308] width 66 height 8
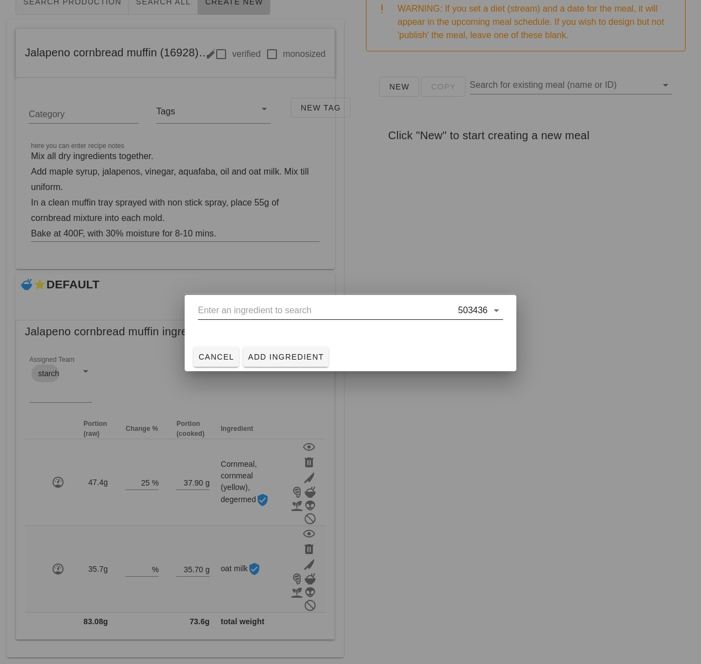
click at [264, 311] on input "text" at bounding box center [327, 311] width 258 height 18
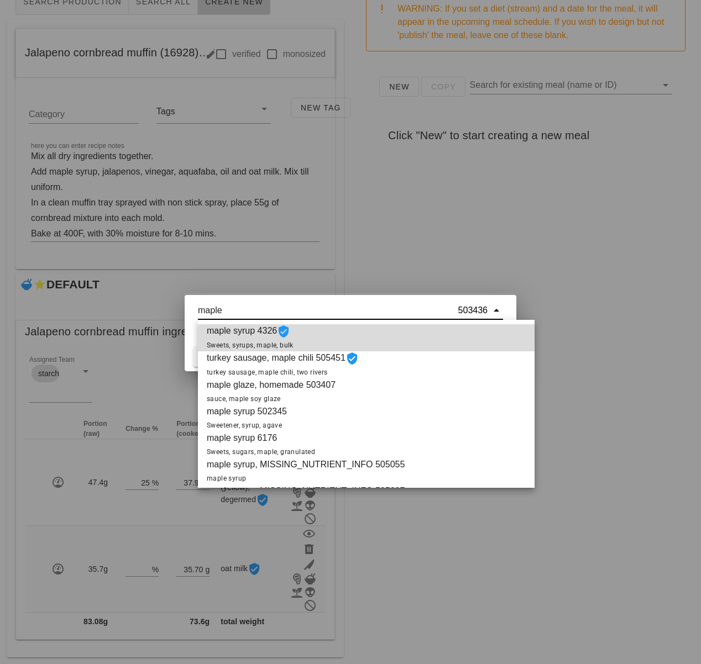
click at [266, 339] on span "maple syrup 4326 Sweets, syrups, maple, bulk" at bounding box center [250, 337] width 87 height 27
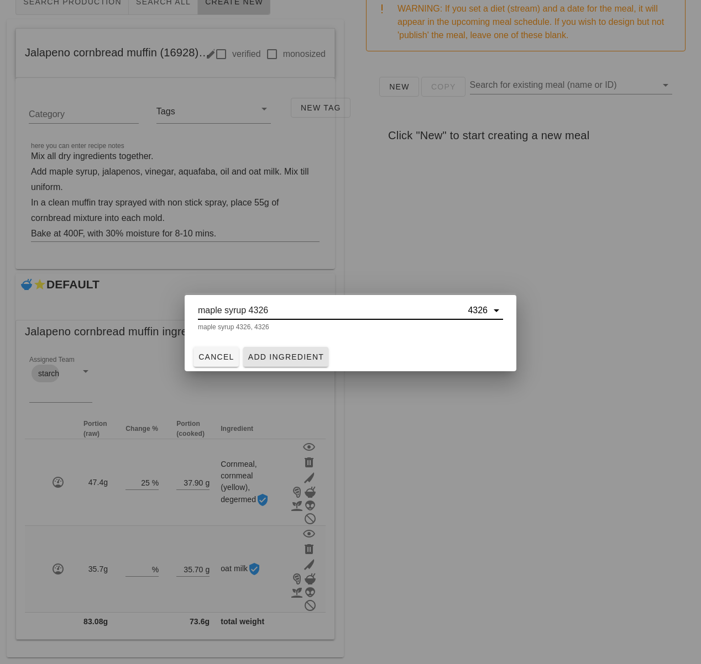
type input "maple syrup 4326"
click at [293, 358] on span "Add Ingredient" at bounding box center [286, 357] width 77 height 9
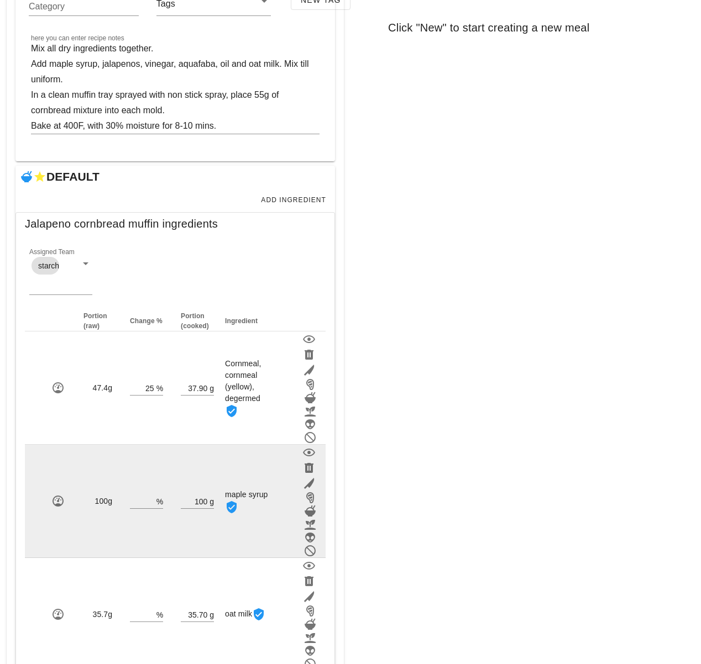
scroll to position [199, 0]
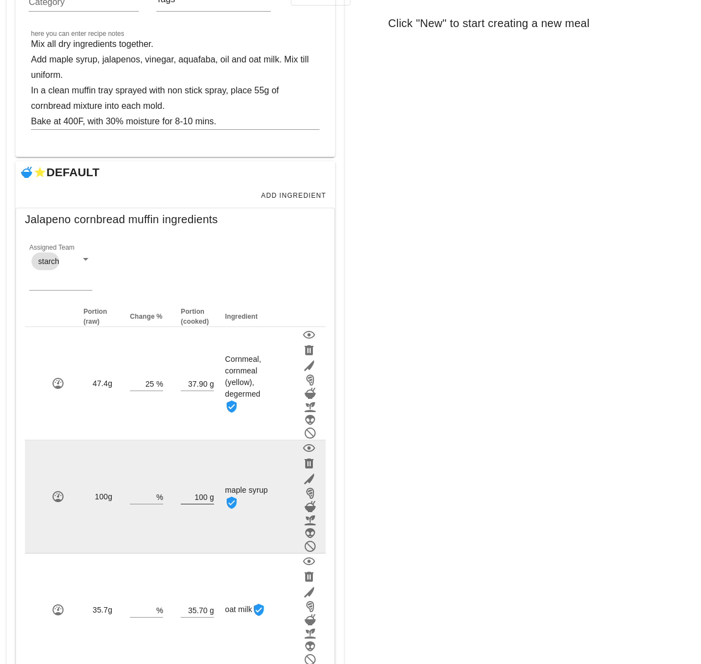
click at [207, 497] on input "100" at bounding box center [194, 497] width 27 height 14
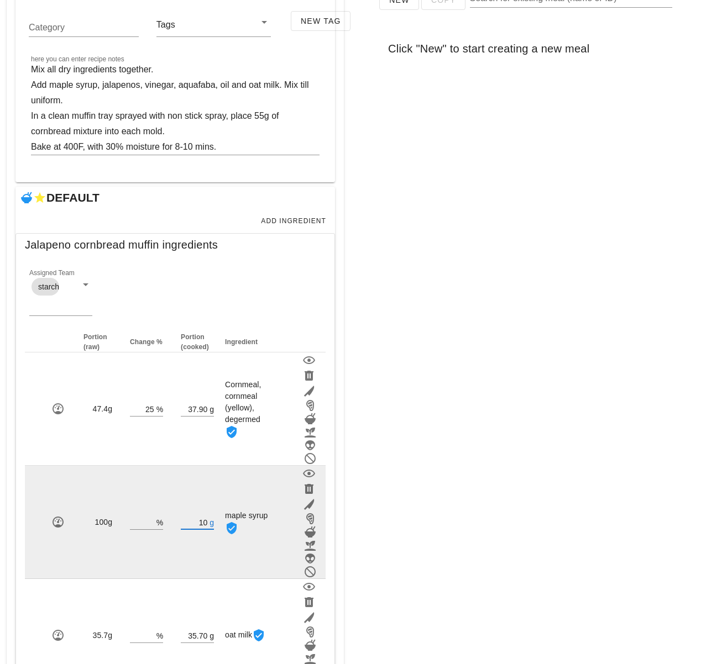
type input "1"
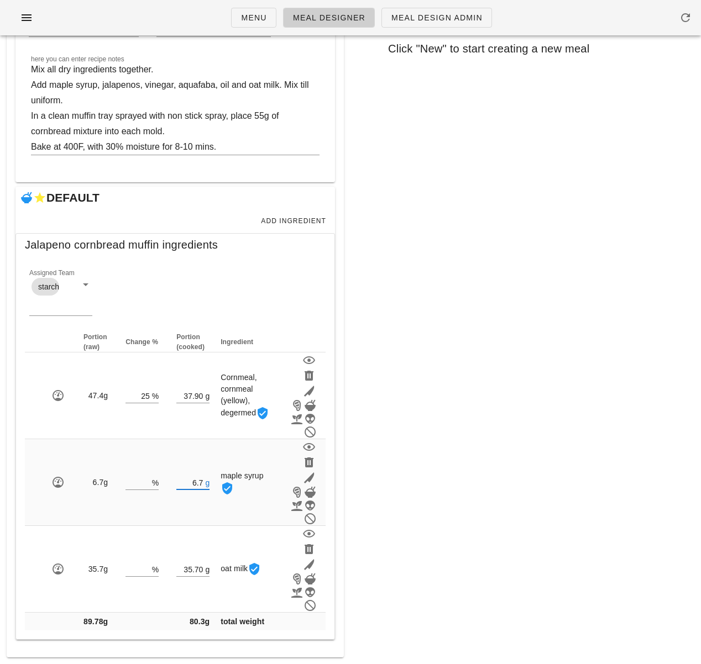
type input "6.70"
click at [424, 508] on div "Meal WARNING: If you set a diet (stream) and a date for the meal, it will appea…" at bounding box center [525, 268] width 350 height 794
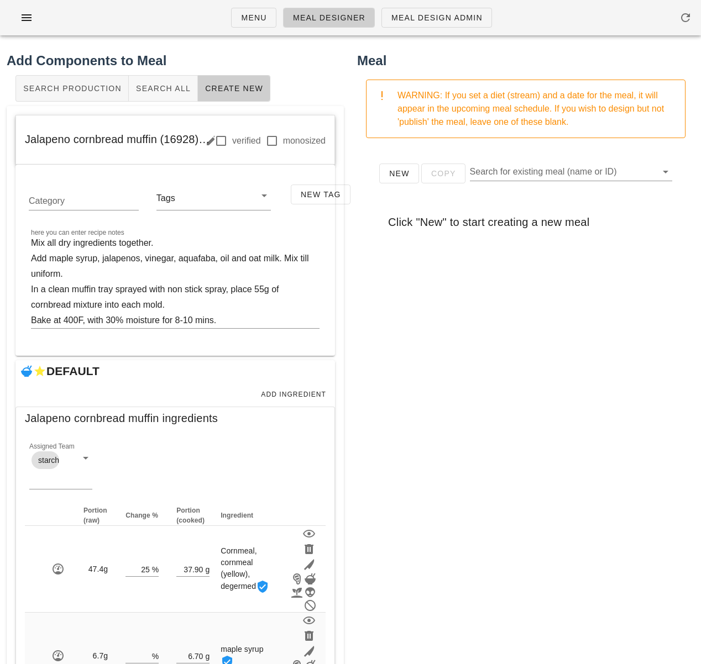
click at [357, 328] on div "New Copy Search for existing meal (name or ID) Click "New" to start creating a …" at bounding box center [525, 368] width 337 height 442
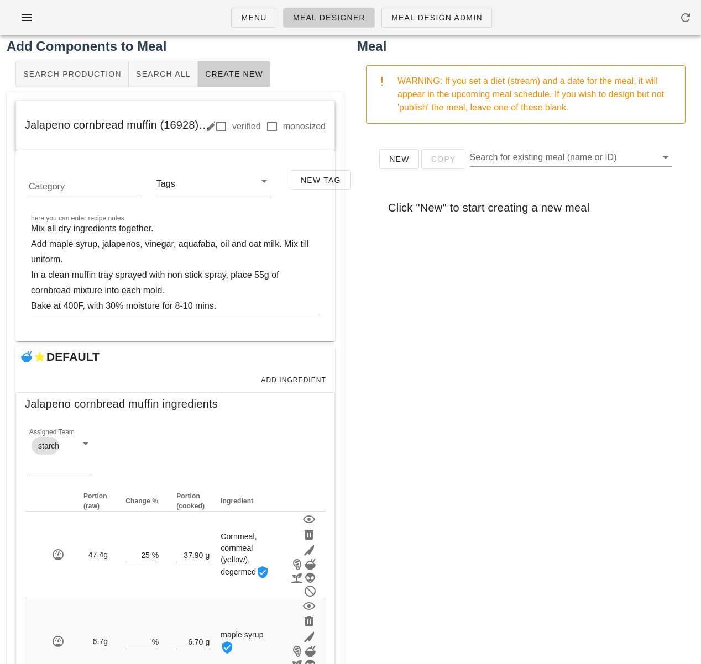
scroll to position [22, 0]
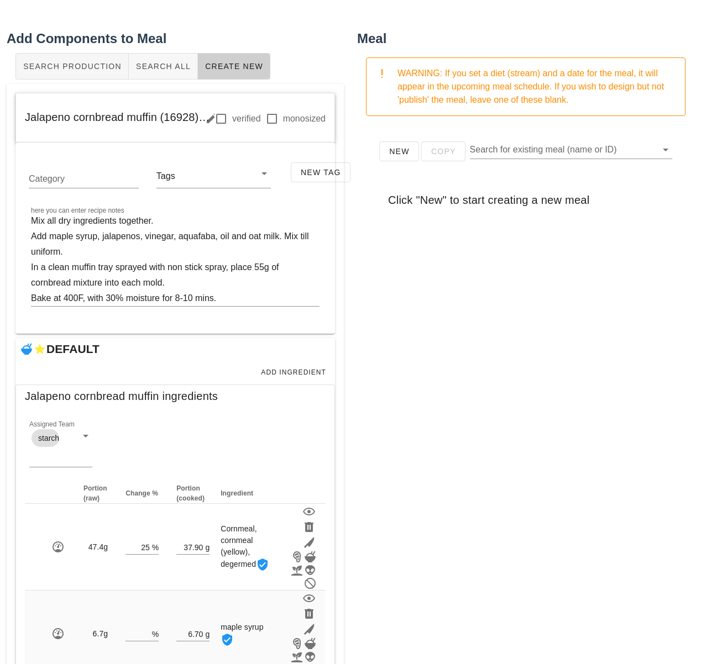
click at [641, 328] on div "New Copy Search for existing meal (name or ID) Click "New" to start creating a …" at bounding box center [525, 346] width 337 height 442
click at [442, 395] on div "New Copy Search for existing meal (name or ID) Click "New" to start creating a …" at bounding box center [525, 346] width 337 height 442
click at [515, 336] on div "New Copy Search for existing meal (name or ID) Click "New" to start creating a …" at bounding box center [525, 346] width 337 height 442
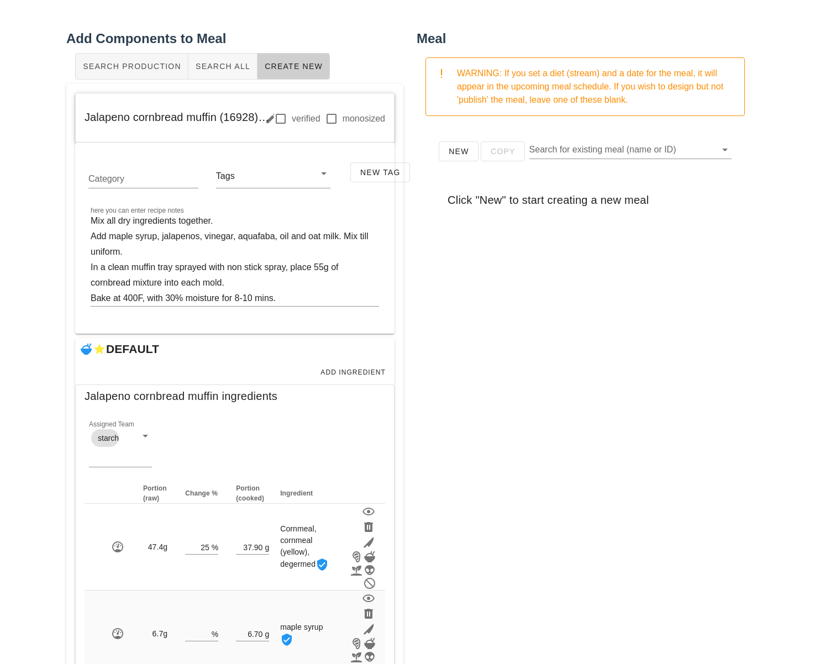
scroll to position [0, 0]
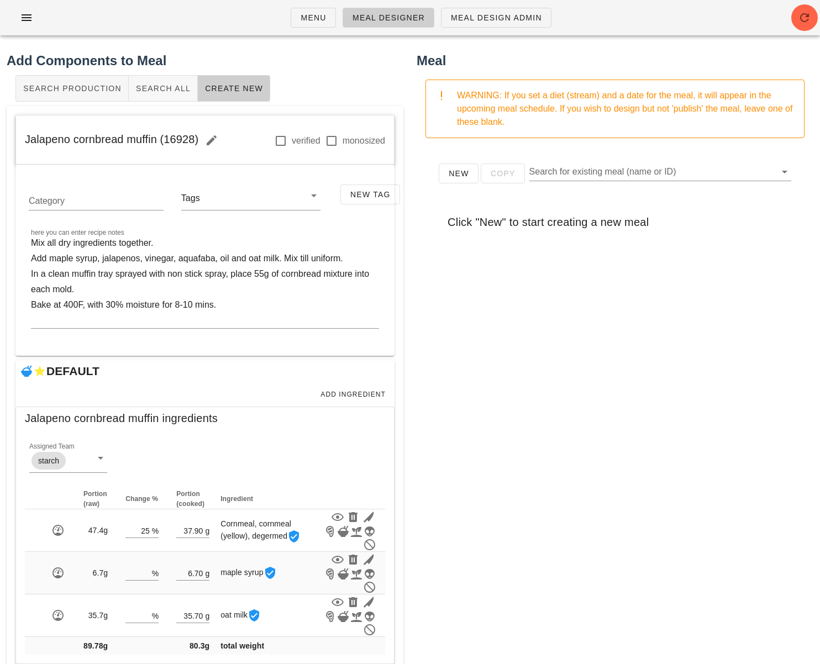
click at [272, 53] on h2 "Add Components to Meal" at bounding box center [205, 61] width 397 height 20
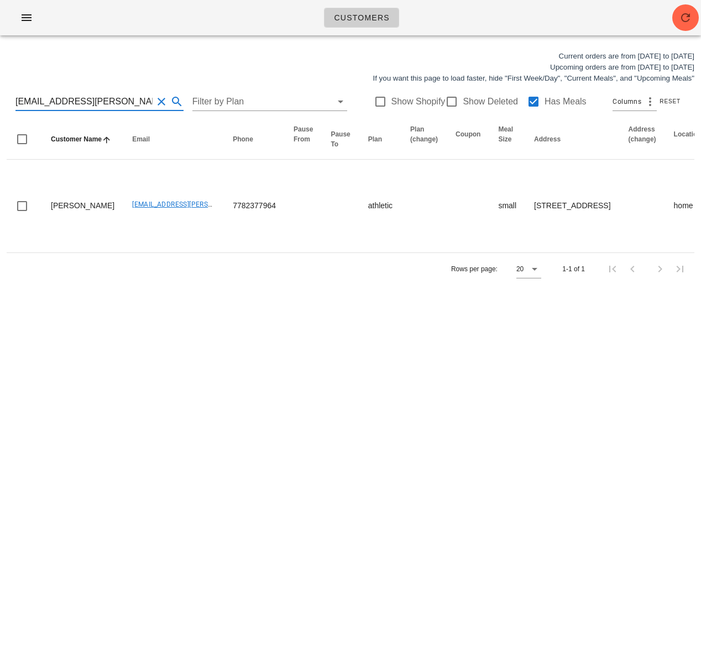
click at [66, 107] on input "[EMAIL_ADDRESS][PERSON_NAME][DOMAIN_NAME]" at bounding box center [83, 102] width 137 height 18
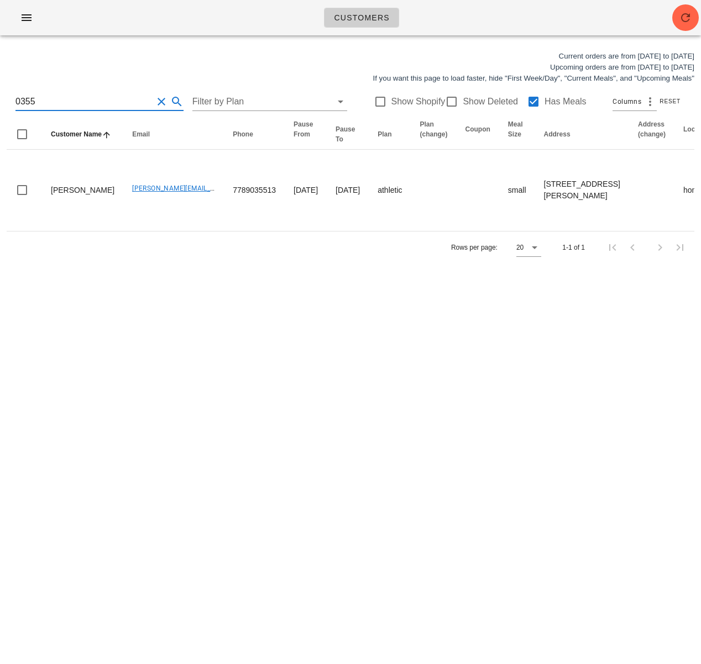
click at [15, 103] on div "0355 Filter by Plan Show Shopify Show Deleted Has Meals Columns Reset" at bounding box center [351, 101] width 688 height 35
drag, startPoint x: 57, startPoint y: 97, endPoint x: -20, endPoint y: 95, distance: 77.4
click at [0, 95] on html "Customers Current orders are from [DATE] to [DATE] Upcoming orders are from [DA…" at bounding box center [350, 332] width 701 height 664
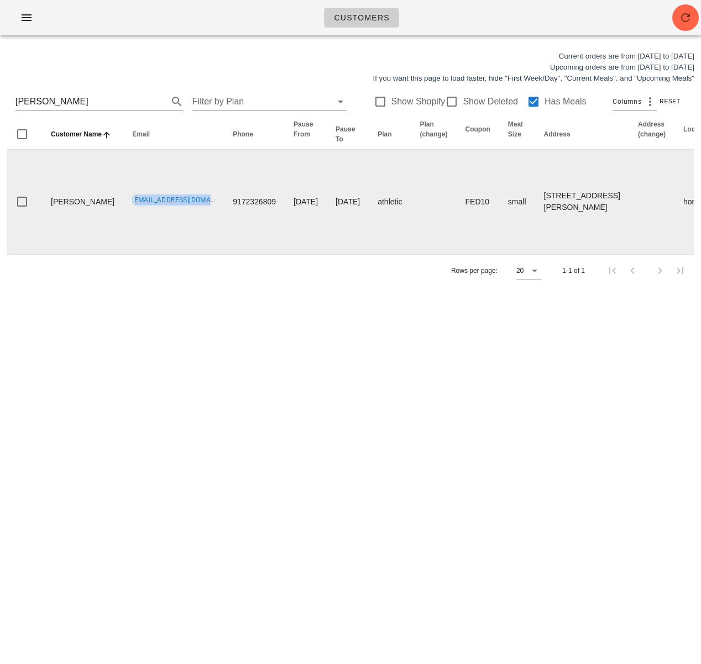
drag, startPoint x: 103, startPoint y: 264, endPoint x: 224, endPoint y: 172, distance: 151.1
click at [188, 254] on td "[EMAIL_ADDRESS][DOMAIN_NAME]" at bounding box center [173, 202] width 101 height 104
copy link "[EMAIL_ADDRESS][DOMAIN_NAME]"
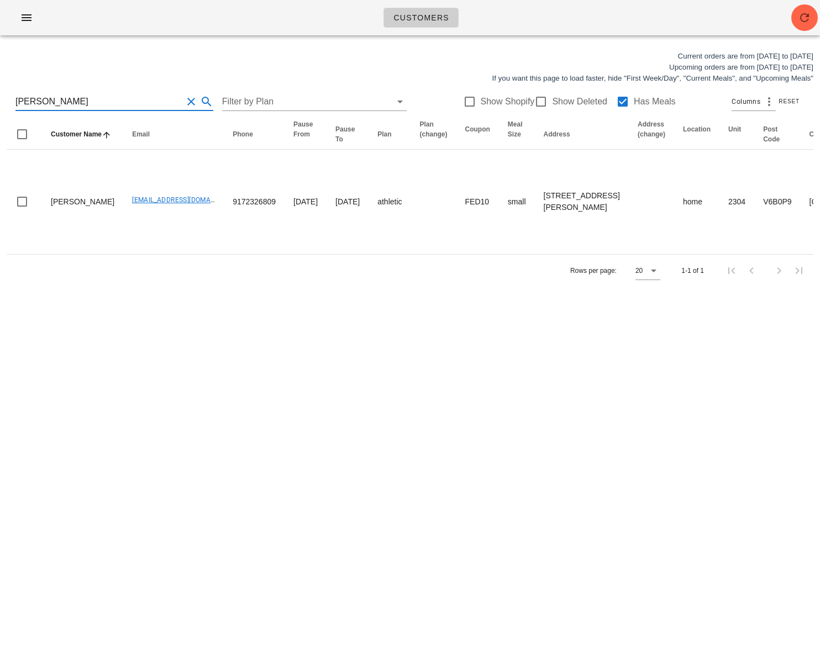
drag, startPoint x: 48, startPoint y: 99, endPoint x: -72, endPoint y: 96, distance: 119.4
click at [0, 96] on html "Customers Current orders are from [DATE] to [DATE] Upcoming orders are from [DA…" at bounding box center [410, 332] width 820 height 664
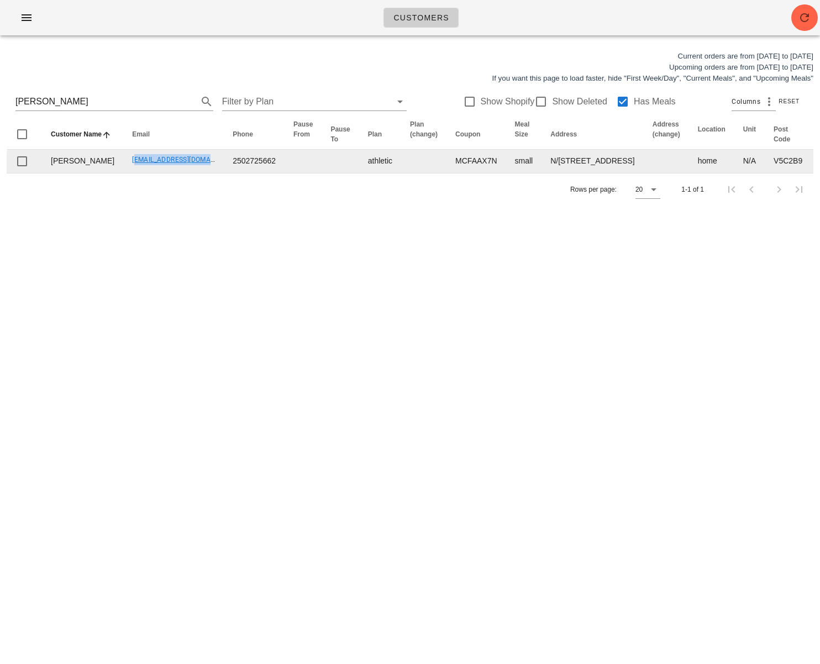
drag, startPoint x: 97, startPoint y: 194, endPoint x: 174, endPoint y: 192, distance: 77.4
click at [182, 173] on td "[EMAIL_ADDRESS][DOMAIN_NAME]" at bounding box center [173, 161] width 101 height 23
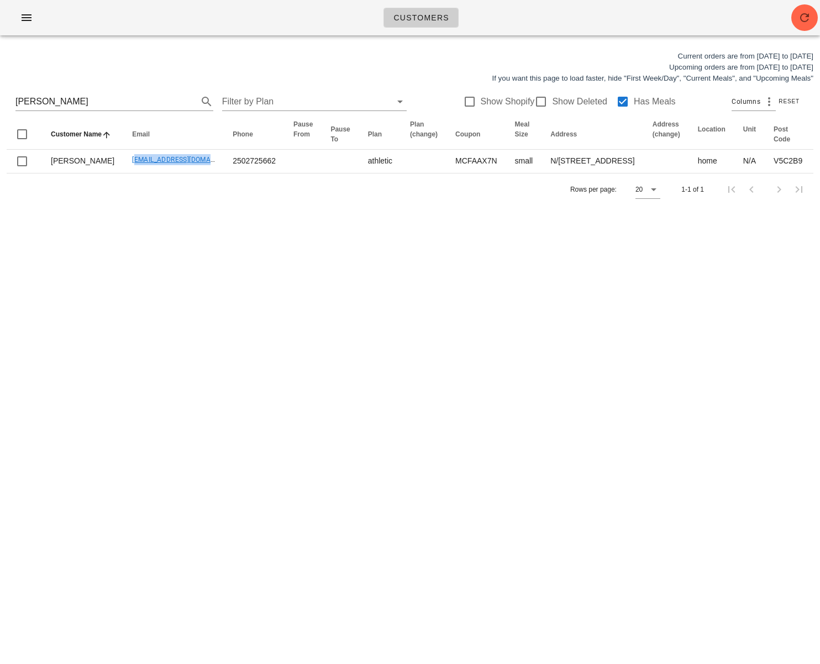
copy link "[EMAIL_ADDRESS][DOMAIN_NAME]"
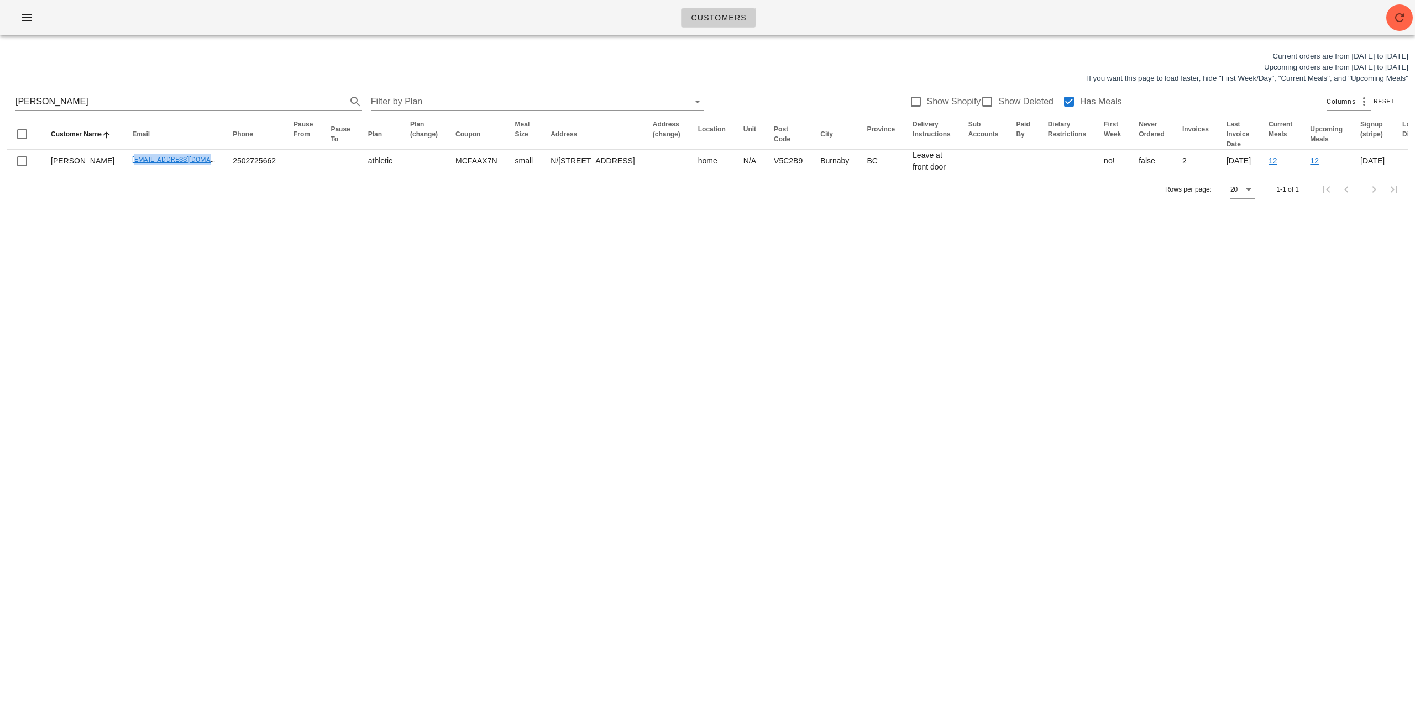
drag, startPoint x: 35, startPoint y: 92, endPoint x: 0, endPoint y: 90, distance: 35.4
click at [0, 90] on div "Current orders are from [DATE] to [DATE] Upcoming orders are from [DATE] to [DA…" at bounding box center [707, 128] width 1415 height 168
drag, startPoint x: 91, startPoint y: 103, endPoint x: 0, endPoint y: 98, distance: 90.8
click at [0, 98] on div "Current orders are from [DATE] to [DATE] Upcoming orders are from [DATE] to [DA…" at bounding box center [707, 128] width 1415 height 168
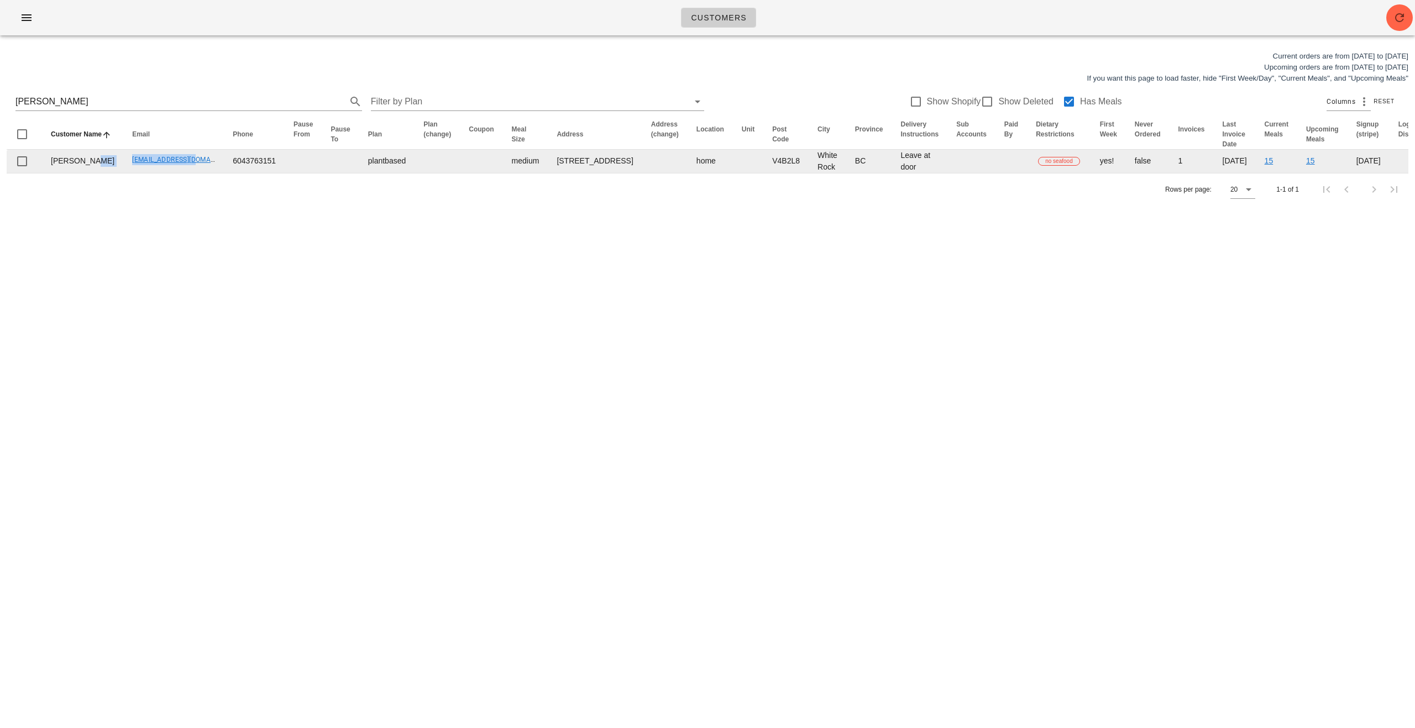
drag, startPoint x: 91, startPoint y: 198, endPoint x: 160, endPoint y: 197, distance: 69.1
click at [160, 173] on tr "[PERSON_NAME] [EMAIL_ADDRESS][DOMAIN_NAME] 6043763151 plantbased medium [STREET…" at bounding box center [748, 161] width 1483 height 23
copy tr "[EMAIL_ADDRESS][DOMAIN_NAME]"
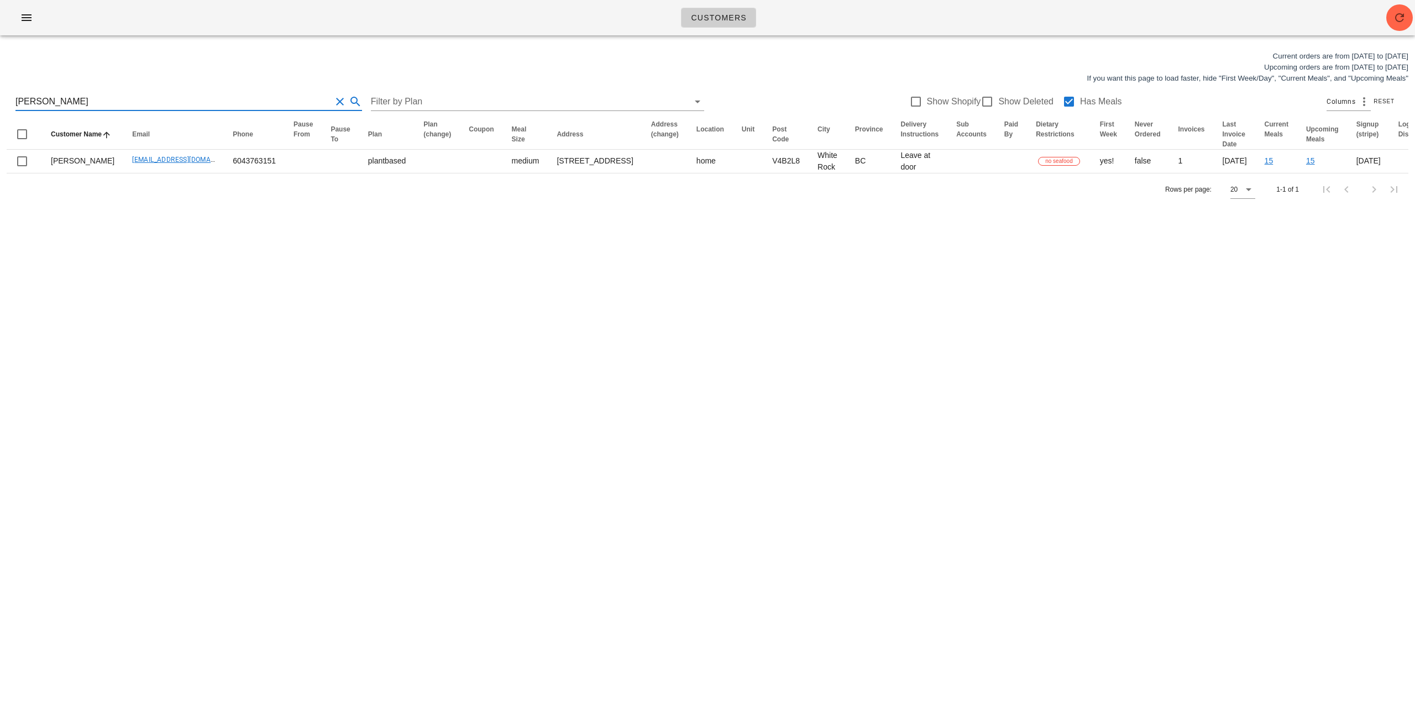
drag, startPoint x: 85, startPoint y: 99, endPoint x: 0, endPoint y: 99, distance: 85.1
click at [0, 99] on div "Current orders are from [DATE] to [DATE] Upcoming orders are from [DATE] to [DA…" at bounding box center [707, 128] width 1415 height 168
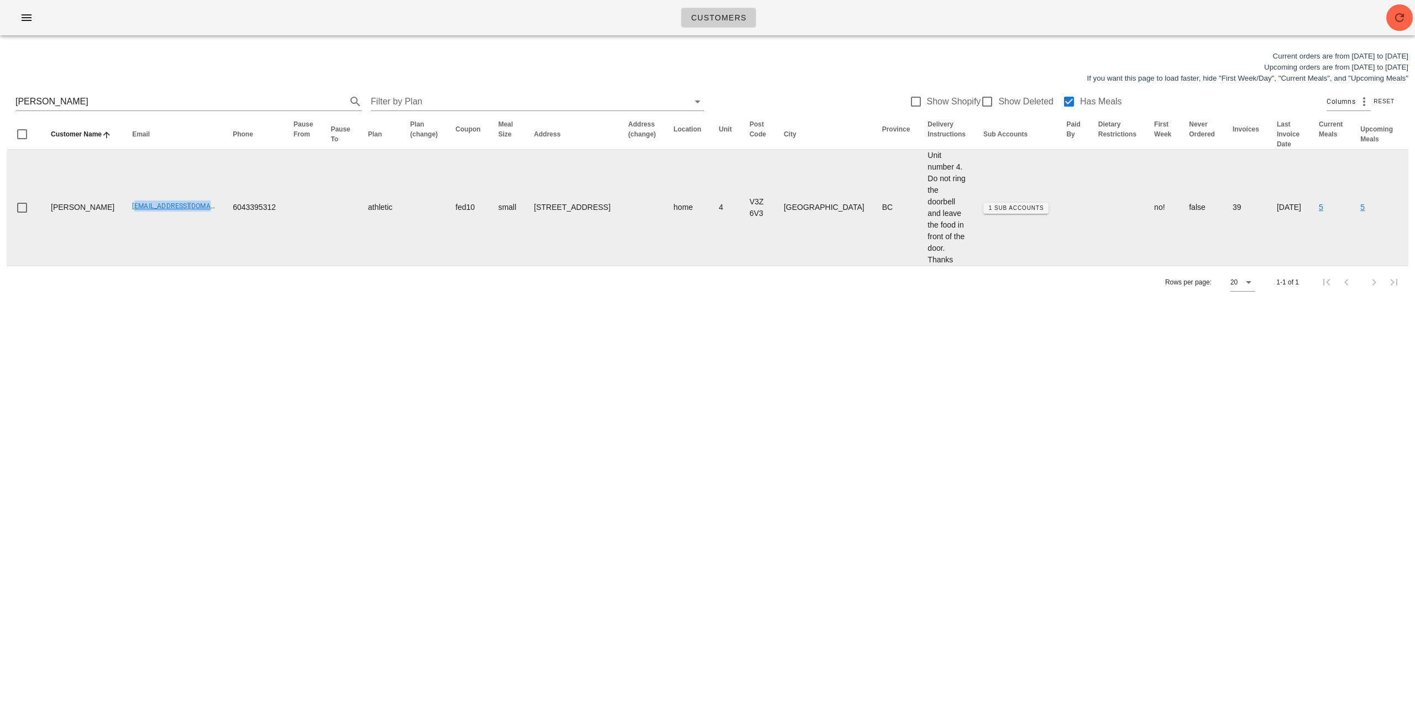
drag, startPoint x: 96, startPoint y: 209, endPoint x: 182, endPoint y: 210, distance: 86.8
click at [182, 210] on td "[EMAIL_ADDRESS][DOMAIN_NAME]" at bounding box center [173, 208] width 101 height 116
copy link "[EMAIL_ADDRESS][DOMAIN_NAME]"
click at [700, 205] on button "1 Sub Accounts" at bounding box center [1015, 208] width 65 height 11
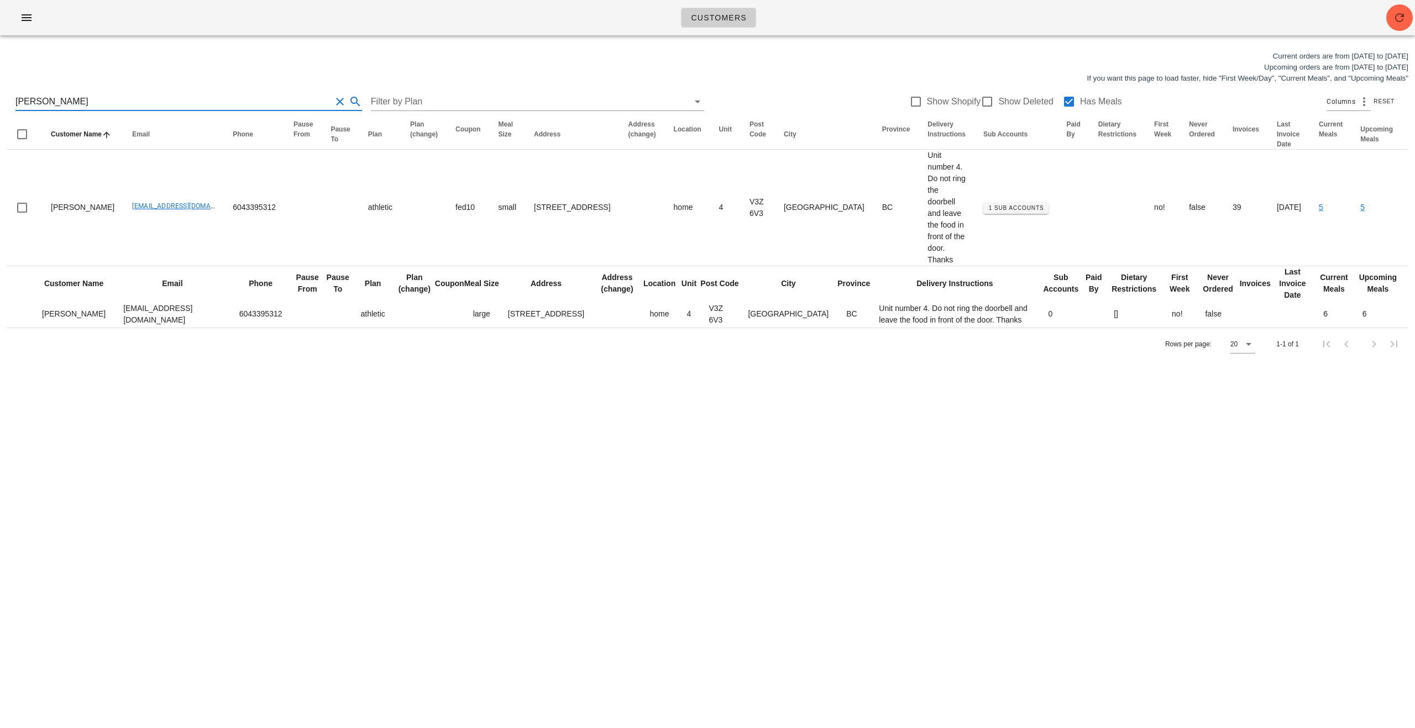
drag, startPoint x: 72, startPoint y: 107, endPoint x: 0, endPoint y: 98, distance: 72.3
click at [0, 98] on div "Current orders are from [DATE] to [DATE] Upcoming orders are from [DATE] to [DA…" at bounding box center [707, 205] width 1415 height 323
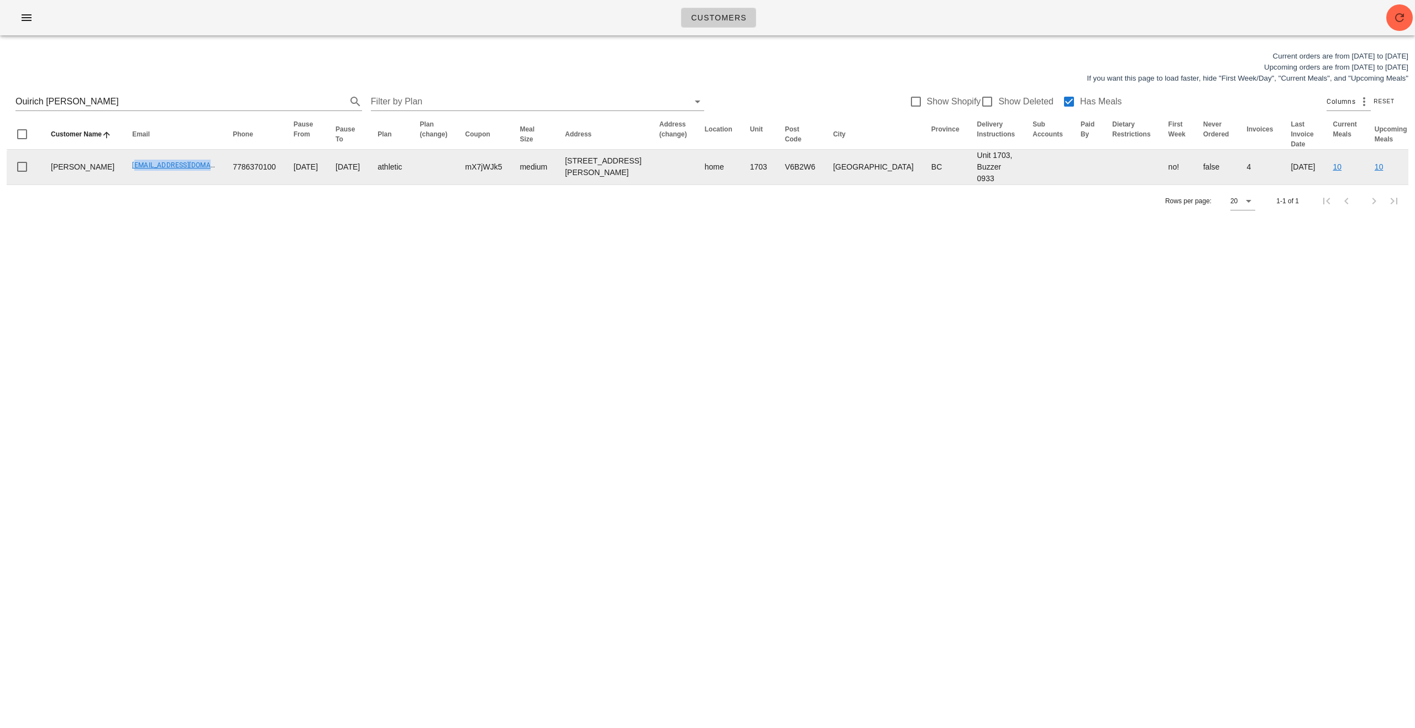
drag, startPoint x: 101, startPoint y: 186, endPoint x: 185, endPoint y: 186, distance: 84.0
click at [185, 185] on td "[EMAIL_ADDRESS][DOMAIN_NAME]" at bounding box center [173, 167] width 101 height 35
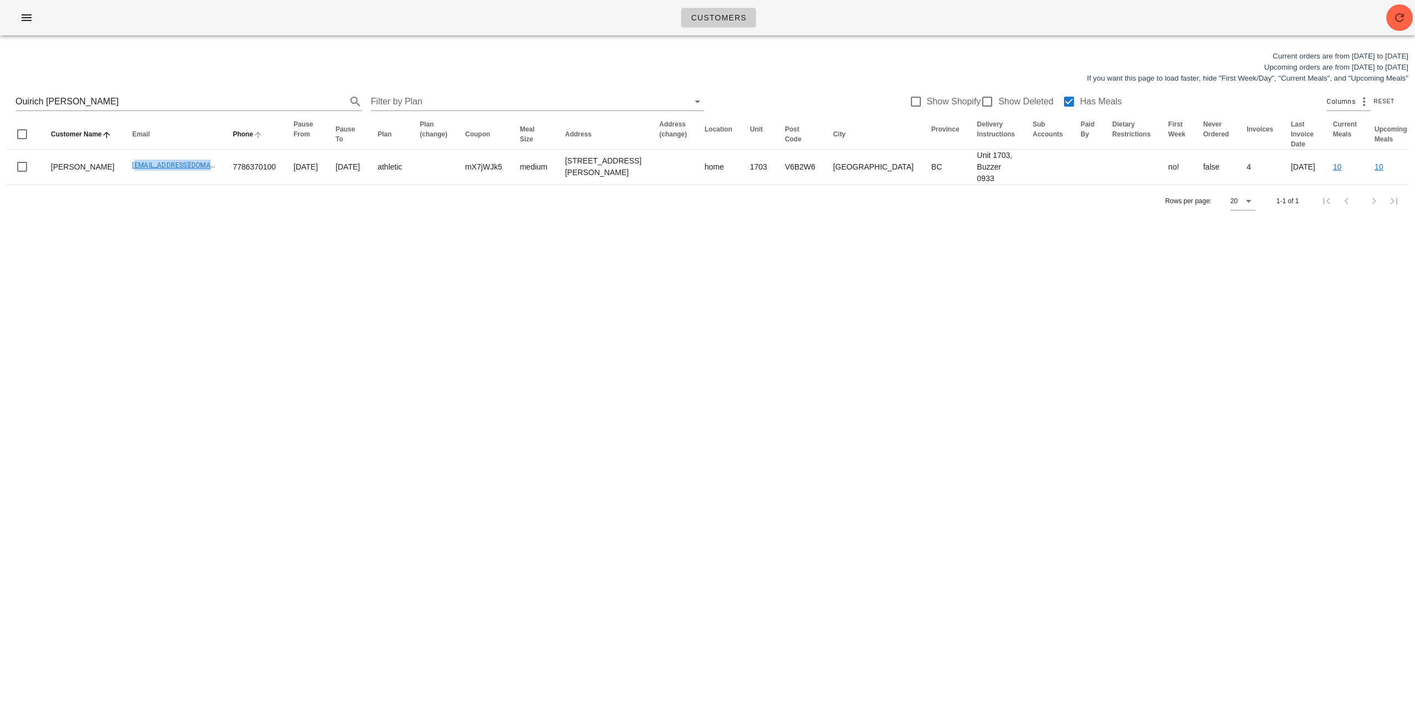
copy link "[EMAIL_ADDRESS][DOMAIN_NAME]"
drag, startPoint x: 105, startPoint y: 102, endPoint x: 0, endPoint y: 100, distance: 105.0
click at [0, 100] on div "Current orders are from [DATE] to [DATE] Upcoming orders are from [DATE] to [DA…" at bounding box center [707, 134] width 1415 height 180
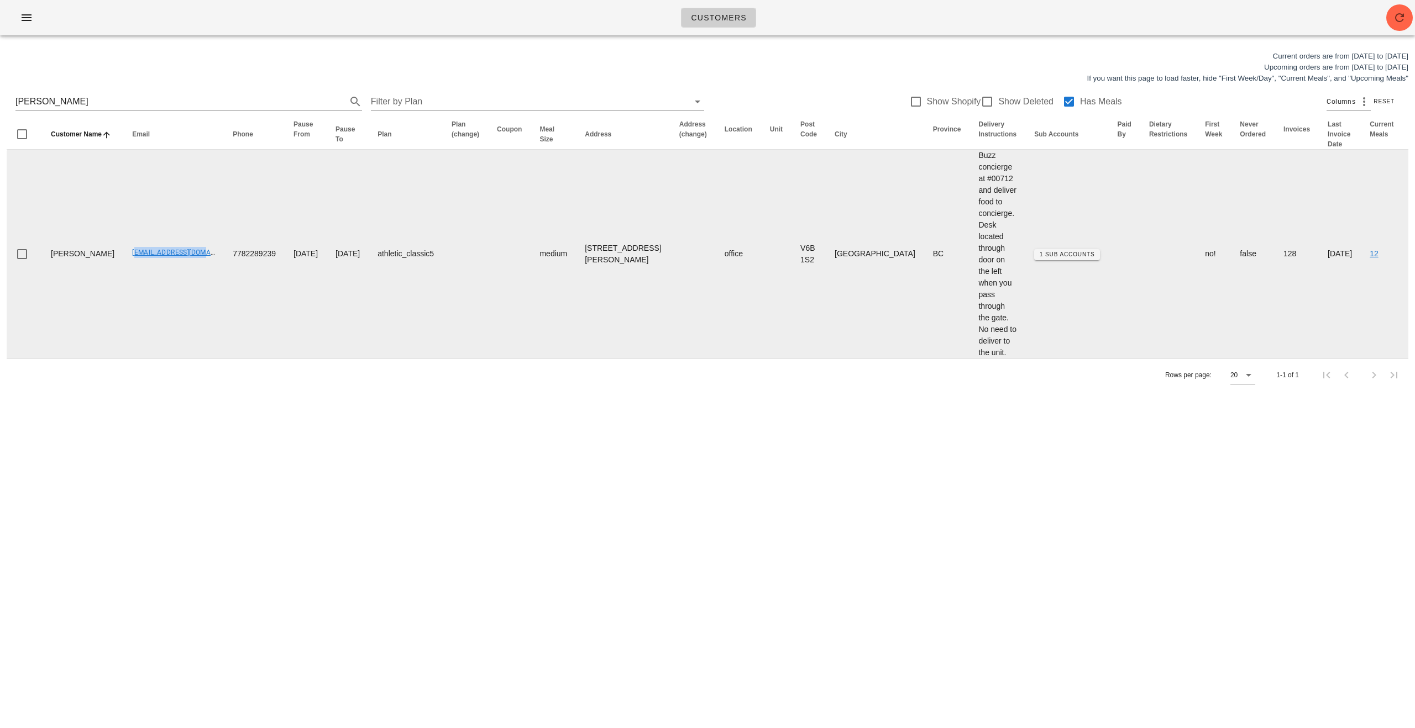
drag, startPoint x: 93, startPoint y: 277, endPoint x: 168, endPoint y: 276, distance: 74.6
click at [168, 276] on td "[EMAIL_ADDRESS][DOMAIN_NAME]" at bounding box center [173, 254] width 101 height 209
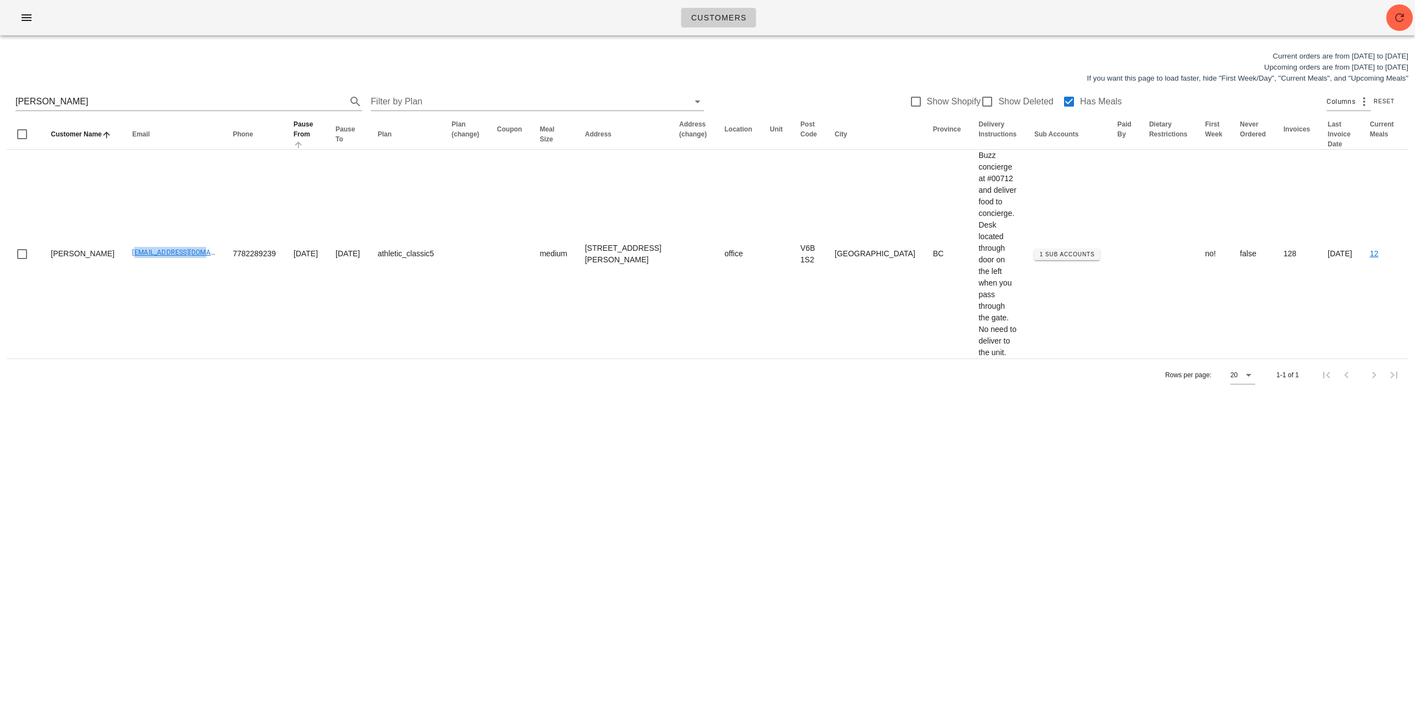
copy link "[EMAIL_ADDRESS][DOMAIN_NAME]"
drag, startPoint x: 9, startPoint y: 97, endPoint x: 0, endPoint y: 97, distance: 8.8
click at [0, 97] on div "Current orders are from [DATE] to [DATE] Upcoming orders are from [DATE] to [DA…" at bounding box center [707, 221] width 1415 height 354
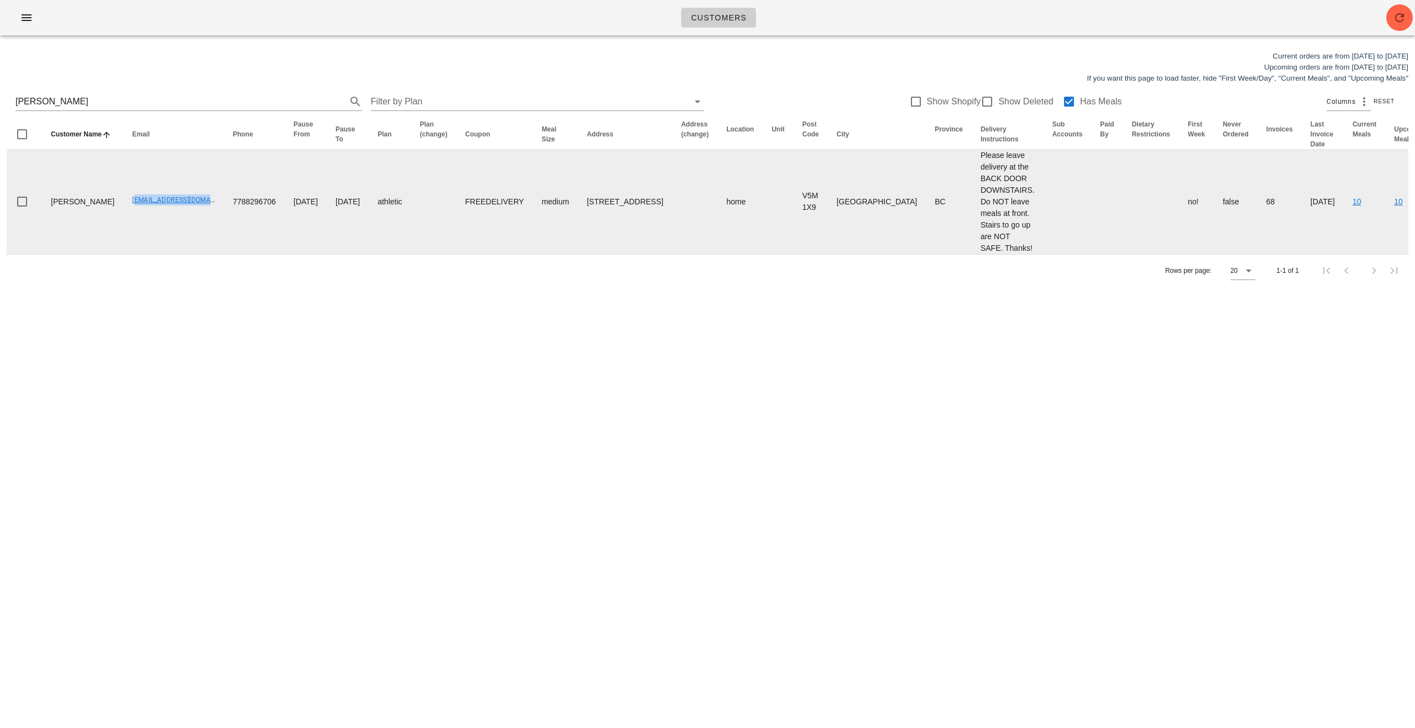
drag, startPoint x: 104, startPoint y: 213, endPoint x: 182, endPoint y: 215, distance: 77.4
click at [182, 215] on td "[EMAIL_ADDRESS][DOMAIN_NAME]" at bounding box center [173, 202] width 101 height 104
copy link "[EMAIL_ADDRESS][DOMAIN_NAME]"
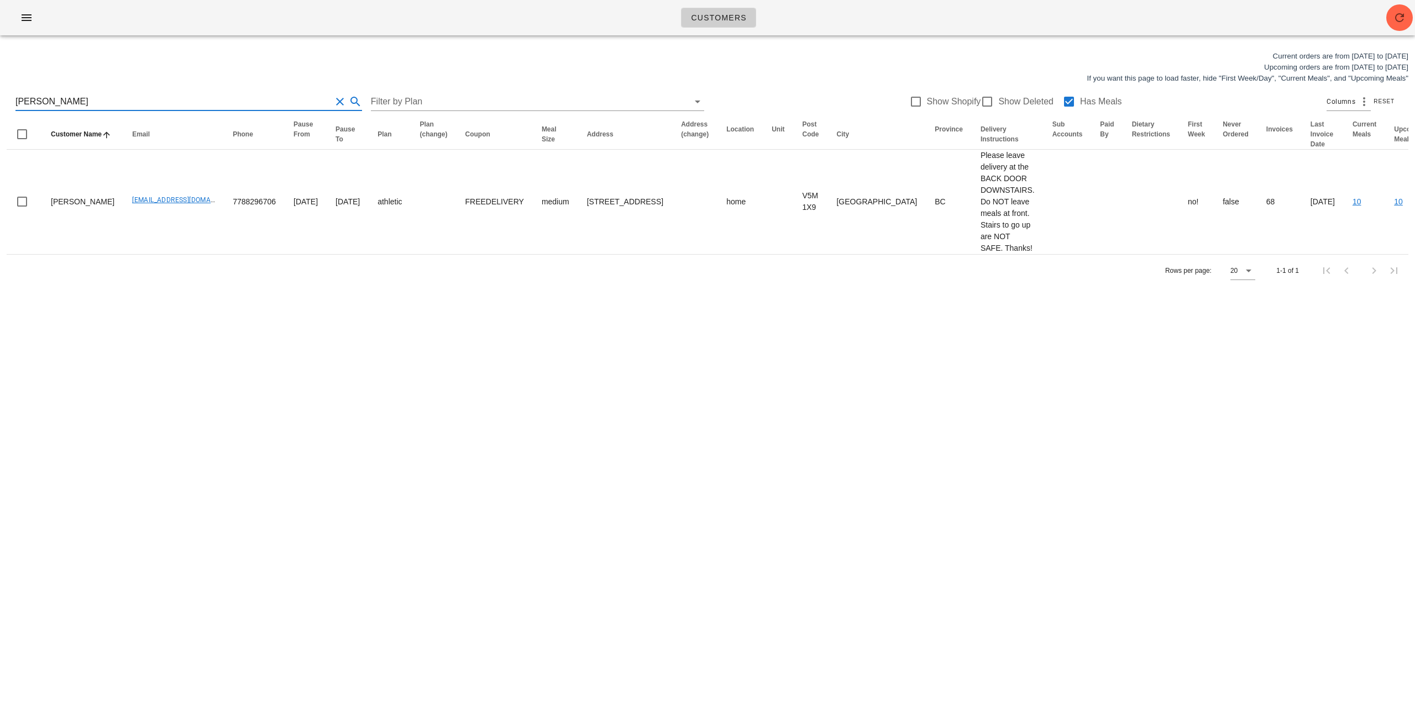
scroll to position [1, 0]
drag, startPoint x: 109, startPoint y: 101, endPoint x: 0, endPoint y: 103, distance: 109.5
click at [0, 103] on div "Current orders are from [DATE] to [DATE] Upcoming orders are from [DATE] to [DA…" at bounding box center [707, 168] width 1415 height 249
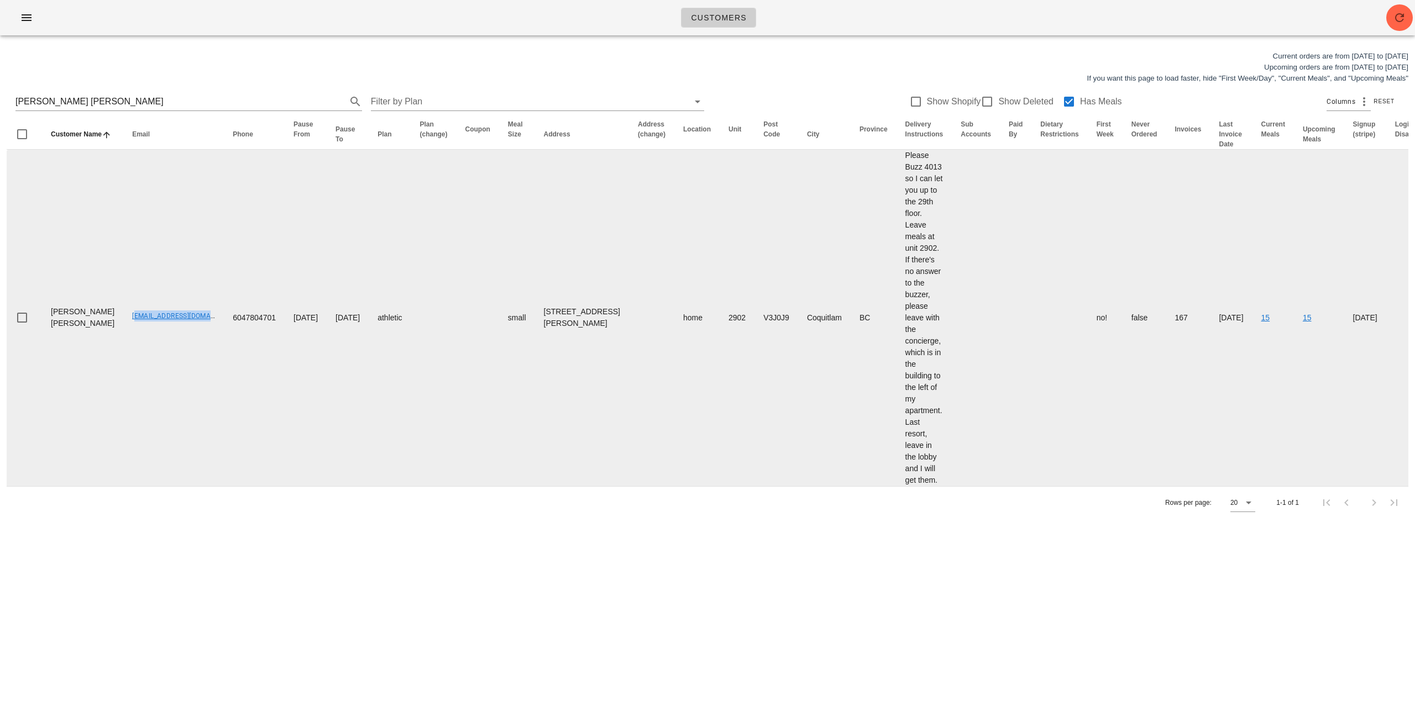
drag, startPoint x: 96, startPoint y: 272, endPoint x: 184, endPoint y: 272, distance: 87.3
click at [185, 272] on td "[EMAIL_ADDRESS][DOMAIN_NAME]" at bounding box center [173, 318] width 101 height 337
copy link "[EMAIL_ADDRESS][DOMAIN_NAME]"
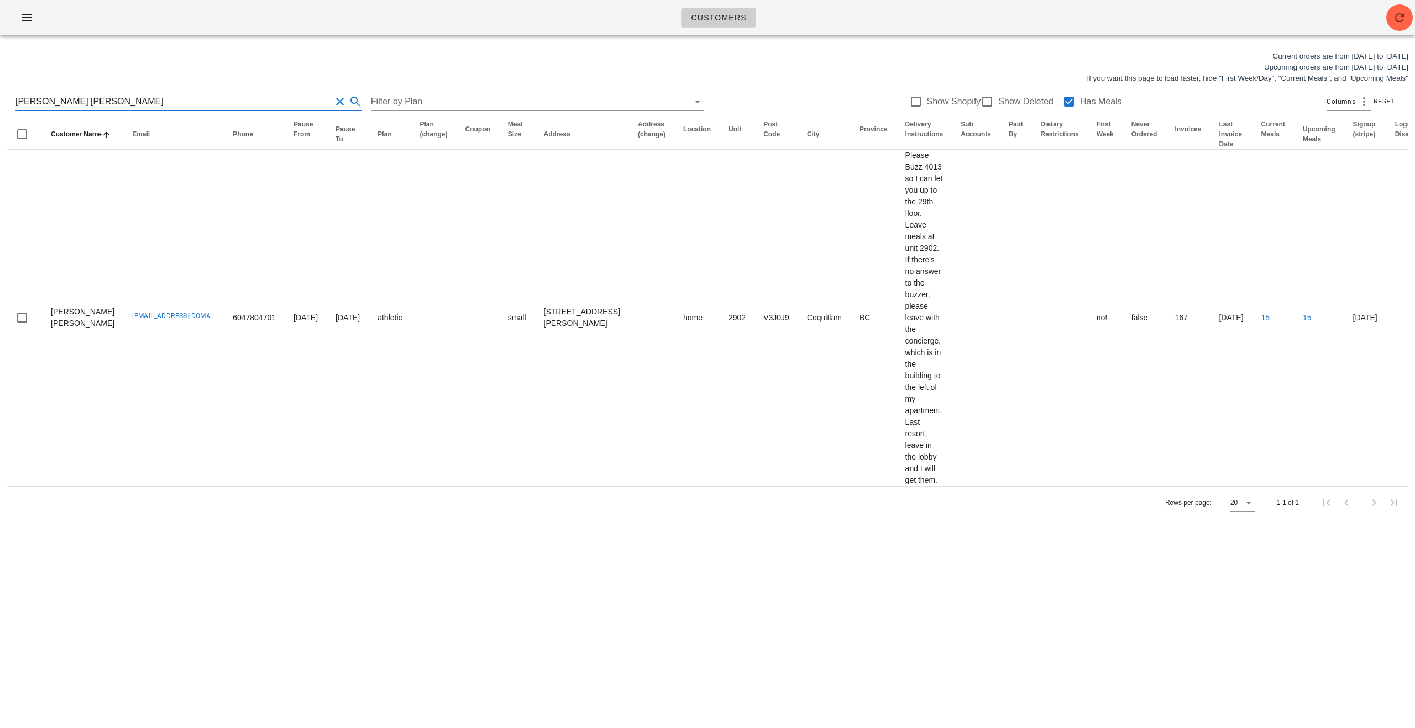
scroll to position [1, 0]
drag, startPoint x: 139, startPoint y: 104, endPoint x: 11, endPoint y: 108, distance: 128.3
click at [0, 109] on div "Current orders are from [DATE] to [DATE] Upcoming orders are from [DATE] to [DA…" at bounding box center [707, 284] width 1415 height 481
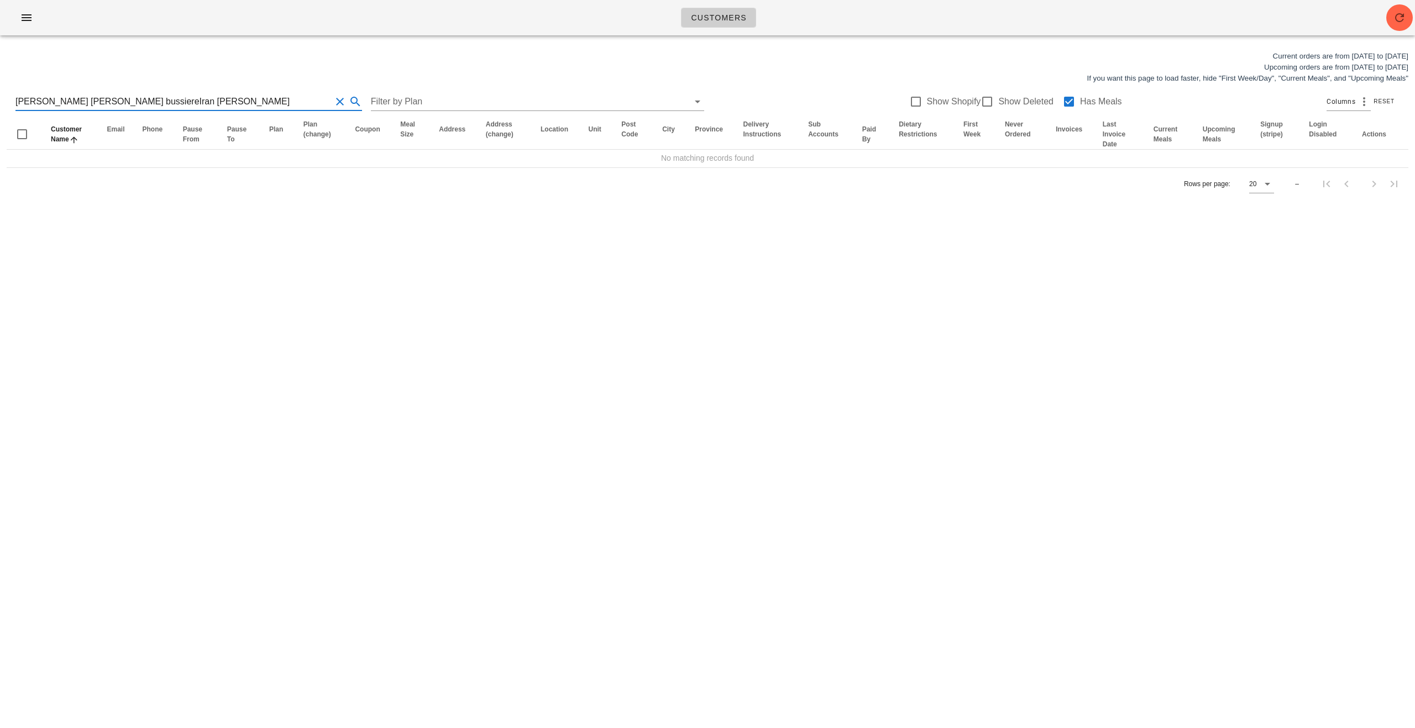
drag, startPoint x: 164, startPoint y: 104, endPoint x: 0, endPoint y: 96, distance: 163.8
click at [0, 96] on div "Current orders are from [DATE] to [DATE] Upcoming orders are from [DATE] to [DA…" at bounding box center [707, 125] width 1415 height 162
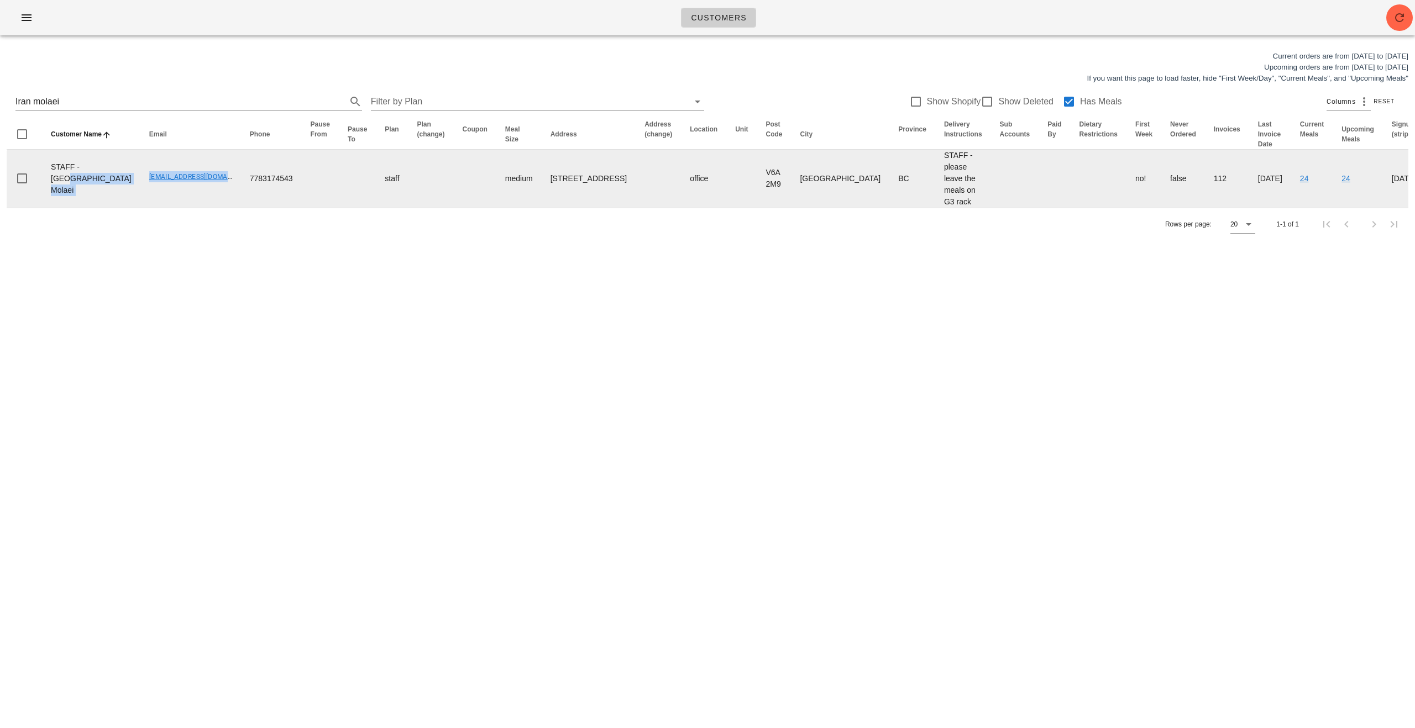
drag, startPoint x: 91, startPoint y: 186, endPoint x: 165, endPoint y: 196, distance: 74.3
click at [180, 187] on tr "STAFF - [GEOGRAPHIC_DATA] [GEOGRAPHIC_DATA] [EMAIL_ADDRESS][DOMAIN_NAME] 778317…" at bounding box center [766, 179] width 1519 height 58
click at [165, 196] on td "[EMAIL_ADDRESS][DOMAIN_NAME]" at bounding box center [190, 179] width 101 height 58
drag, startPoint x: 180, startPoint y: 182, endPoint x: 97, endPoint y: 177, distance: 83.0
click at [140, 177] on td "[EMAIL_ADDRESS][DOMAIN_NAME]" at bounding box center [190, 179] width 101 height 58
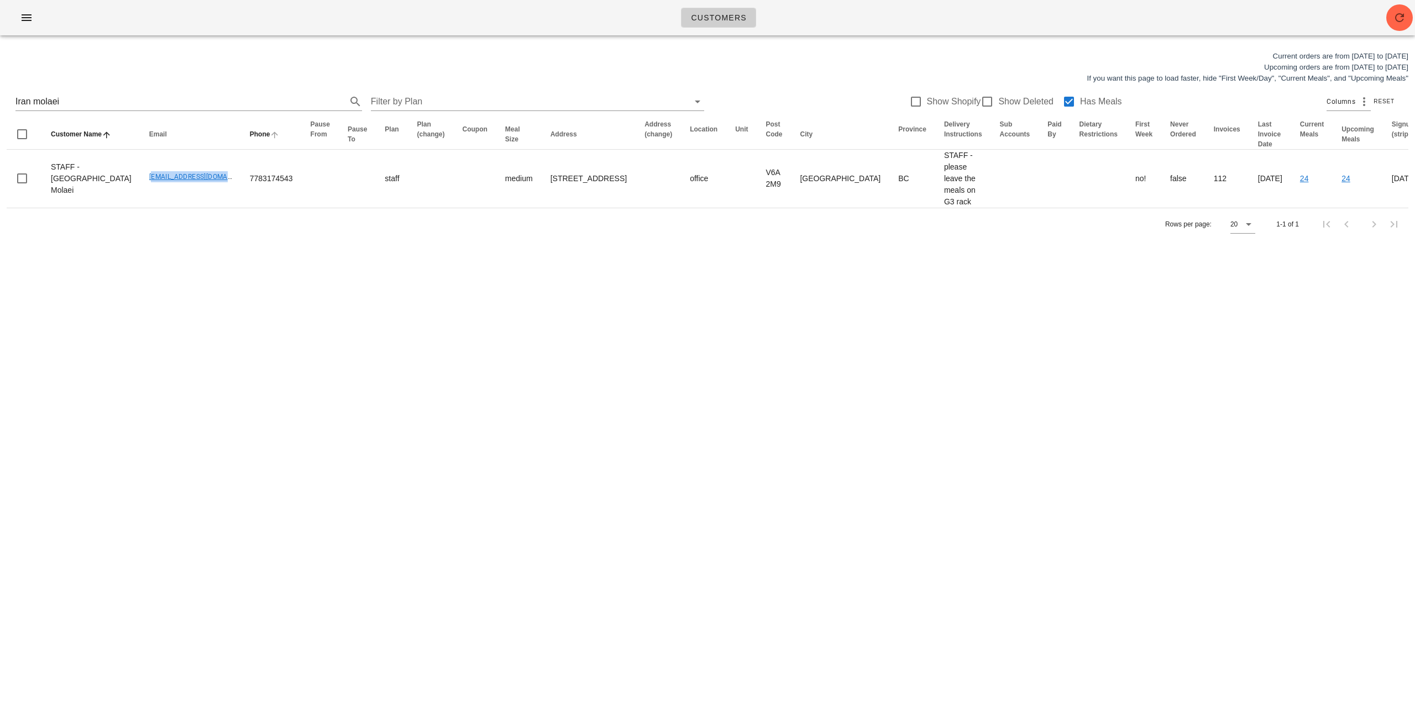
copy link "[EMAIL_ADDRESS][DOMAIN_NAME]"
drag, startPoint x: 98, startPoint y: 109, endPoint x: 0, endPoint y: 97, distance: 98.6
click at [0, 97] on div "Current orders are from [DATE] to [DATE] Upcoming orders are from [DATE] to [DA…" at bounding box center [707, 145] width 1415 height 203
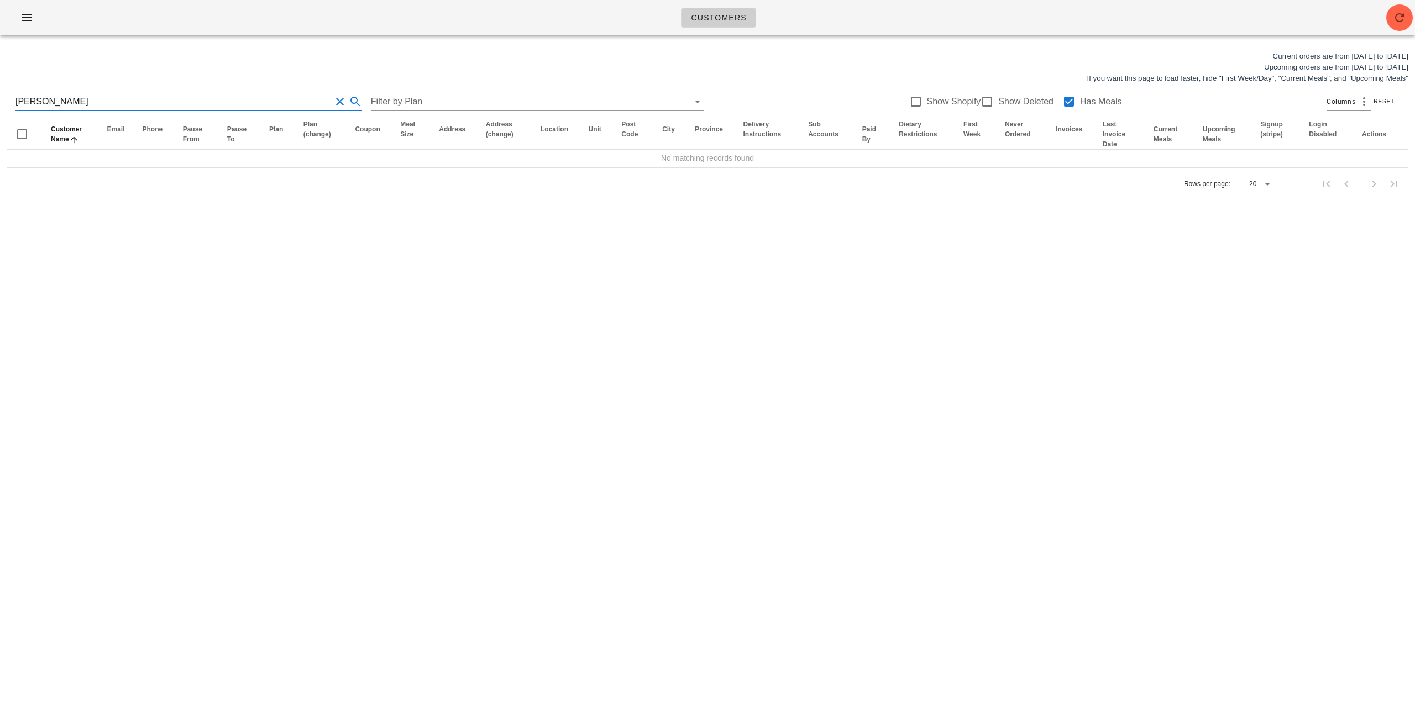
drag, startPoint x: 44, startPoint y: 104, endPoint x: 54, endPoint y: 104, distance: 9.9
click at [43, 104] on input "[PERSON_NAME]" at bounding box center [173, 102] width 316 height 18
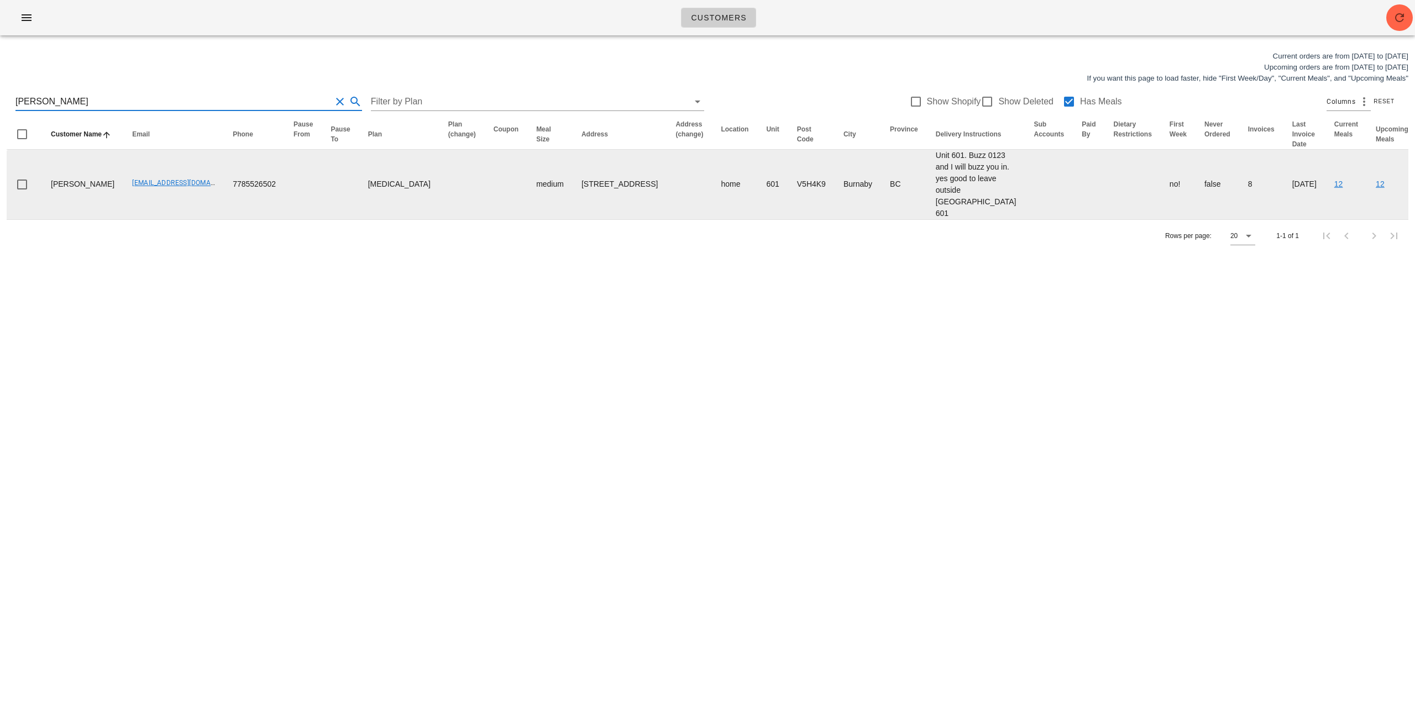
type input "[PERSON_NAME]"
drag, startPoint x: 99, startPoint y: 204, endPoint x: 196, endPoint y: 204, distance: 96.2
click at [196, 204] on tr "[PERSON_NAME] [EMAIL_ADDRESS][DOMAIN_NAME] 7785526502 [MEDICAL_DATA] medium [ST…" at bounding box center [783, 185] width 1553 height 70
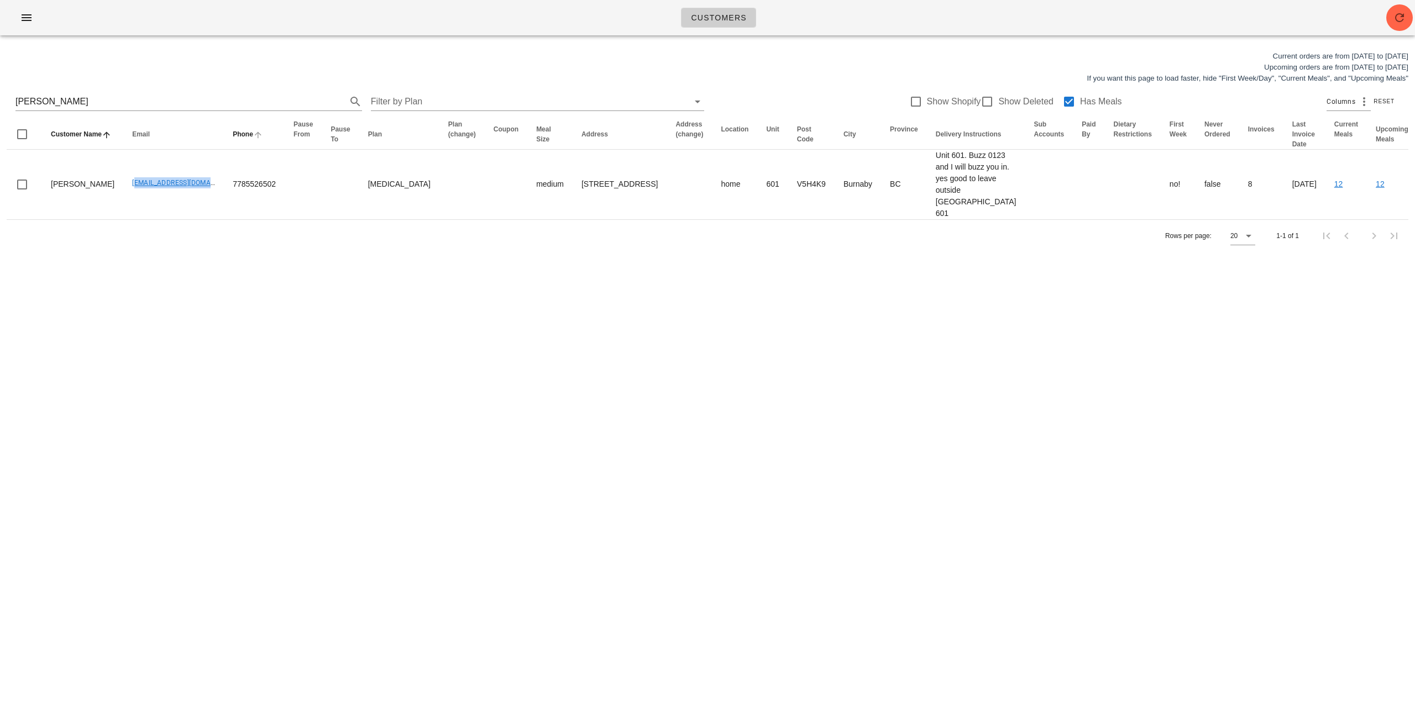
copy link "[EMAIL_ADDRESS][DOMAIN_NAME]"
drag, startPoint x: 99, startPoint y: 99, endPoint x: 0, endPoint y: 88, distance: 99.6
click at [0, 89] on div "Current orders are from [DATE] to [DATE] Upcoming orders are from [DATE] to [DA…" at bounding box center [707, 151] width 1415 height 214
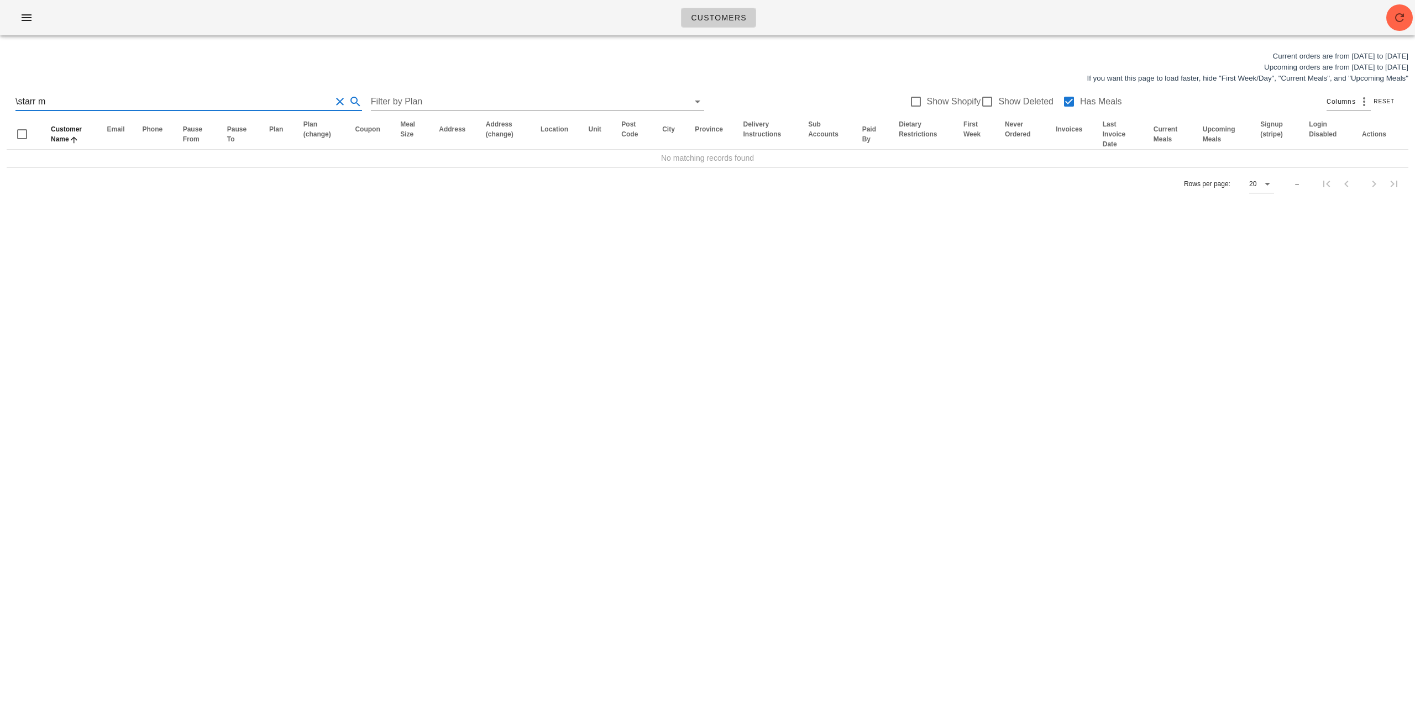
drag, startPoint x: 18, startPoint y: 102, endPoint x: 7, endPoint y: 102, distance: 11.6
click at [7, 102] on div "\starr m Filter by Plan Show Shopify Show Deleted Has Meals Columns Reset" at bounding box center [708, 101] width 1402 height 35
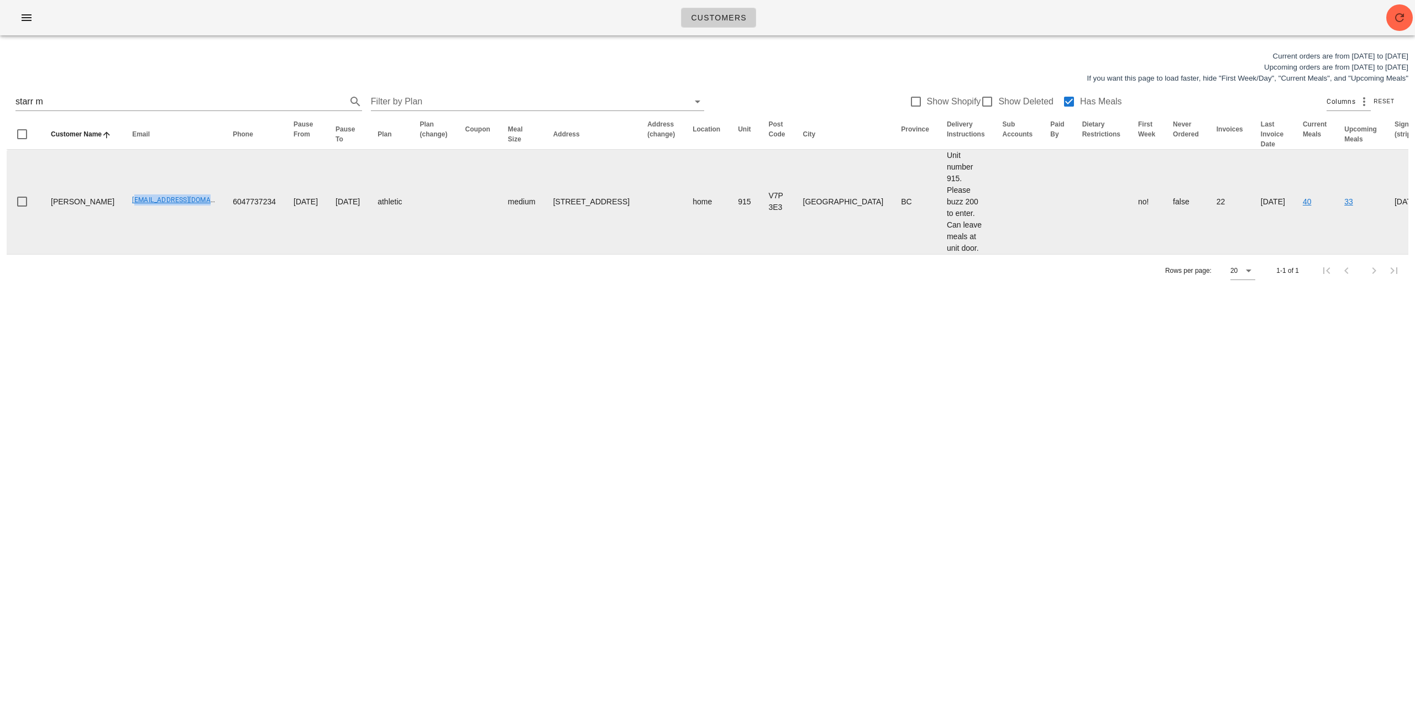
drag, startPoint x: 113, startPoint y: 202, endPoint x: 190, endPoint y: 206, distance: 77.0
click at [189, 206] on td "[EMAIL_ADDRESS][DOMAIN_NAME]" at bounding box center [173, 202] width 101 height 104
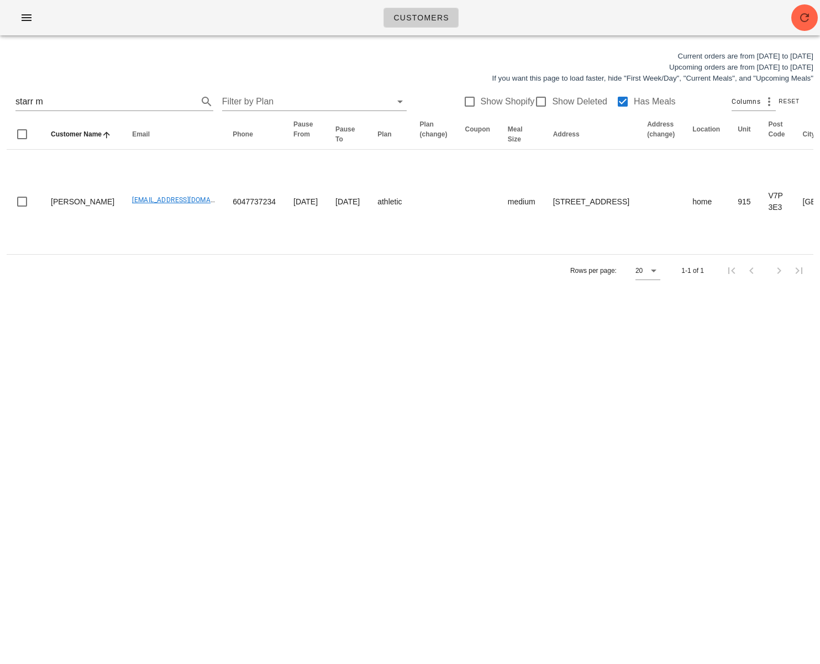
click at [549, 485] on div "Customers Current orders are from [DATE] to [DATE] Upcoming orders are from [DA…" at bounding box center [410, 332] width 820 height 664
drag, startPoint x: 65, startPoint y: 103, endPoint x: -8, endPoint y: 101, distance: 73.0
click at [0, 101] on html "Customers Current orders are from [DATE] to [DATE] Upcoming orders are from [DA…" at bounding box center [410, 332] width 820 height 664
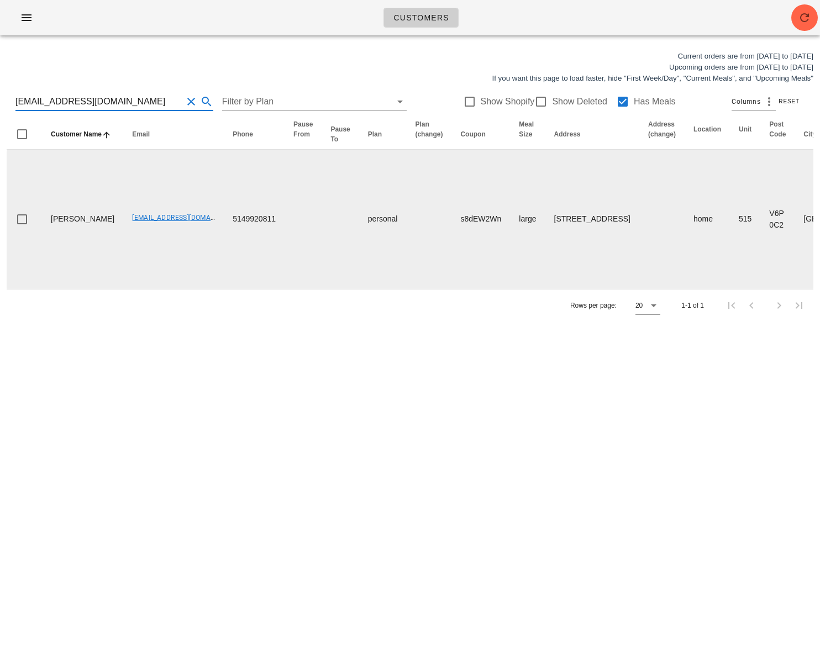
type input "[EMAIL_ADDRESS][DOMAIN_NAME]"
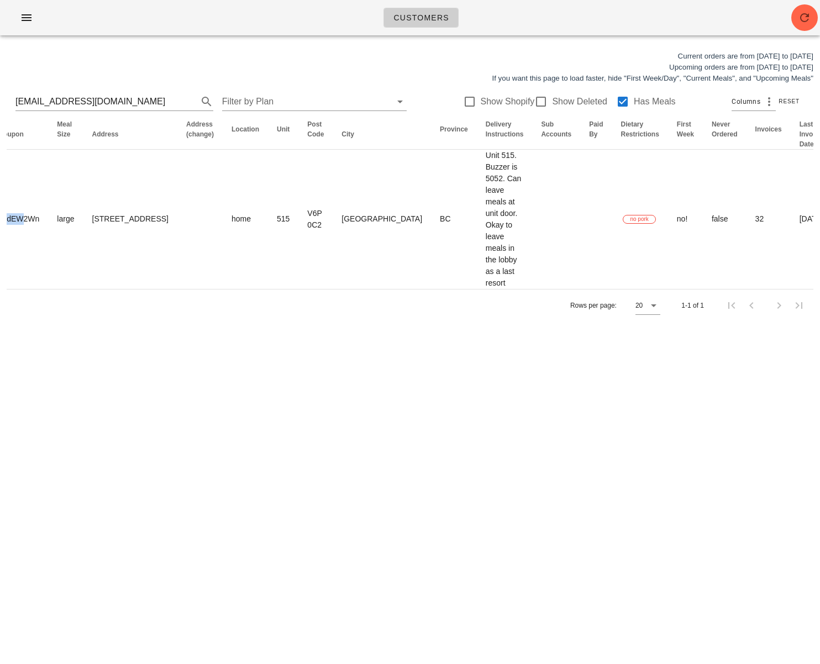
scroll to position [0, 563]
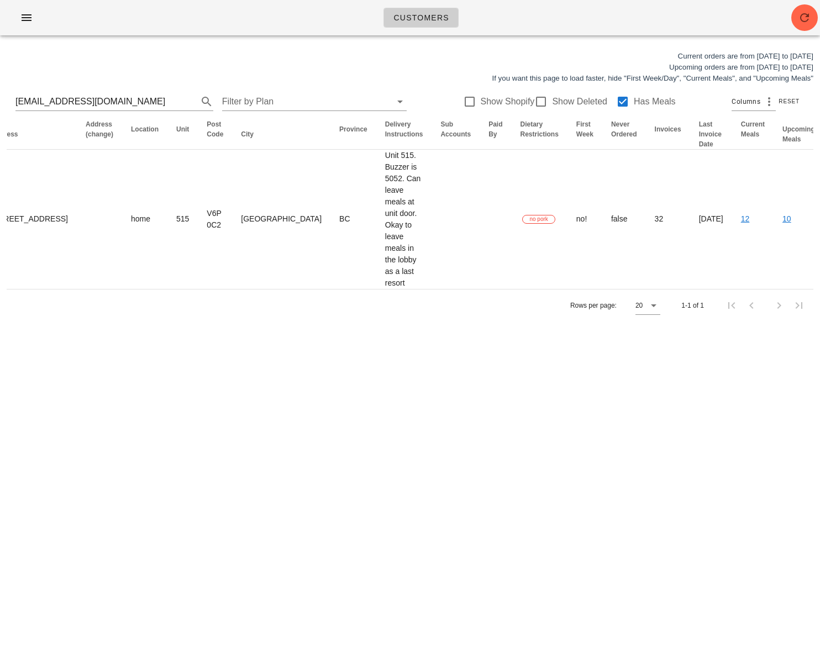
drag, startPoint x: 431, startPoint y: 228, endPoint x: 873, endPoint y: 227, distance: 442.2
click at [700, 227] on html "Customers Current orders are from [DATE] to [DATE] Upcoming orders are from [DA…" at bounding box center [410, 332] width 820 height 664
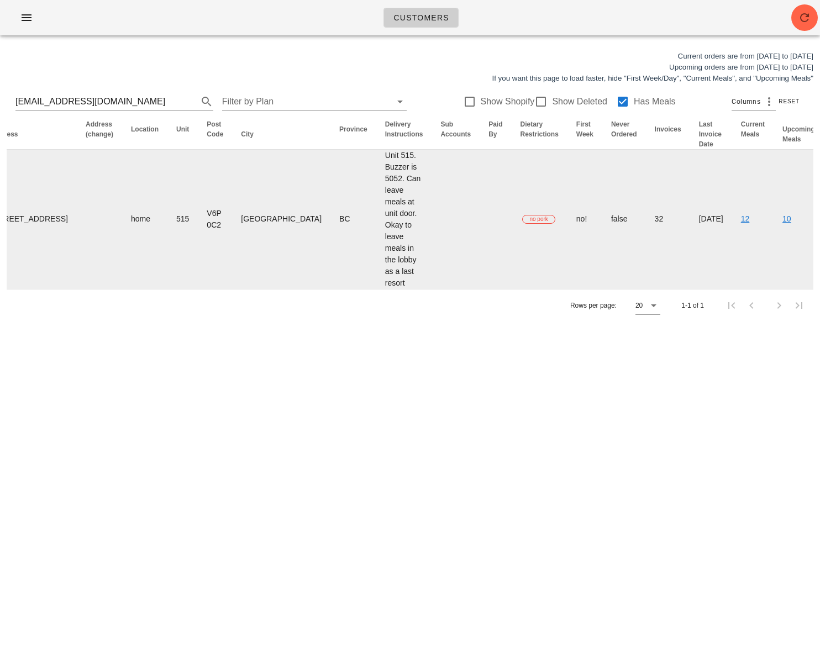
click at [568, 274] on td "no!" at bounding box center [585, 219] width 35 height 139
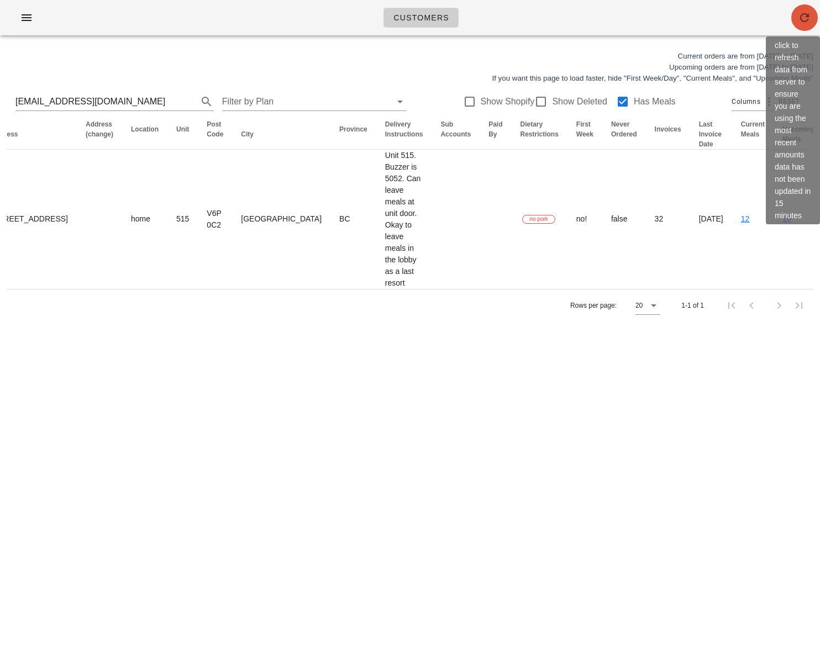
click at [700, 23] on icon "button" at bounding box center [804, 17] width 13 height 13
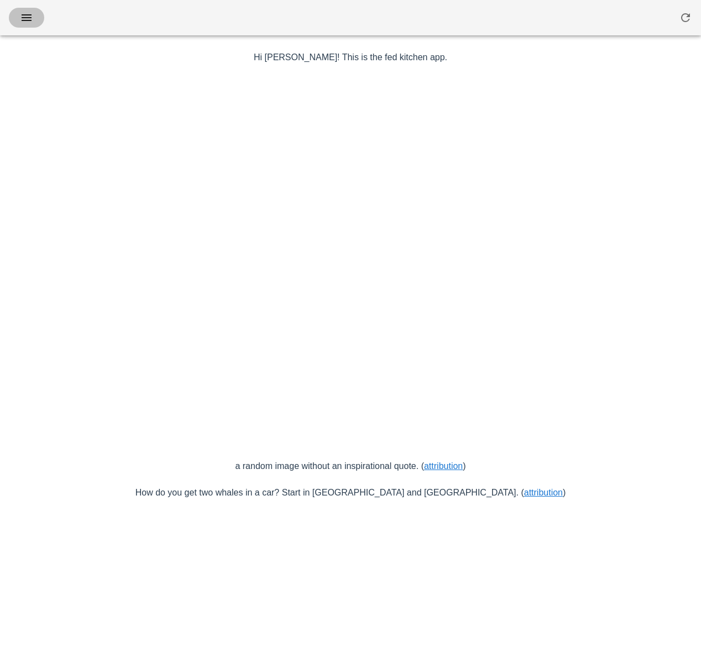
click at [24, 19] on icon "button" at bounding box center [26, 17] width 13 height 13
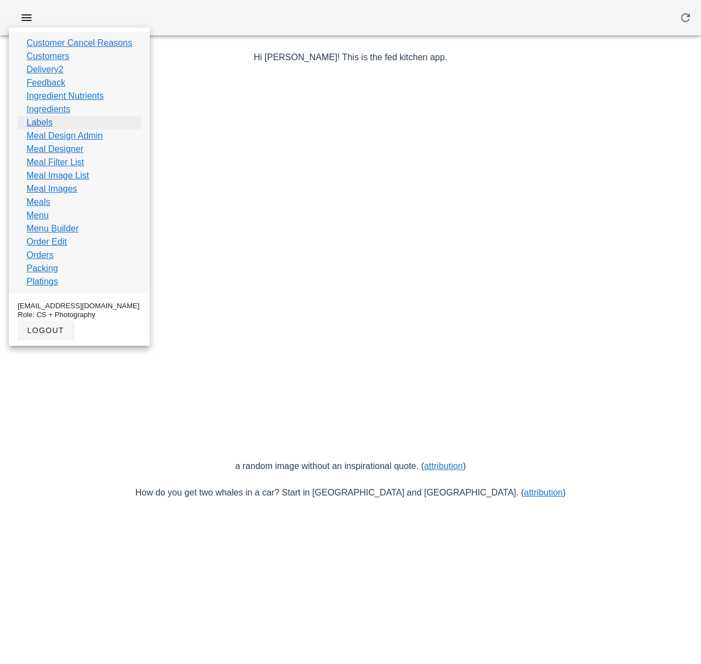
click at [50, 120] on link "Labels" at bounding box center [40, 122] width 26 height 13
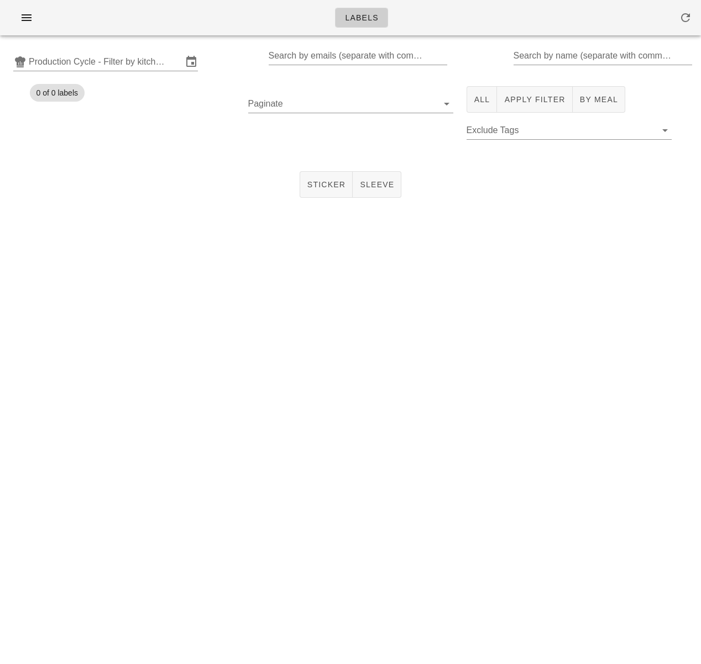
click at [239, 416] on div "Labels Production Cycle - Filter by kitchen production schedules Search by emai…" at bounding box center [350, 332] width 701 height 664
click at [87, 63] on input "Production Cycle - Filter by kitchen production schedules" at bounding box center [106, 62] width 154 height 18
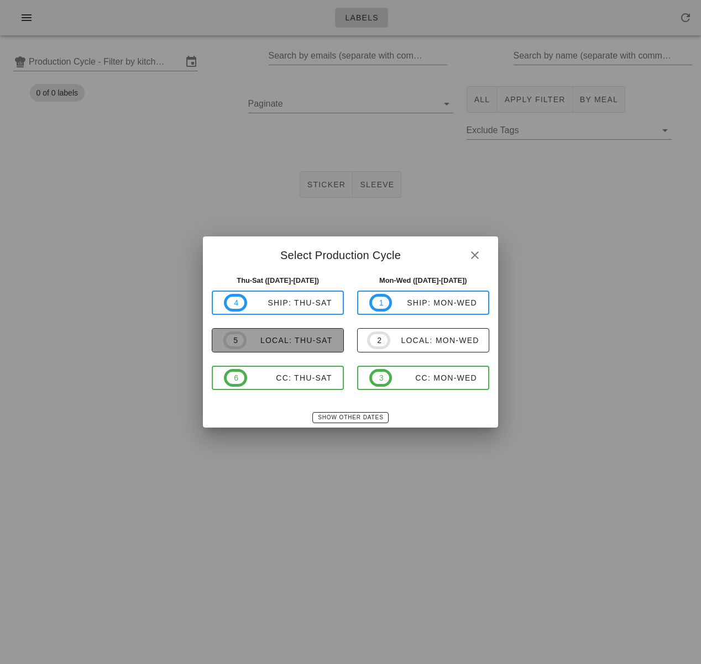
click at [321, 336] on div "local: Thu-Sat" at bounding box center [290, 340] width 86 height 9
type input "local: Thu-Sat ([DATE]-[DATE])"
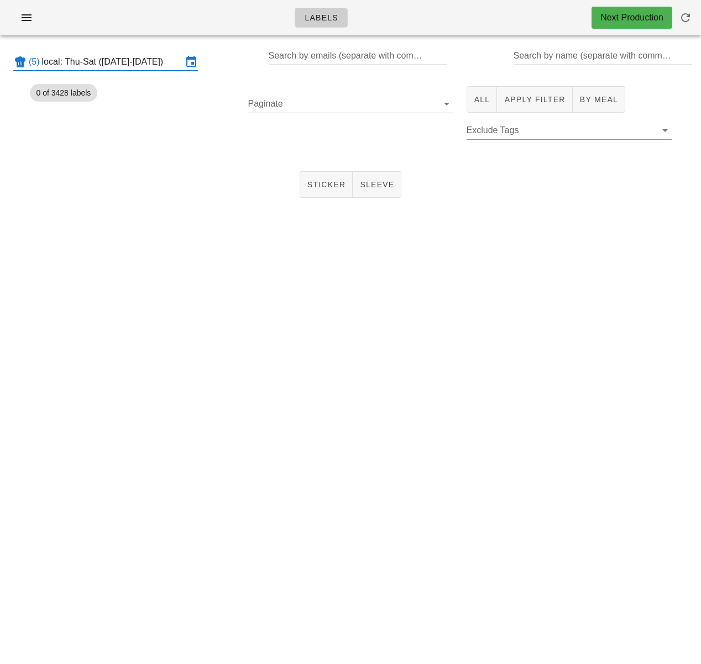
click at [154, 60] on input "local: Thu-Sat ([DATE]-[DATE])" at bounding box center [112, 62] width 140 height 18
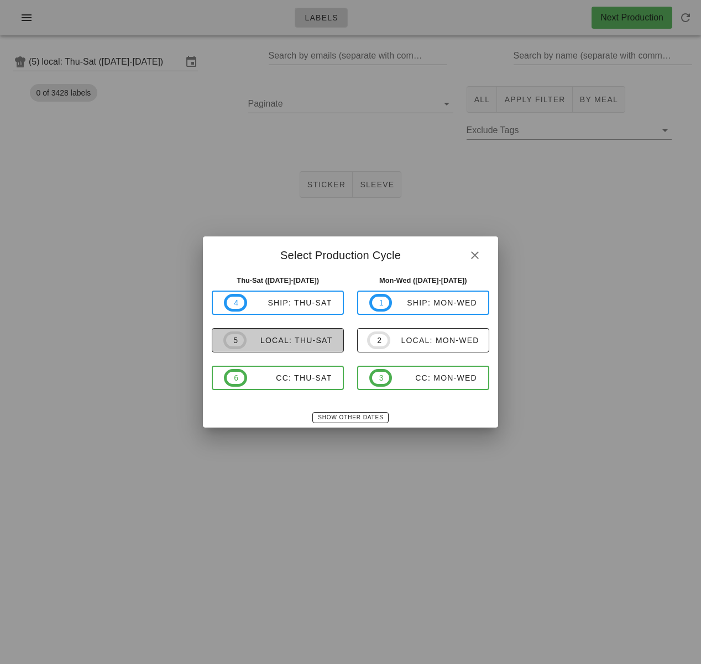
click at [296, 337] on div "local: Thu-Sat" at bounding box center [290, 340] width 86 height 9
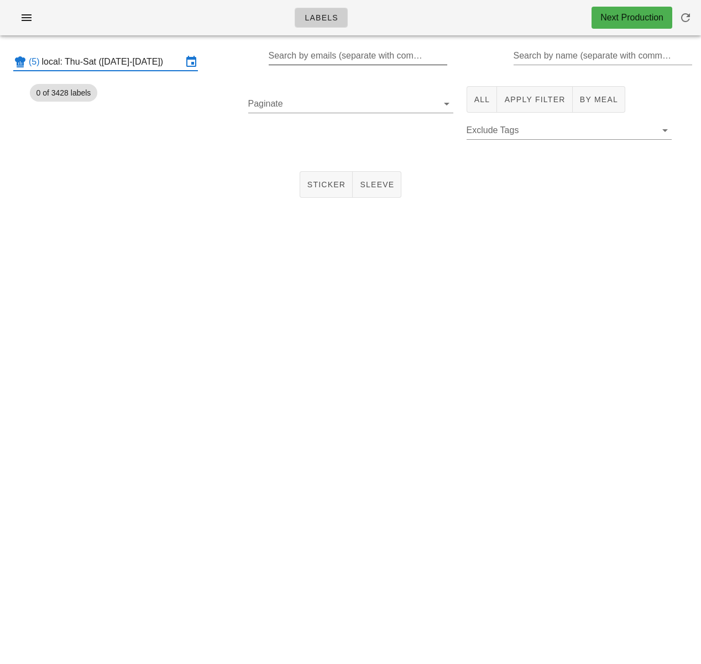
click at [291, 52] on input "Search by emails (separate with comma, can be partial)" at bounding box center [357, 56] width 177 height 18
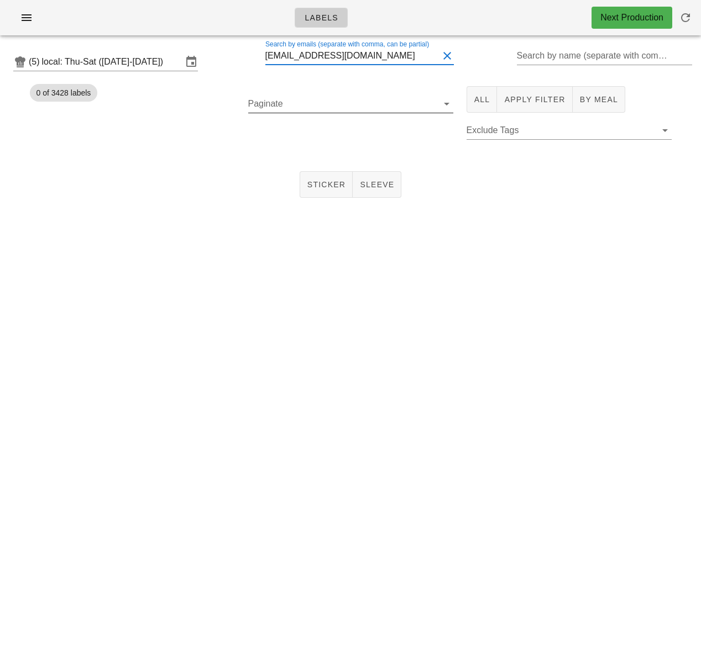
click at [400, 102] on input "Paginate" at bounding box center [341, 104] width 187 height 18
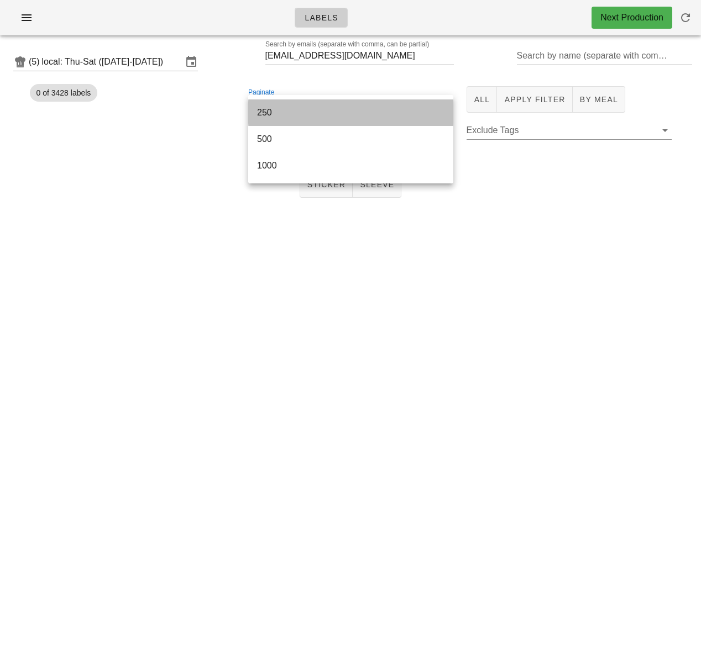
click at [354, 114] on div "250" at bounding box center [350, 112] width 187 height 11
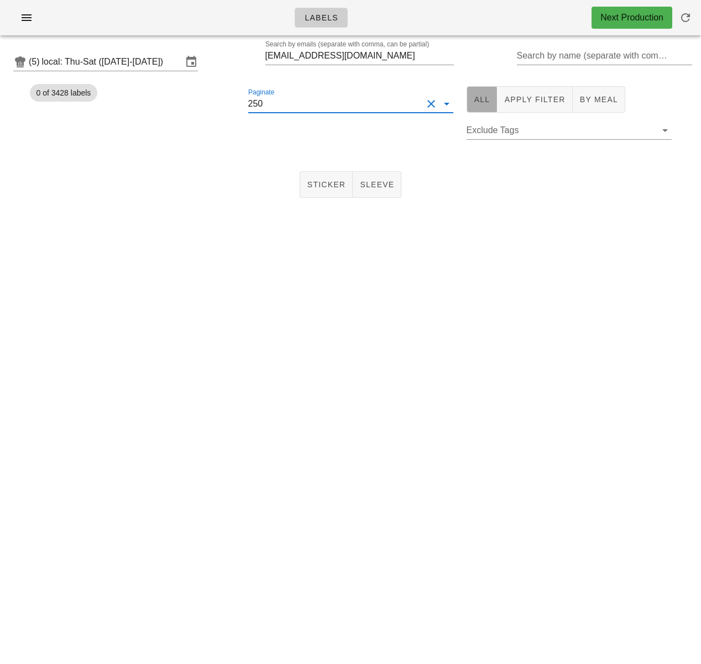
drag, startPoint x: 480, startPoint y: 98, endPoint x: 421, endPoint y: 113, distance: 61.7
click at [481, 98] on span "All" at bounding box center [482, 99] width 17 height 9
click at [260, 134] on span "1" at bounding box center [261, 138] width 12 height 9
click at [316, 184] on span "Sticker" at bounding box center [326, 184] width 39 height 9
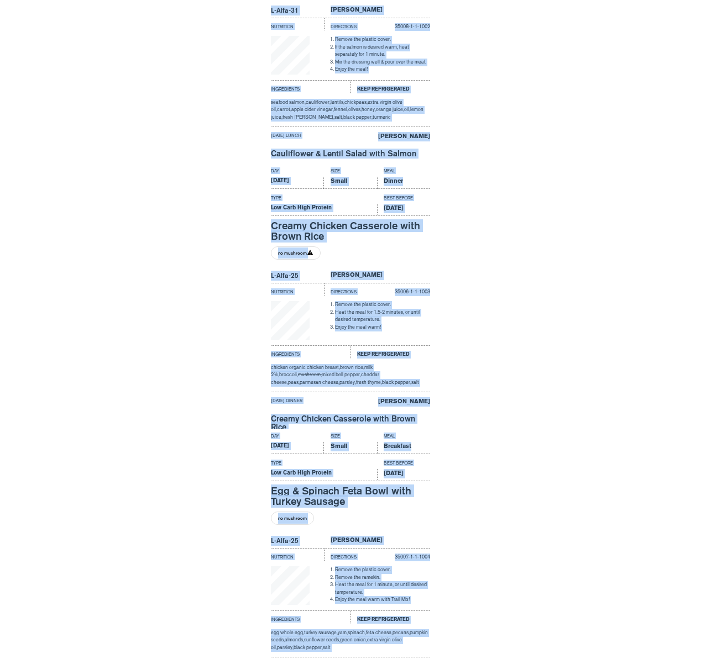
scroll to position [655, 0]
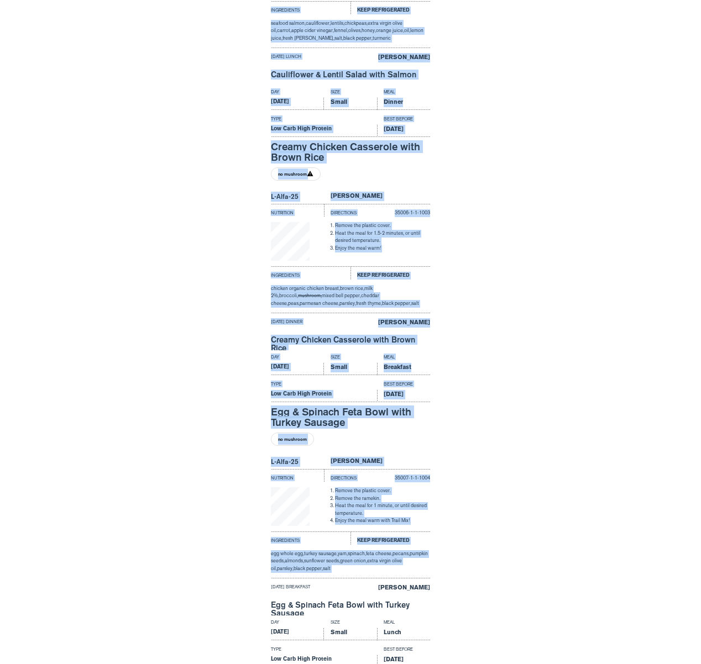
drag, startPoint x: 211, startPoint y: 436, endPoint x: 297, endPoint y: 670, distance: 249.7
click at [297, 664] on html "Labels Next Production (5) local: Thu-Sat ([DATE]-[DATE]) Search by emails (sep…" at bounding box center [350, 404] width 701 height 2104
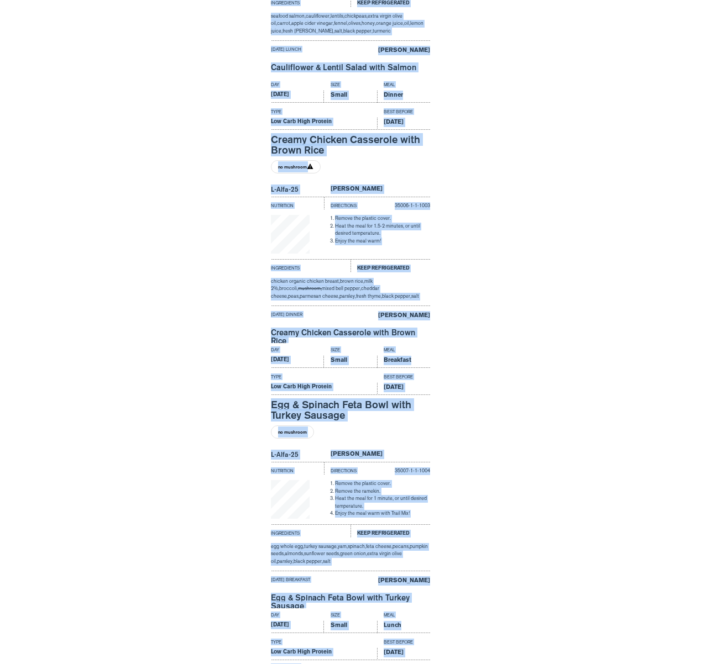
click at [174, 435] on div "Day Size Meal [DATE] Small Breakfast Type Best Before Low Carb High Protein [DA…" at bounding box center [350, 475] width 701 height 265
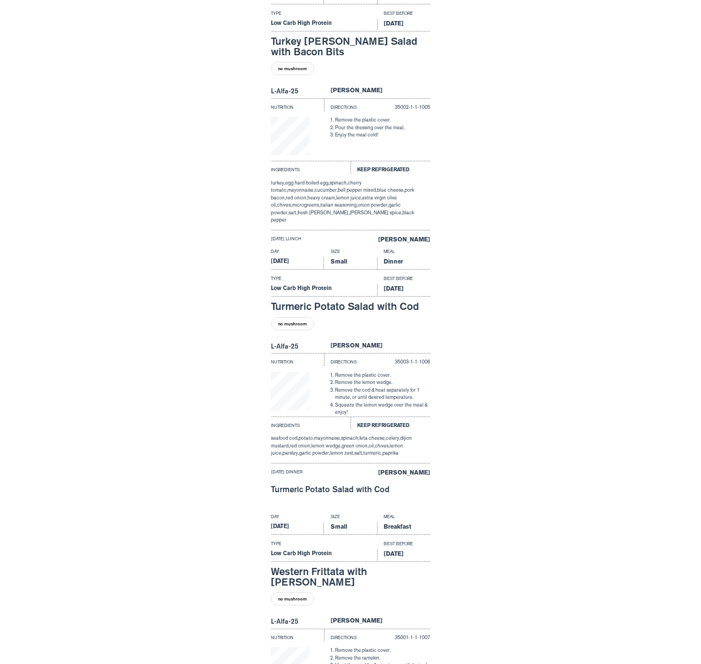
scroll to position [1439, 0]
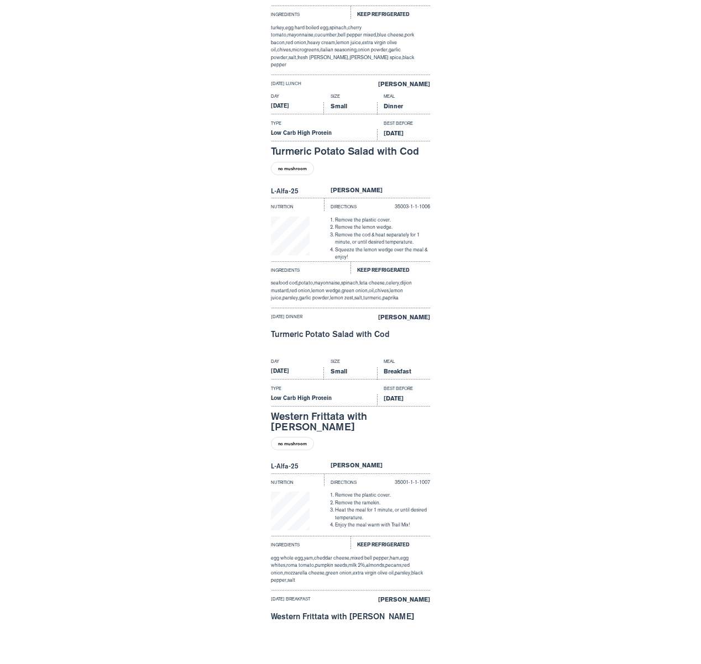
drag, startPoint x: 315, startPoint y: 354, endPoint x: 408, endPoint y: 701, distance: 359.5
drag, startPoint x: 347, startPoint y: 275, endPoint x: 353, endPoint y: 274, distance: 6.7
click at [347, 275] on div "seafood cod, potato, mayonnaise, spinach, feta cheese, celery, dijion mustard, …" at bounding box center [350, 291] width 159 height 34
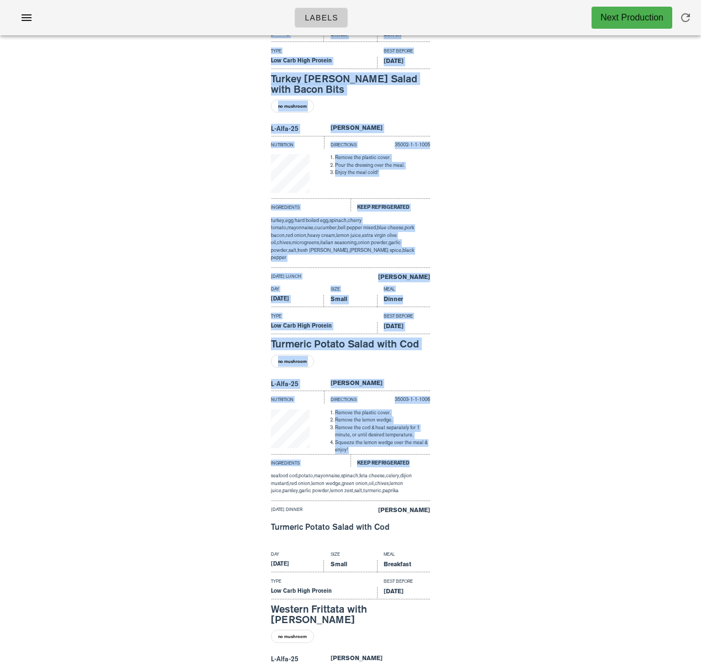
drag, startPoint x: 375, startPoint y: 225, endPoint x: 264, endPoint y: 1, distance: 249.9
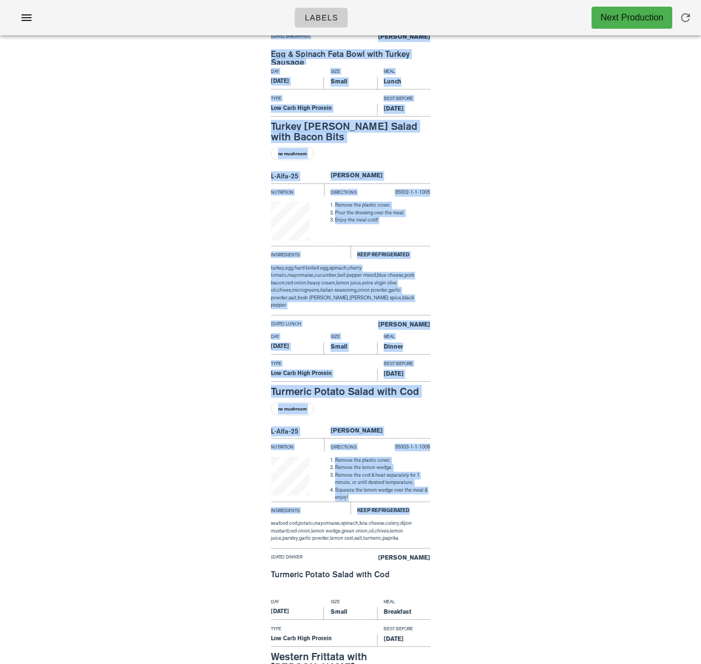
click at [153, 206] on div "Day Size Meal [DATE] Small Lunch Type Best Before Low Carb High Protein [DATE] …" at bounding box center [350, 197] width 701 height 265
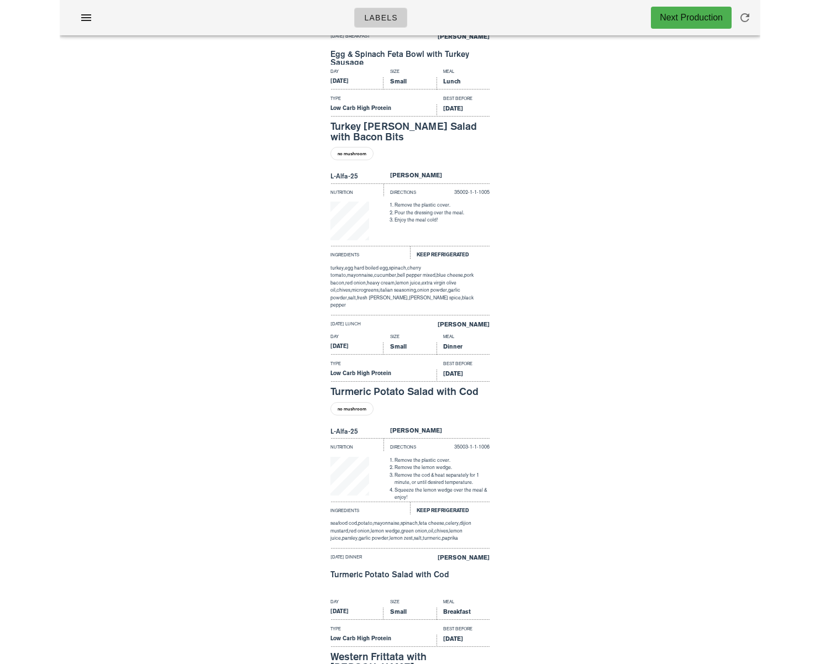
scroll to position [1199, 0]
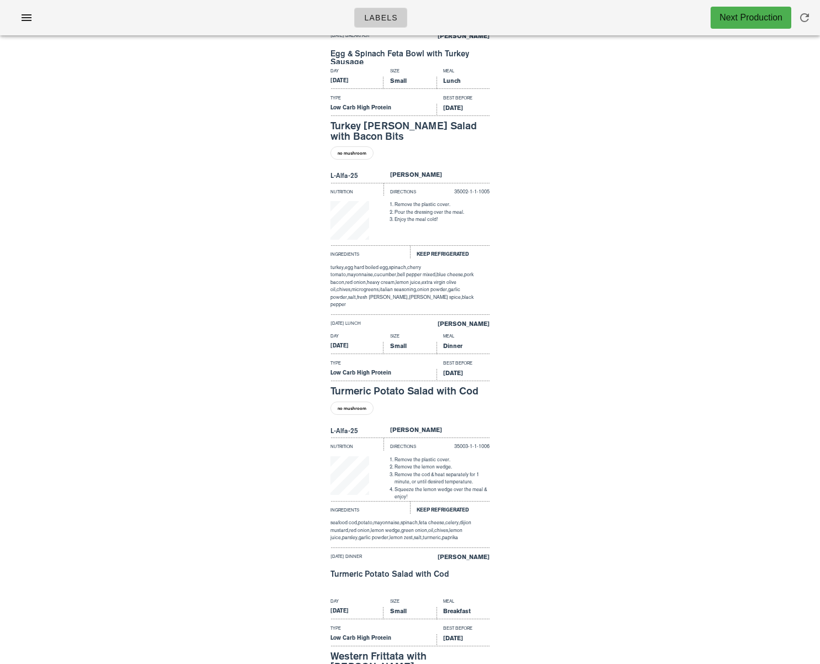
drag, startPoint x: 677, startPoint y: 240, endPoint x: 688, endPoint y: 290, distance: 51.6
click at [677, 240] on div "Day Size Meal [DATE] Small Lunch Type Best Before Low Carb High Protein [DATE] …" at bounding box center [410, 196] width 820 height 265
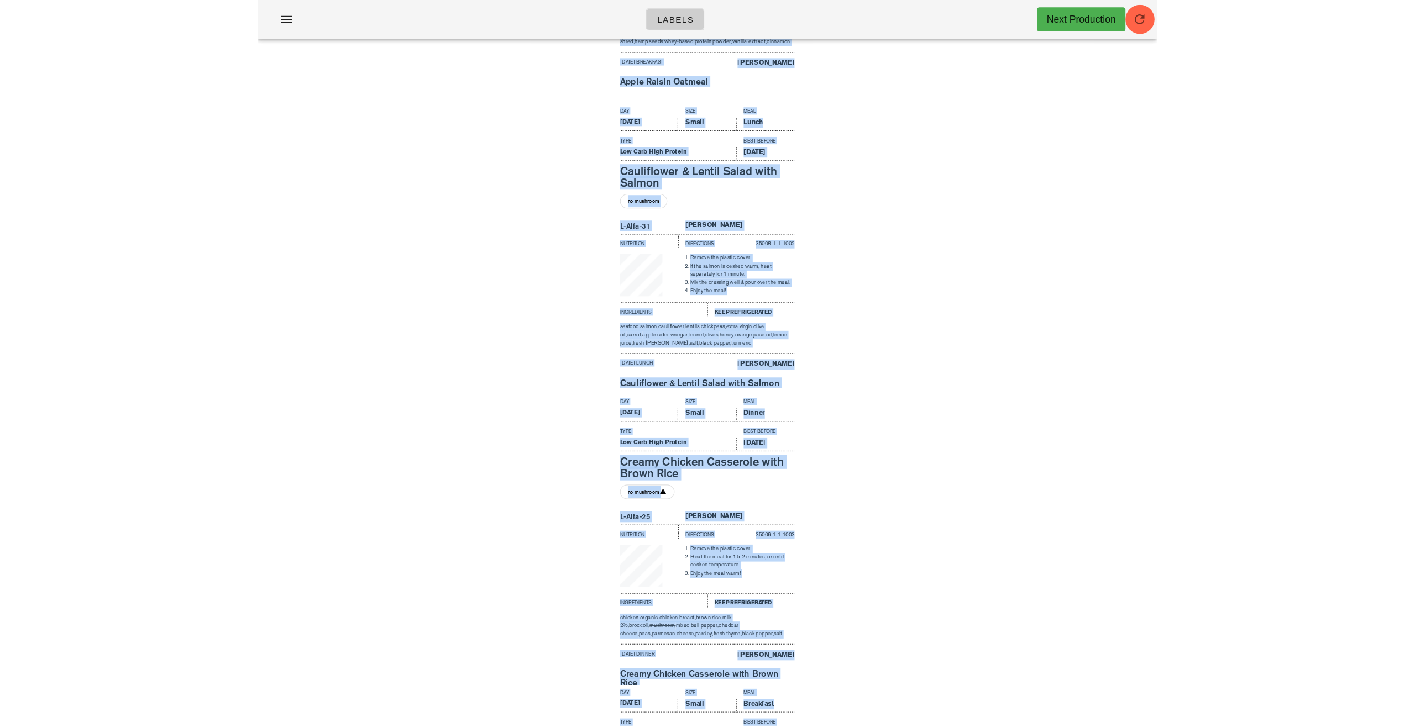
scroll to position [0, 0]
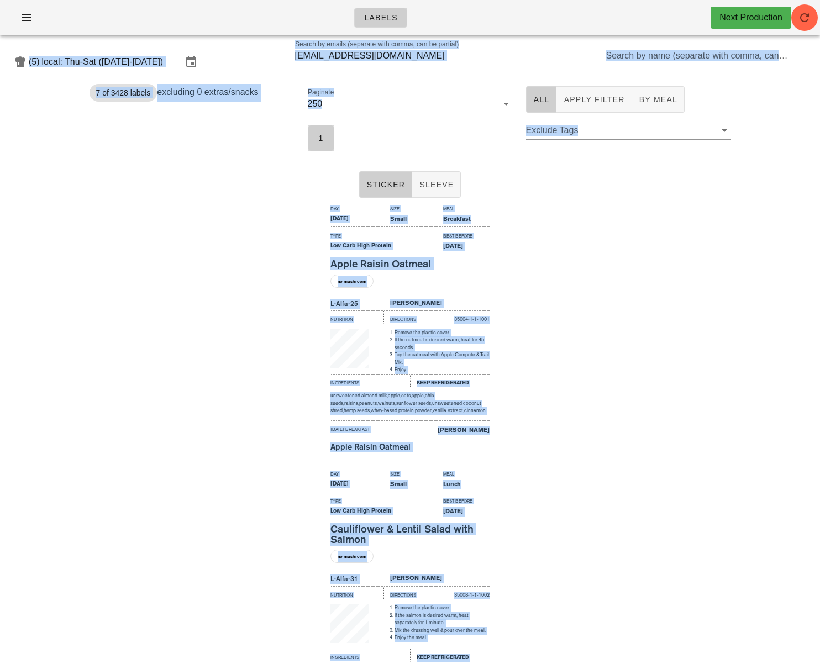
drag, startPoint x: 672, startPoint y: 200, endPoint x: 617, endPoint y: -68, distance: 273.6
click at [339, 53] on input "[EMAIL_ADDRESS][DOMAIN_NAME]" at bounding box center [396, 56] width 203 height 18
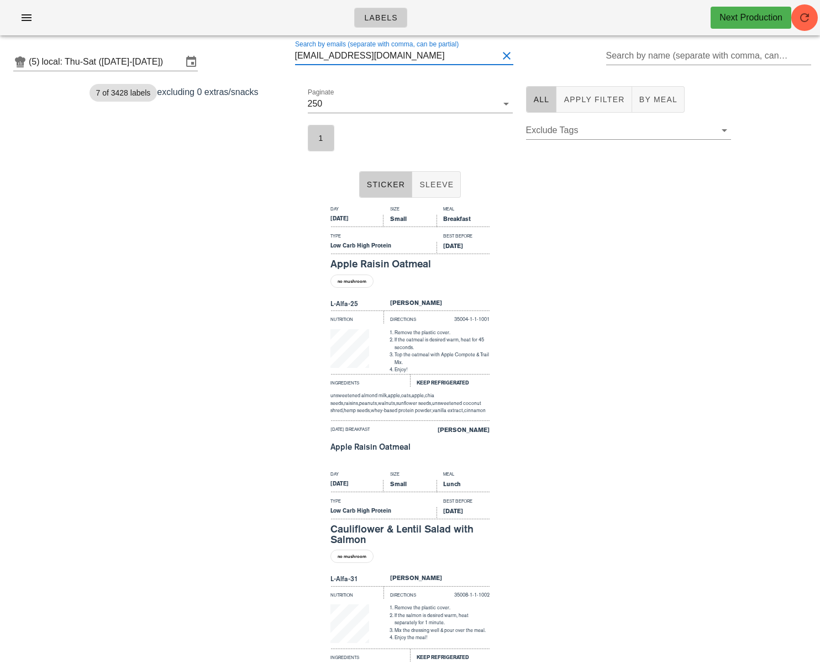
click at [340, 56] on input "[EMAIL_ADDRESS][DOMAIN_NAME]" at bounding box center [396, 56] width 203 height 18
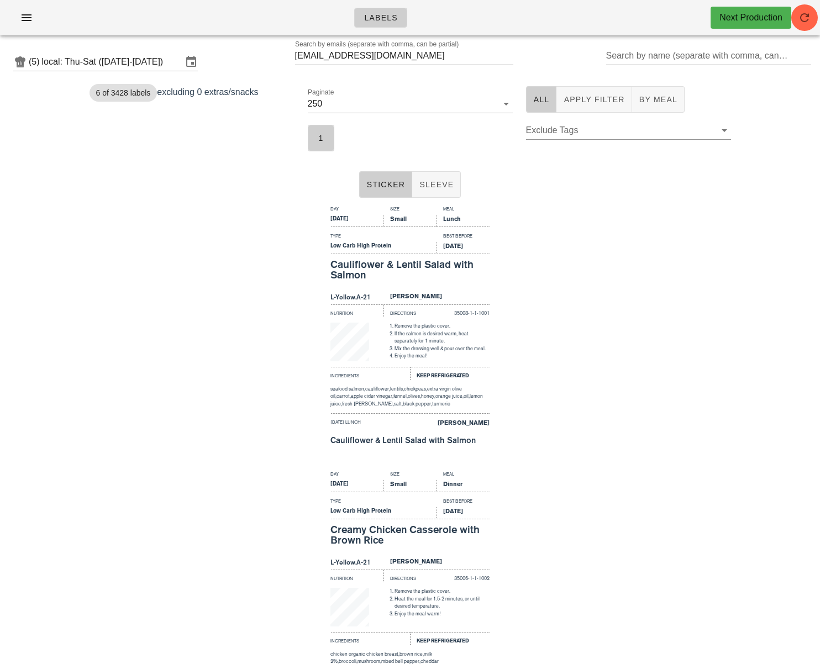
click at [591, 292] on div "Day Size Meal [DATE] Small Lunch Type Best Before Low Carb High Protein [DATE] …" at bounding box center [410, 334] width 820 height 265
click at [559, 246] on div "Day Size Meal [DATE] Small Lunch Type Best Before Low Carb High Protein [DATE] …" at bounding box center [410, 334] width 820 height 265
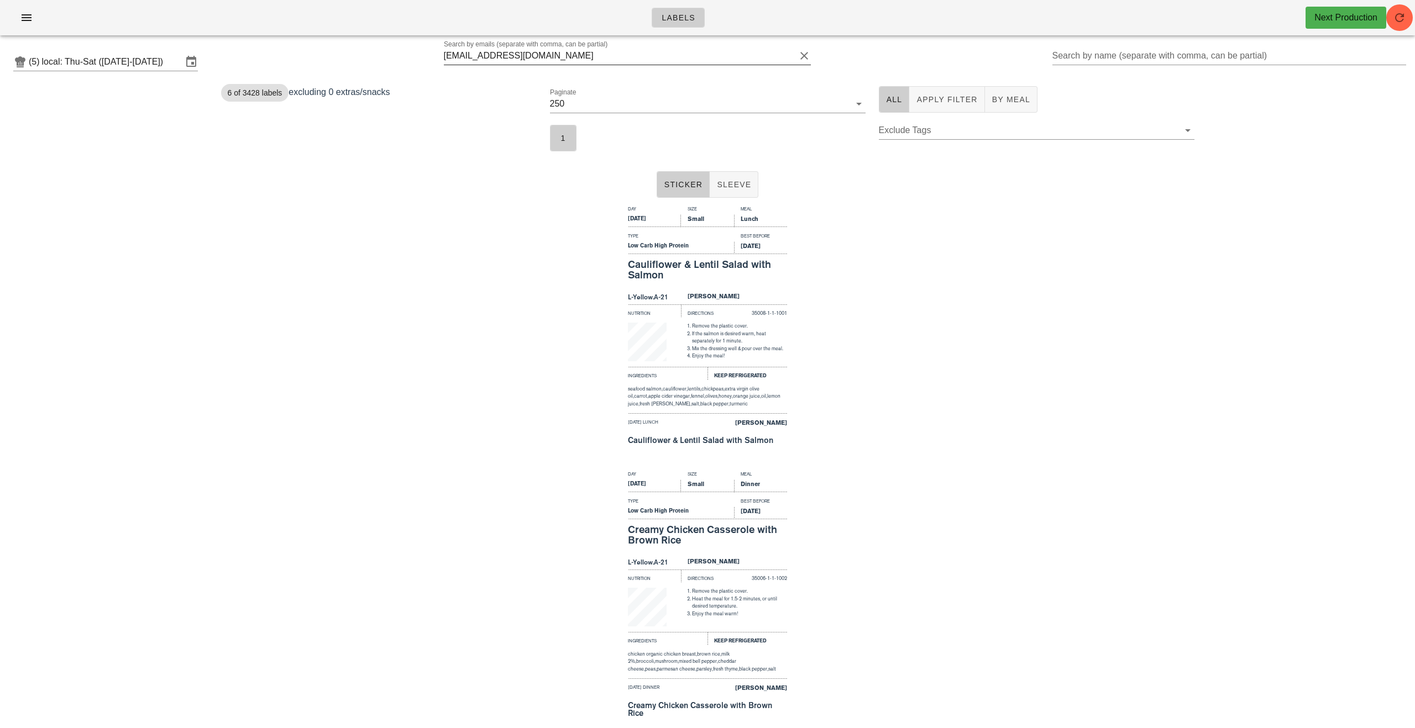
click at [547, 64] on input "[EMAIL_ADDRESS][DOMAIN_NAME]" at bounding box center [620, 56] width 352 height 18
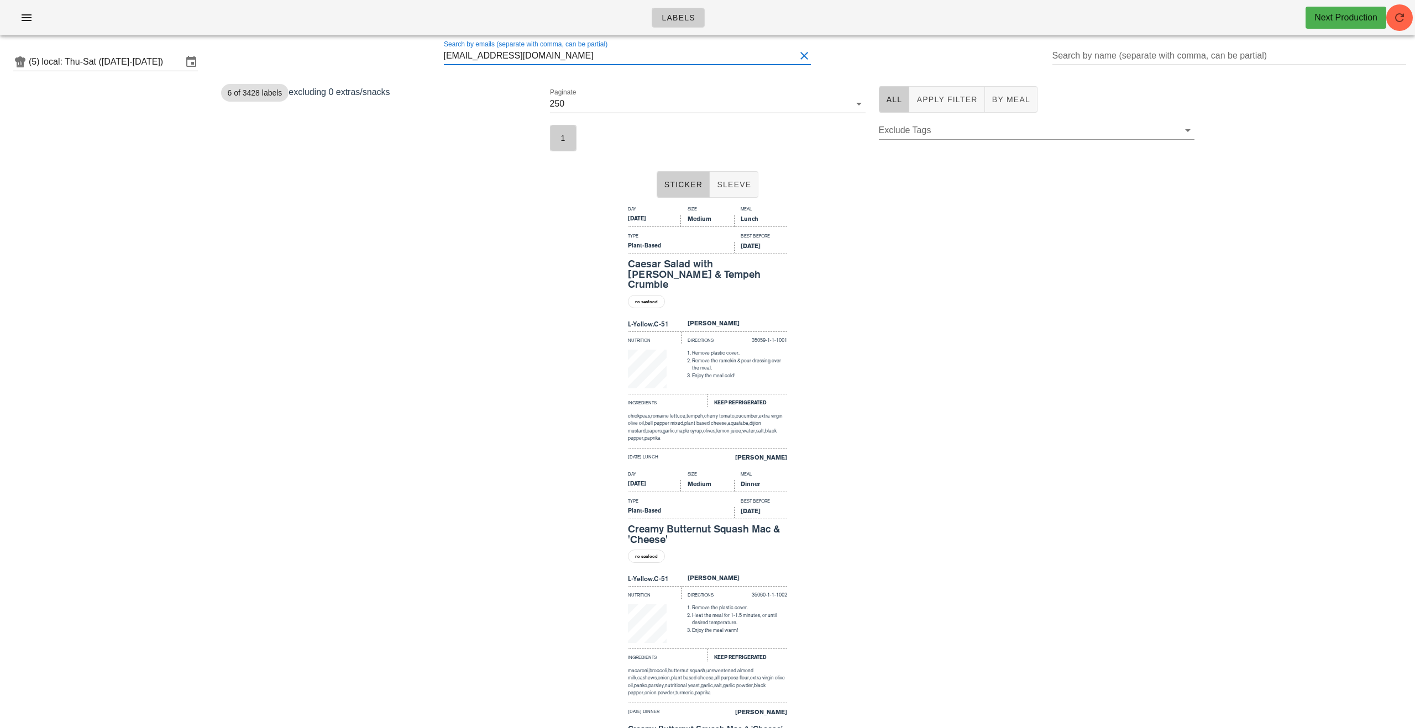
scroll to position [1, 0]
drag, startPoint x: 468, startPoint y: 59, endPoint x: 451, endPoint y: 59, distance: 16.6
click at [451, 59] on div "(5) local: Thu-Sat ([DATE]-[DATE]) Search by emails (separate with comma, can b…" at bounding box center [707, 61] width 1415 height 35
click at [468, 131] on div "6 of 3428 labels excluding 0 extras/snacks" at bounding box center [378, 119] width 329 height 78
click at [595, 59] on input "[EMAIL_ADDRESS][DOMAIN_NAME]" at bounding box center [620, 56] width 352 height 18
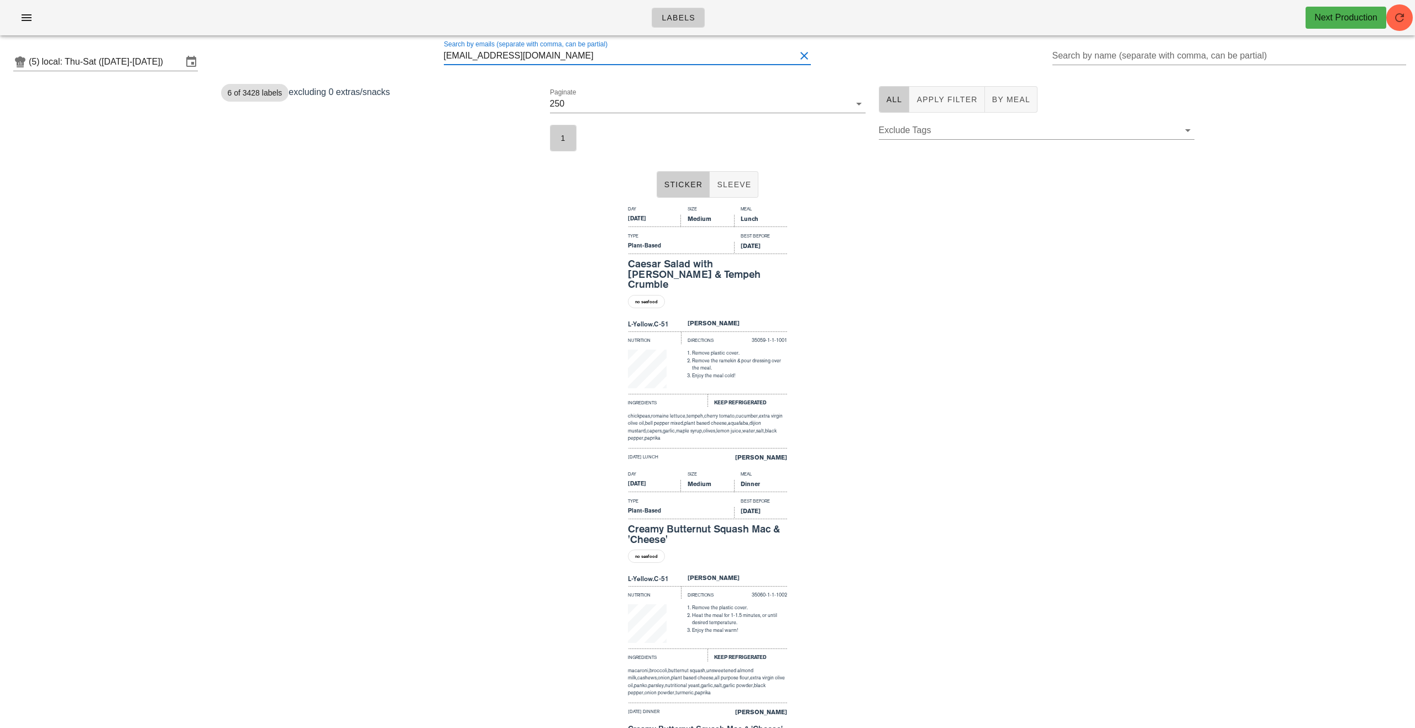
click at [595, 59] on input "[EMAIL_ADDRESS][DOMAIN_NAME]" at bounding box center [620, 56] width 352 height 18
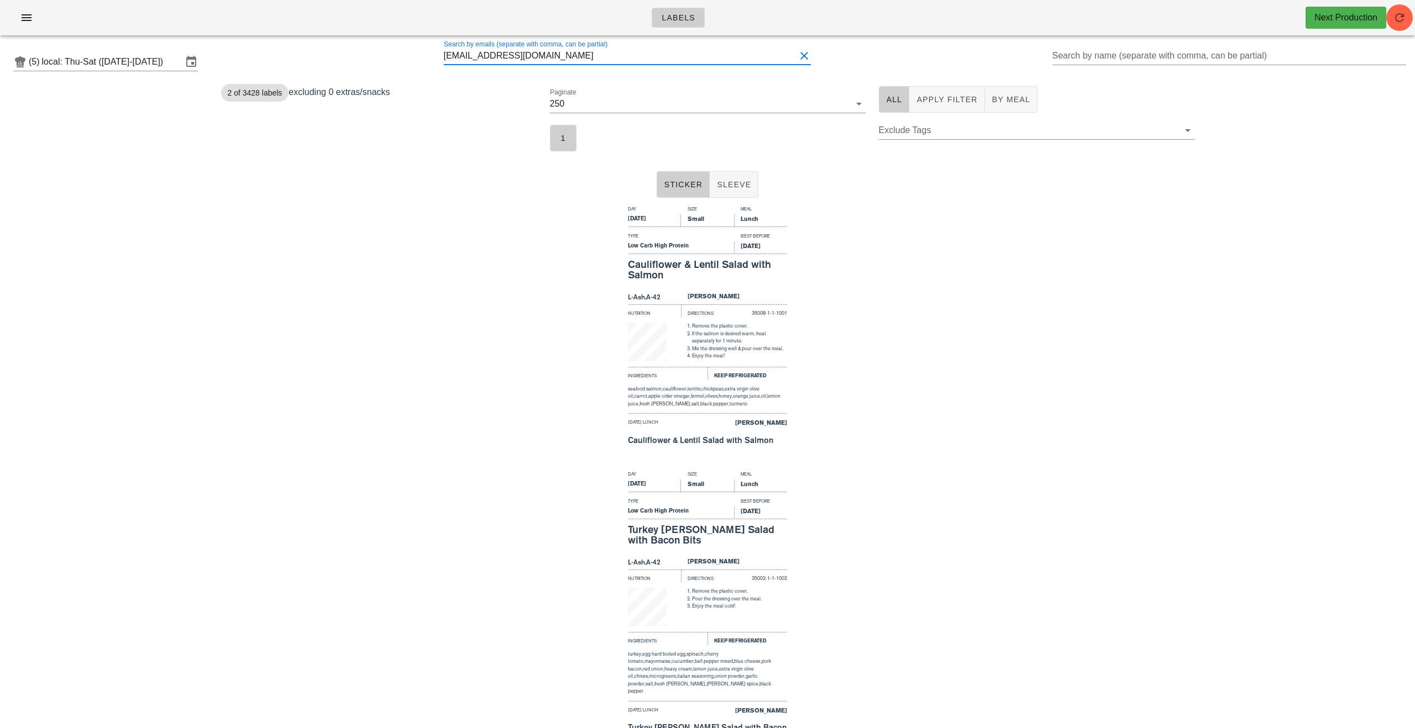
click at [476, 389] on div "Day Size Meal [DATE] Small Lunch Type Best Before Low Carb High Protein [DATE] …" at bounding box center [707, 334] width 1415 height 265
click at [492, 57] on input "[EMAIL_ADDRESS][DOMAIN_NAME]" at bounding box center [620, 56] width 352 height 18
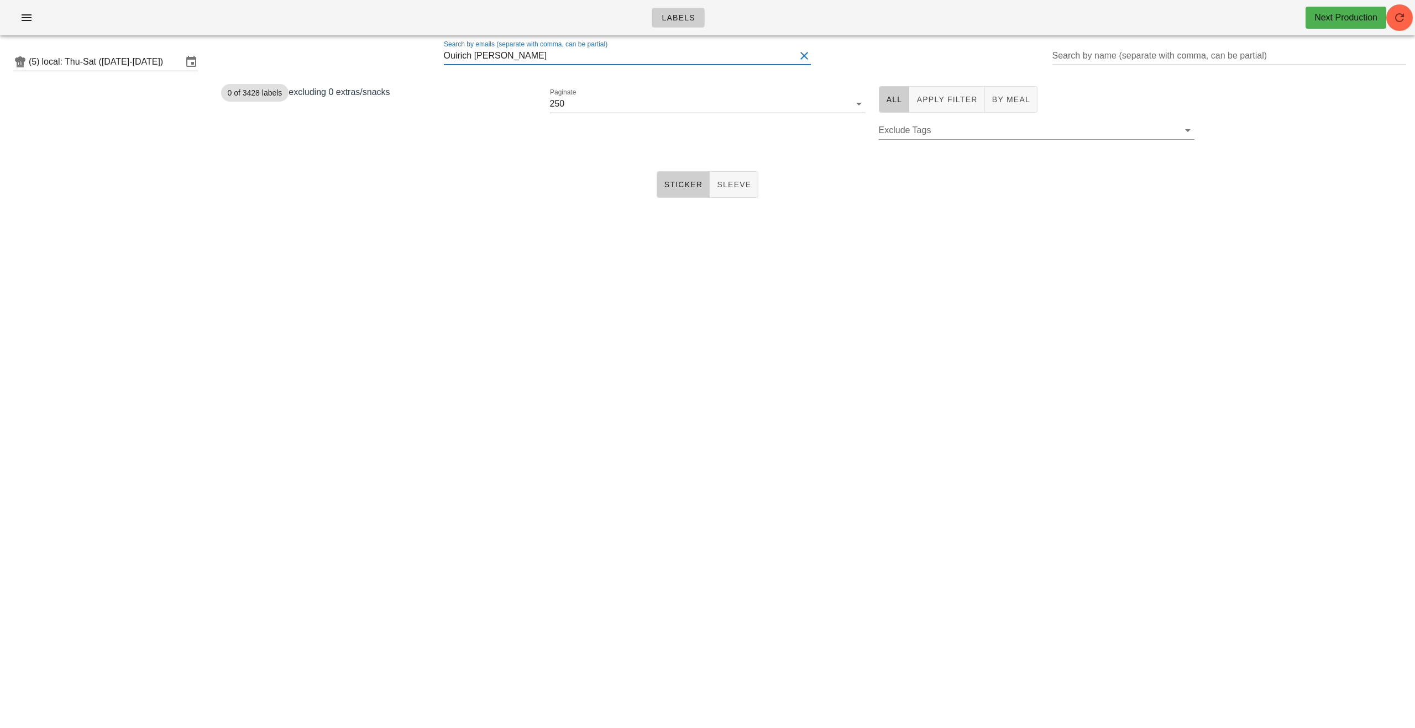
drag, startPoint x: 536, startPoint y: 58, endPoint x: 391, endPoint y: 47, distance: 145.2
click at [410, 53] on div "(5) local: Thu-Sat ([DATE]-[DATE]) Search by emails (separate with comma, can b…" at bounding box center [707, 61] width 1415 height 35
click at [547, 57] on input "Ouirich [PERSON_NAME]" at bounding box center [620, 56] width 352 height 18
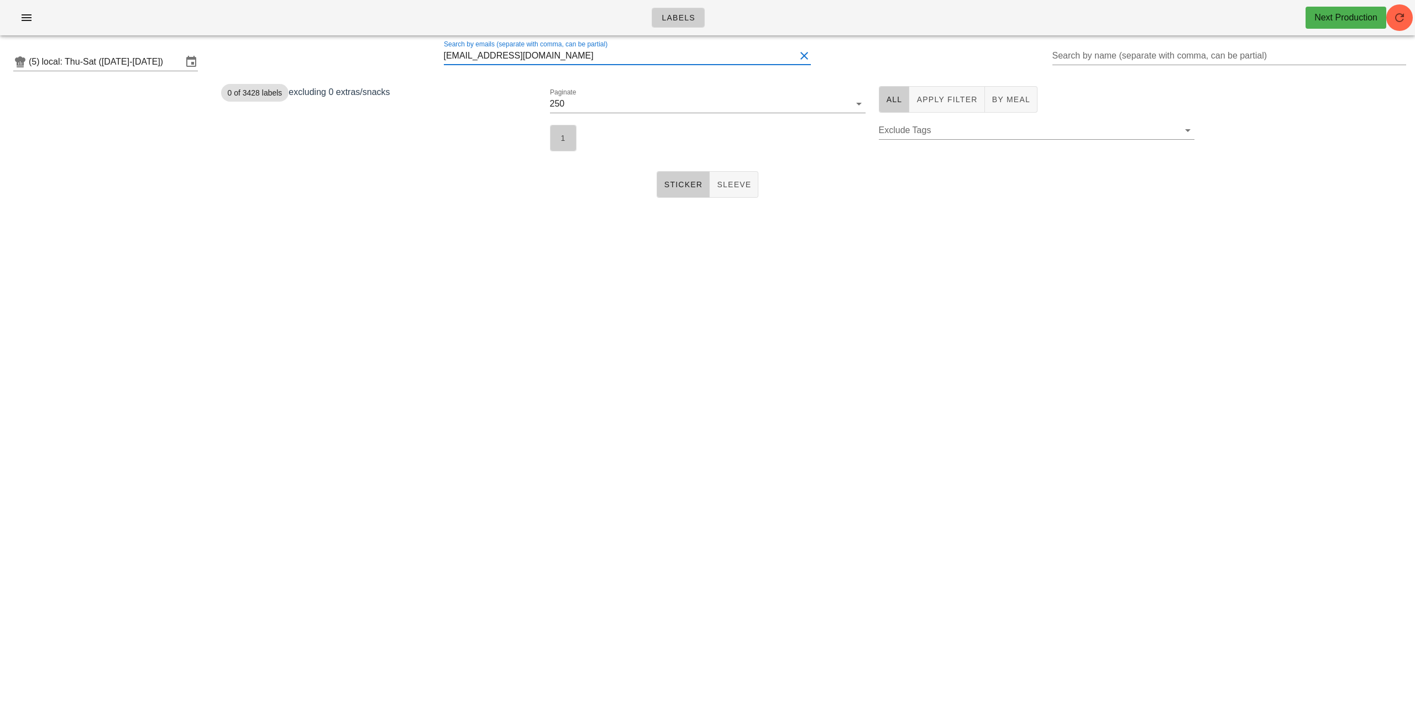
click at [558, 125] on button "1" at bounding box center [563, 138] width 27 height 27
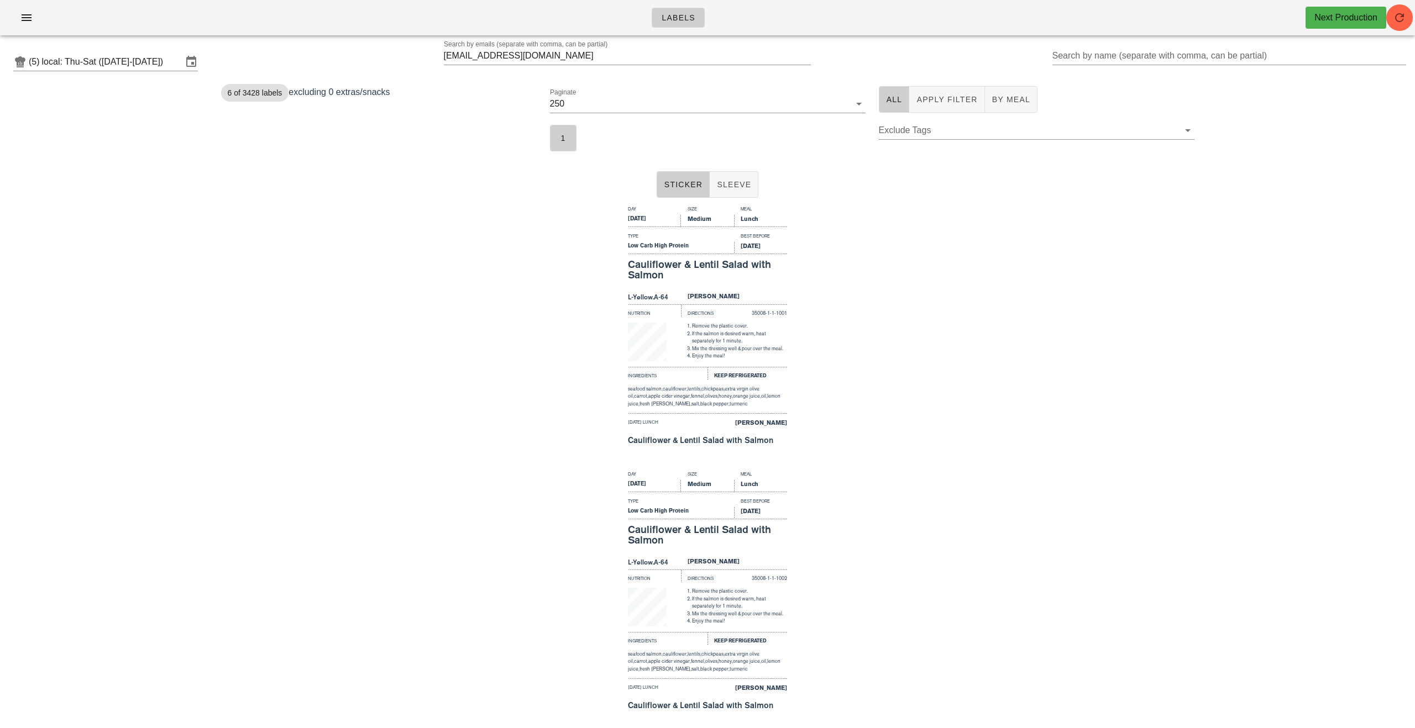
click at [468, 223] on div "Day Size Meal [DATE] Medium Lunch Type Best Before Low Carb High Protein [DATE]…" at bounding box center [707, 334] width 1415 height 265
click at [528, 52] on input "[EMAIL_ADDRESS][DOMAIN_NAME]" at bounding box center [620, 56] width 352 height 18
click at [537, 60] on input "[EMAIL_ADDRESS][DOMAIN_NAME]" at bounding box center [620, 56] width 352 height 18
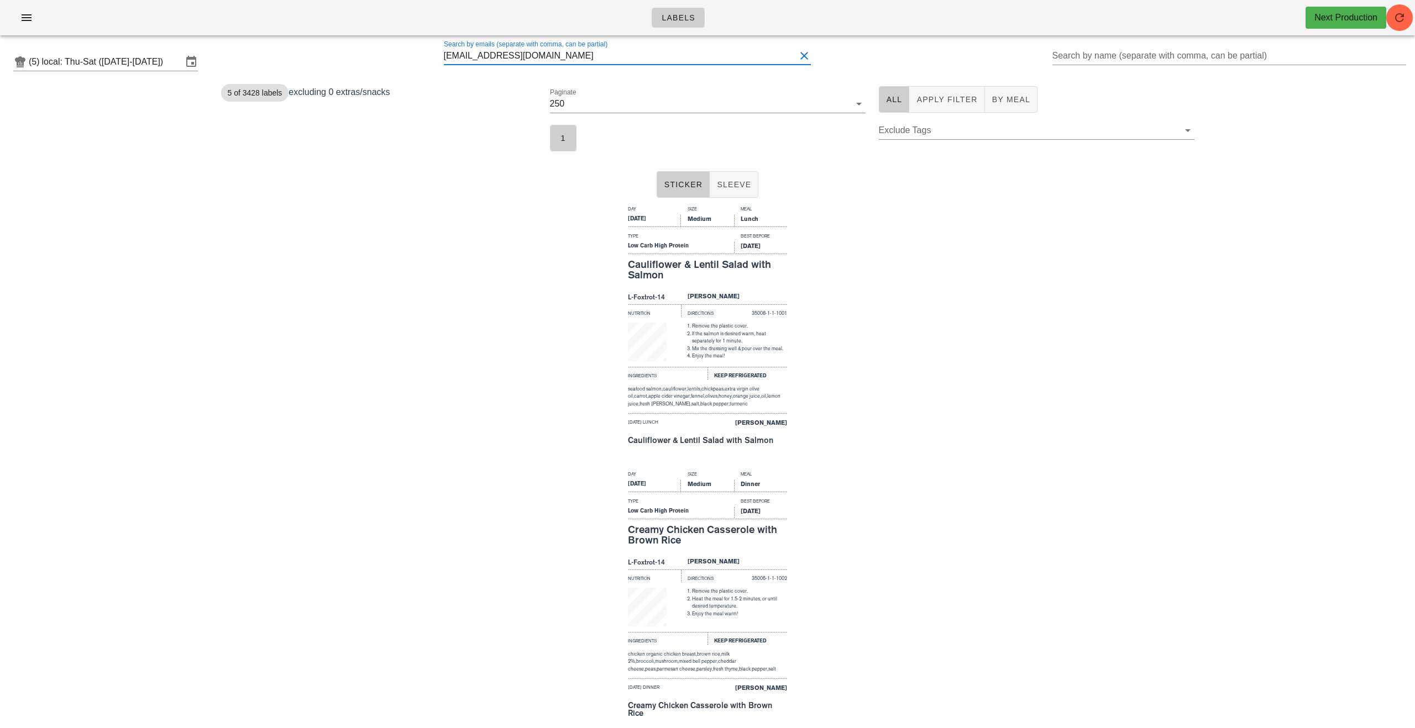
click at [537, 60] on input "[EMAIL_ADDRESS][DOMAIN_NAME]" at bounding box center [620, 56] width 352 height 18
click at [489, 61] on input "[EMAIL_ADDRESS][DOMAIN_NAME]" at bounding box center [620, 56] width 352 height 18
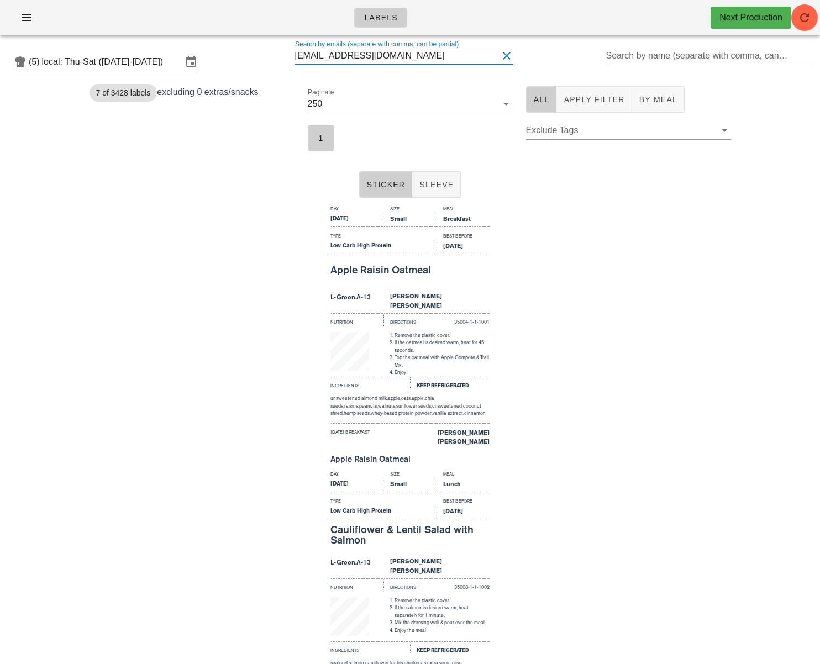
click at [570, 197] on div "Sticker Sleeve" at bounding box center [410, 184] width 820 height 35
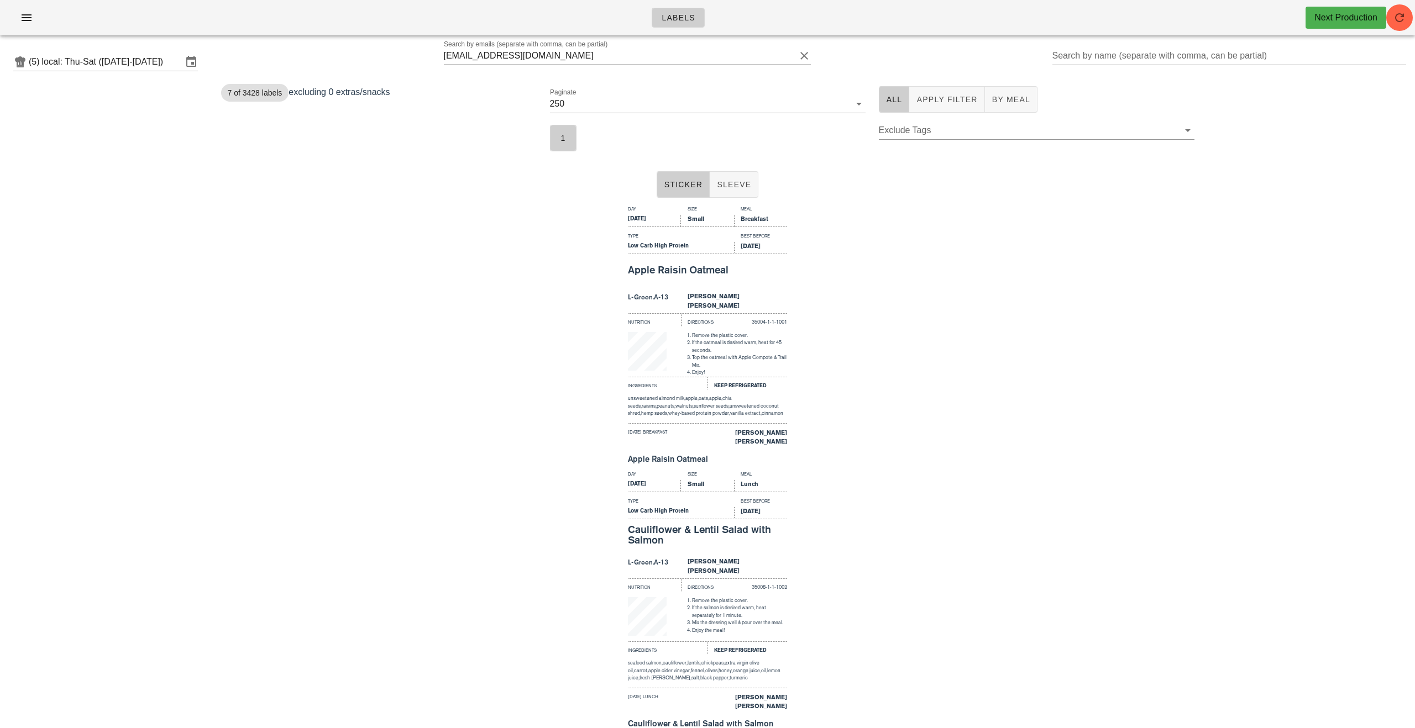
click at [504, 61] on input "[EMAIL_ADDRESS][DOMAIN_NAME]" at bounding box center [620, 56] width 352 height 18
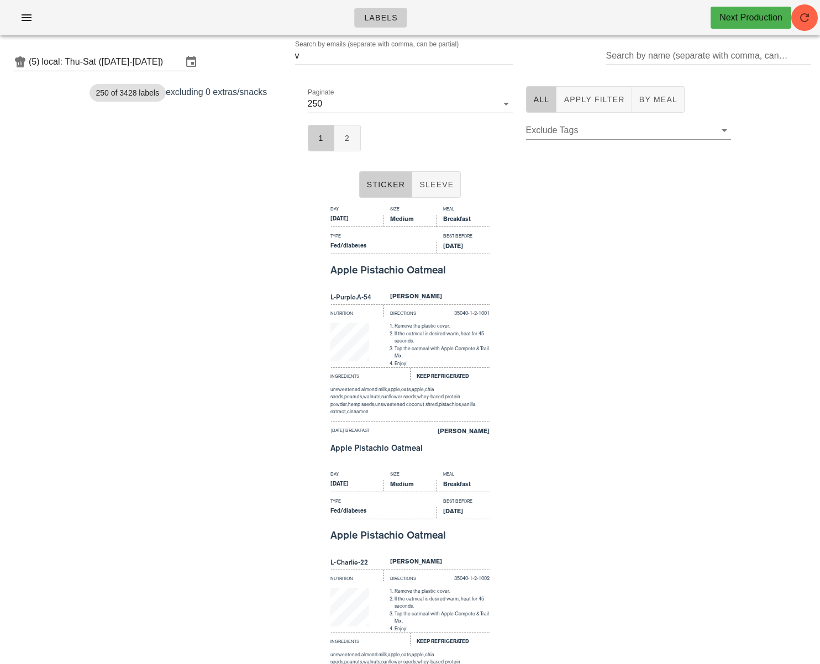
click at [142, 361] on div "Day Size Meal [DATE] Medium Breakfast Type Best Before Fed/diabetes [DATE] Appl…" at bounding box center [410, 334] width 820 height 265
click at [375, 58] on input "v" at bounding box center [396, 56] width 203 height 18
drag, startPoint x: 352, startPoint y: 60, endPoint x: 268, endPoint y: 53, distance: 84.9
click at [269, 54] on div "(5) local: Thu-Sat ([DATE]-[DATE]) Search by emails (separate with comma, can b…" at bounding box center [410, 61] width 820 height 35
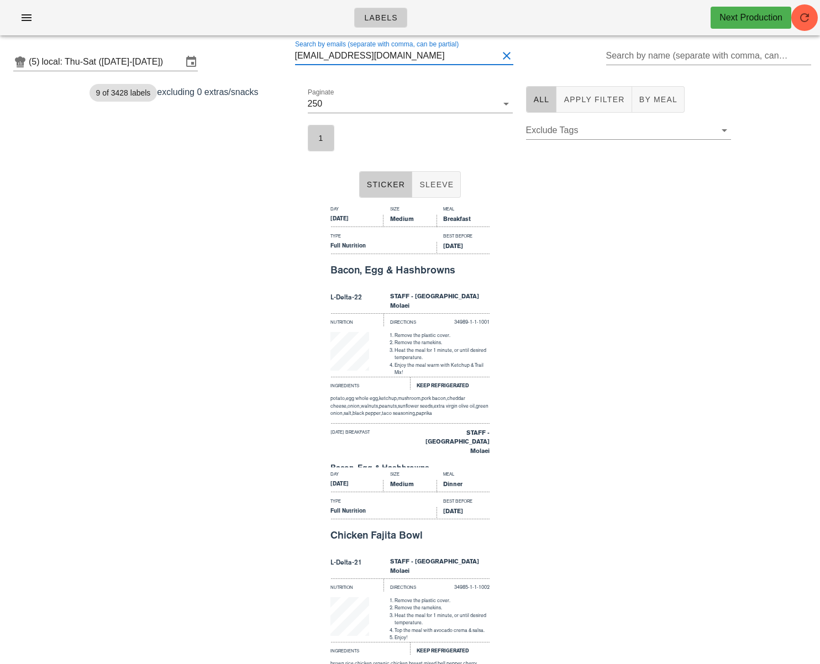
click at [268, 259] on div "Day Size Meal [DATE] Medium Breakfast Type Best Before Full Nutrition [DATE] Ba…" at bounding box center [410, 334] width 820 height 265
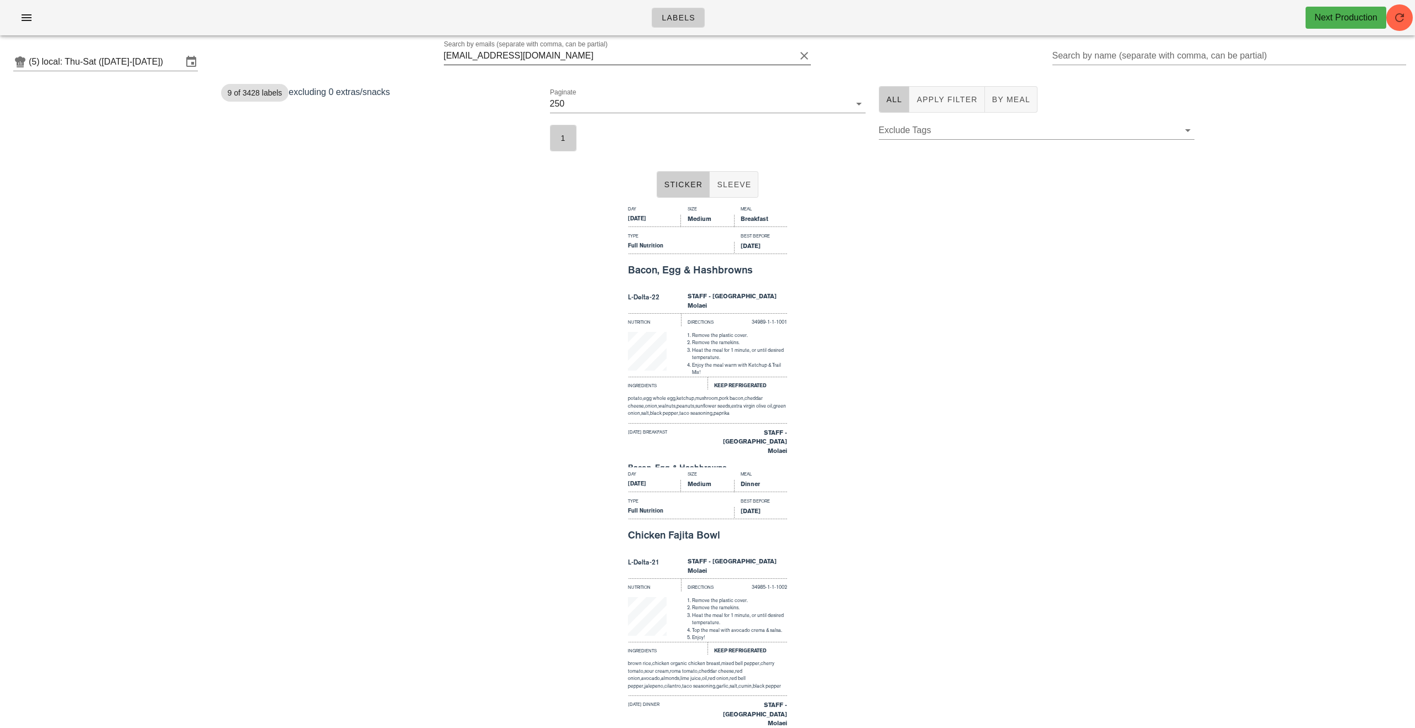
click at [520, 61] on input "[EMAIL_ADDRESS][DOMAIN_NAME]" at bounding box center [620, 56] width 352 height 18
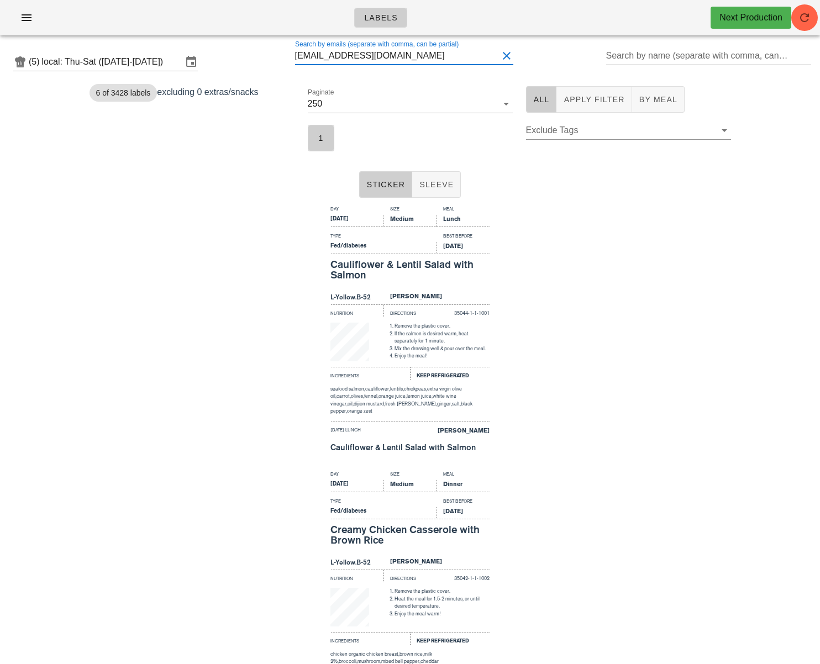
type input "[EMAIL_ADDRESS][DOMAIN_NAME]"
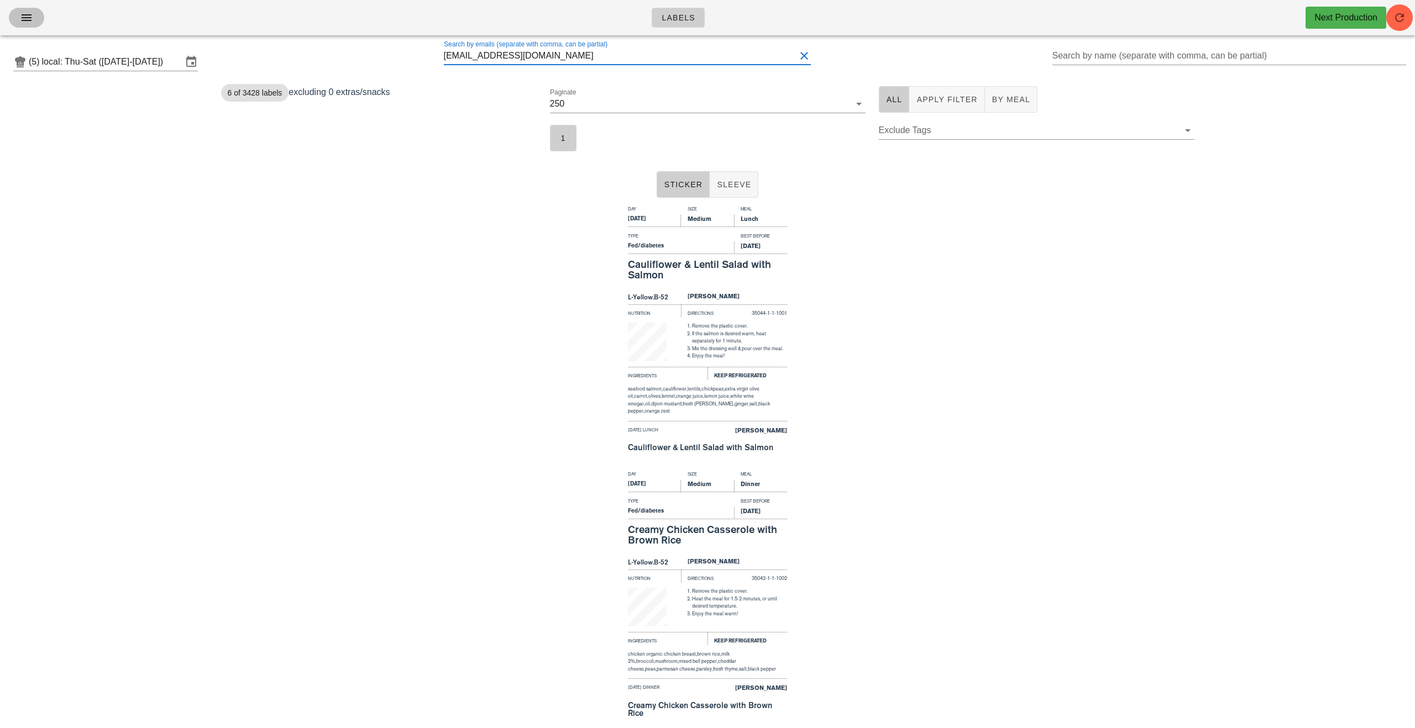
click at [30, 19] on icon "button" at bounding box center [26, 17] width 13 height 13
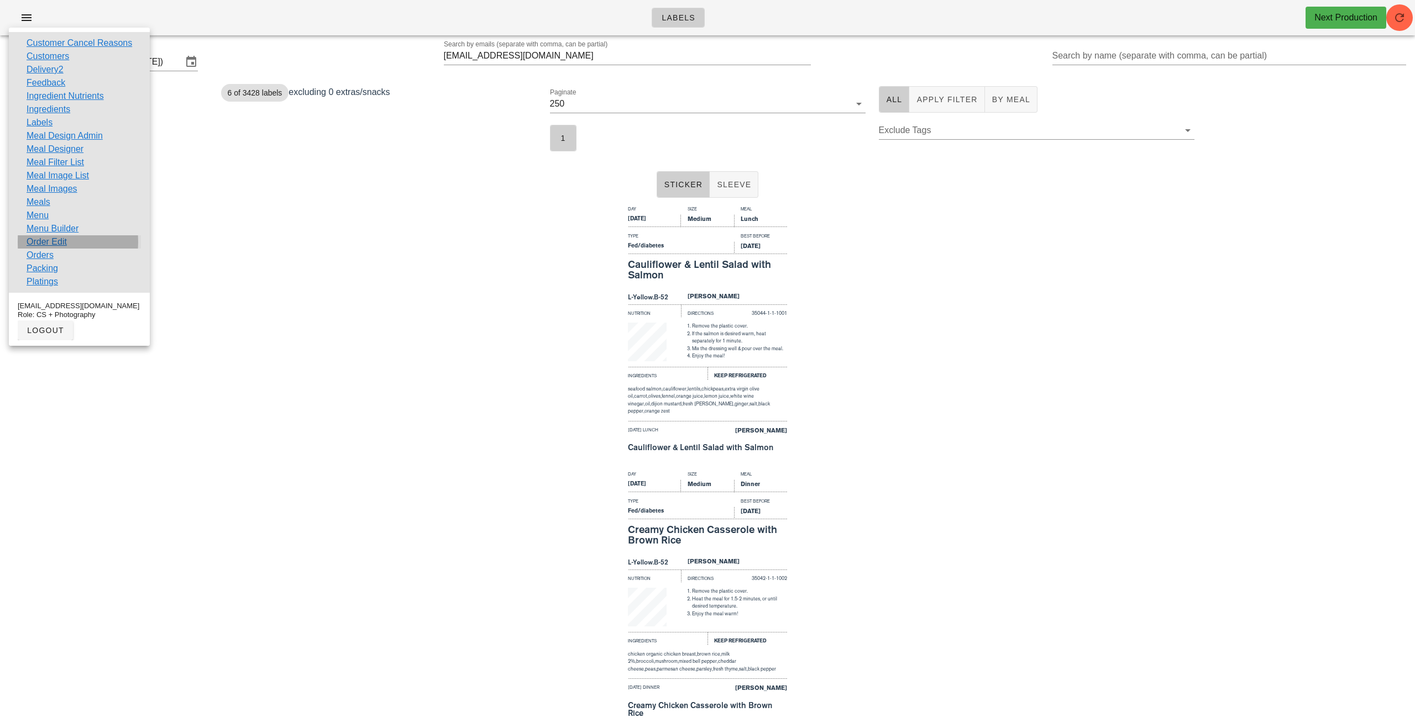
click at [53, 243] on link "Order Edit" at bounding box center [47, 241] width 40 height 13
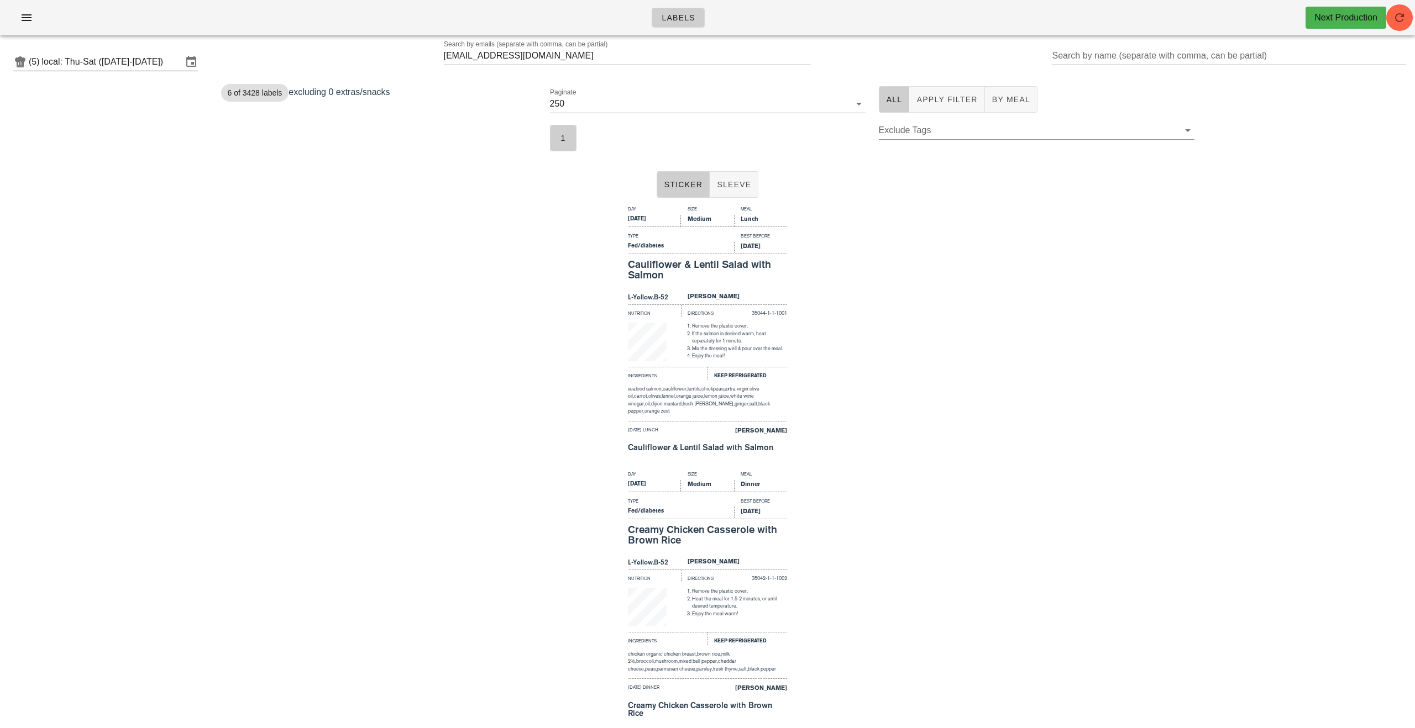
click at [71, 63] on input "local: Thu-Sat ([DATE]-[DATE])" at bounding box center [112, 62] width 140 height 18
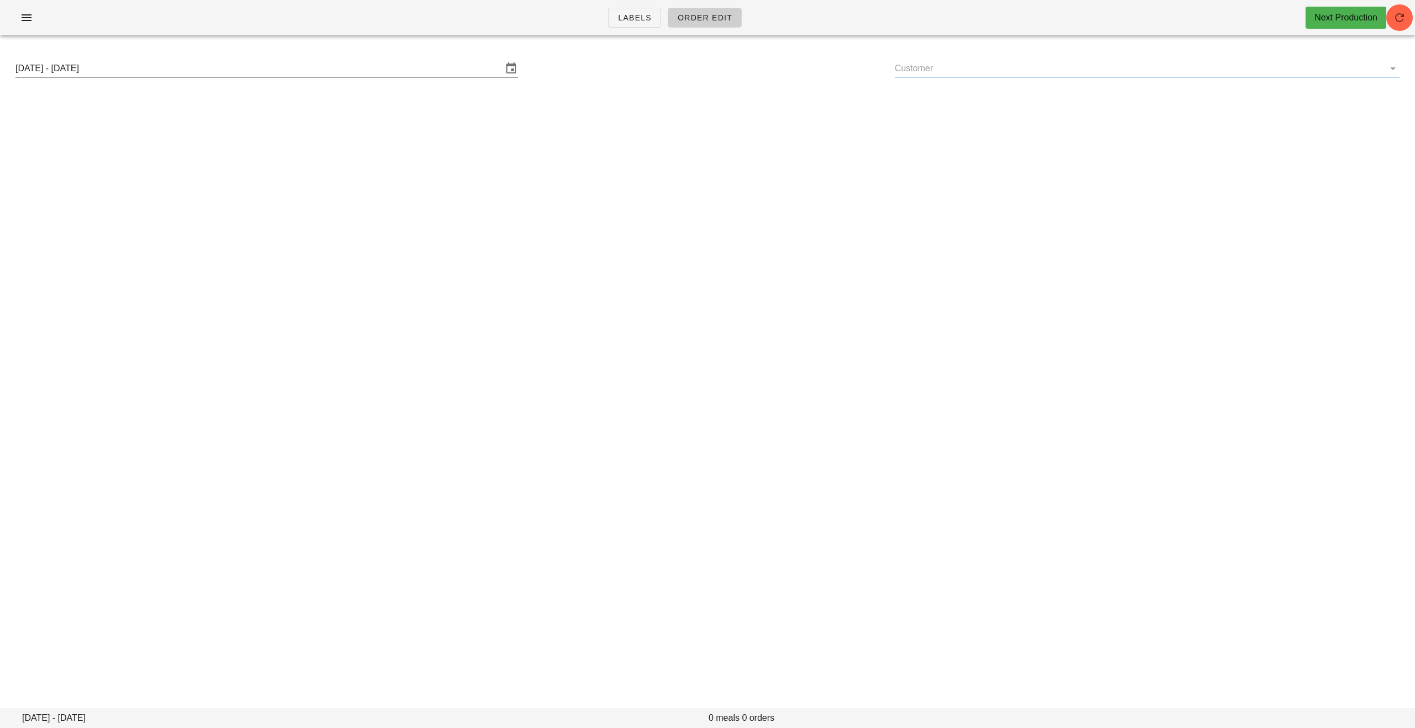
drag, startPoint x: 384, startPoint y: 372, endPoint x: 165, endPoint y: 81, distance: 364.4
click at [383, 371] on div "Labels Order Edit Next Production [DATE] - [DATE] Customer [DATE] - [DATE] 0 me…" at bounding box center [707, 364] width 1415 height 728
click at [25, 14] on icon "button" at bounding box center [26, 17] width 13 height 13
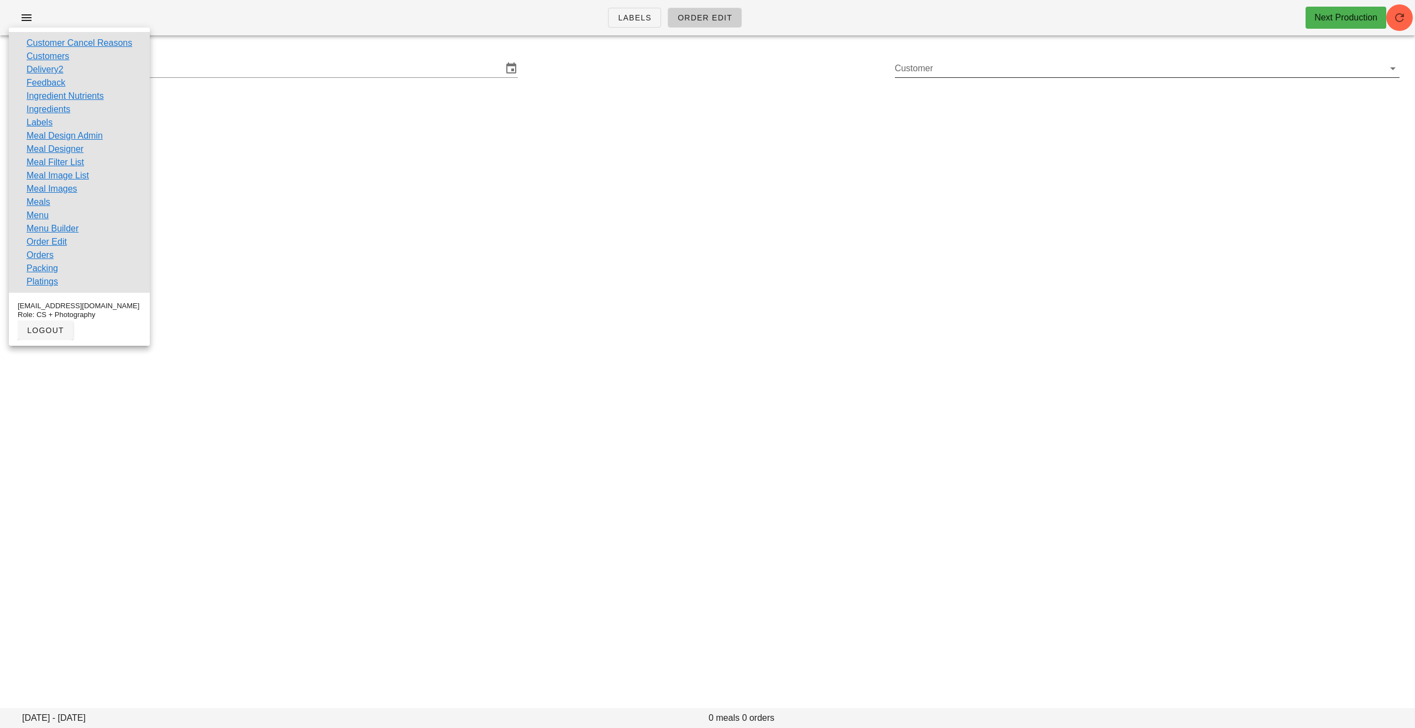
click at [700, 71] on input "Customer" at bounding box center [1138, 69] width 487 height 18
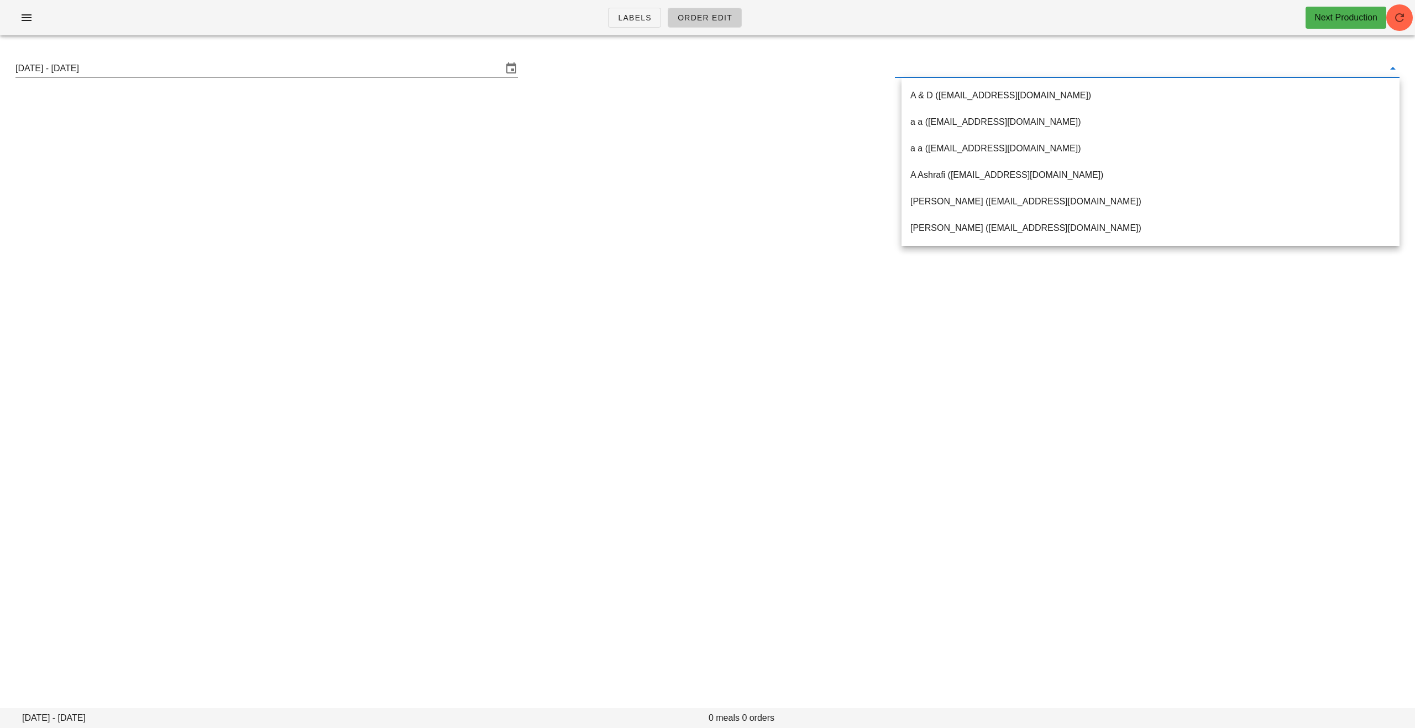
paste input "[EMAIL_ADDRESS][DOMAIN_NAME]"
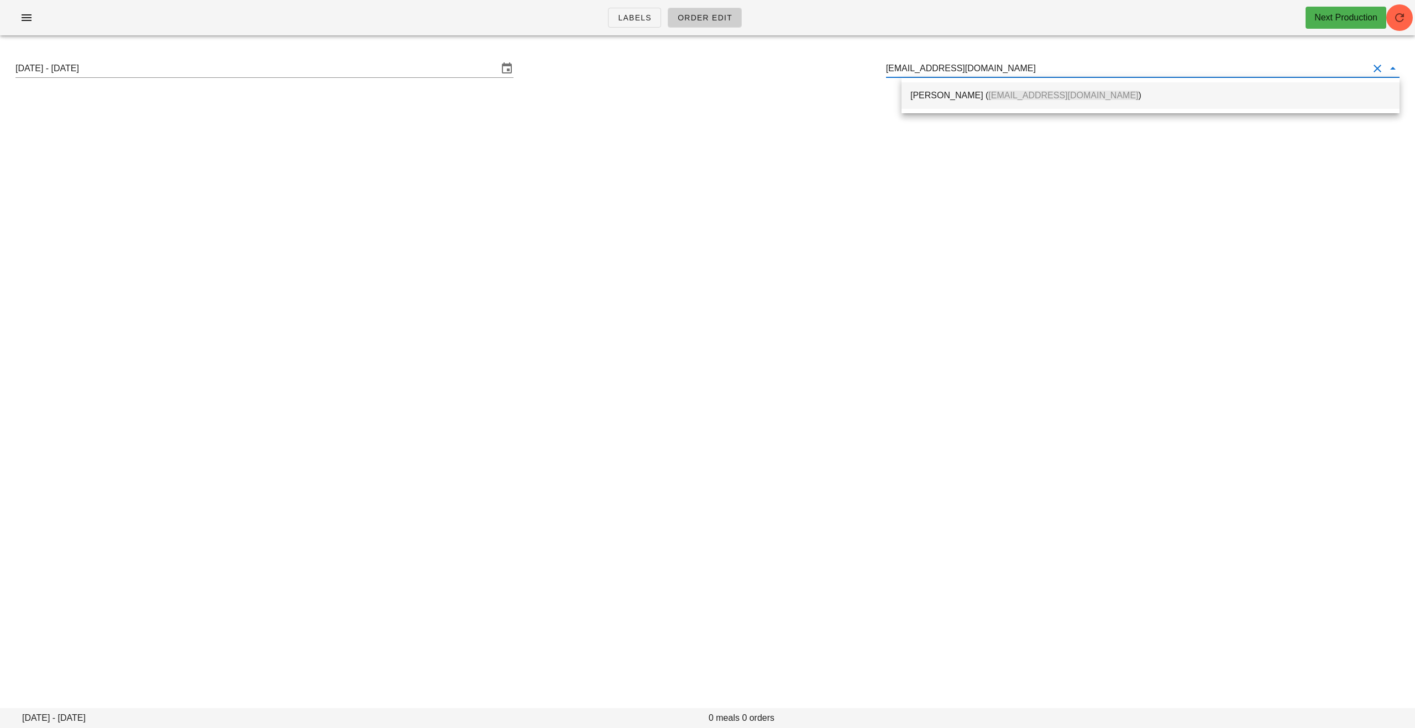
click at [700, 94] on div "[PERSON_NAME] ( [EMAIL_ADDRESS][DOMAIN_NAME] )" at bounding box center [1150, 95] width 480 height 11
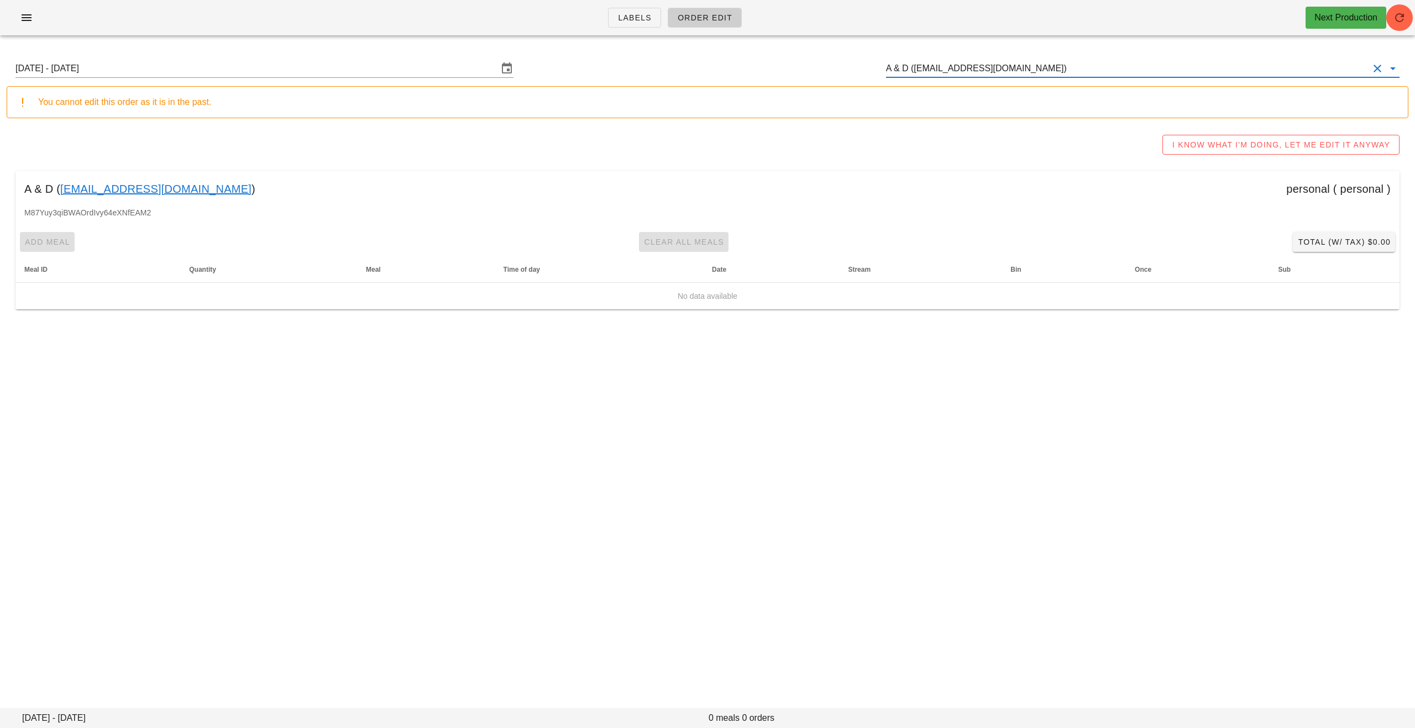
click at [700, 67] on input "A & D ([EMAIL_ADDRESS][DOMAIN_NAME])" at bounding box center [1127, 69] width 483 height 18
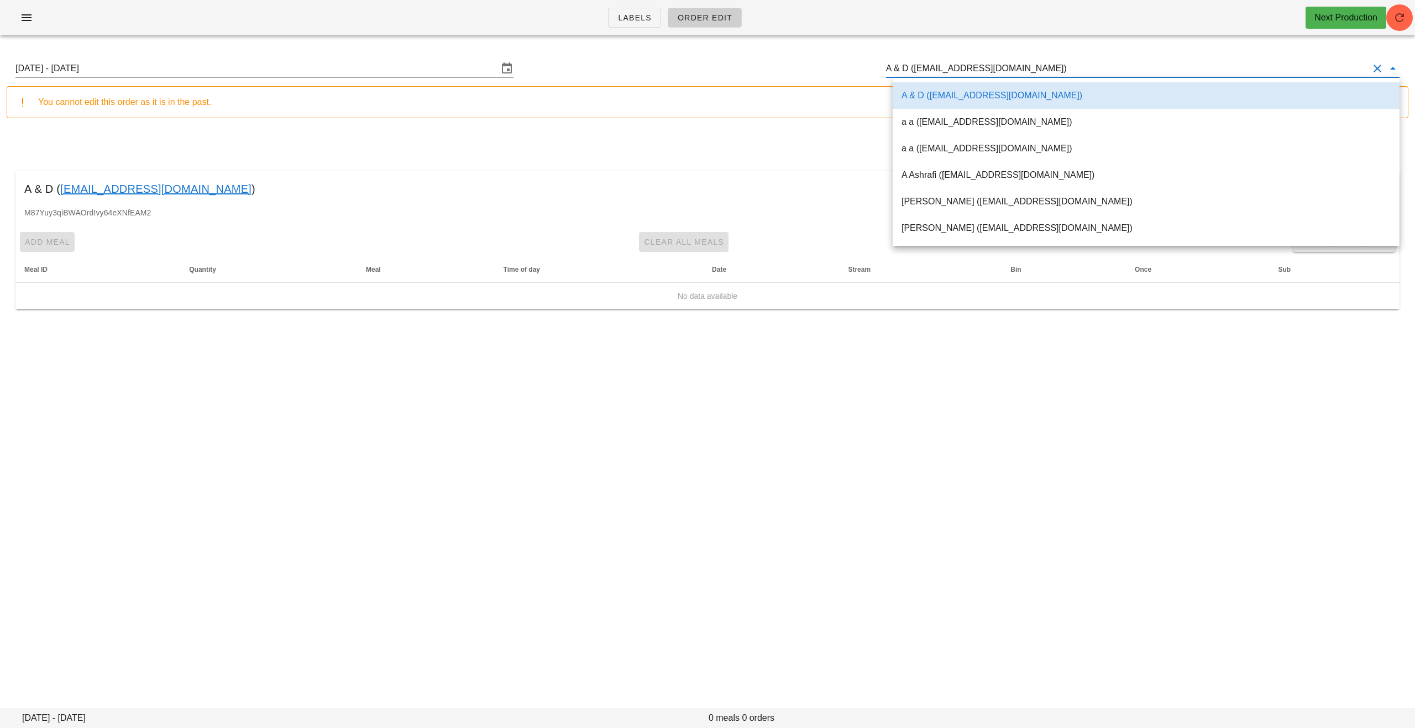
click at [700, 67] on input "A & D ([EMAIL_ADDRESS][DOMAIN_NAME])" at bounding box center [1127, 69] width 483 height 18
paste input "[EMAIL_ADDRESS][DOMAIN_NAME]"
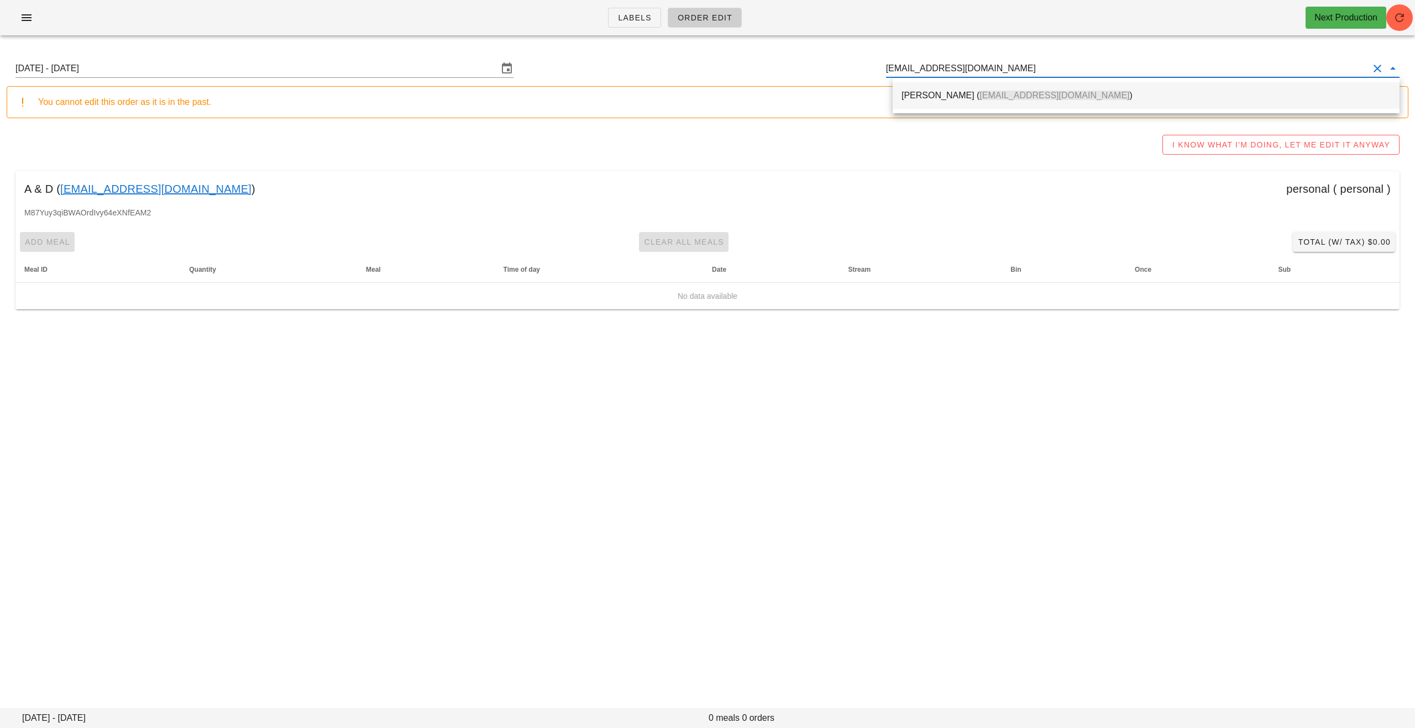
click at [700, 100] on span "[EMAIL_ADDRESS][DOMAIN_NAME]" at bounding box center [1054, 95] width 150 height 9
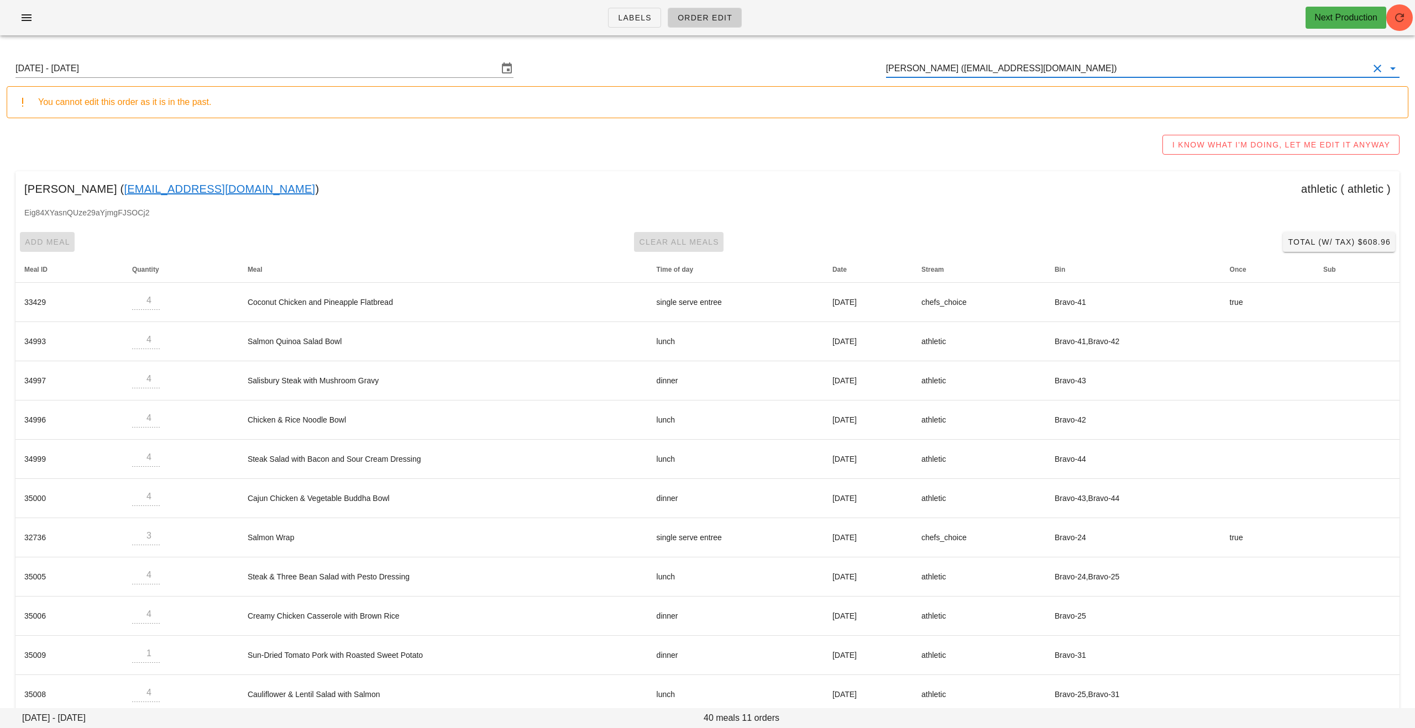
type input "[PERSON_NAME] ([EMAIL_ADDRESS][DOMAIN_NAME])"
click at [700, 148] on div "I KNOW WHAT I'M DOING, LET ME EDIT IT ANYWAY" at bounding box center [708, 144] width 1402 height 35
click at [700, 11] on span "button" at bounding box center [1399, 17] width 27 height 13
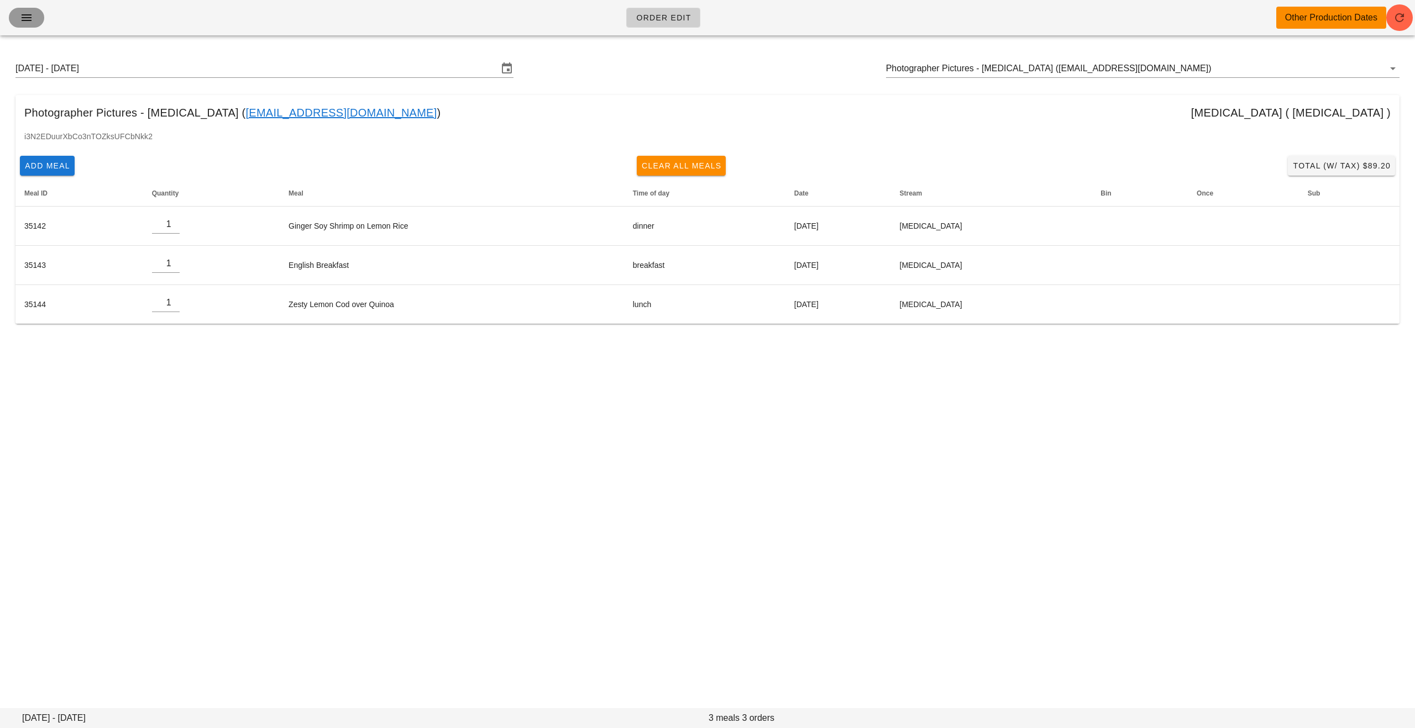
click at [33, 17] on icon "button" at bounding box center [26, 17] width 13 height 13
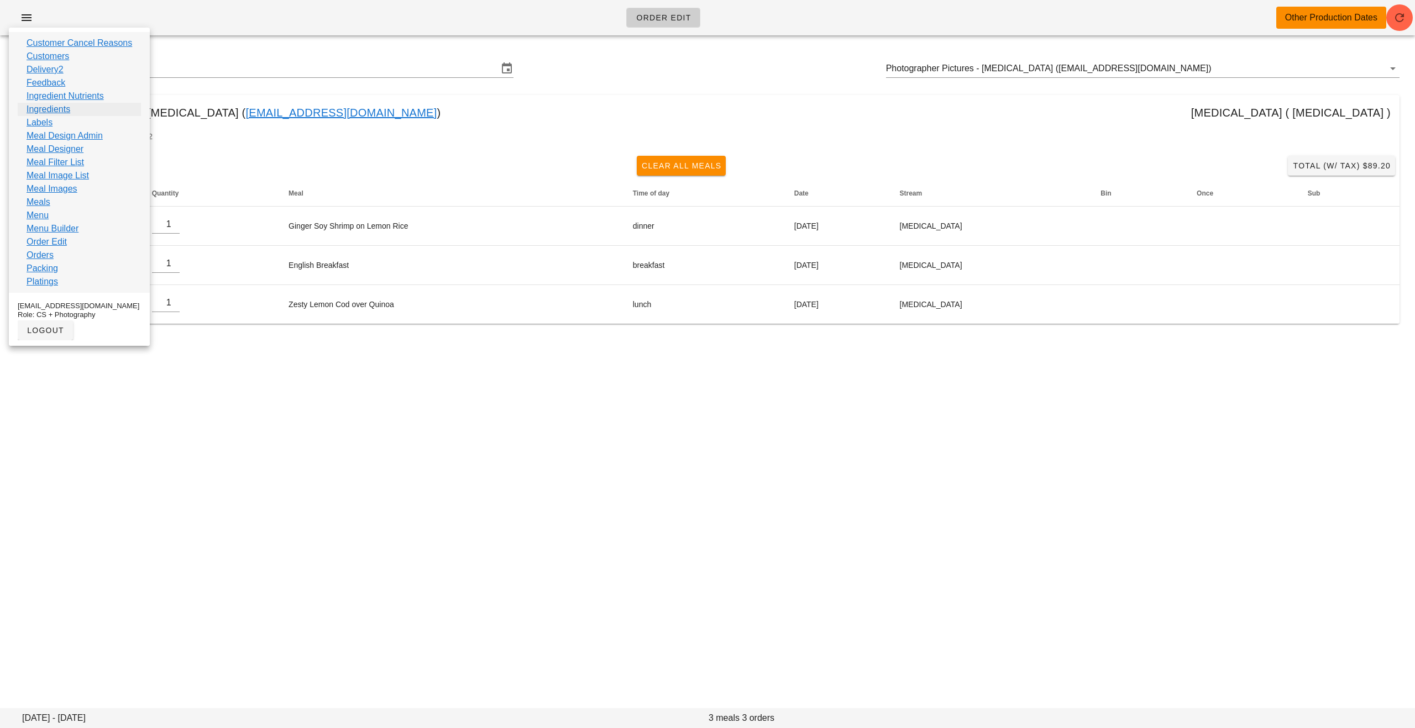
click at [59, 109] on link "Ingredients" at bounding box center [49, 109] width 44 height 13
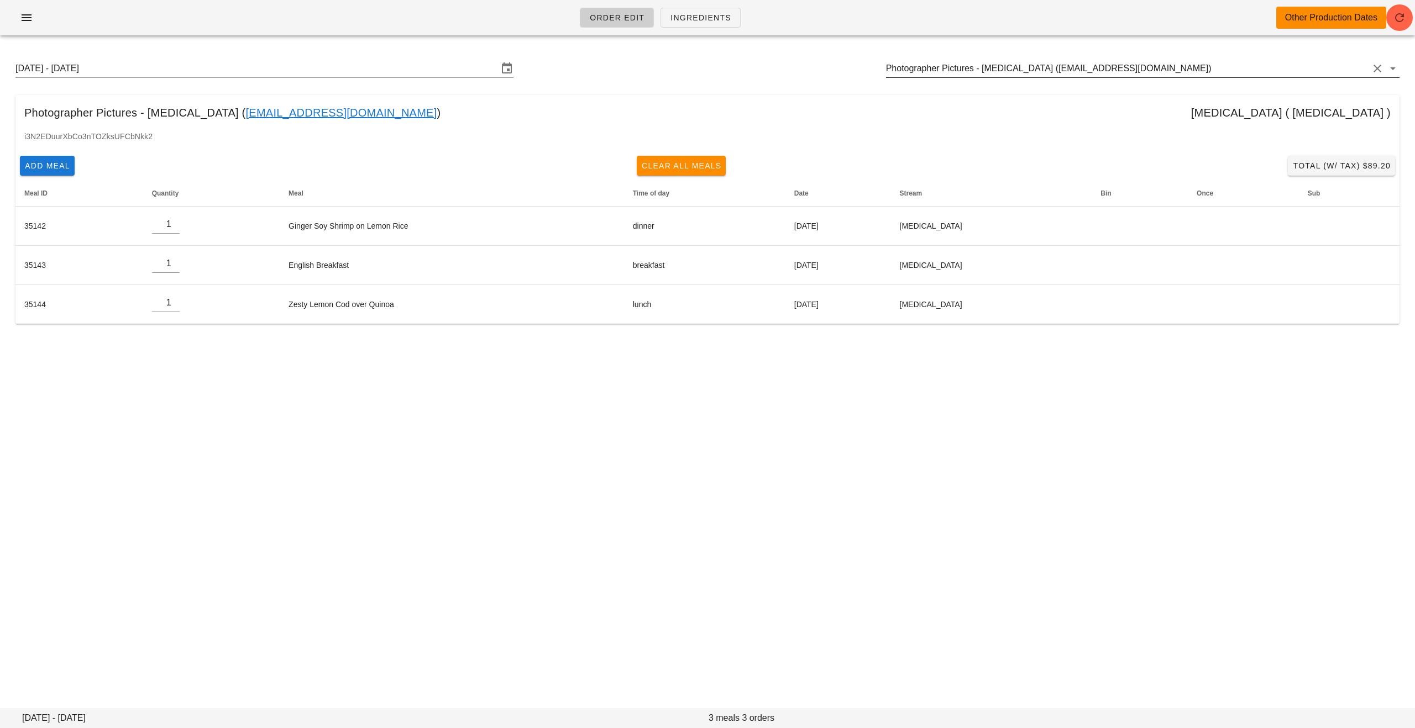
click at [700, 73] on input "Photographer Pictures - [MEDICAL_DATA] ([EMAIL_ADDRESS][DOMAIN_NAME])" at bounding box center [1127, 69] width 483 height 18
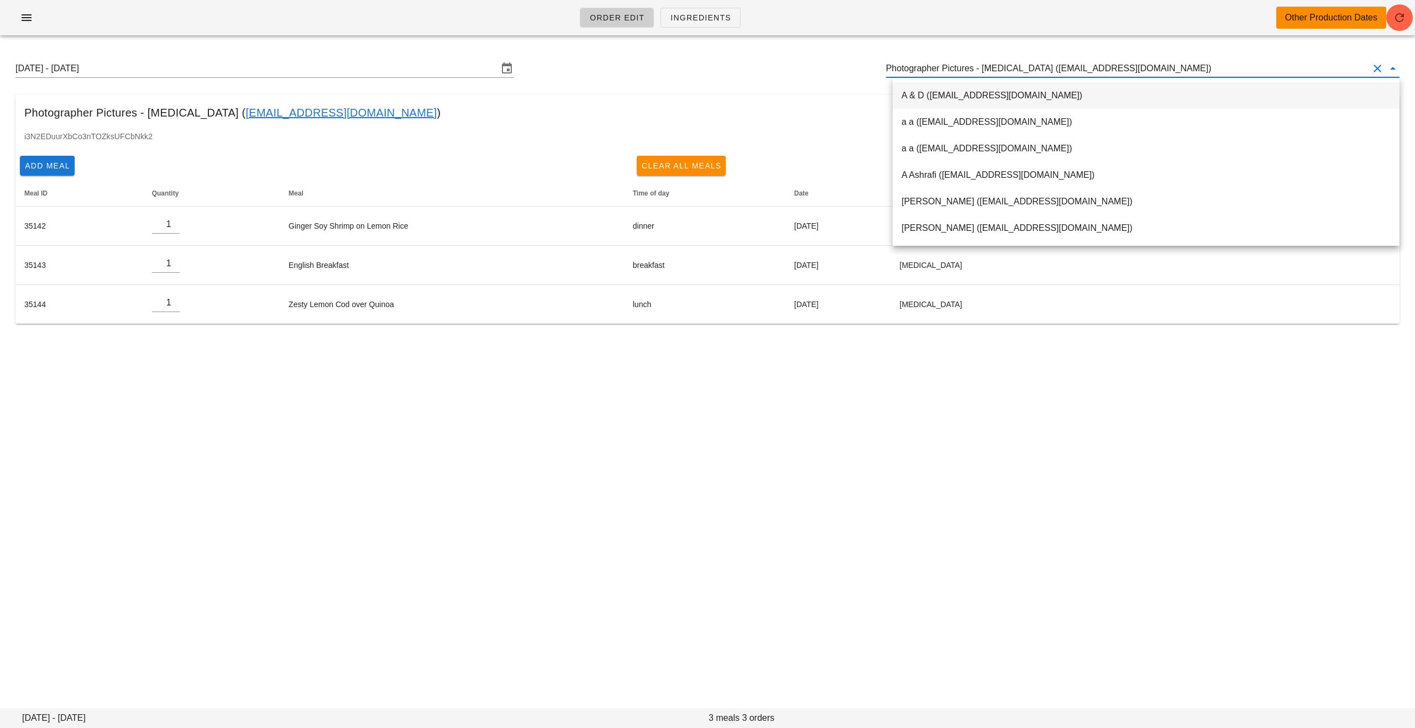
paste input "[EMAIL_ADDRESS][DOMAIN_NAME]"
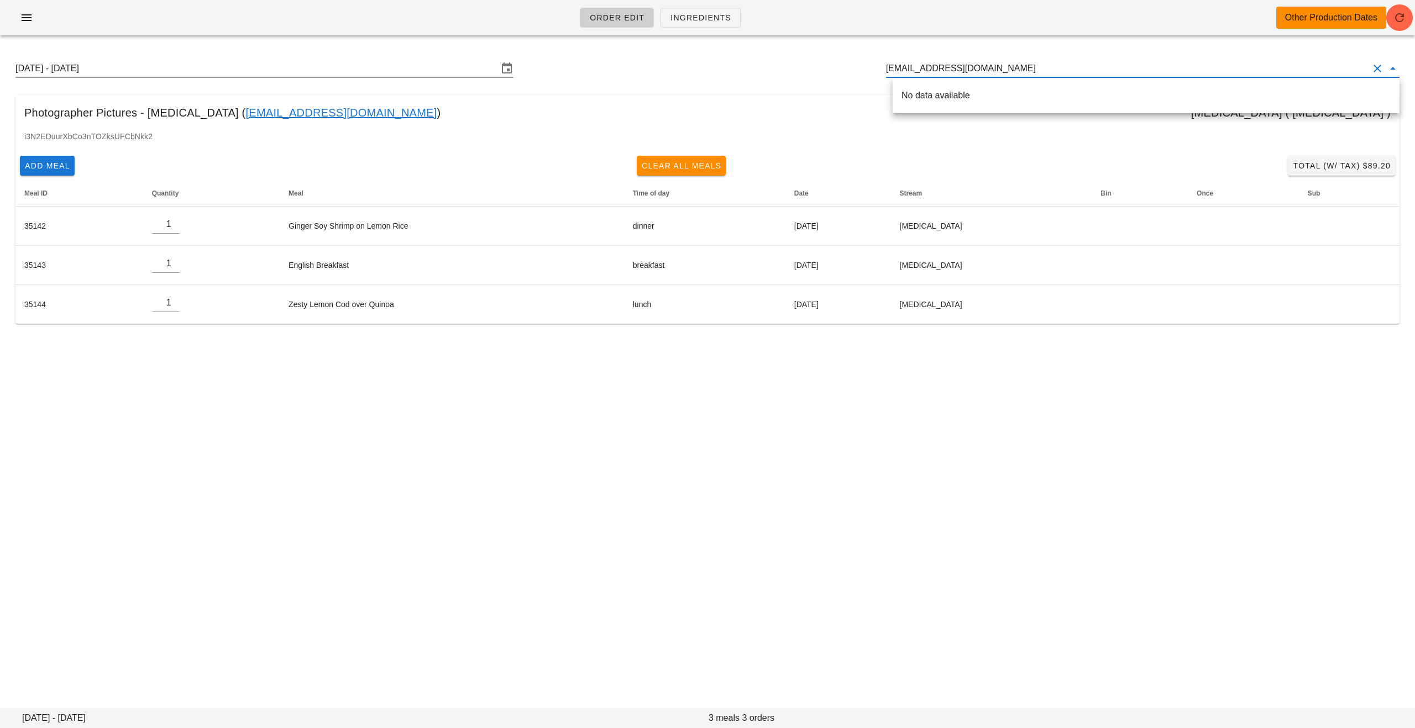
click at [700, 69] on input "[EMAIL_ADDRESS][DOMAIN_NAME]" at bounding box center [1127, 69] width 483 height 18
drag, startPoint x: 956, startPoint y: 68, endPoint x: 1079, endPoint y: 72, distance: 122.8
click at [700, 72] on input "[EMAIL_ADDRESS][DOMAIN_NAME]" at bounding box center [1127, 69] width 483 height 18
click at [700, 70] on input "maryrmackenzie" at bounding box center [1127, 69] width 483 height 18
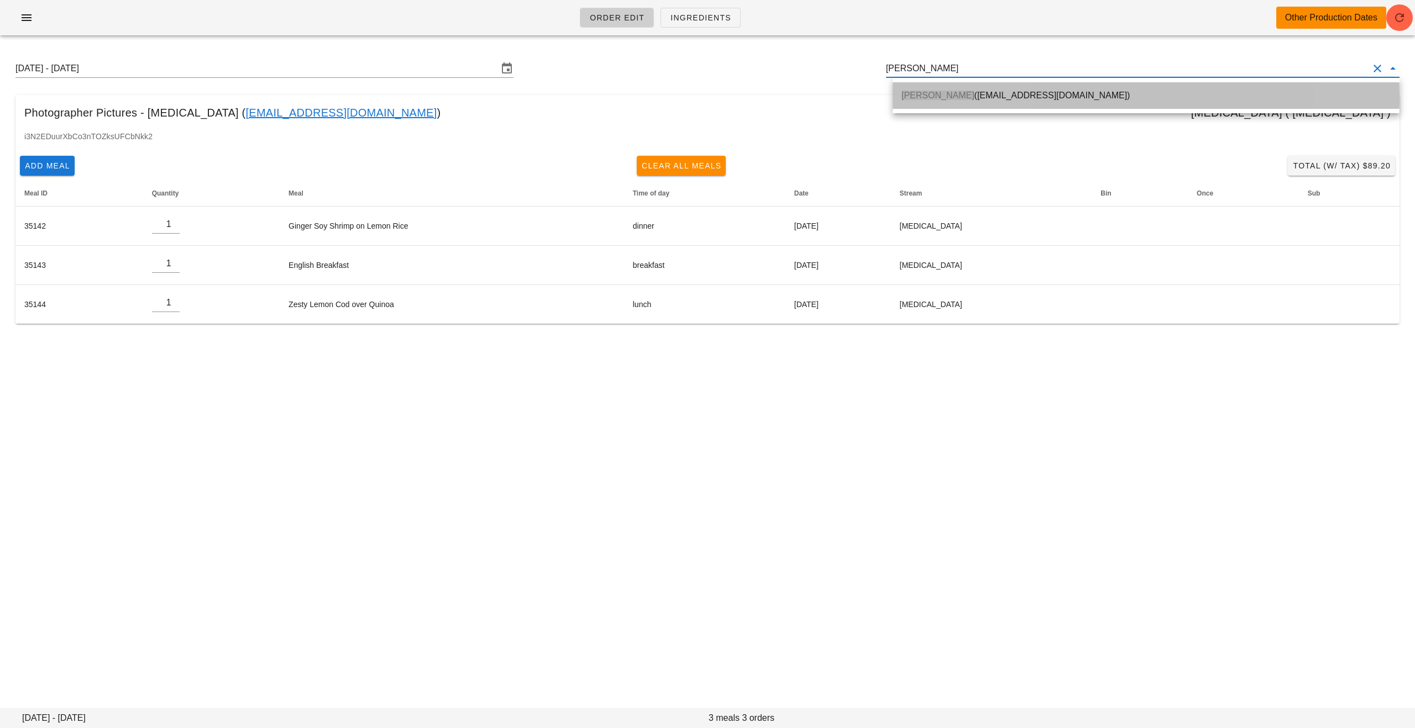
click at [700, 94] on span "[PERSON_NAME]" at bounding box center [937, 95] width 73 height 9
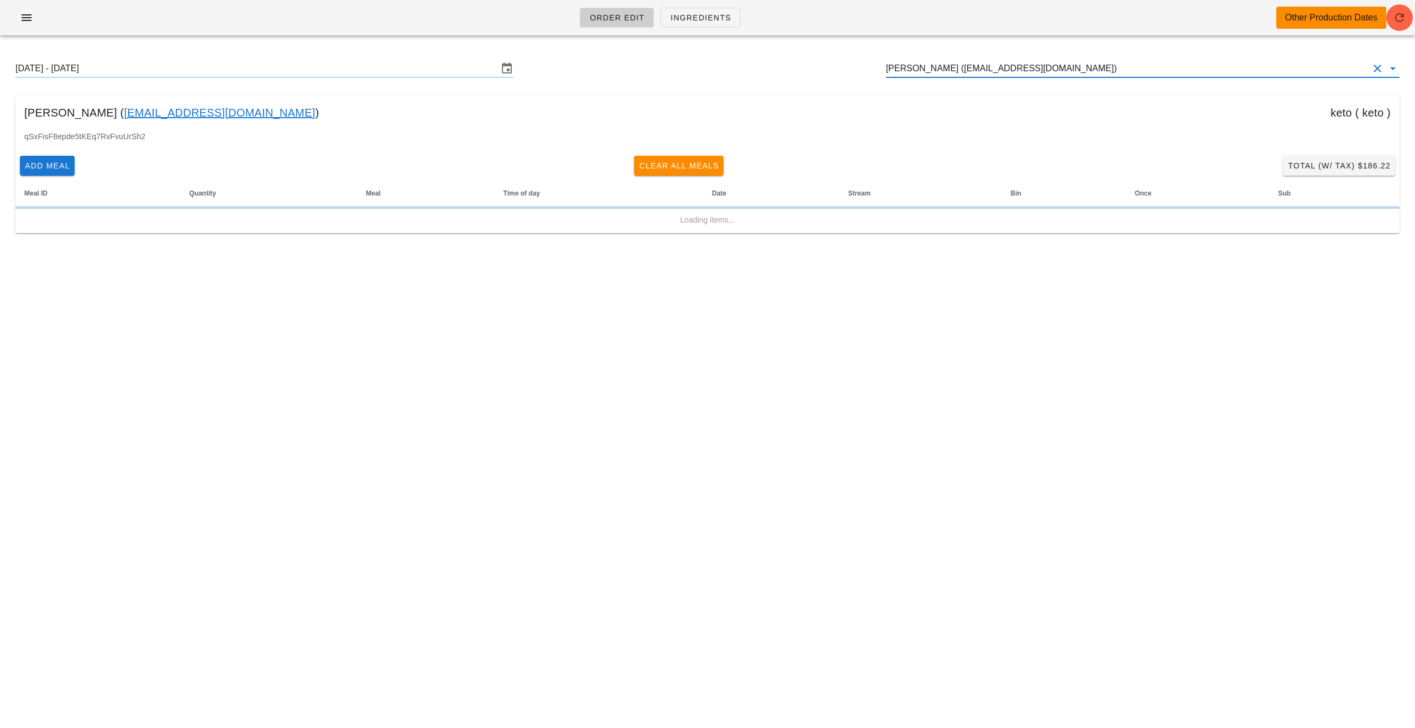
type input "[PERSON_NAME] ([EMAIL_ADDRESS][DOMAIN_NAME])"
click at [259, 65] on input "[DATE] - [DATE]" at bounding box center [256, 69] width 483 height 18
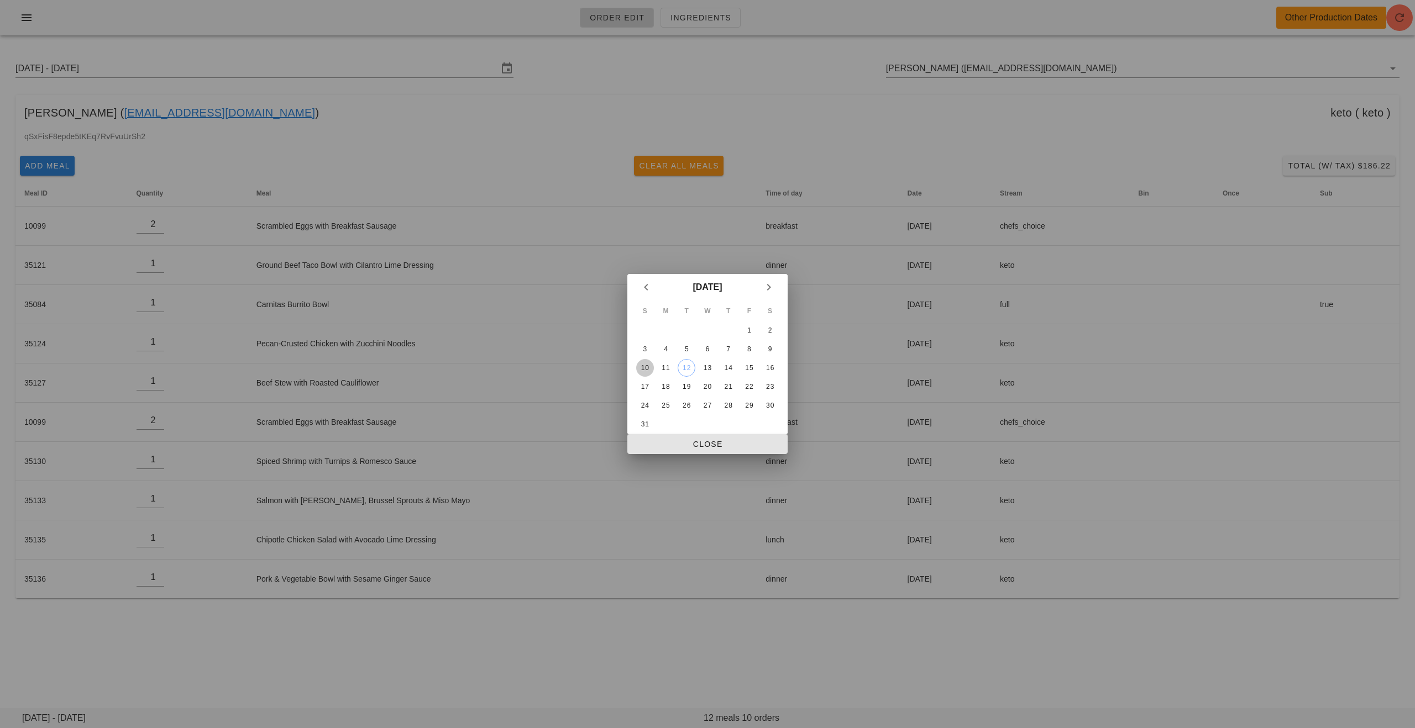
drag, startPoint x: 643, startPoint y: 368, endPoint x: 687, endPoint y: 448, distance: 90.8
click at [643, 368] on div "10" at bounding box center [645, 368] width 18 height 8
drag, startPoint x: 682, startPoint y: 445, endPoint x: 669, endPoint y: 436, distance: 15.9
click at [683, 445] on span "Close" at bounding box center [707, 444] width 143 height 9
type input "[DATE] - [DATE]"
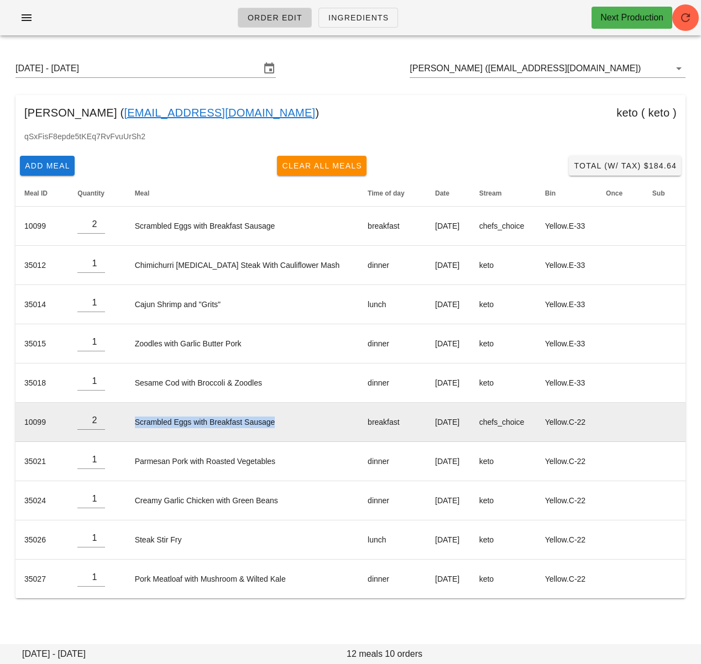
drag, startPoint x: 133, startPoint y: 424, endPoint x: 287, endPoint y: 422, distance: 154.2
click at [287, 422] on td "Scrambled Eggs with Breakfast Sausage" at bounding box center [242, 422] width 233 height 39
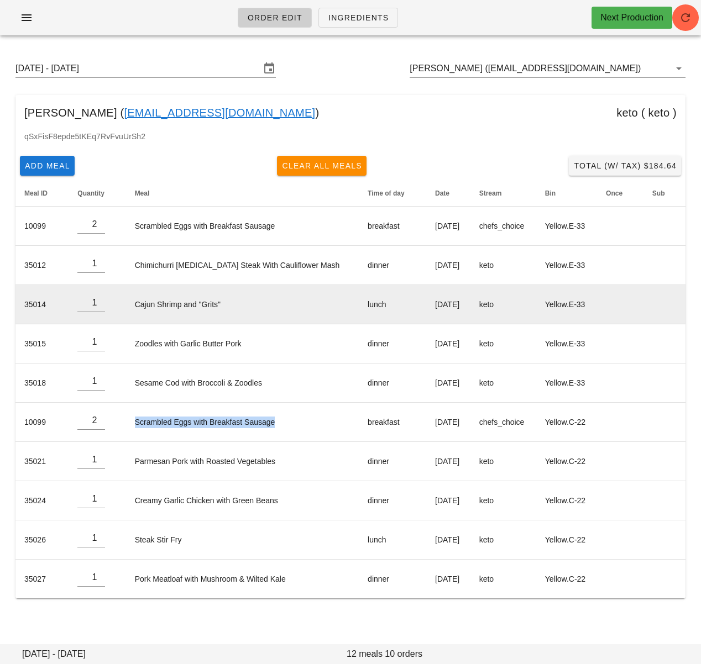
copy td "Scrambled Eggs with Breakfast Sausage"
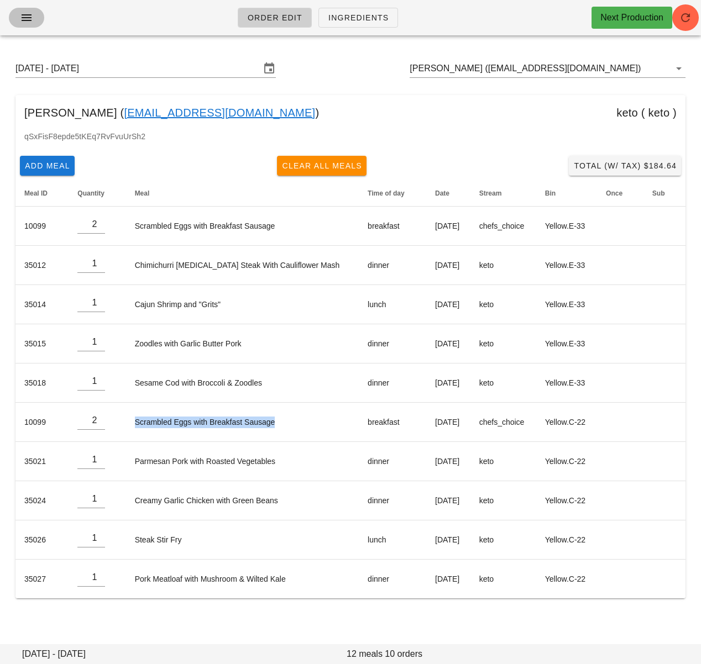
click at [24, 18] on icon "button" at bounding box center [26, 17] width 13 height 13
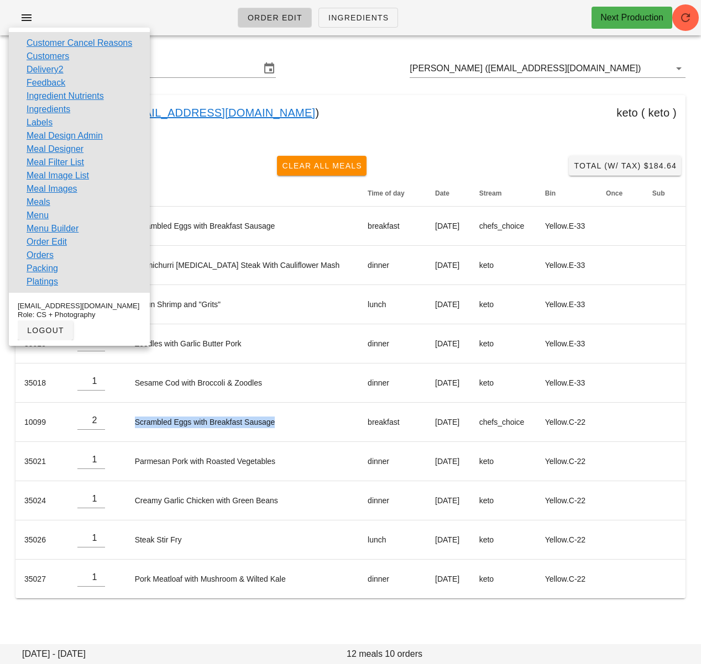
click at [56, 138] on link "Meal Design Admin" at bounding box center [65, 135] width 76 height 13
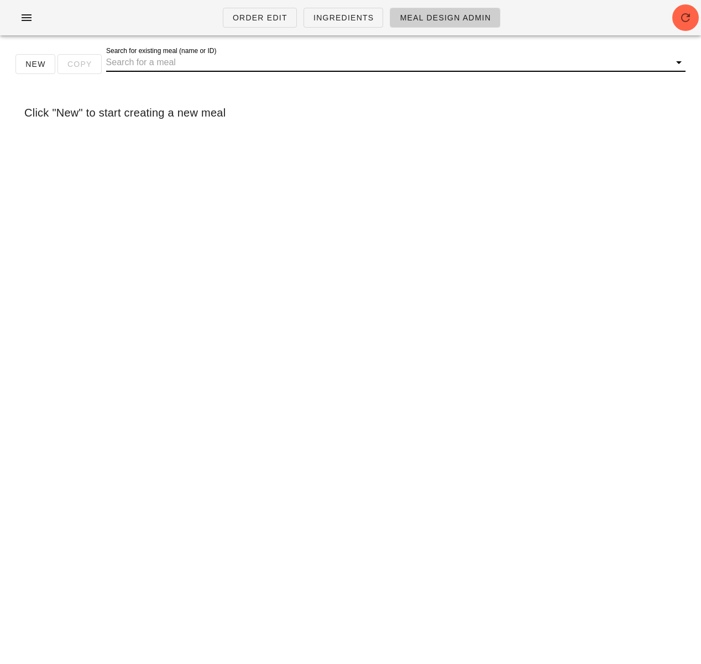
click at [183, 67] on input "Search for existing meal (name or ID)" at bounding box center [387, 63] width 562 height 18
paste input "Scrambled Eggs with Breakfast Sausage"
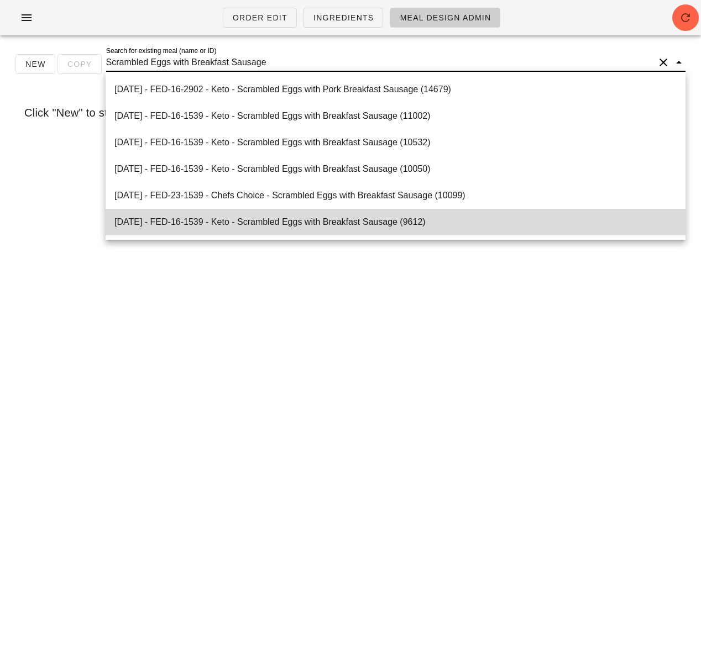
type input "Scrambled Eggs with Breakfast Sausage"
click at [104, 62] on div "New Copy Search for existing meal (name or ID) Scrambled Eggs with Breakfast Sa…" at bounding box center [351, 68] width 688 height 35
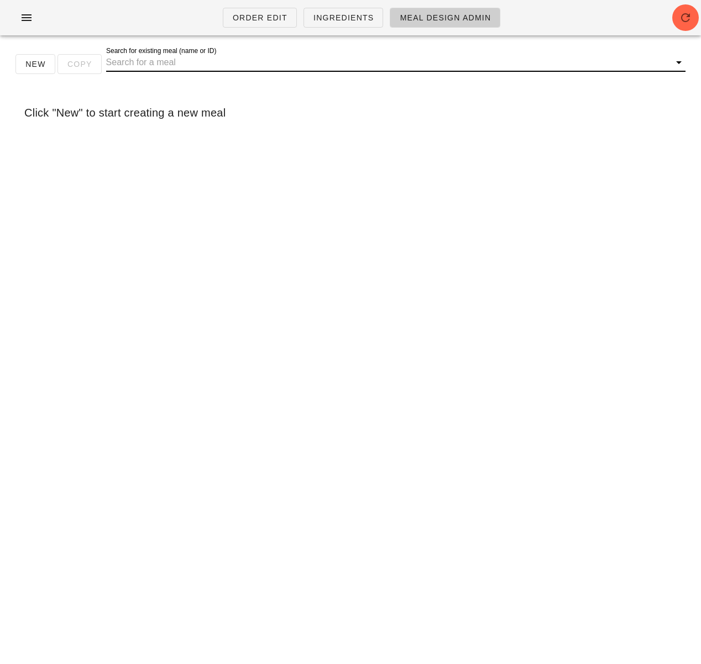
click at [116, 62] on input "Search for existing meal (name or ID)" at bounding box center [387, 63] width 562 height 18
paste input "Scrambled Eggs with Breakfast Sausage"
click at [168, 64] on input "Chef's Choice Scrambled Eggs with Breakfast Sausage" at bounding box center [380, 63] width 548 height 18
drag, startPoint x: 164, startPoint y: 65, endPoint x: 170, endPoint y: 77, distance: 13.9
click at [164, 65] on input "Chef's Choice Scrambled Eggs with Breakfast Sausage" at bounding box center [380, 63] width 548 height 18
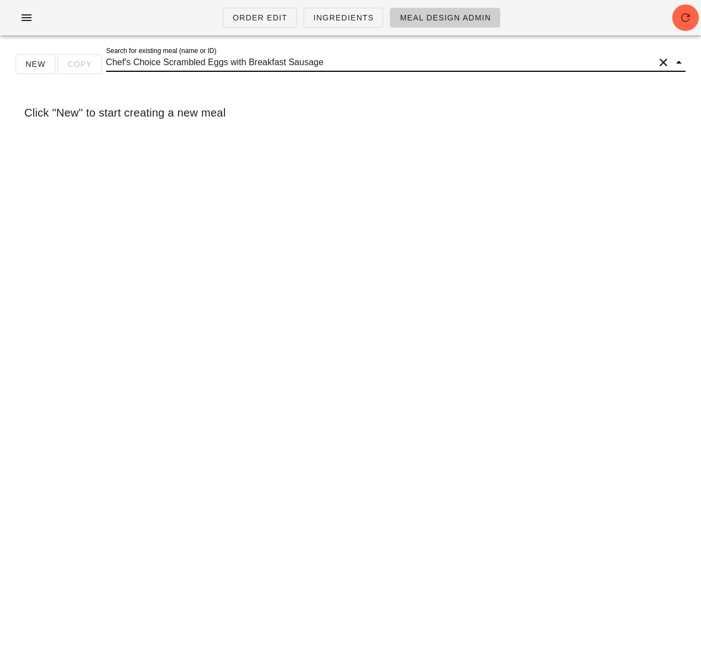
drag, startPoint x: 162, startPoint y: 63, endPoint x: 92, endPoint y: 56, distance: 71.1
click at [91, 56] on div "New Copy Search for existing meal (name or ID) Chef's Choice Scrambled Eggs wit…" at bounding box center [351, 68] width 688 height 35
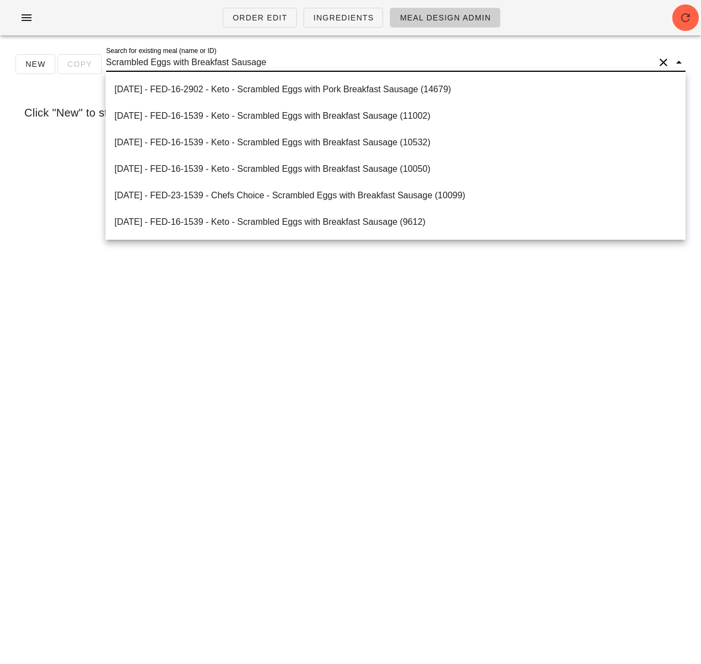
paste input "Chef's Choice"
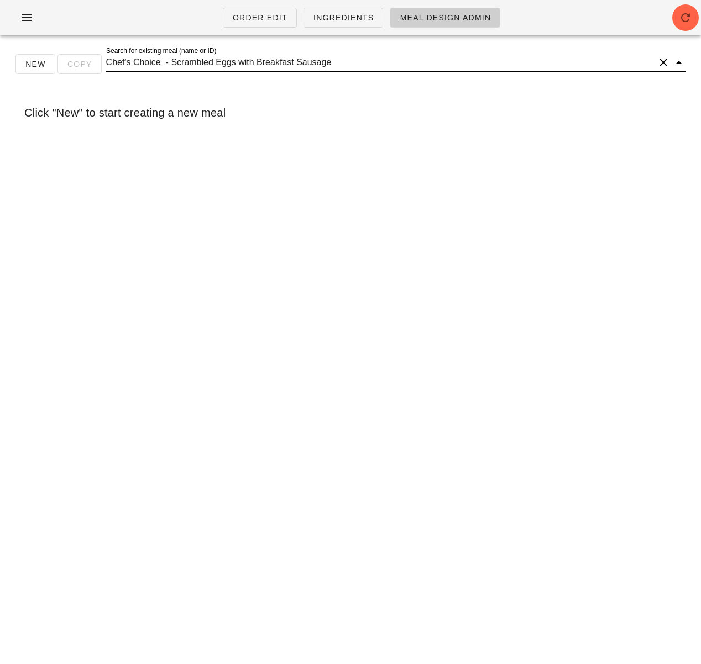
click at [165, 62] on input "Chef's Choice - Scrambled Eggs with Breakfast Sausage" at bounding box center [380, 63] width 548 height 18
drag, startPoint x: 170, startPoint y: 59, endPoint x: 83, endPoint y: 55, distance: 86.3
click at [83, 55] on div "New Copy Search for existing meal (name or ID) Chef's Choice - Scrambled Eggs w…" at bounding box center [351, 68] width 688 height 35
type input "Scrambled Eggs with Breakfast Sausage"
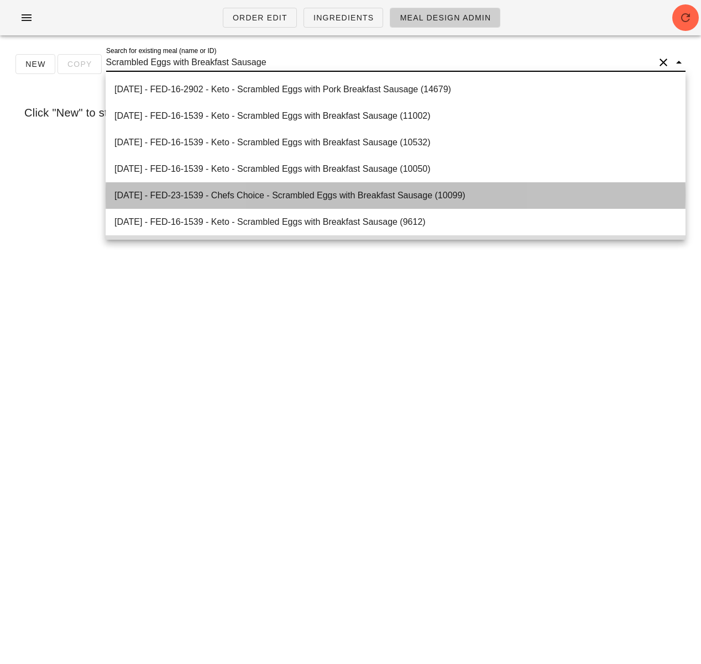
click at [358, 190] on div "2021-03-07 - FED-23-1539 - Chefs Choice - Scrambled Eggs with Breakfast Sausage…" at bounding box center [395, 195] width 562 height 11
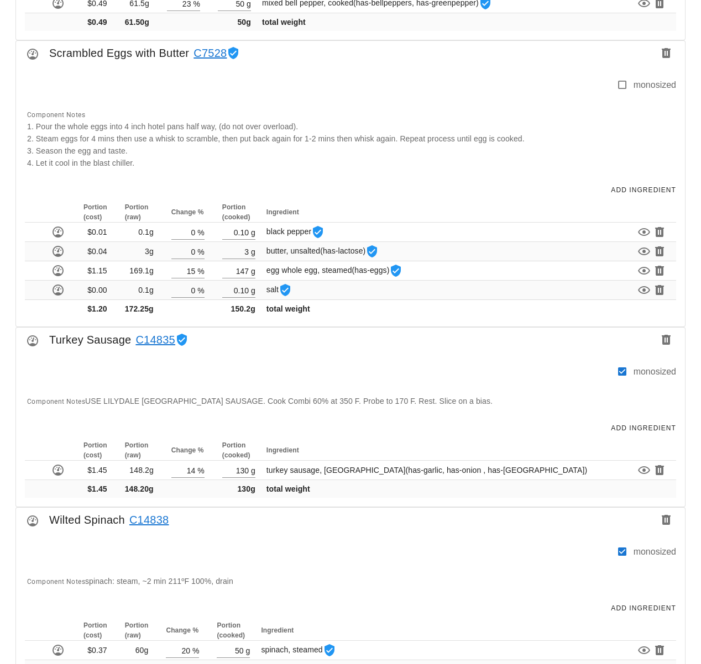
scroll to position [882, 0]
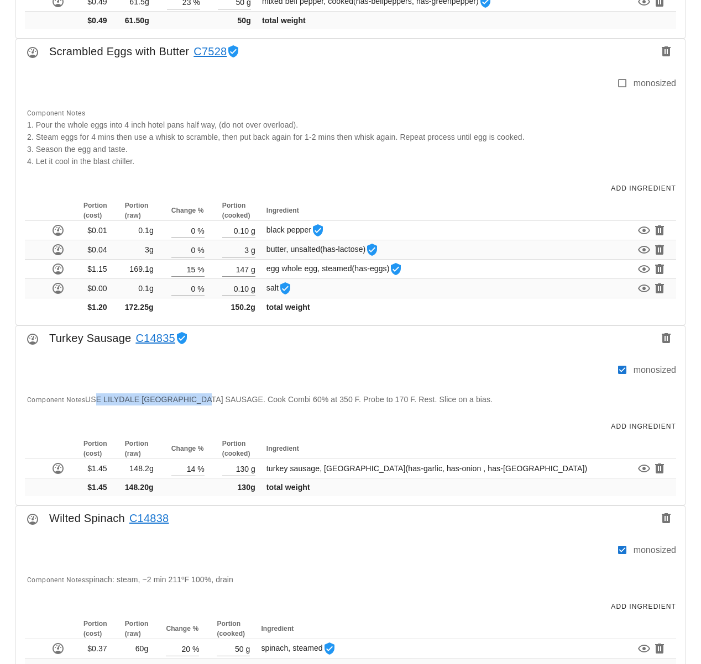
drag, startPoint x: 92, startPoint y: 401, endPoint x: 202, endPoint y: 400, distance: 110.0
click at [202, 400] on span "USE LILYDALE TURKEY SAUSAGE. Cook Combi 60% at 350 F. Probe to 170 F. Rest. Sli…" at bounding box center [288, 399] width 407 height 9
click at [231, 401] on span "USE LILYDALE TURKEY SAUSAGE. Cook Combi 60% at 350 F. Probe to 170 F. Rest. Sli…" at bounding box center [288, 399] width 407 height 9
drag, startPoint x: 207, startPoint y: 400, endPoint x: 319, endPoint y: 399, distance: 112.2
click at [319, 399] on span "USE LILYDALE TURKEY SAUSAGE. Cook Combi 60% at 350 F. Probe to 170 F. Rest. Sli…" at bounding box center [288, 399] width 407 height 9
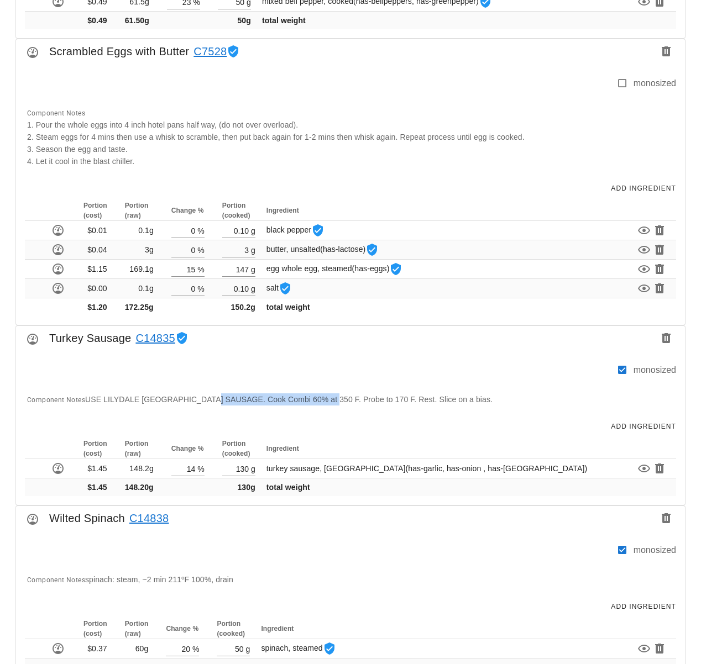
click at [319, 399] on span "USE LILYDALE TURKEY SAUSAGE. Cook Combi 60% at 350 F. Probe to 170 F. Rest. Sli…" at bounding box center [288, 399] width 407 height 9
drag, startPoint x: 100, startPoint y: 401, endPoint x: 202, endPoint y: 401, distance: 102.3
click at [202, 401] on span "USE LILYDALE TURKEY SAUSAGE. Cook Combi 60% at 350 F. Probe to 170 F. Rest. Sli…" at bounding box center [288, 399] width 407 height 9
copy span "LILYDALE TURKEY SAUSAGE"
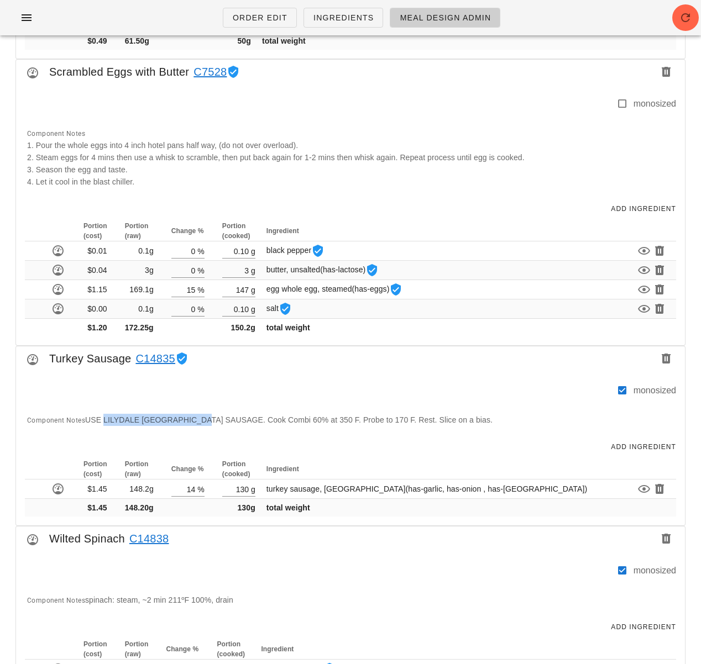
scroll to position [860, 0]
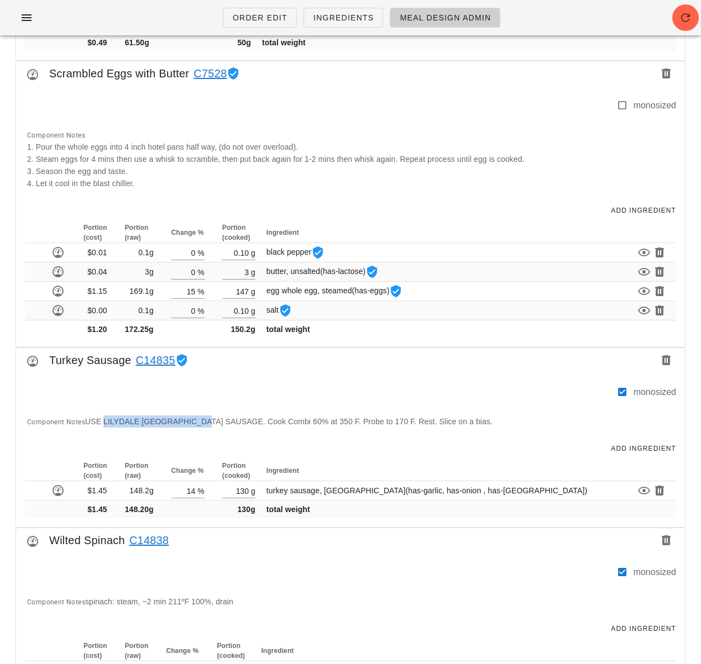
click at [154, 360] on link "C14835" at bounding box center [153, 361] width 44 height 18
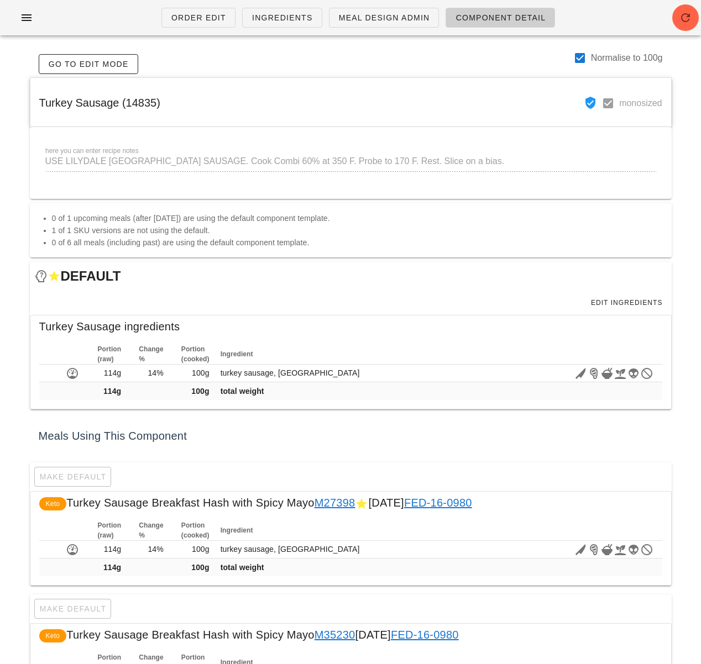
drag, startPoint x: 39, startPoint y: 105, endPoint x: 162, endPoint y: 103, distance: 122.7
click at [162, 103] on div "Turkey Sausage (14835) monosized" at bounding box center [350, 103] width 641 height 50
copy span "Turkey Sausage (14835)"
click at [286, 20] on span "Ingredients" at bounding box center [281, 17] width 61 height 9
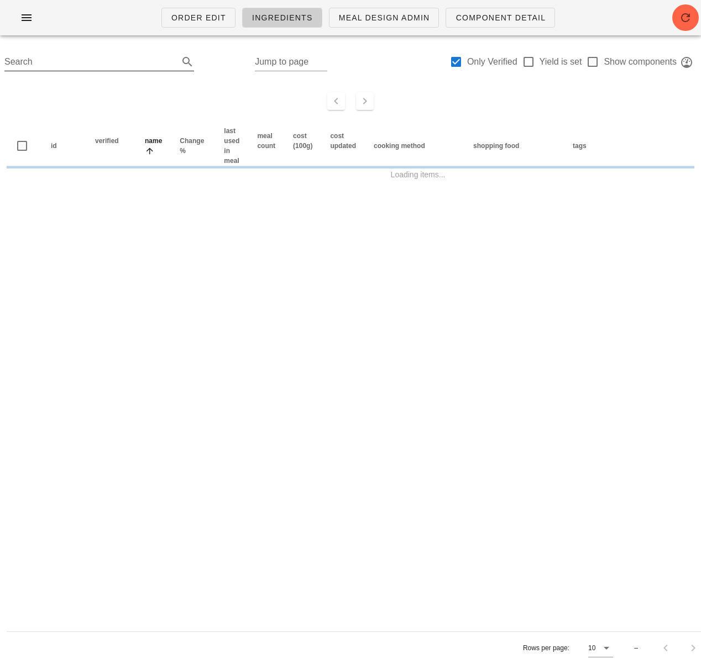
click at [71, 55] on input "Search" at bounding box center [90, 62] width 172 height 18
click at [64, 61] on input "Search" at bounding box center [90, 62] width 172 height 18
click at [14, 64] on input "Search" at bounding box center [90, 62] width 172 height 18
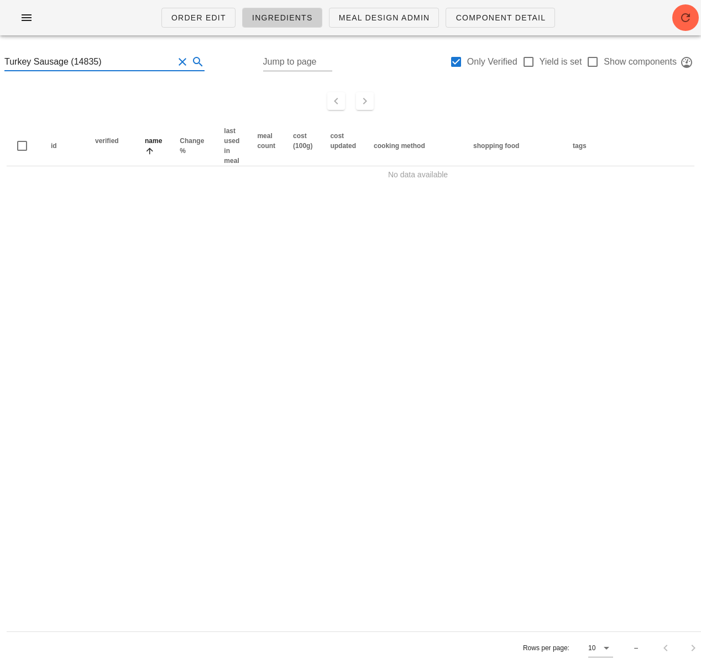
scroll to position [1, 0]
drag, startPoint x: 92, startPoint y: 63, endPoint x: 74, endPoint y: 62, distance: 18.3
click at [74, 62] on input "Turkey Sausage (14835)" at bounding box center [88, 62] width 169 height 18
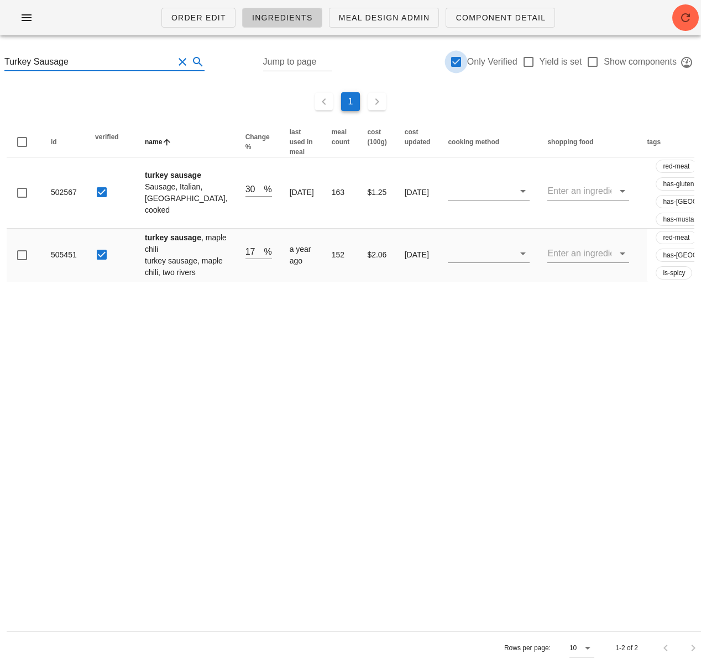
type input "Turkey Sausage"
click at [458, 60] on div at bounding box center [456, 62] width 19 height 19
checkbox input "false"
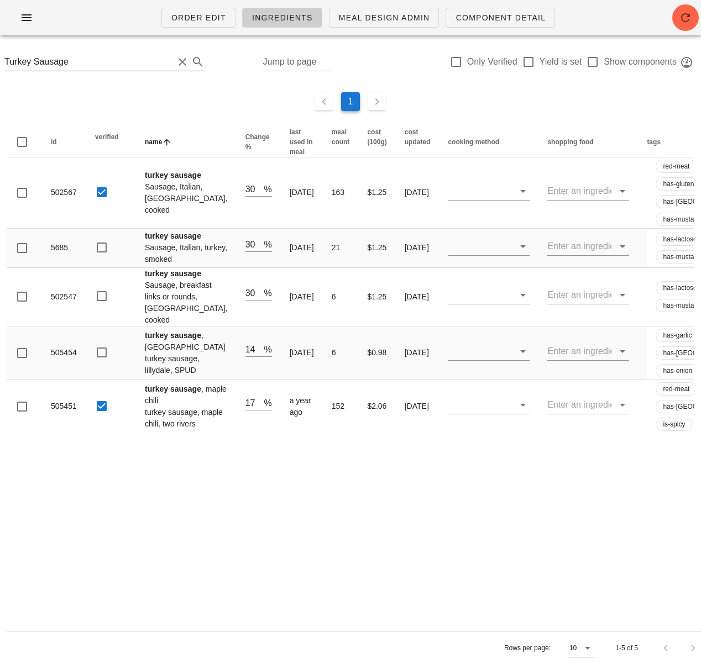
click at [72, 62] on input "Turkey Sausage" at bounding box center [88, 62] width 169 height 18
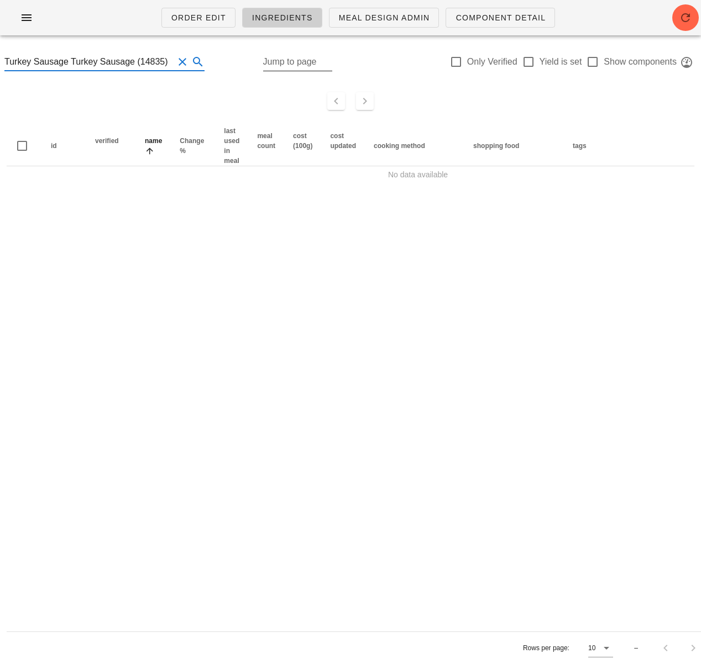
scroll to position [1, 3]
drag, startPoint x: 65, startPoint y: 61, endPoint x: 281, endPoint y: 74, distance: 216.5
click at [280, 74] on div "Turkey Sausage Turkey Sausage (14835) Jump to page Only Verified Yield is set S…" at bounding box center [350, 63] width 701 height 39
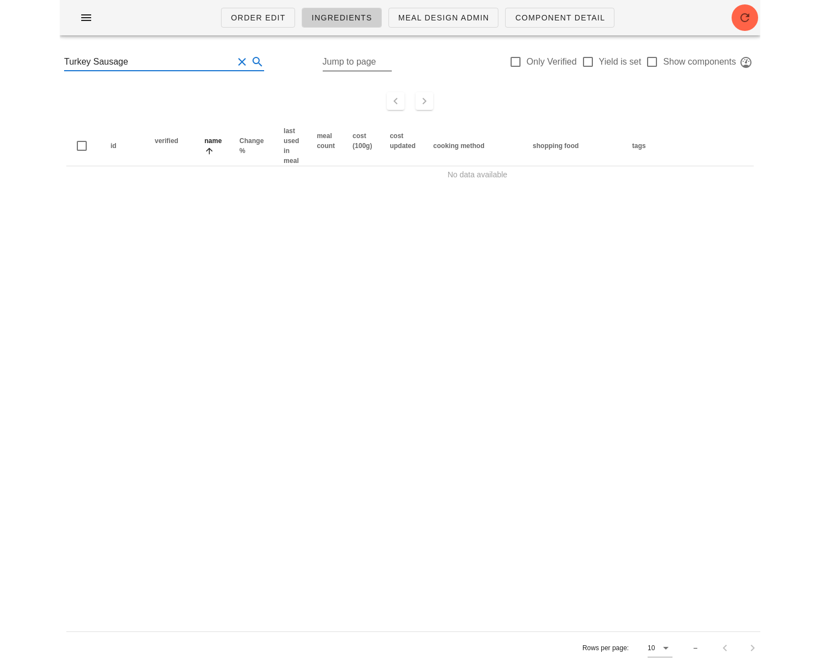
scroll to position [1, 0]
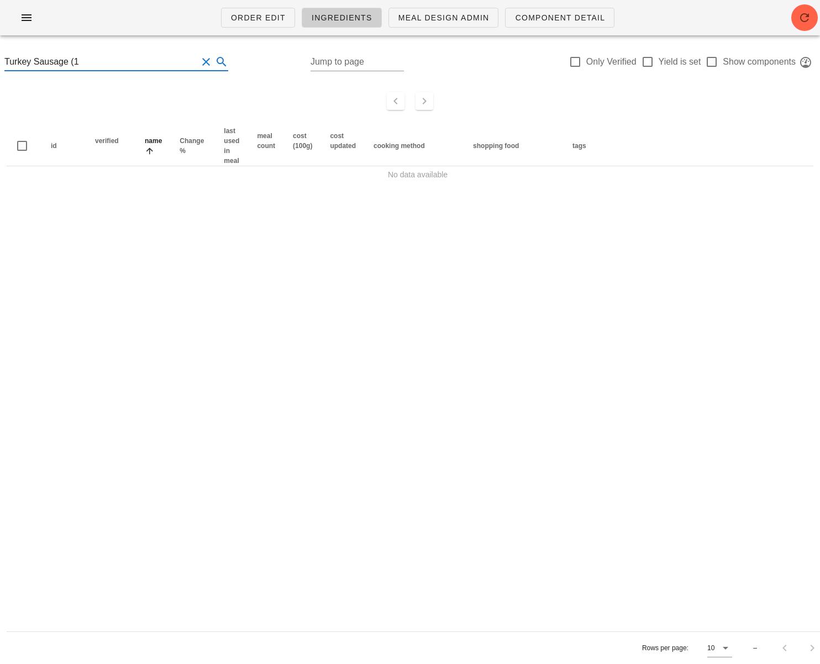
type input "Turkey Sausage (14835)"
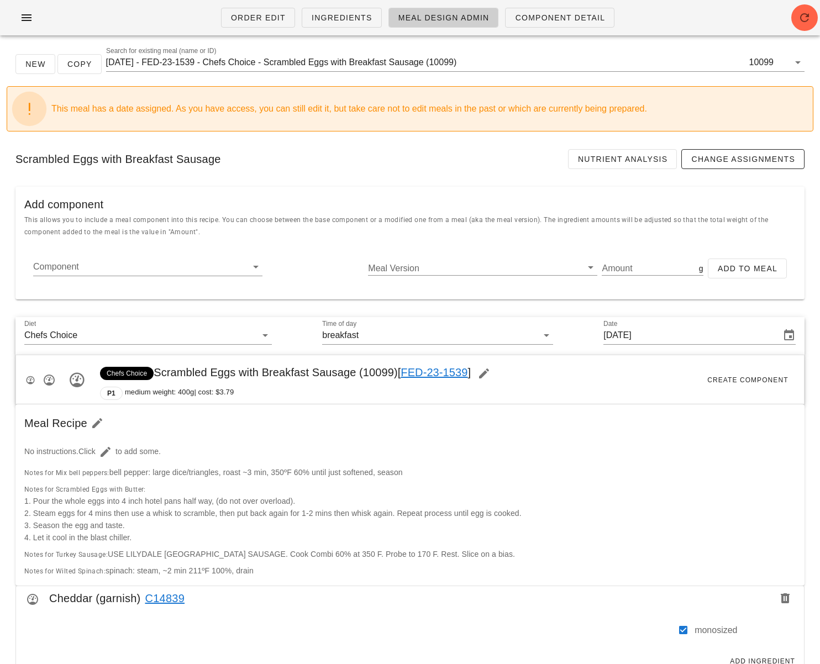
scroll to position [860, 0]
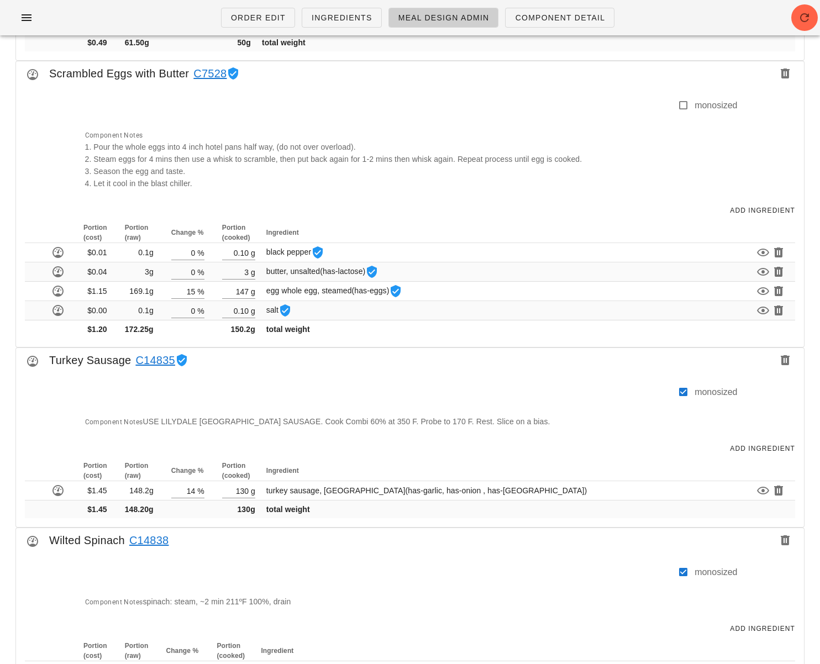
click at [700, 536] on div "Diet Chefs Choice Time of day breakfast Date Sunday Mar 07, 2021 Chefs Choice S…" at bounding box center [410, 82] width 807 height 1268
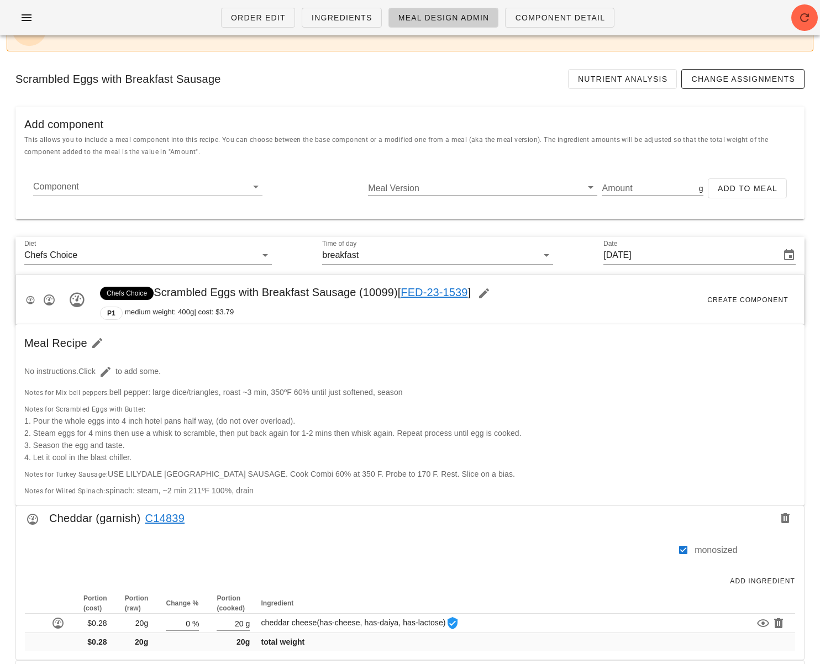
scroll to position [72, 0]
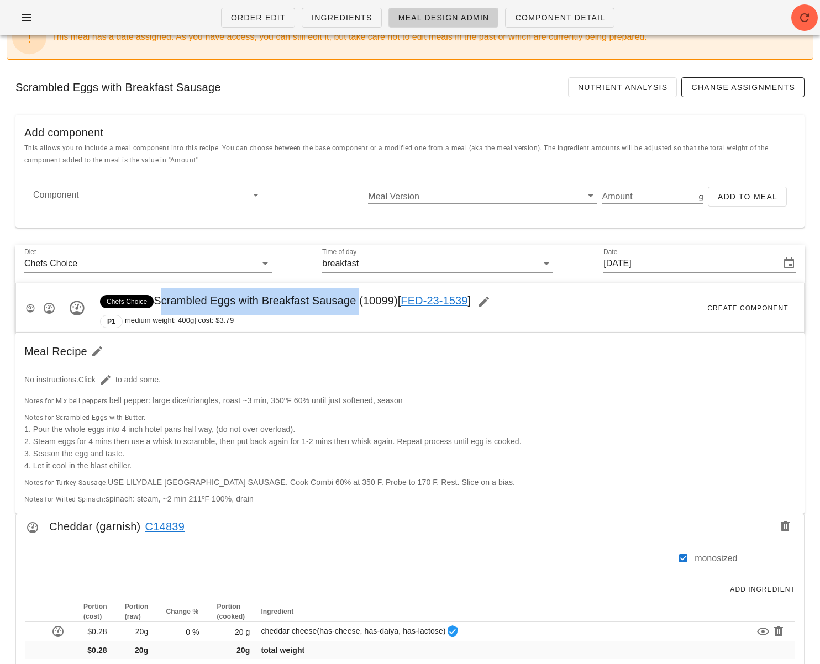
drag, startPoint x: 158, startPoint y: 301, endPoint x: 354, endPoint y: 297, distance: 196.2
click at [354, 297] on span "Chefs Choice Scrambled Eggs with Breakfast Sausage (10099) [ FED-23-1539 ]" at bounding box center [298, 301] width 397 height 12
copy span "Scrambled Eggs with Breakfast Sausage"
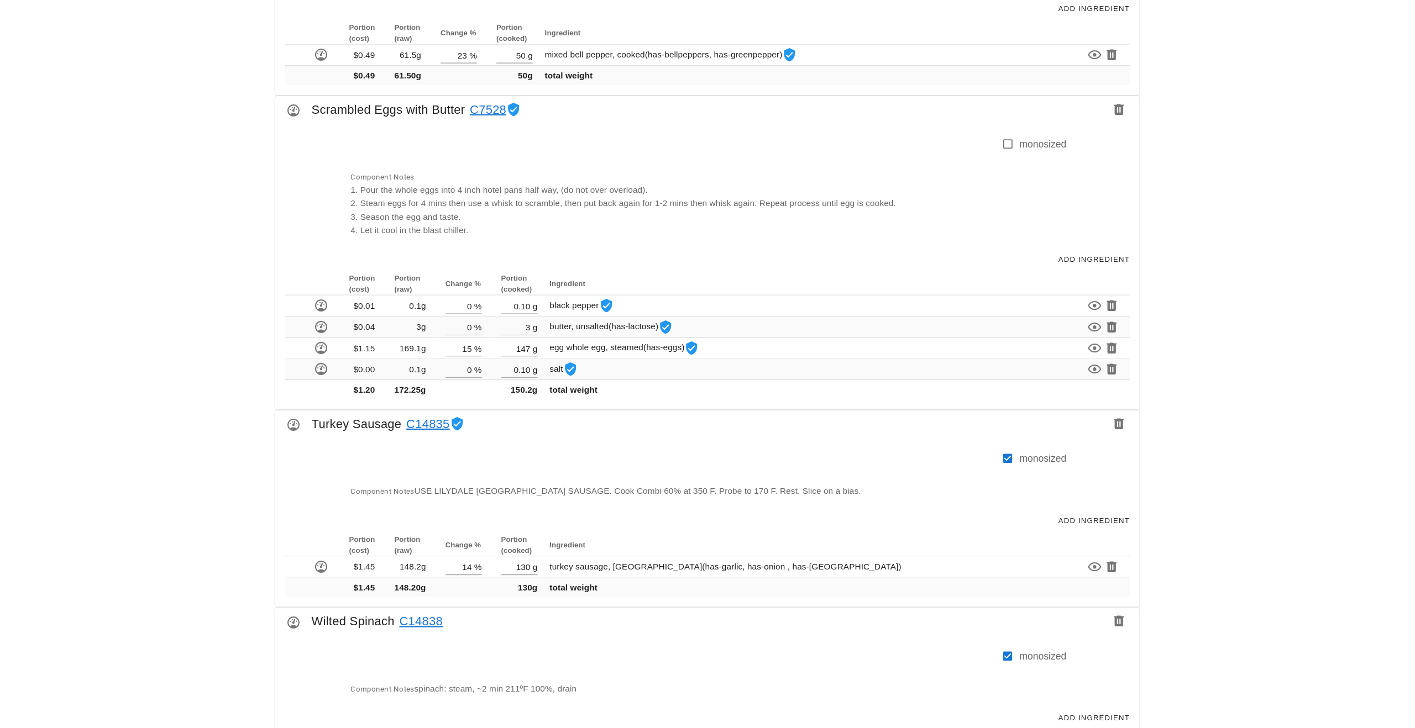
scroll to position [834, 0]
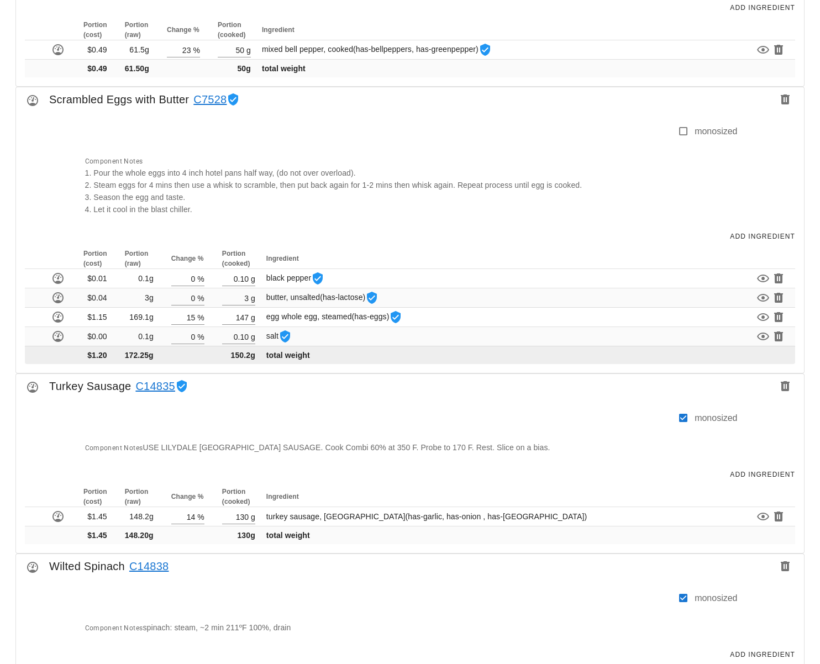
drag, startPoint x: 290, startPoint y: 412, endPoint x: 258, endPoint y: 352, distance: 68.2
click at [290, 412] on div at bounding box center [377, 423] width 599 height 23
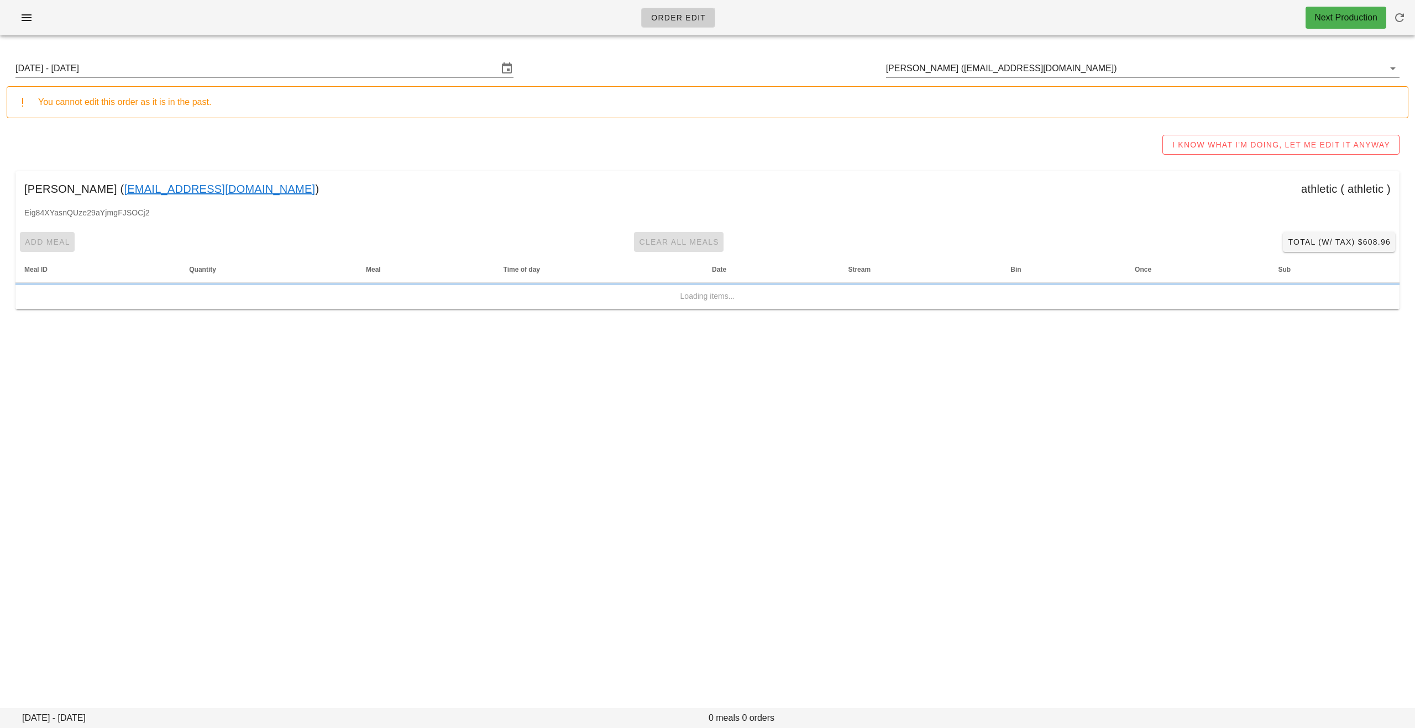
click at [980, 134] on div "I KNOW WHAT I'M DOING, LET ME EDIT IT ANYWAY" at bounding box center [708, 144] width 1402 height 35
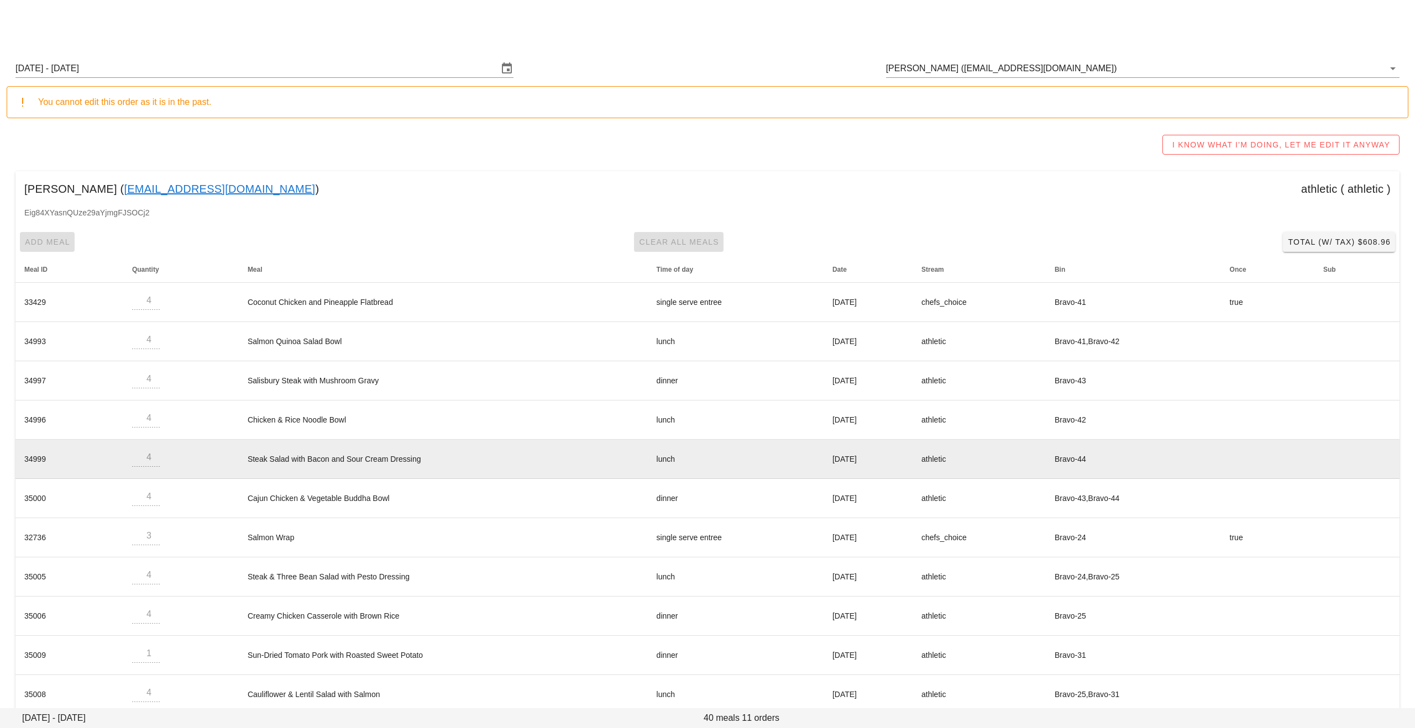
scroll to position [19, 0]
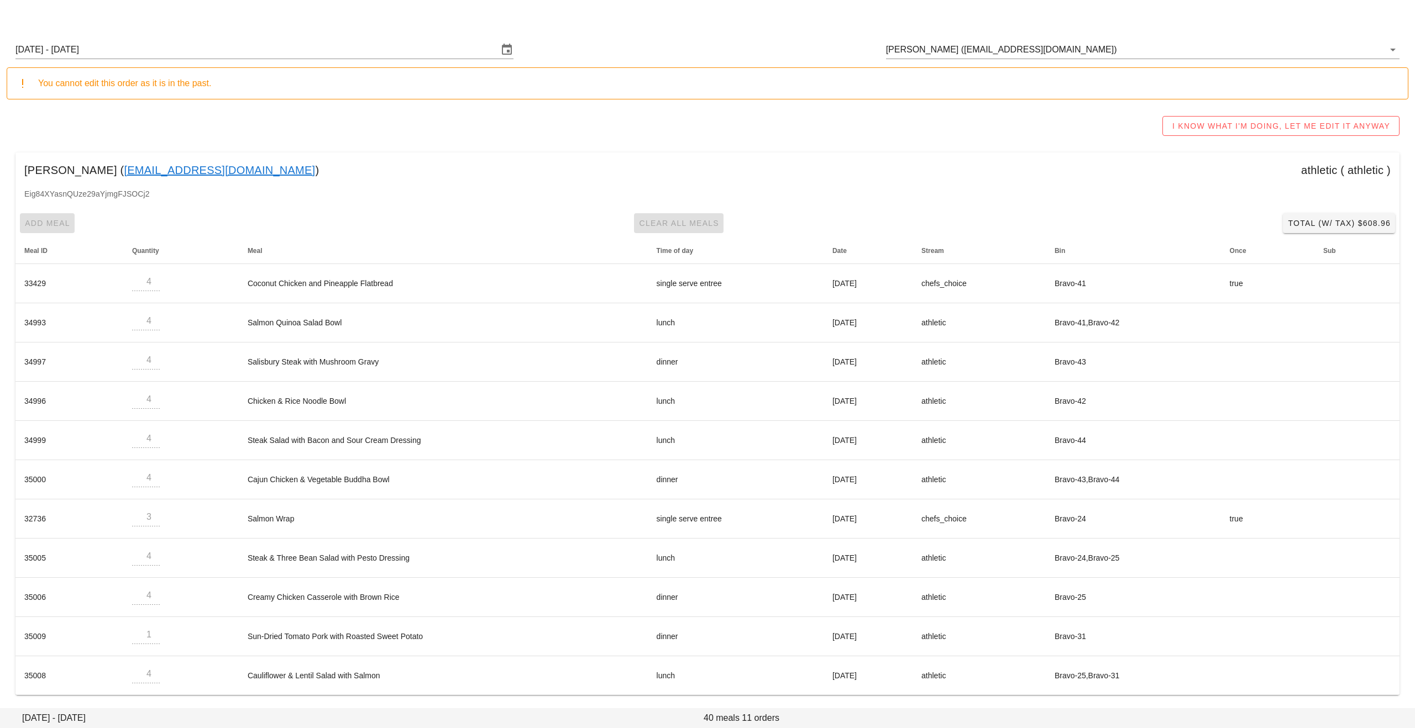
drag, startPoint x: 492, startPoint y: 153, endPoint x: 471, endPoint y: 139, distance: 25.1
click at [492, 153] on div "[PERSON_NAME] ( [EMAIL_ADDRESS][DOMAIN_NAME] ) athletic ( athletic )" at bounding box center [707, 170] width 1384 height 35
click at [458, 125] on div "I KNOW WHAT I'M DOING, LET ME EDIT IT ANYWAY" at bounding box center [708, 125] width 1402 height 35
click at [450, 135] on div "I KNOW WHAT I'M DOING, LET ME EDIT IT ANYWAY" at bounding box center [708, 125] width 1402 height 35
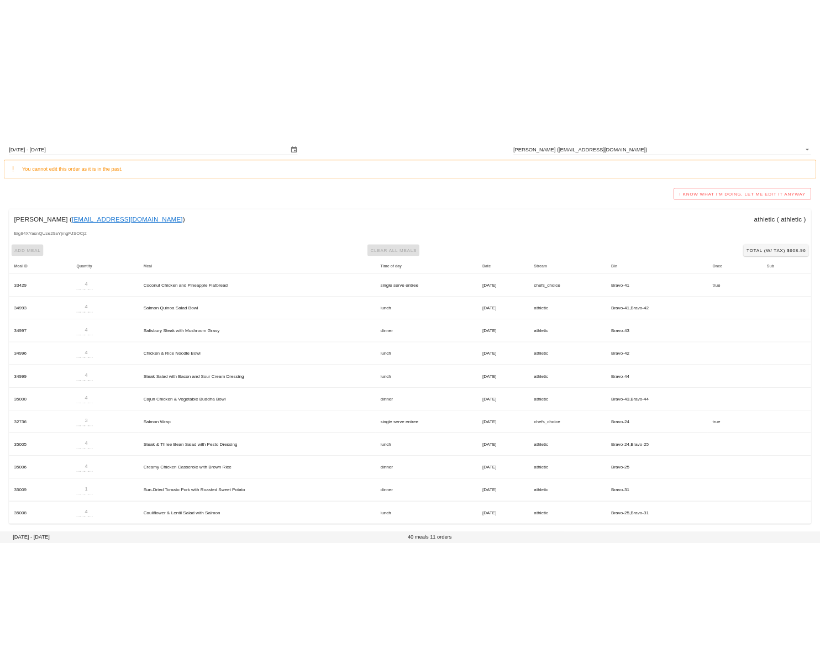
scroll to position [18, 0]
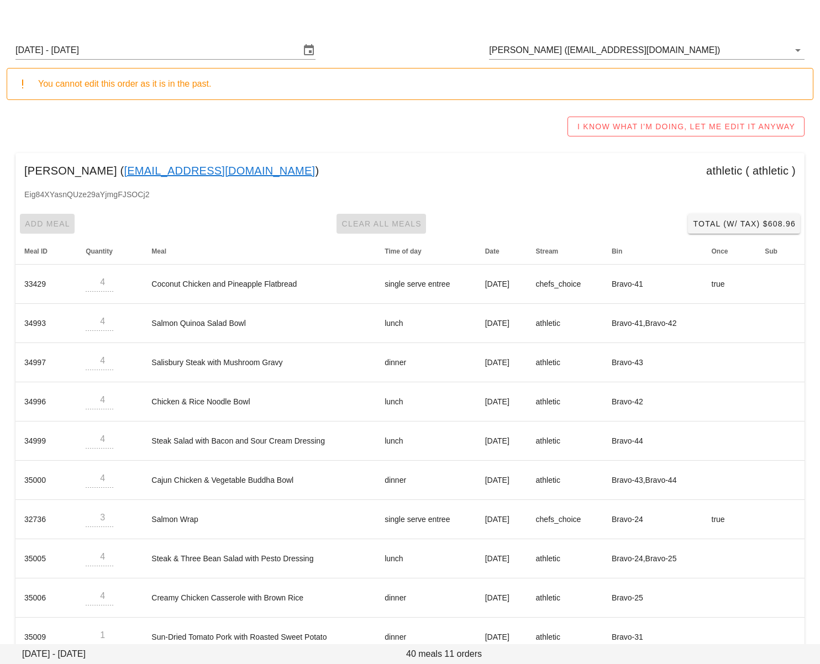
click at [224, 202] on div "Eig84XYasnQUze29aYjmgFJSOCj2" at bounding box center [409, 198] width 789 height 21
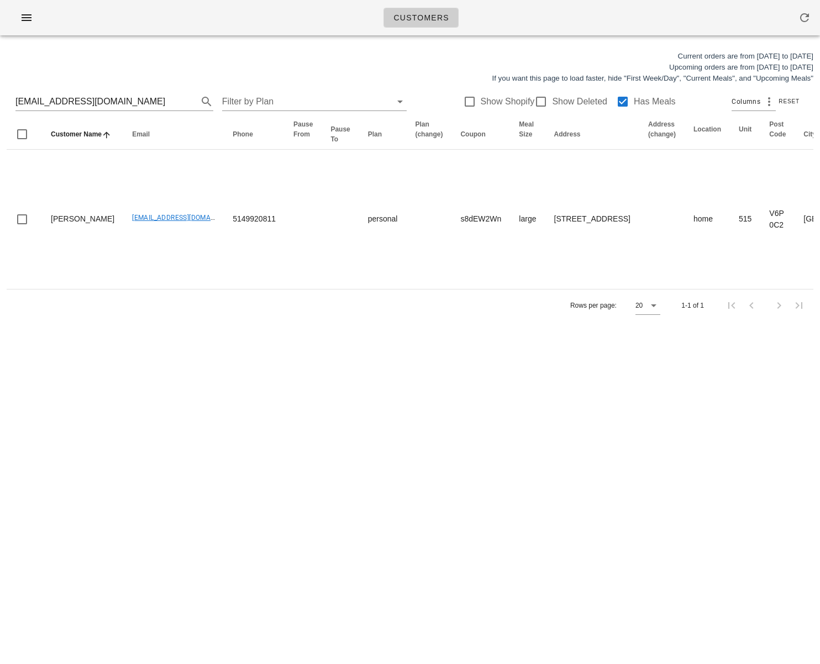
click at [232, 413] on div "Customers Current orders are from [DATE] to [DATE] Upcoming orders are from [DA…" at bounding box center [410, 332] width 820 height 664
